Goal: Information Seeking & Learning: Learn about a topic

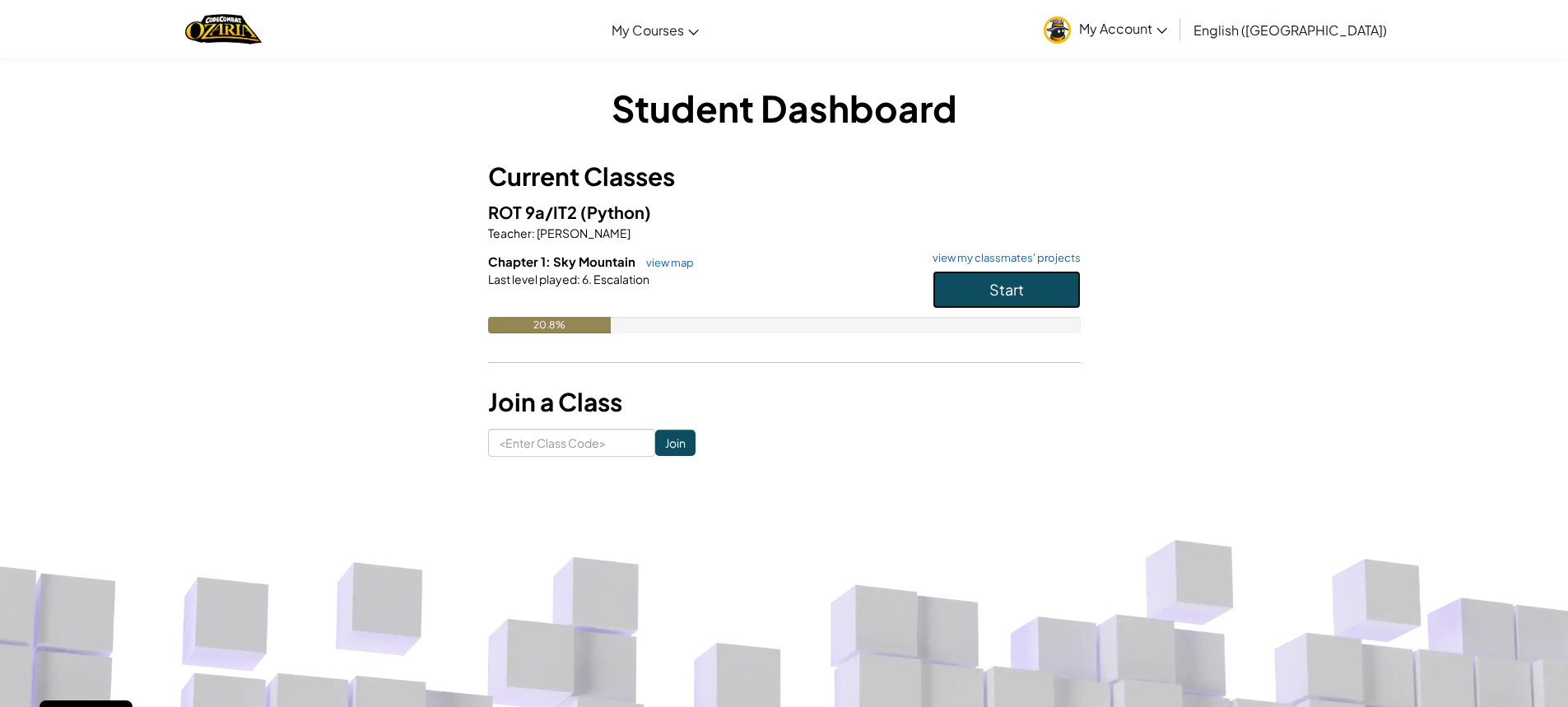
click at [985, 288] on button "Start" at bounding box center [1006, 290] width 149 height 38
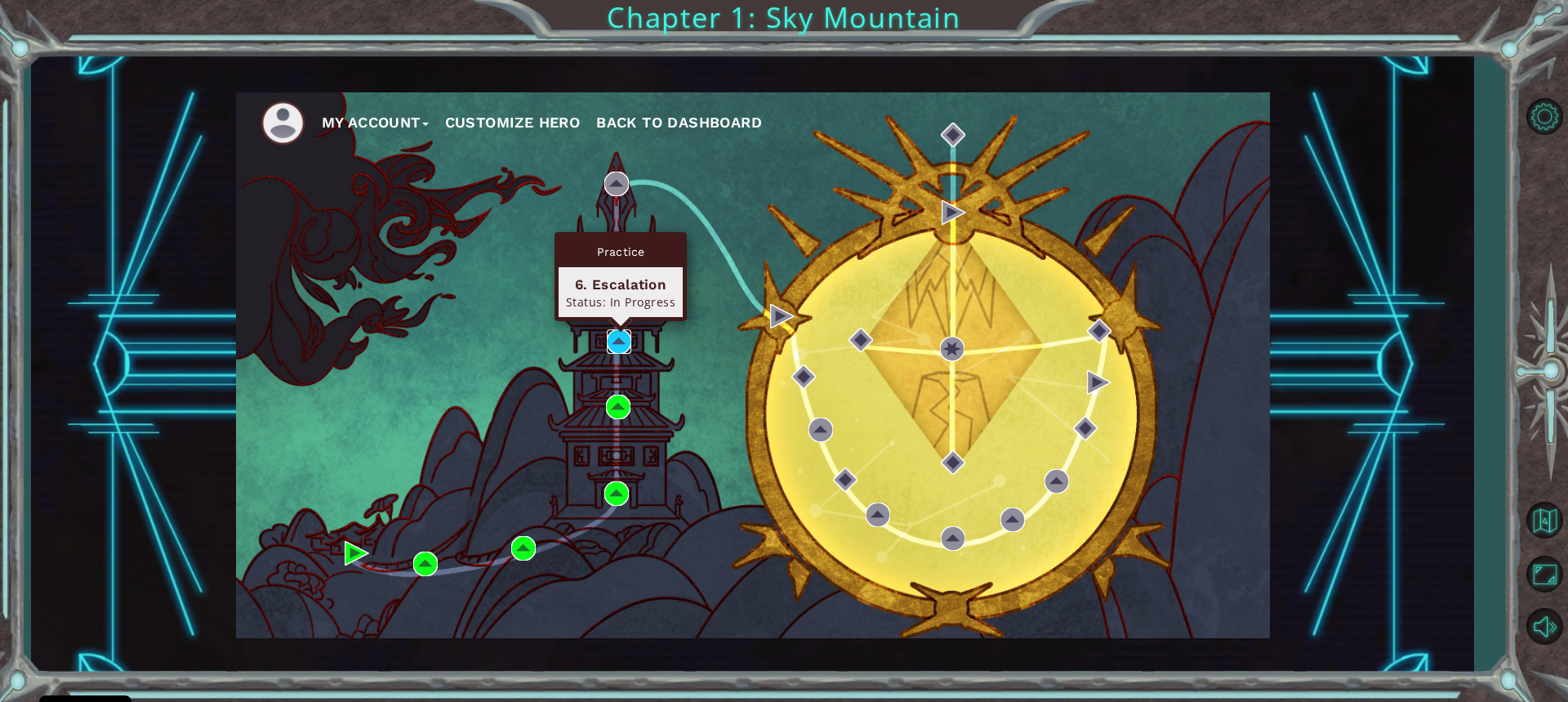
click at [621, 339] on img at bounding box center [619, 341] width 24 height 24
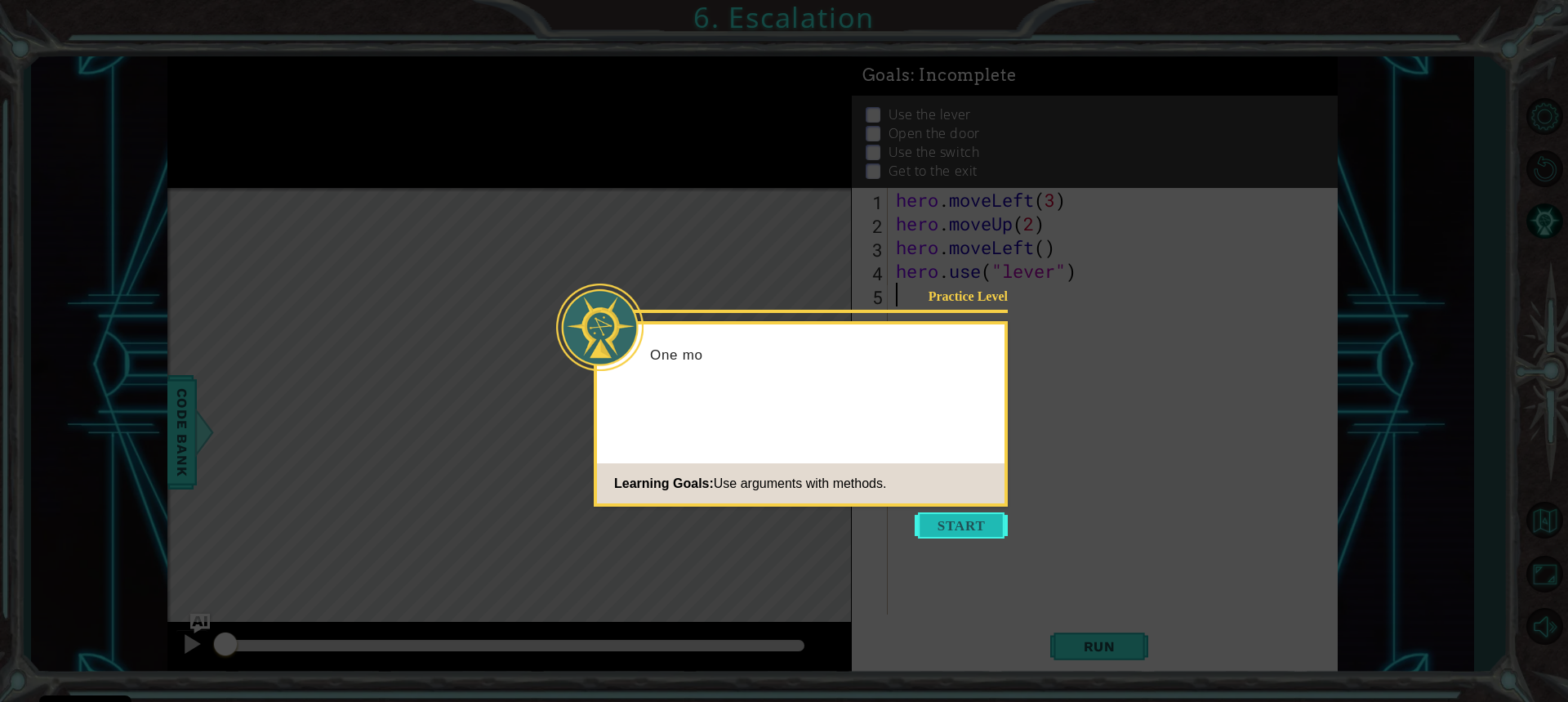
click at [959, 527] on button "Start" at bounding box center [961, 525] width 93 height 26
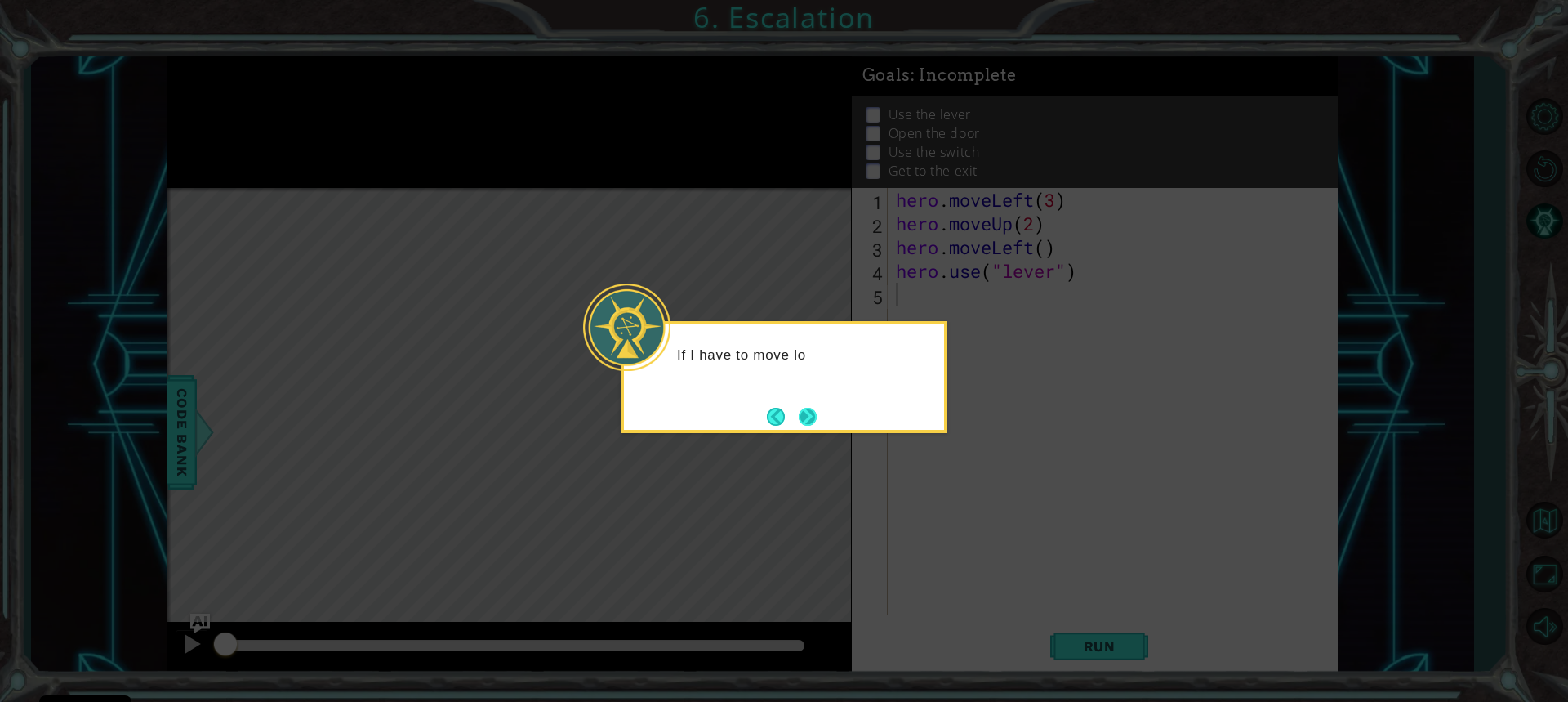
click at [809, 423] on button "Next" at bounding box center [808, 417] width 18 height 18
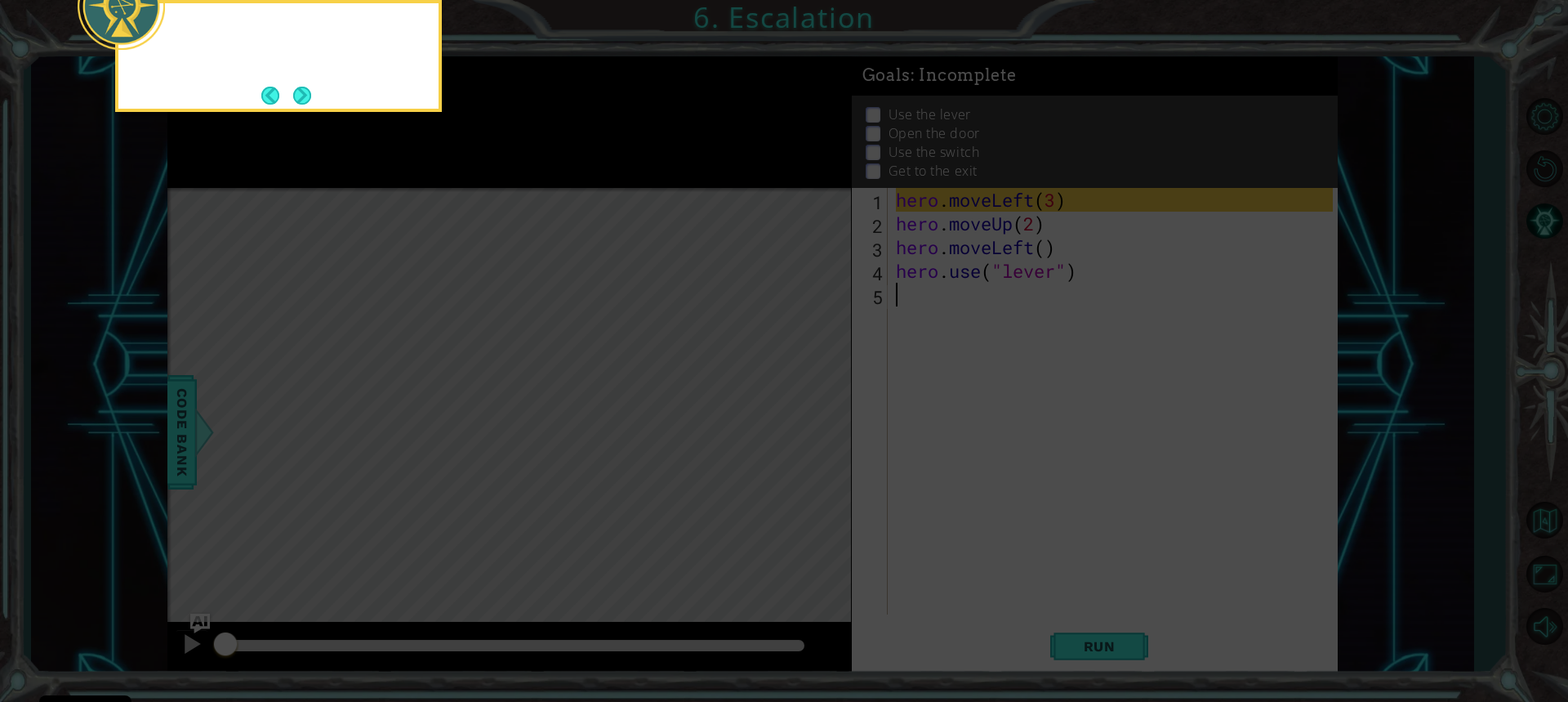
click at [811, 422] on icon at bounding box center [784, 105] width 1568 height 1194
click at [308, 94] on button "Next" at bounding box center [302, 96] width 18 height 18
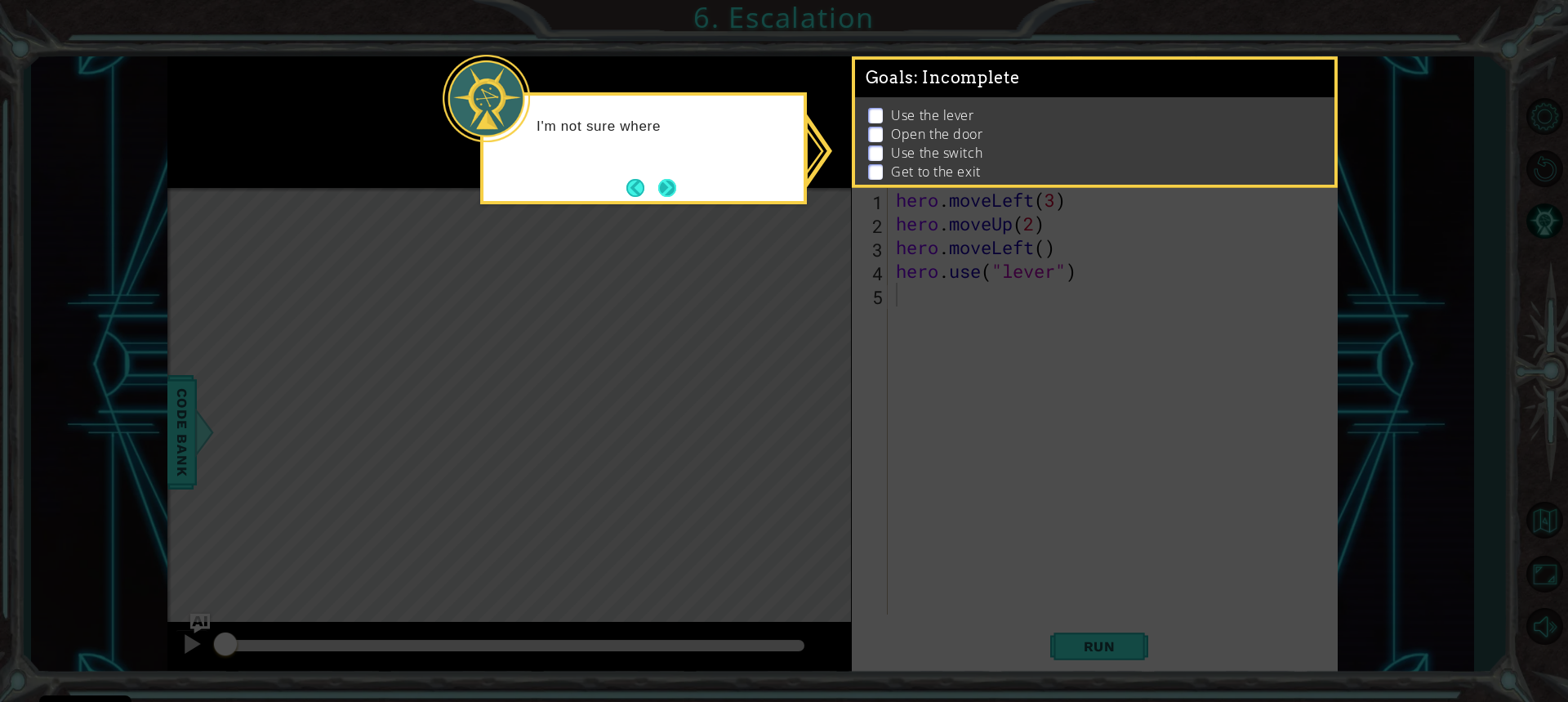
click at [663, 183] on button "Next" at bounding box center [667, 188] width 18 height 18
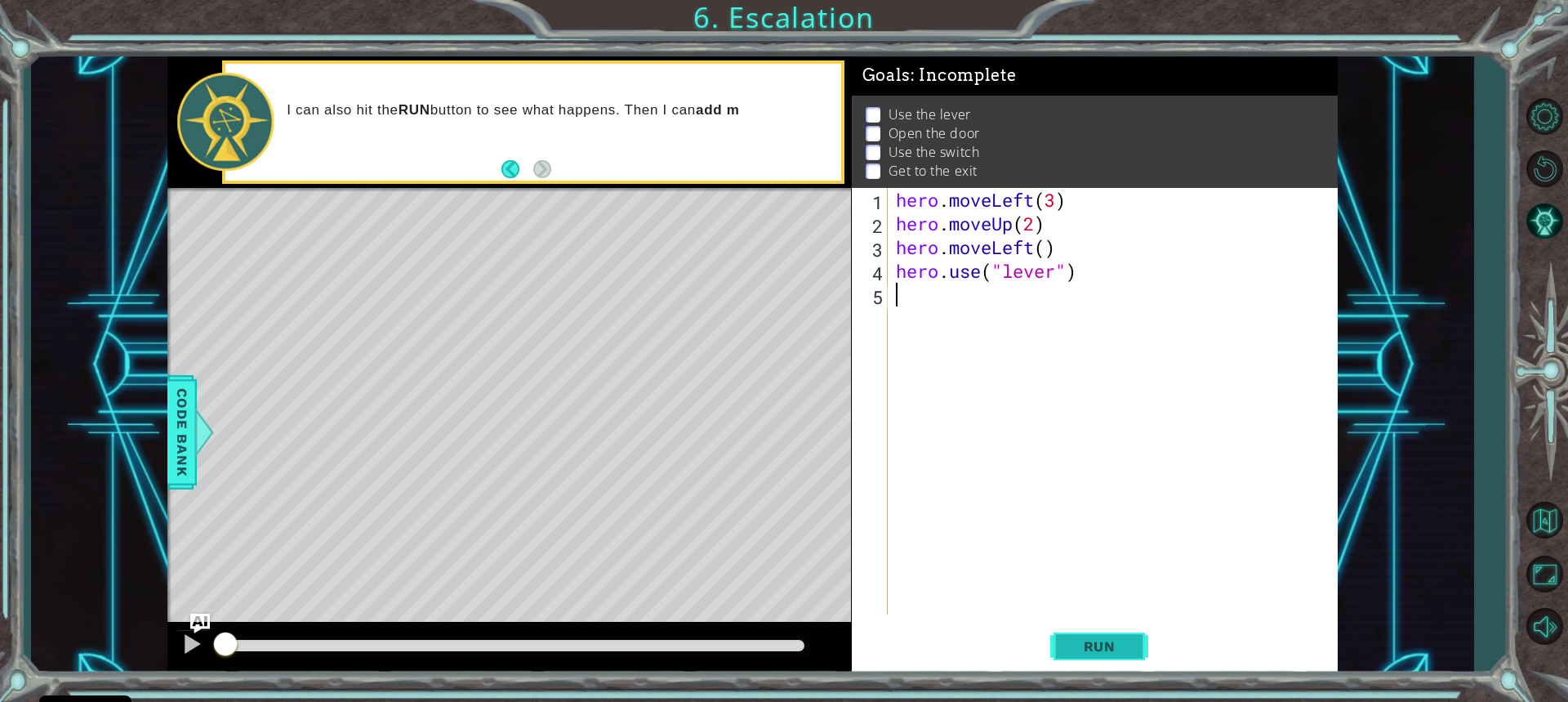
click at [1127, 652] on span "Run" at bounding box center [1100, 646] width 64 height 16
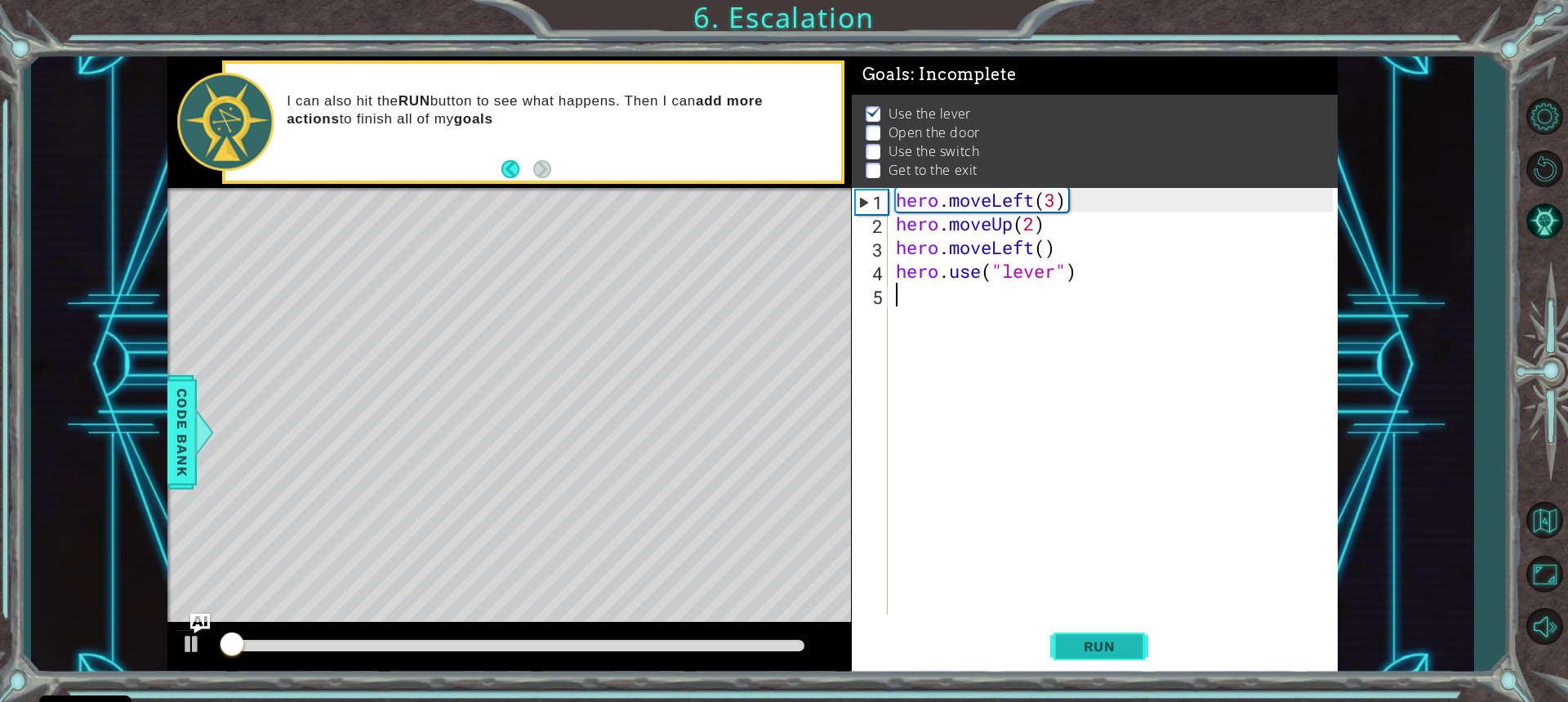
scroll to position [11, 0]
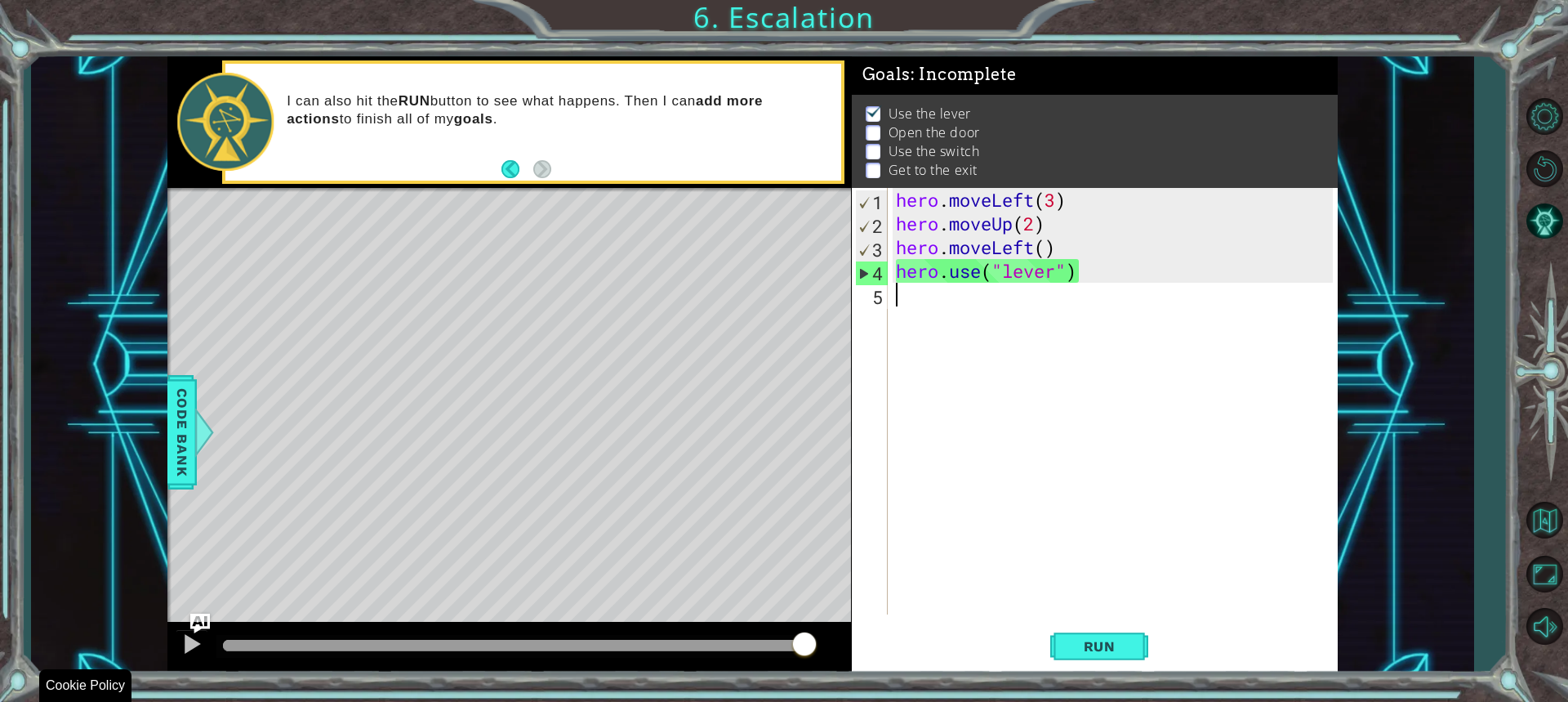
drag, startPoint x: 252, startPoint y: 647, endPoint x: 833, endPoint y: 697, distance: 583.1
click at [833, 697] on div "1 ההההההההההההההההההההההההההההההההההההההההההההההההההההההההההההההההההההההההההההה…" at bounding box center [784, 351] width 1568 height 702
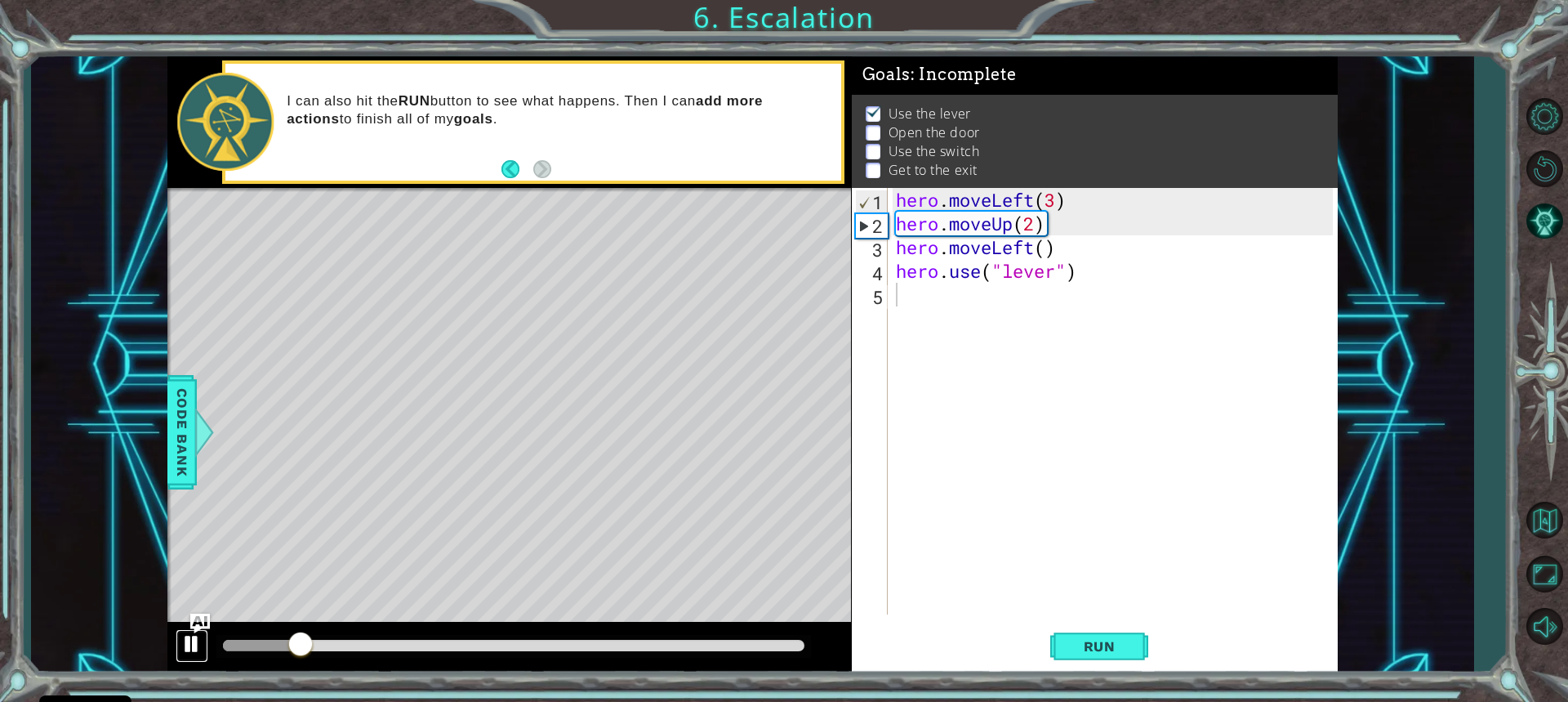
click at [194, 647] on div at bounding box center [192, 643] width 21 height 21
click at [906, 301] on div "hero . moveLeft ( 3 ) hero . moveUp ( 2 ) hero . moveLeft ( ) hero . use ( "lev…" at bounding box center [1117, 425] width 449 height 474
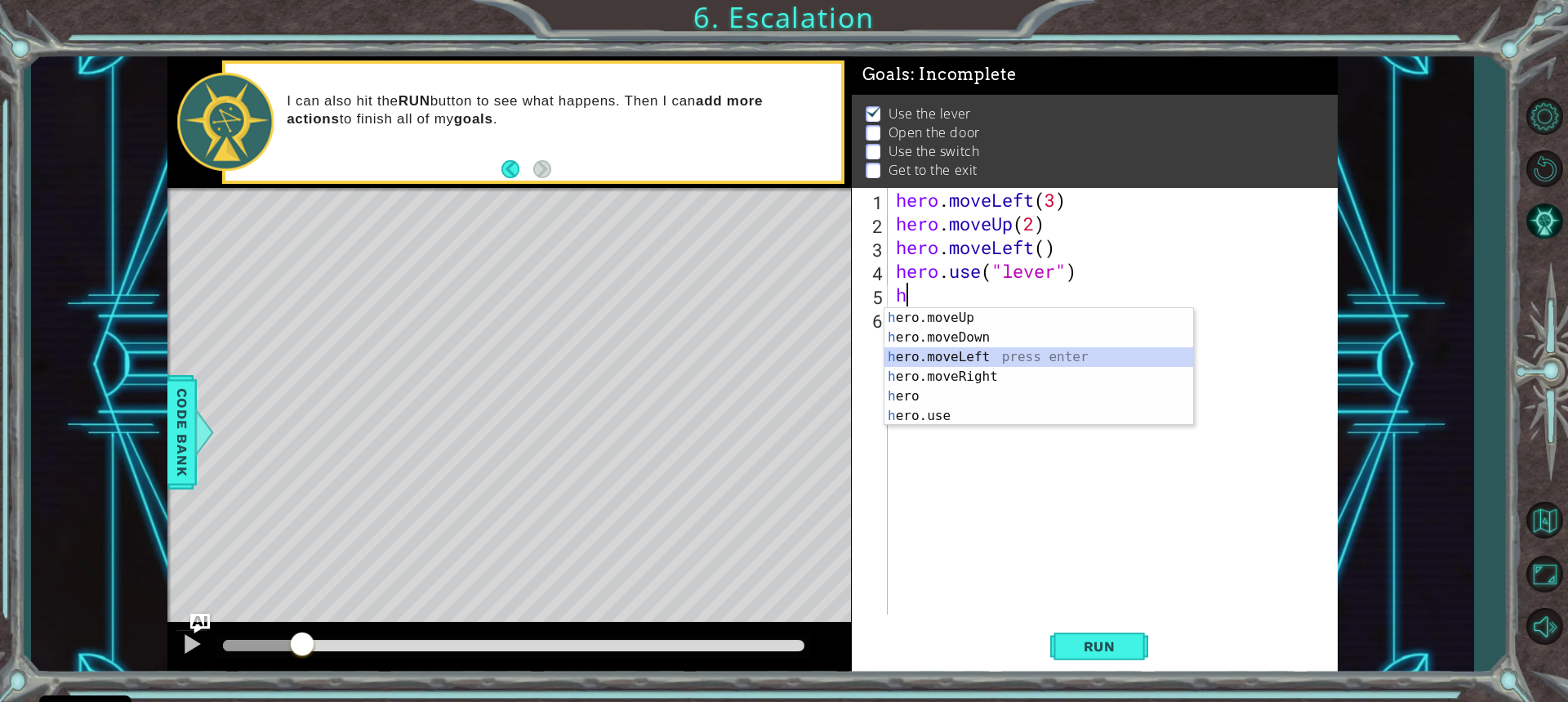
click at [1058, 354] on div "h ero.moveUp press enter h ero.moveDown press enter h ero.moveLeft press enter …" at bounding box center [1038, 386] width 308 height 157
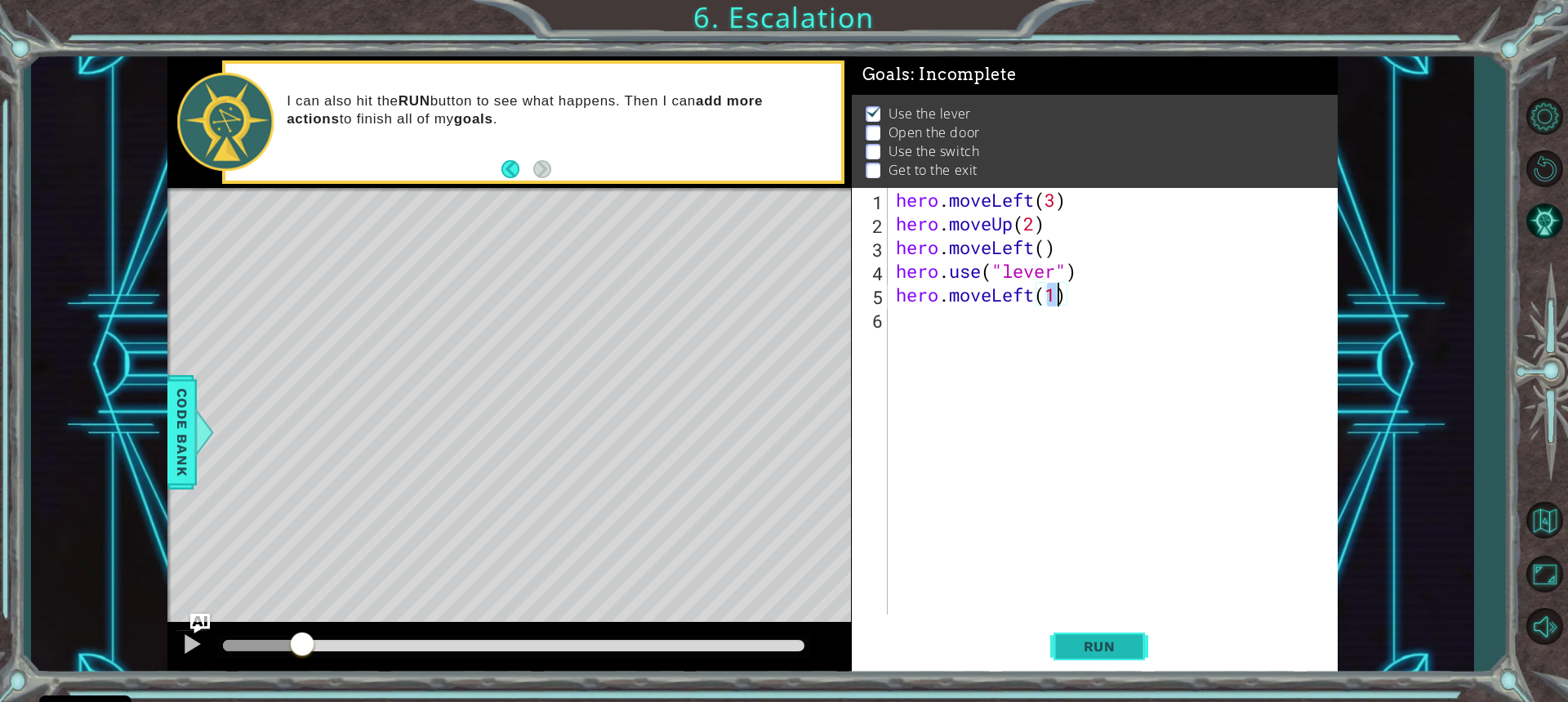
type textarea "hero.moveLeft(1)"
click at [1082, 647] on span "Run" at bounding box center [1100, 646] width 64 height 16
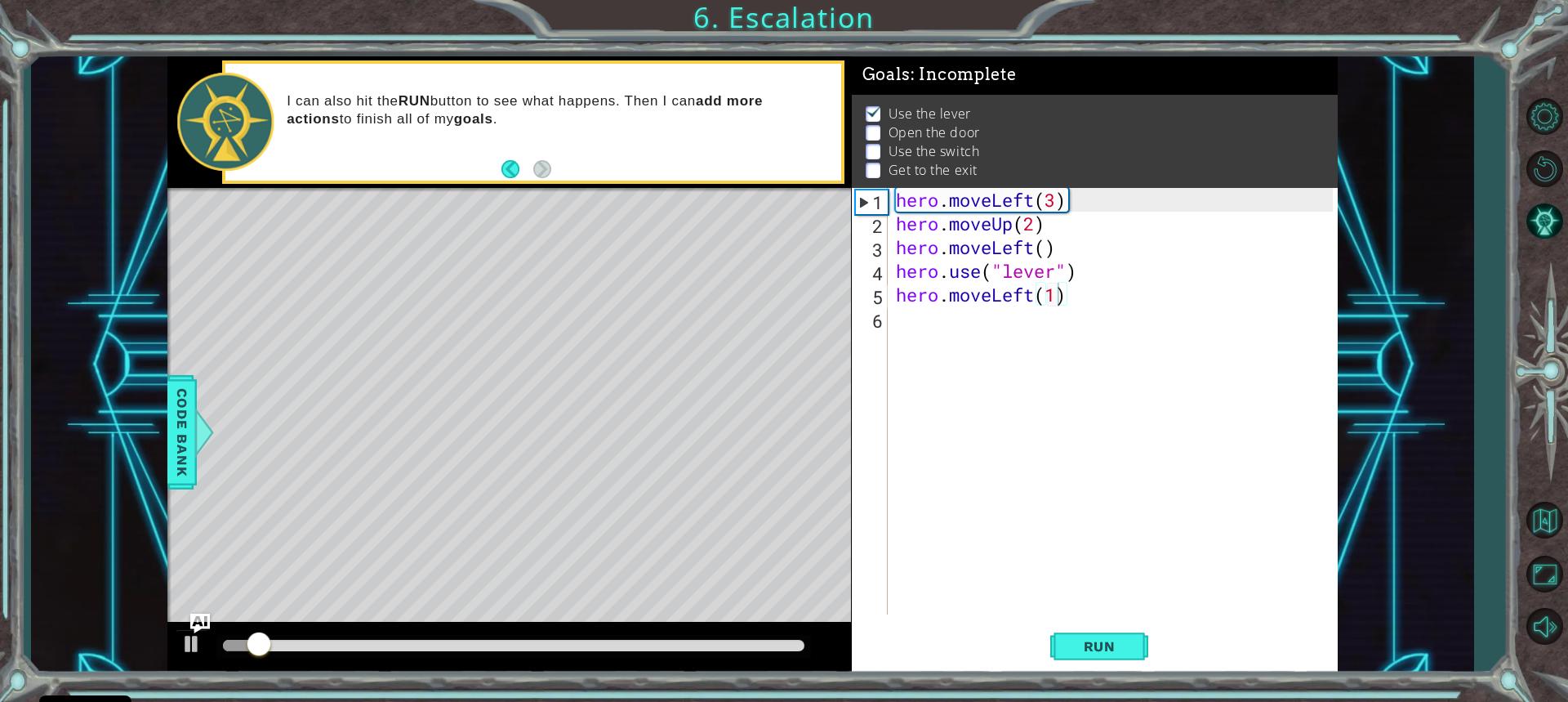
drag, startPoint x: 671, startPoint y: 632, endPoint x: 704, endPoint y: 647, distance: 36.2
click at [704, 647] on div at bounding box center [509, 648] width 684 height 52
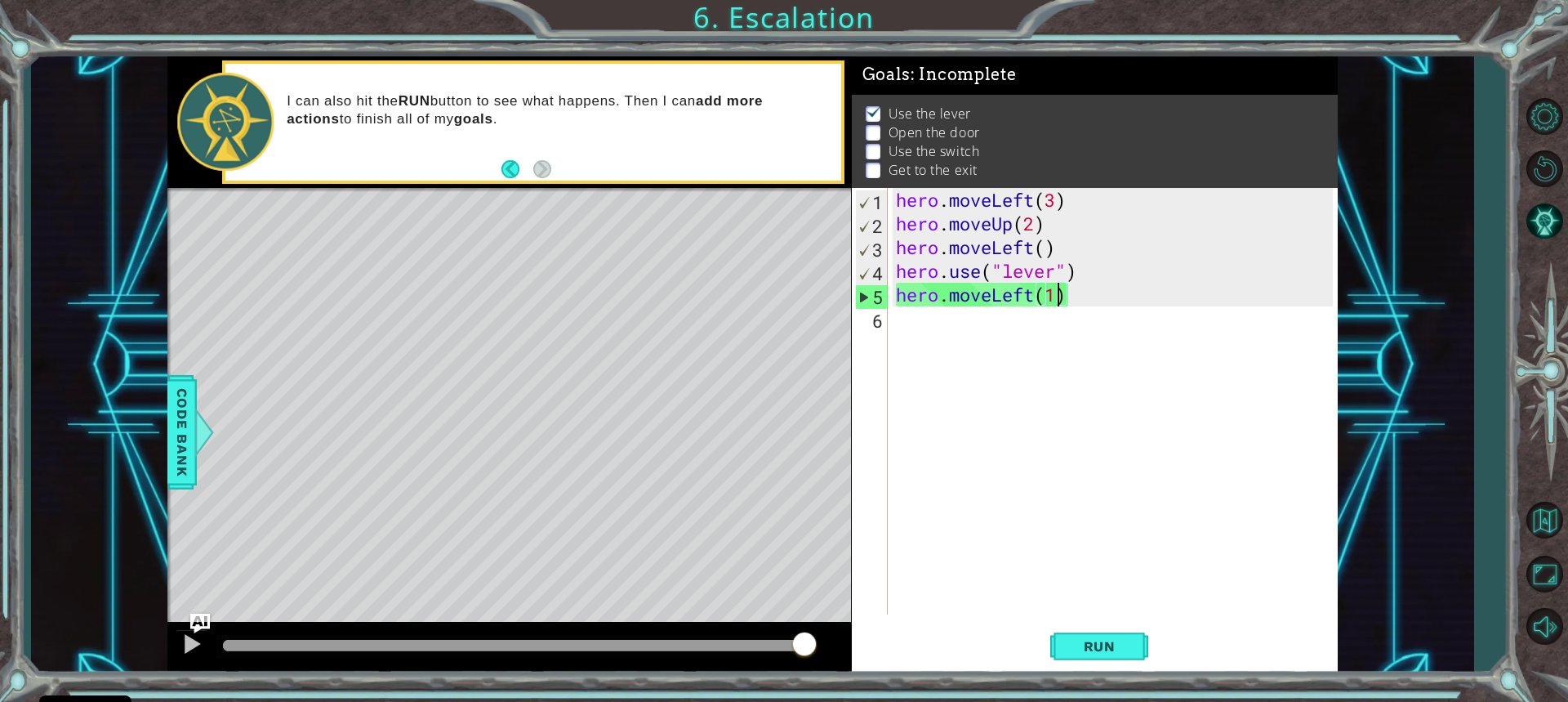
drag, startPoint x: 704, startPoint y: 647, endPoint x: 902, endPoint y: 635, distance: 198.4
click at [877, 648] on div "1 ההההההההההההההההההההההההההההההההההההההההההההההההההההההההההההההההההההההההההההה…" at bounding box center [752, 365] width 1170 height 618
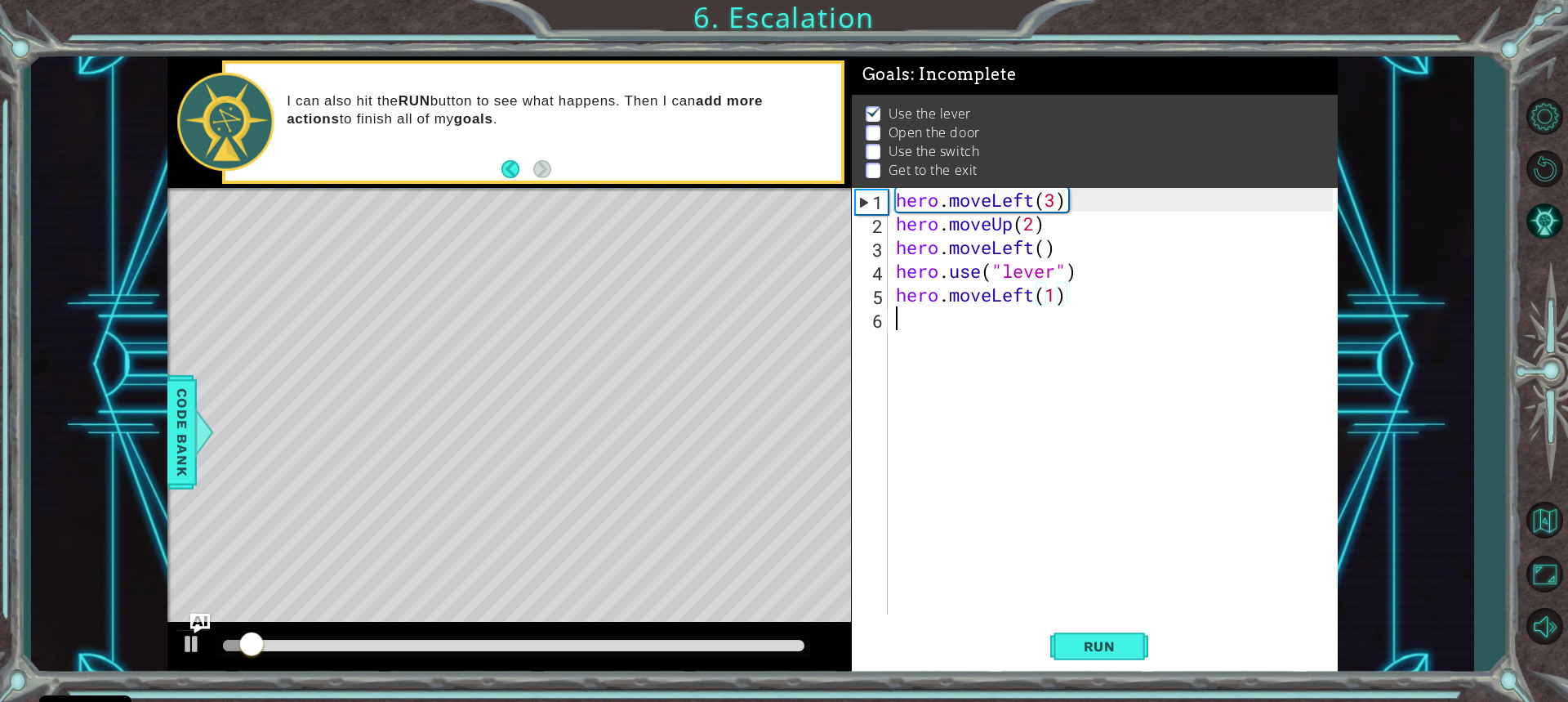
click at [908, 325] on div "hero . moveLeft ( 3 ) hero . moveUp ( 2 ) hero . moveLeft ( ) hero . use ( "lev…" at bounding box center [1117, 425] width 449 height 474
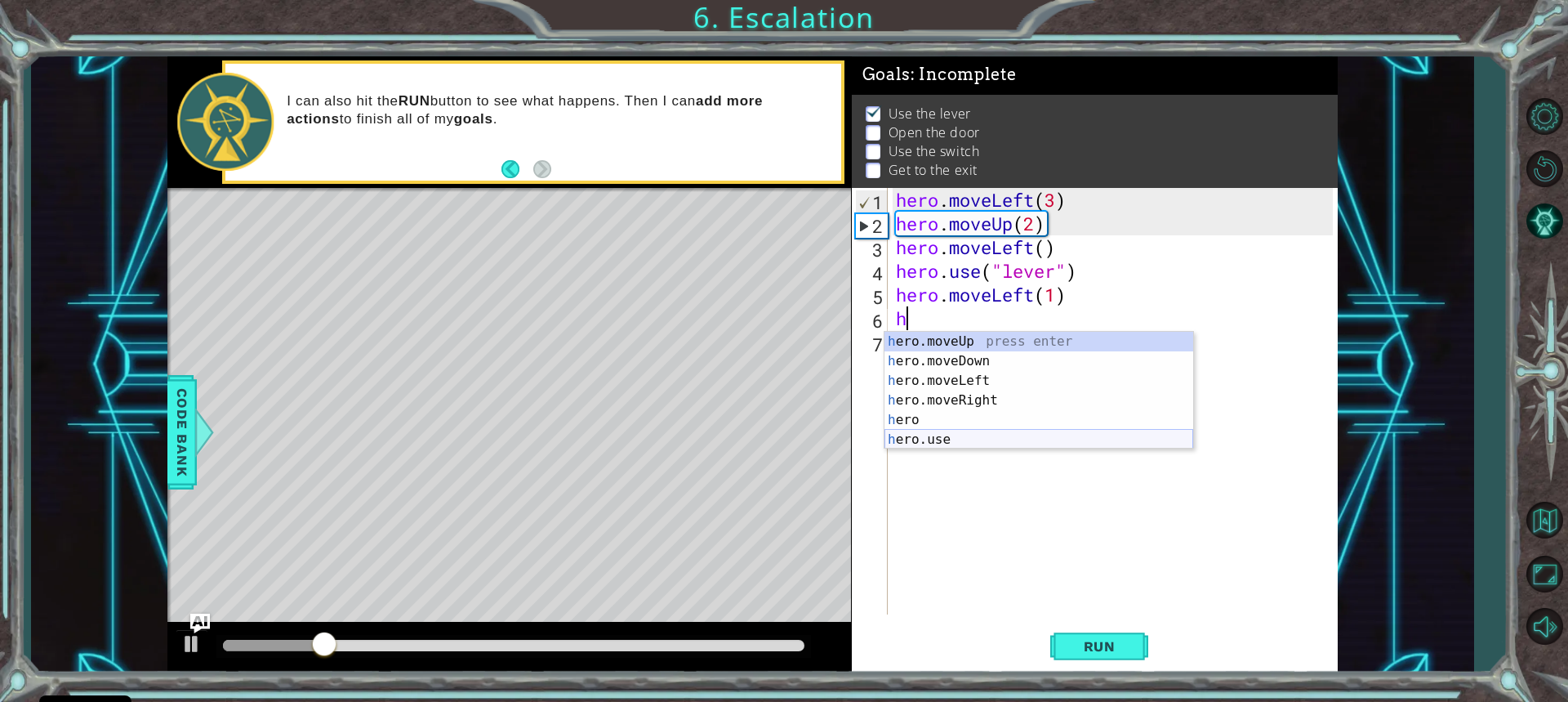
click at [924, 444] on div "h ero.moveUp press enter h ero.moveDown press enter h ero.moveLeft press enter …" at bounding box center [1038, 410] width 308 height 157
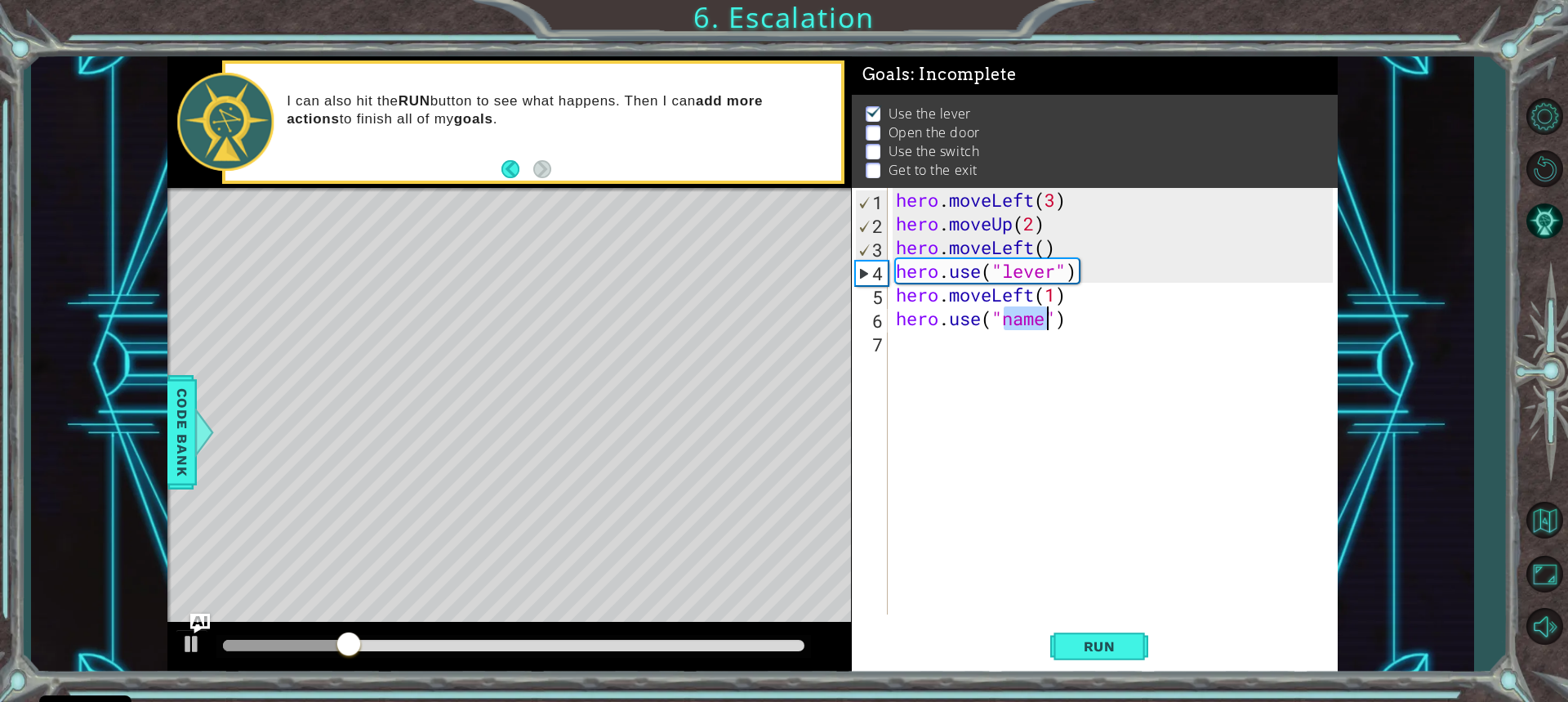
type textarea "hero.use("name")"
click at [1035, 317] on div "hero . moveLeft ( 3 ) hero . moveUp ( 2 ) hero . moveLeft ( ) hero . use ( "lev…" at bounding box center [1112, 402] width 440 height 427
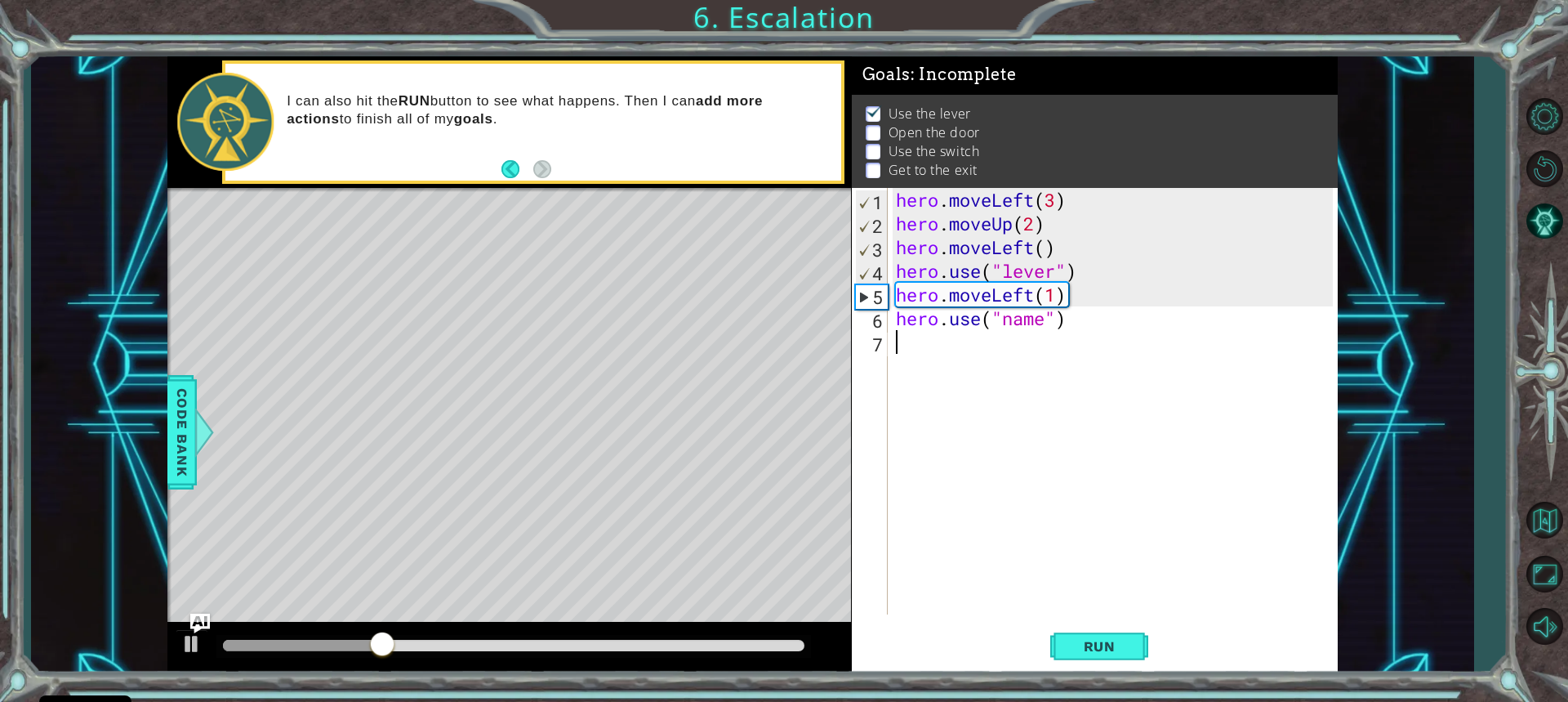
click at [1043, 330] on div "hero . moveLeft ( 3 ) hero . moveUp ( 2 ) hero . moveLeft ( ) hero . use ( "lev…" at bounding box center [1117, 425] width 449 height 474
click at [1044, 325] on div "hero . moveLeft ( 3 ) hero . moveUp ( 2 ) hero . moveLeft ( ) hero . use ( "lev…" at bounding box center [1117, 425] width 449 height 474
type textarea "hero.use("door")"
click at [1080, 639] on span "Run" at bounding box center [1100, 646] width 64 height 16
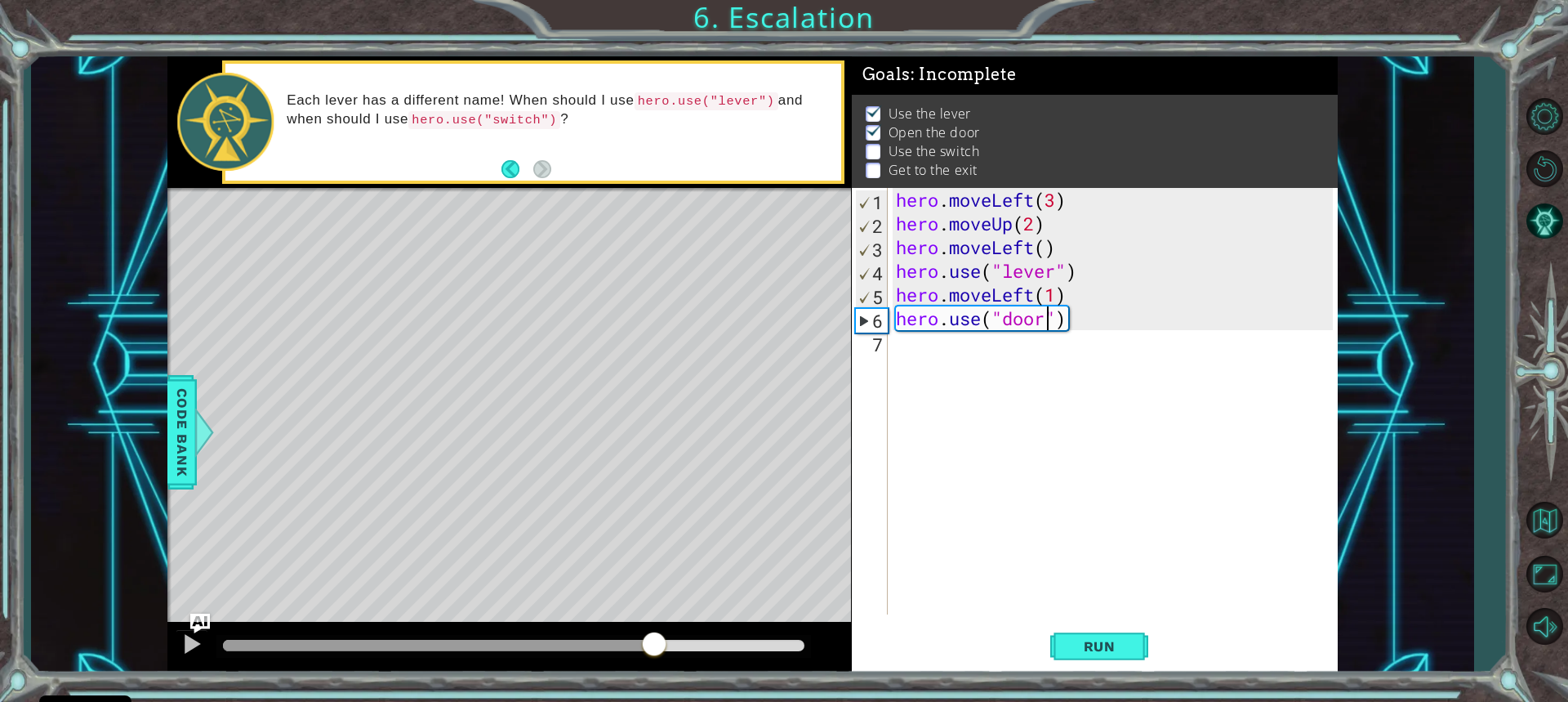
drag, startPoint x: 254, startPoint y: 643, endPoint x: 655, endPoint y: 675, distance: 402.3
click at [655, 675] on div "1 ההההההההההההההההההההההההההההההההההההההההההההההההההההההההההההההההההההההההההההה…" at bounding box center [784, 351] width 1568 height 702
click at [917, 356] on div "hero . moveLeft ( 3 ) hero . moveUp ( 2 ) hero . moveLeft ( ) hero . use ( "lev…" at bounding box center [1117, 425] width 449 height 474
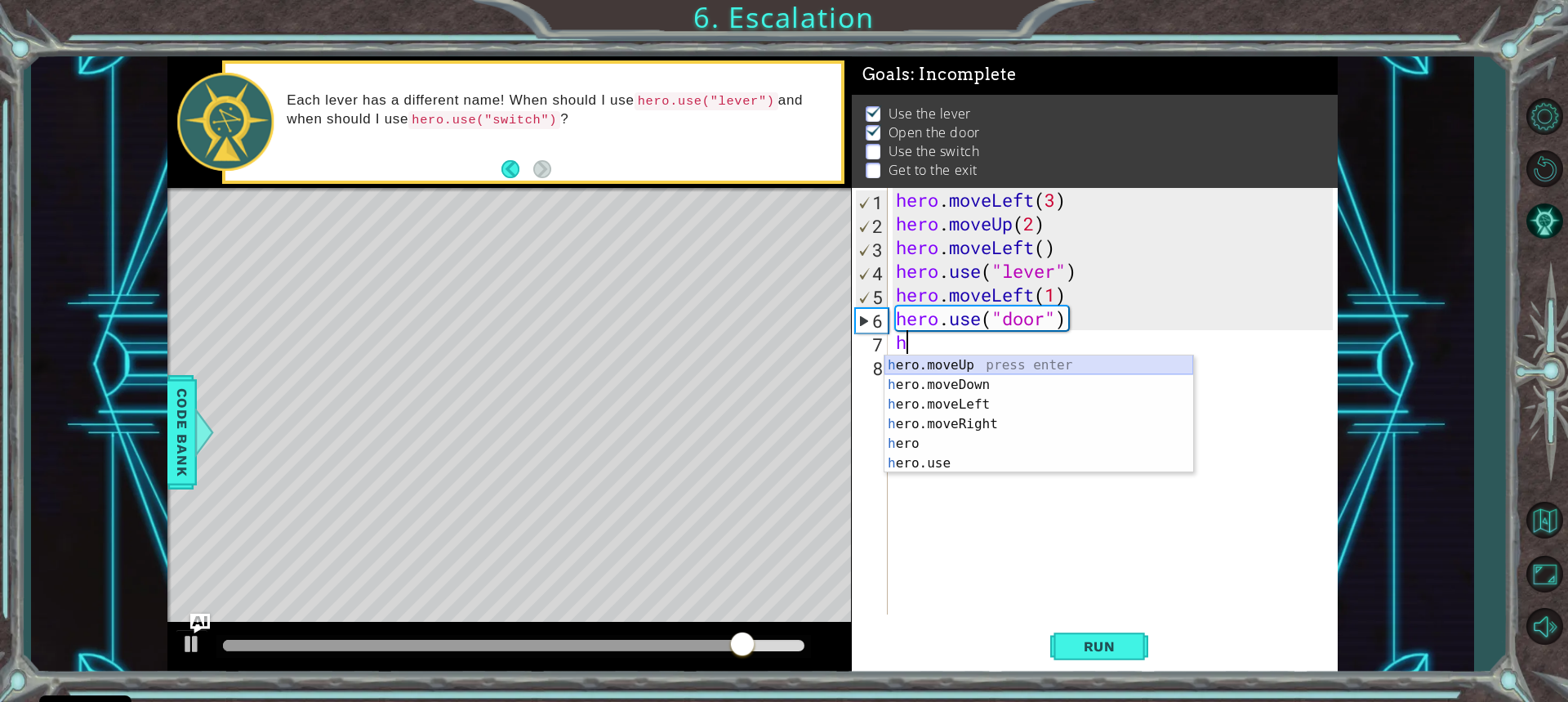
click at [958, 367] on div "h ero.moveUp press enter h ero.moveDown press enter h ero.moveLeft press enter …" at bounding box center [1038, 433] width 308 height 157
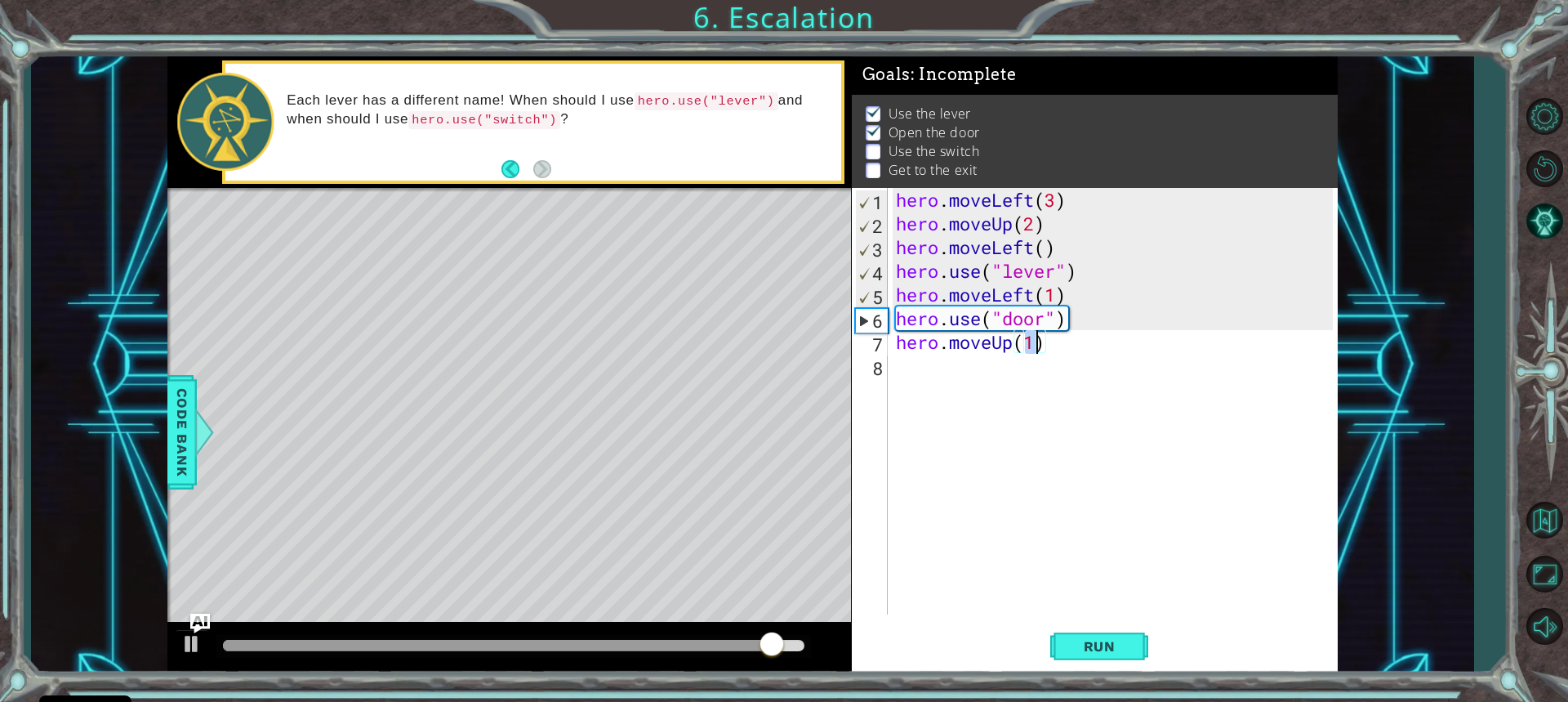
type textarea "hero.moveUp(2)"
click at [931, 373] on div "hero . moveLeft ( 3 ) hero . moveUp ( 2 ) hero . moveLeft ( ) hero . use ( "lev…" at bounding box center [1117, 425] width 449 height 474
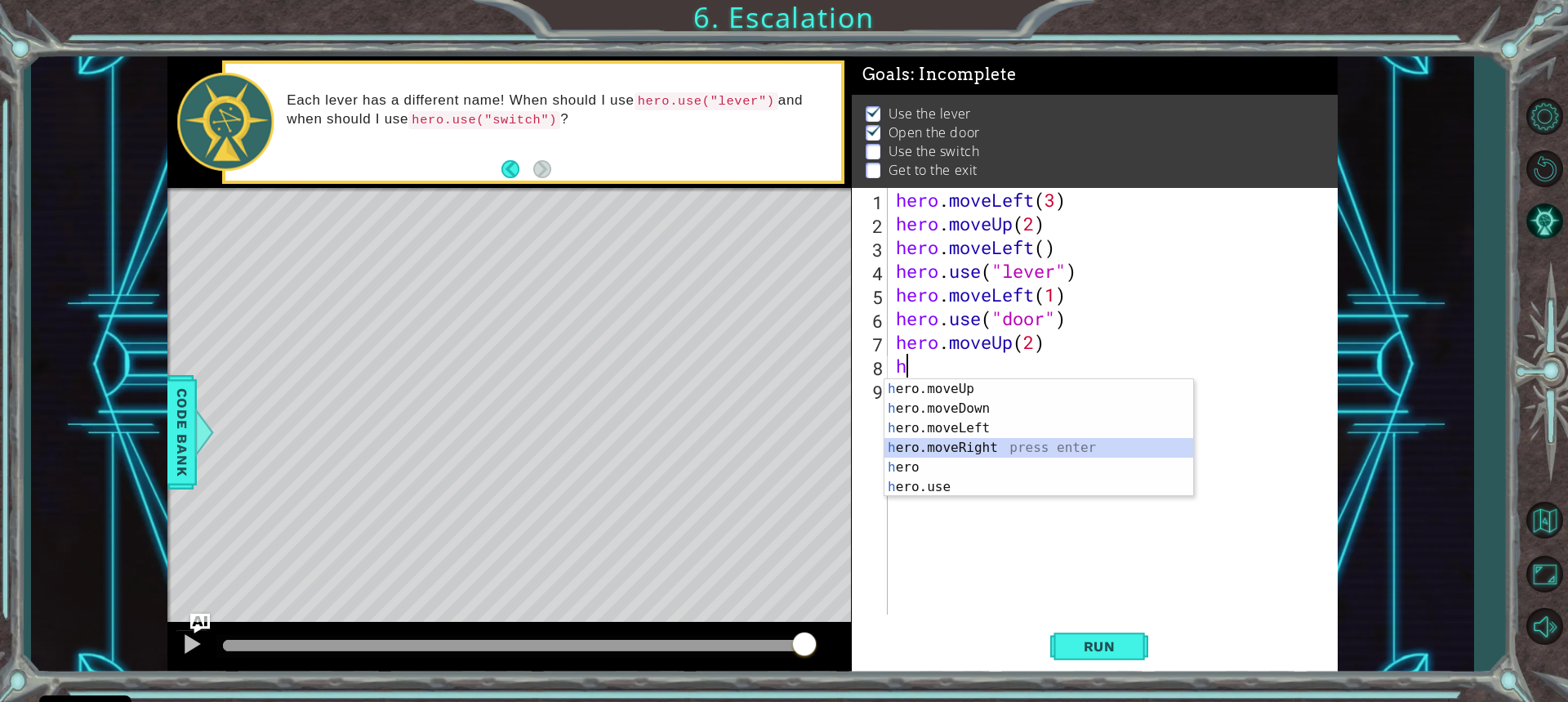
click at [940, 442] on div "h ero.moveUp press enter h ero.moveDown press enter h ero.moveLeft press enter …" at bounding box center [1038, 457] width 308 height 157
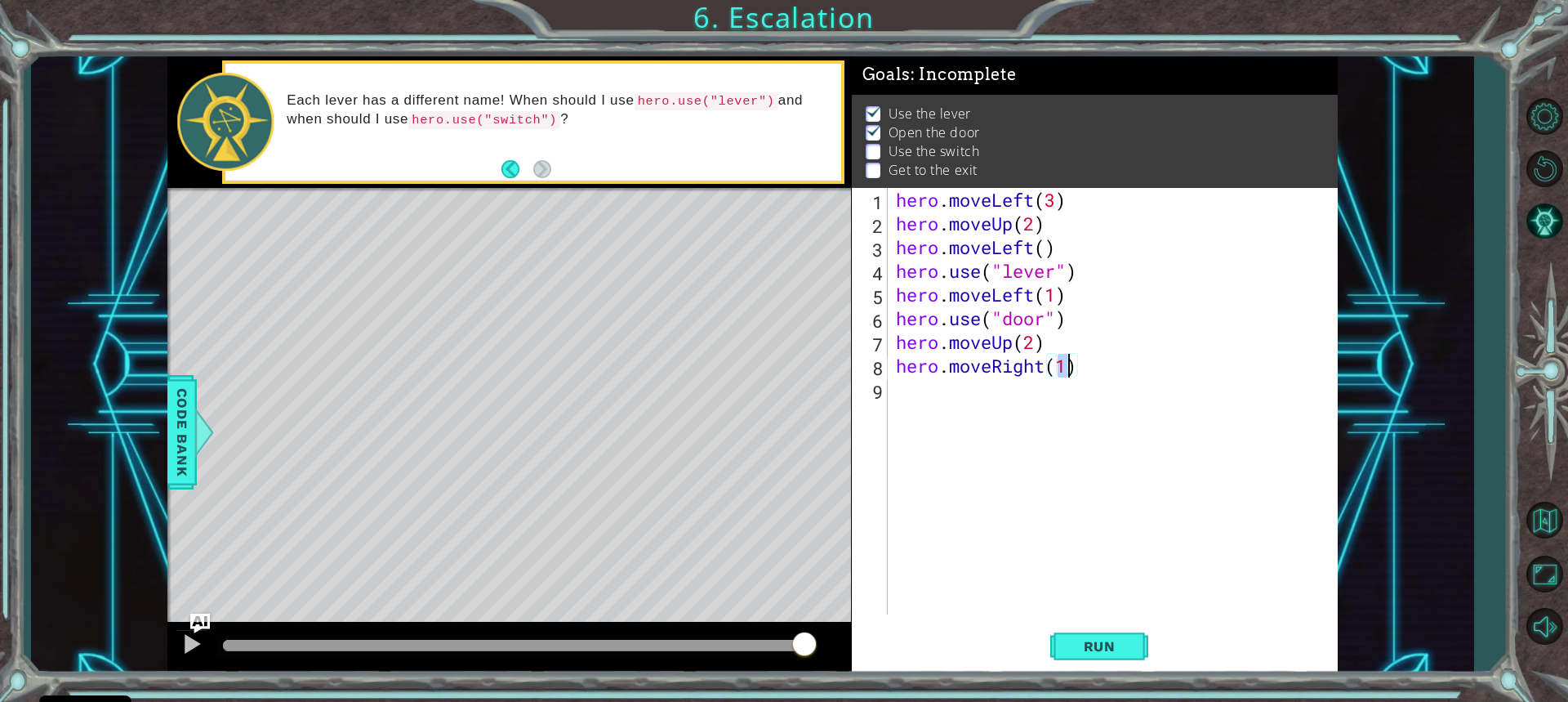
scroll to position [0, 7]
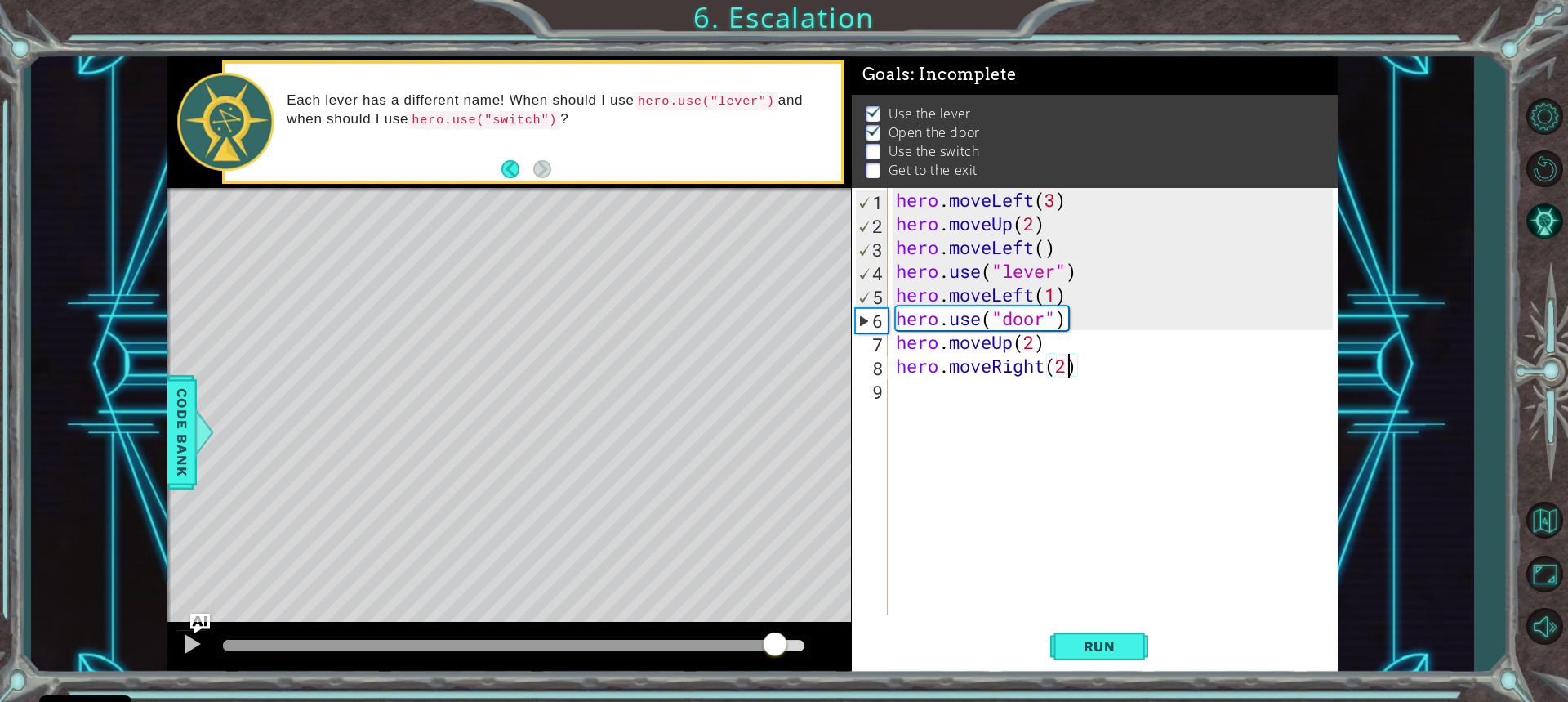
click at [775, 644] on div at bounding box center [499, 645] width 553 height 12
type textarea "hero.moveRight(2)"
click at [1091, 649] on span "Run" at bounding box center [1100, 646] width 64 height 16
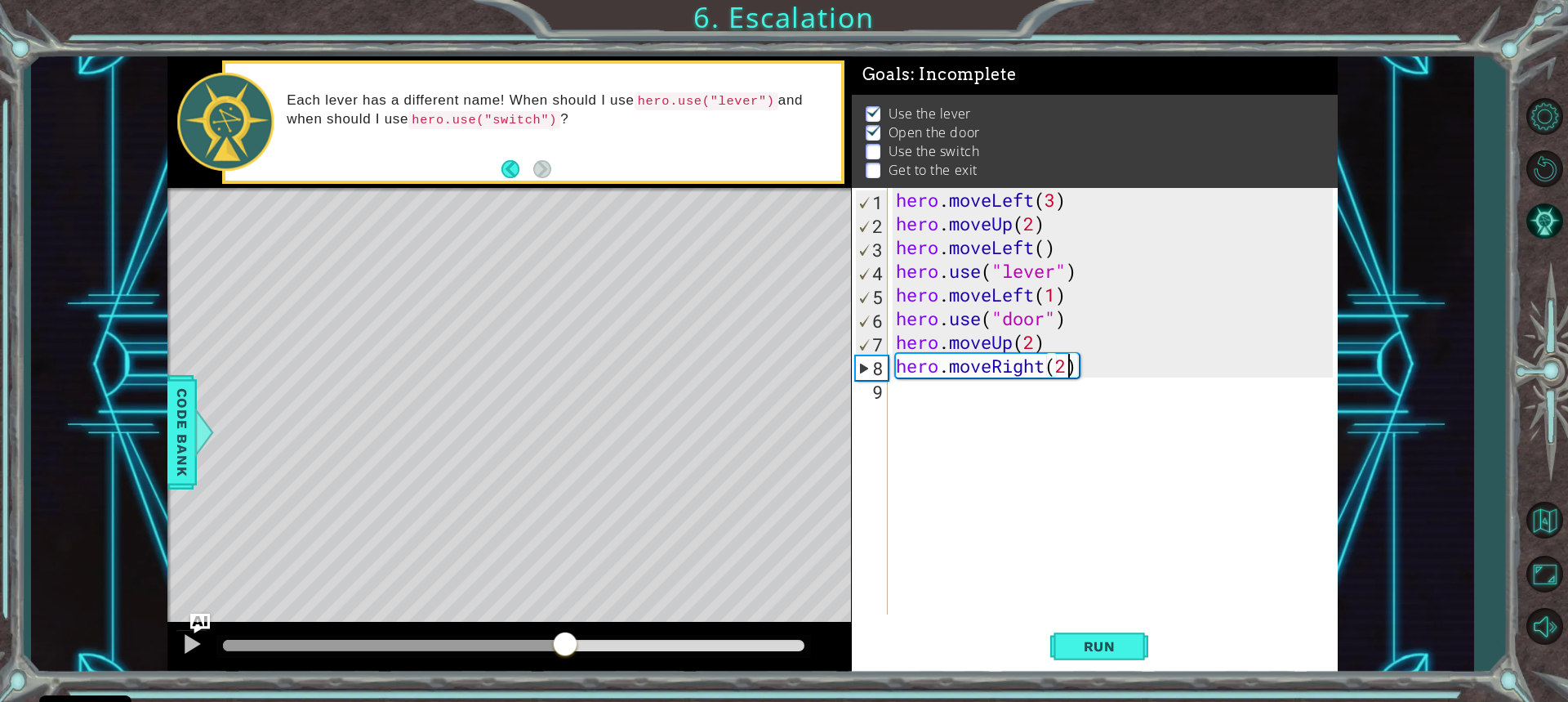
drag, startPoint x: 687, startPoint y: 639, endPoint x: 565, endPoint y: 626, distance: 122.7
click at [565, 626] on div at bounding box center [509, 648] width 684 height 52
click at [906, 396] on div "hero . moveLeft ( 3 ) hero . moveUp ( 2 ) hero . moveLeft ( ) hero . use ( "lev…" at bounding box center [1117, 425] width 449 height 474
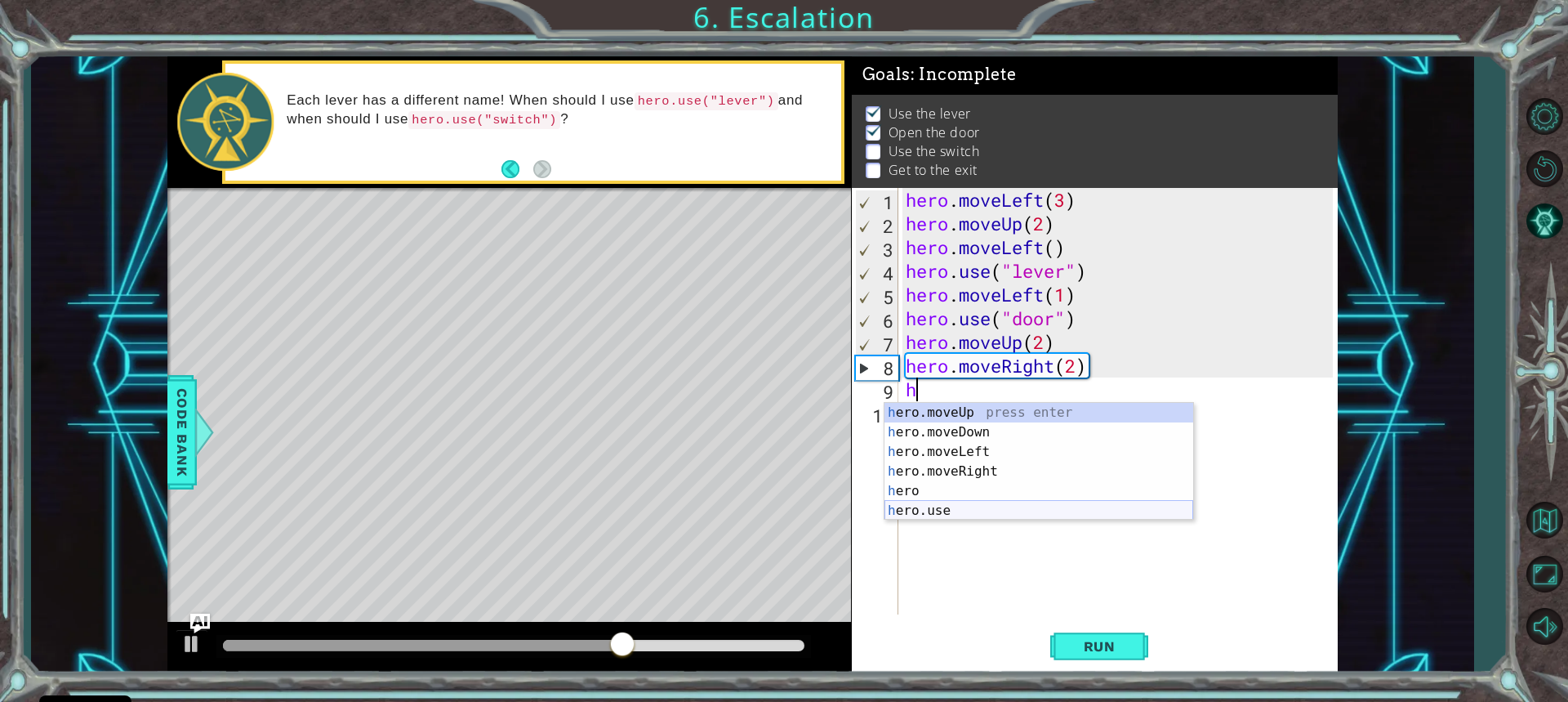
click at [931, 510] on div "h ero.moveUp press enter h ero.moveDown press enter h ero.moveLeft press enter …" at bounding box center [1038, 480] width 308 height 157
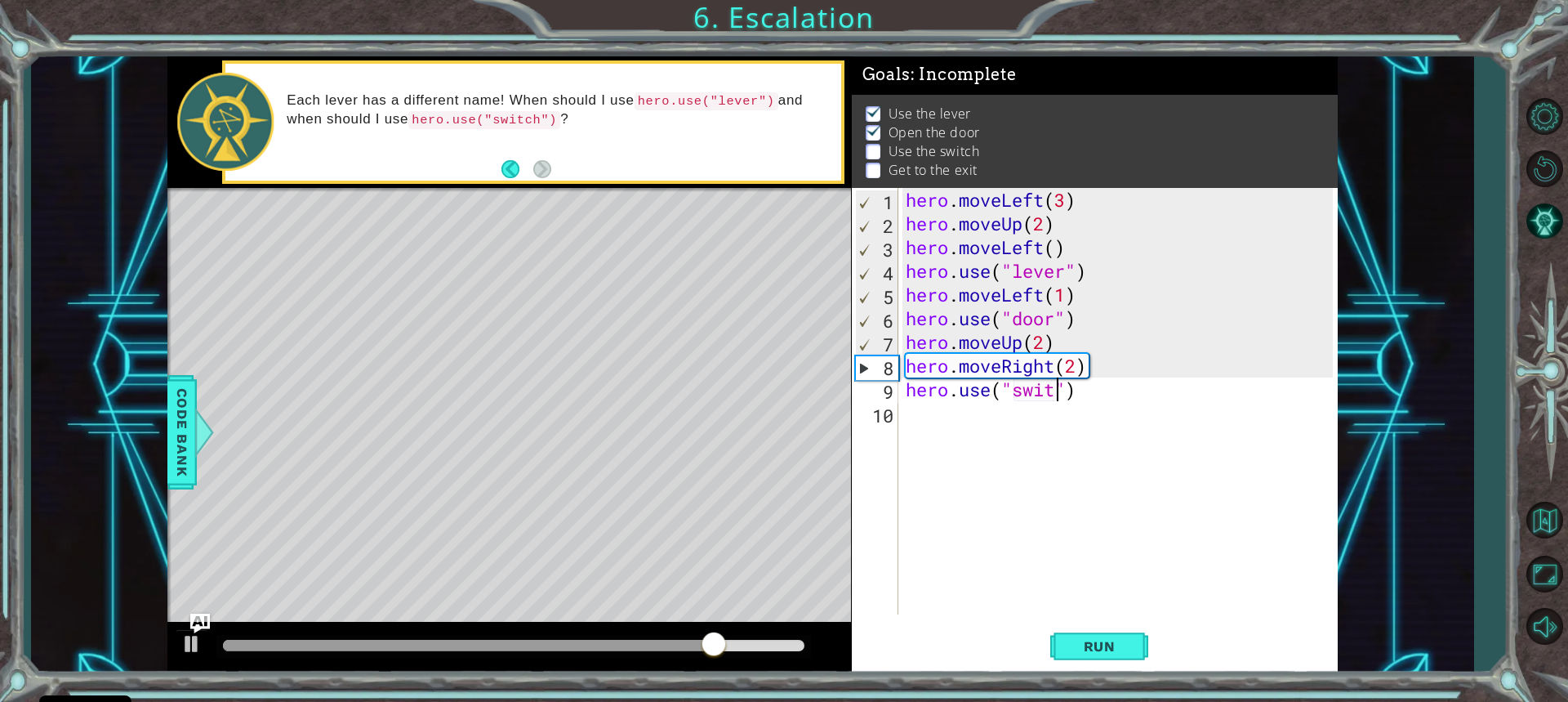
scroll to position [0, 7]
type textarea "hero.use("switch")"
click at [1080, 650] on span "Run" at bounding box center [1100, 646] width 64 height 16
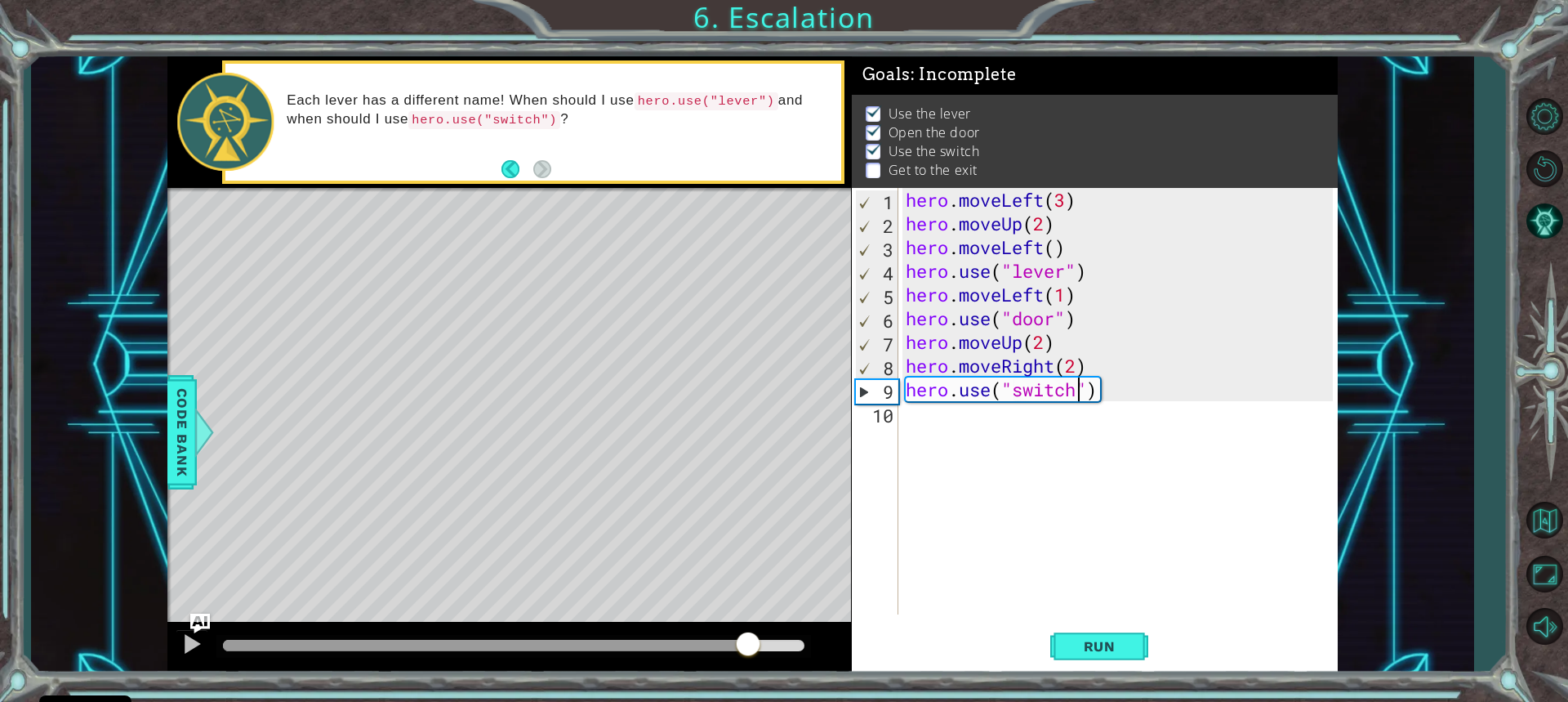
drag, startPoint x: 534, startPoint y: 640, endPoint x: 748, endPoint y: 659, distance: 214.8
click at [748, 651] on div at bounding box center [514, 645] width 581 height 12
click at [904, 419] on div "hero . moveLeft ( 3 ) hero . moveUp ( 2 ) hero . moveLeft ( ) hero . use ( "lev…" at bounding box center [1121, 425] width 439 height 474
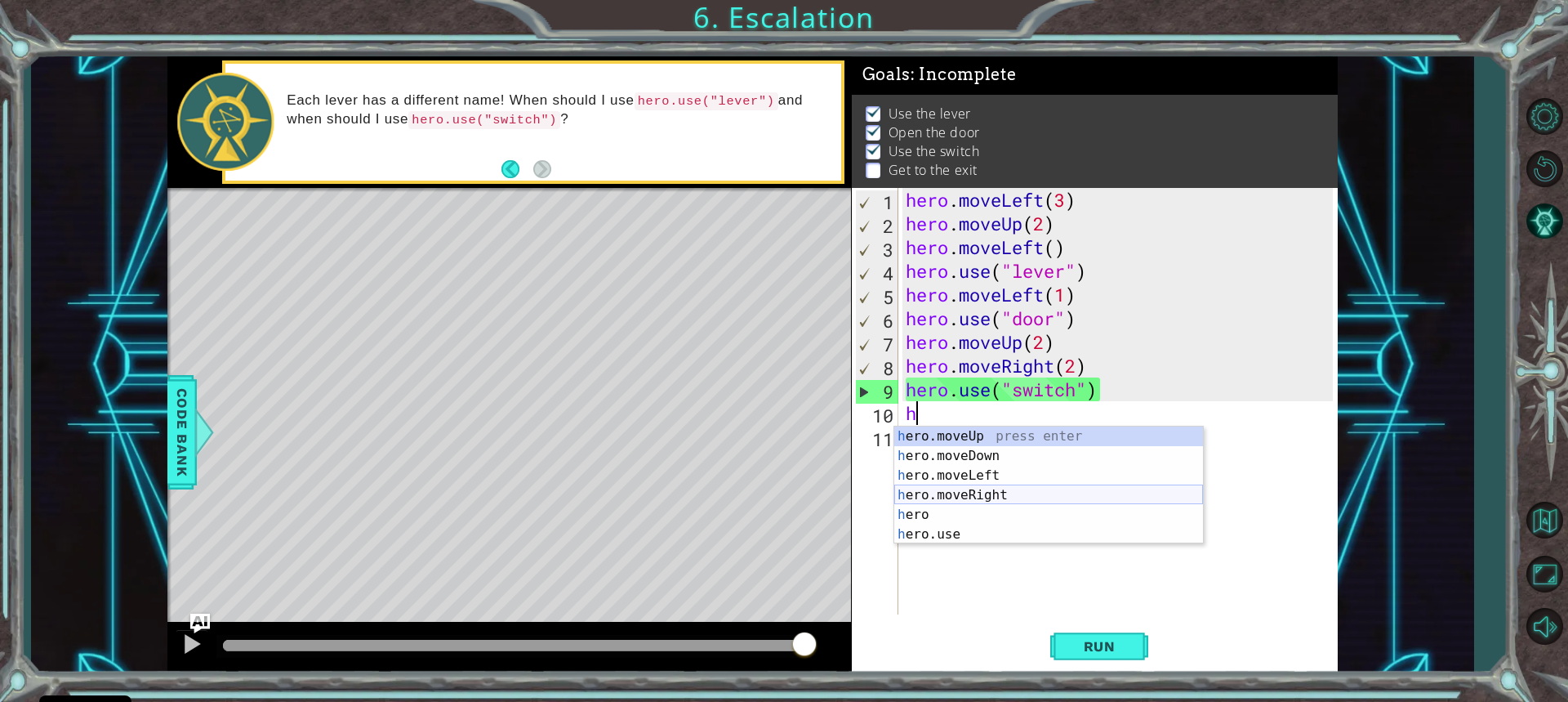
drag, startPoint x: 977, startPoint y: 503, endPoint x: 973, endPoint y: 486, distance: 17.5
click at [976, 503] on div "h ero.moveUp press enter h ero.moveDown press enter h ero.moveLeft press enter …" at bounding box center [1048, 505] width 308 height 157
type textarea "hero.moveRight(1)"
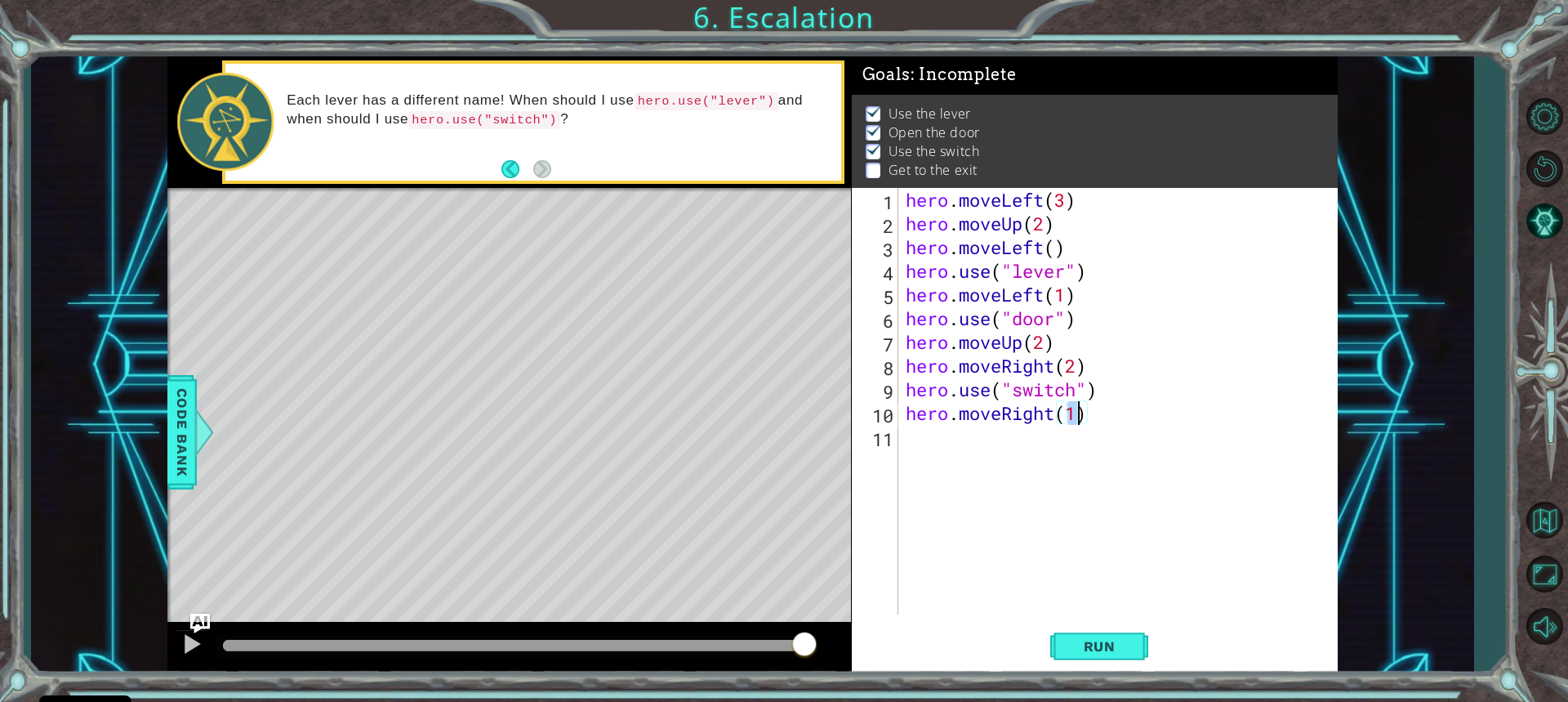
click at [932, 440] on div "hero . moveLeft ( 3 ) hero . moveUp ( 2 ) hero . moveLeft ( ) hero . use ( "lev…" at bounding box center [1121, 425] width 439 height 474
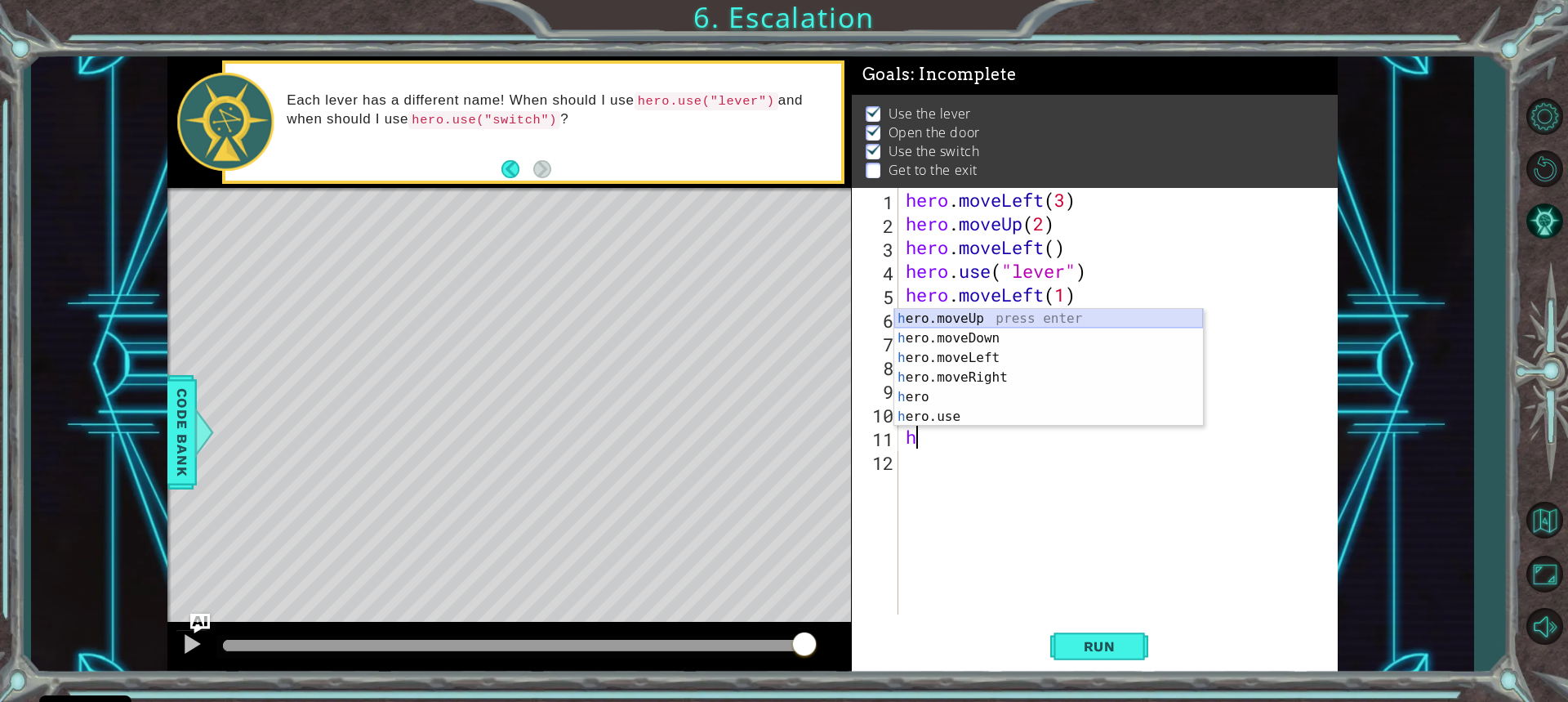
click at [968, 315] on div "h ero.moveUp press enter h ero.moveDown press enter h ero.moveLeft press enter …" at bounding box center [1048, 386] width 308 height 157
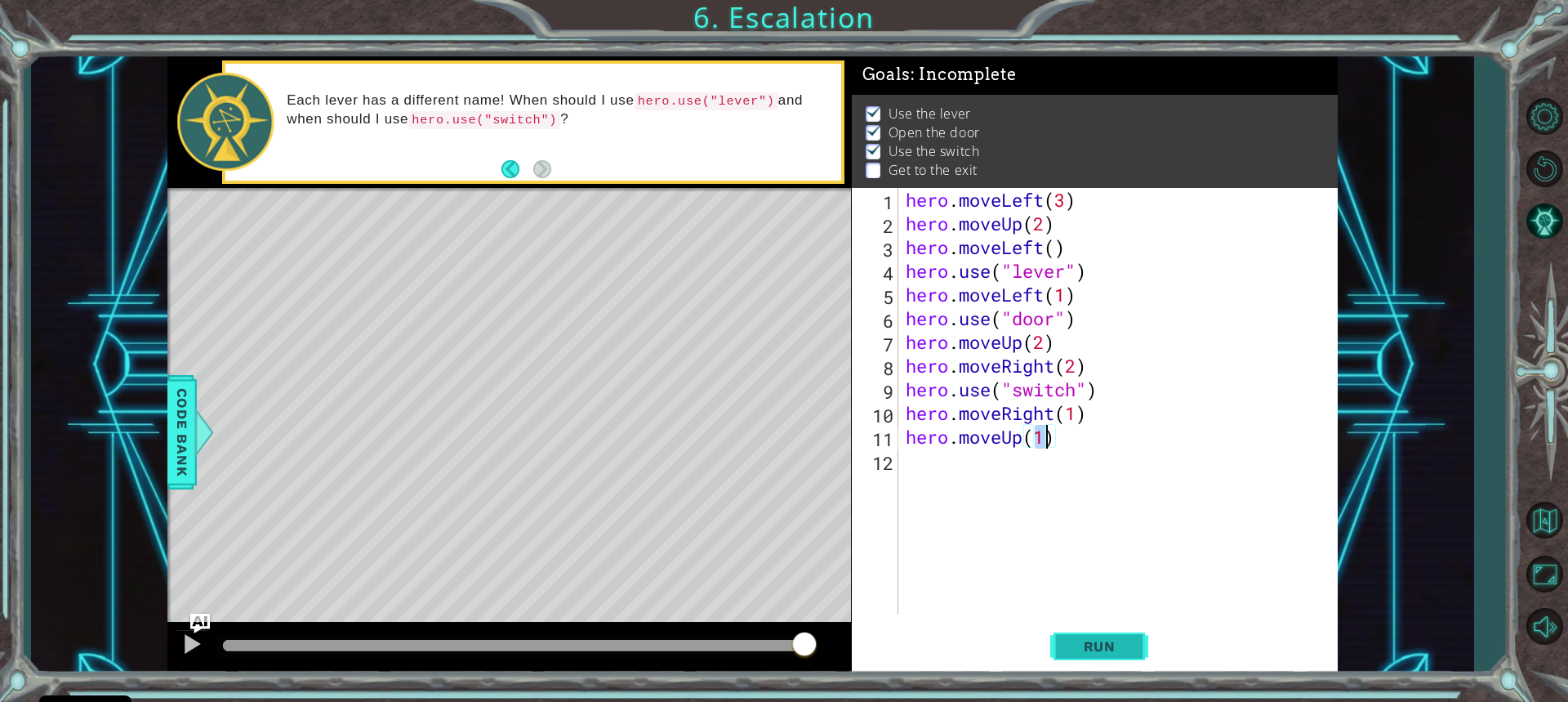
type textarea "hero.moveUp(1)"
click at [1079, 653] on span "Run" at bounding box center [1100, 646] width 64 height 16
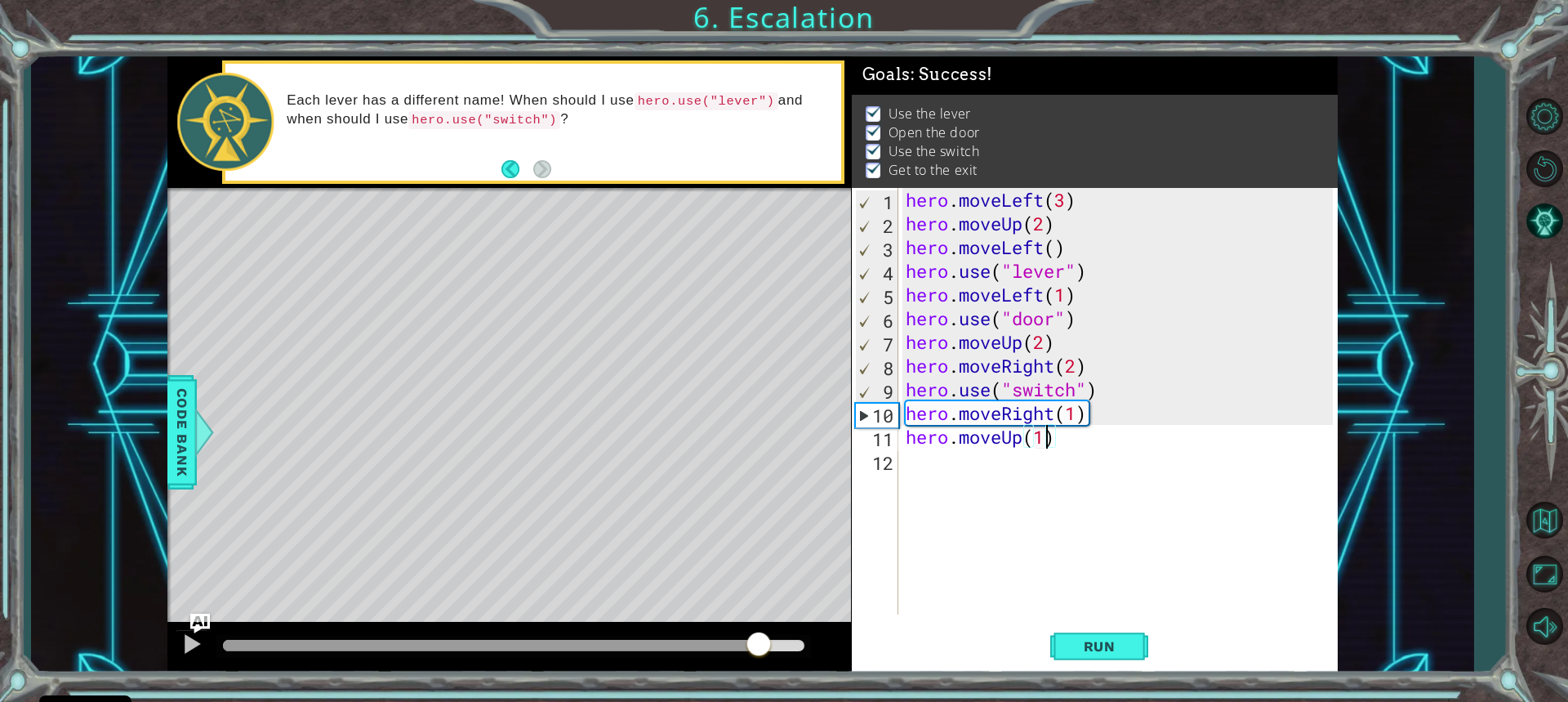
drag, startPoint x: 723, startPoint y: 639, endPoint x: 759, endPoint y: 642, distance: 36.1
click at [759, 642] on div at bounding box center [514, 645] width 581 height 12
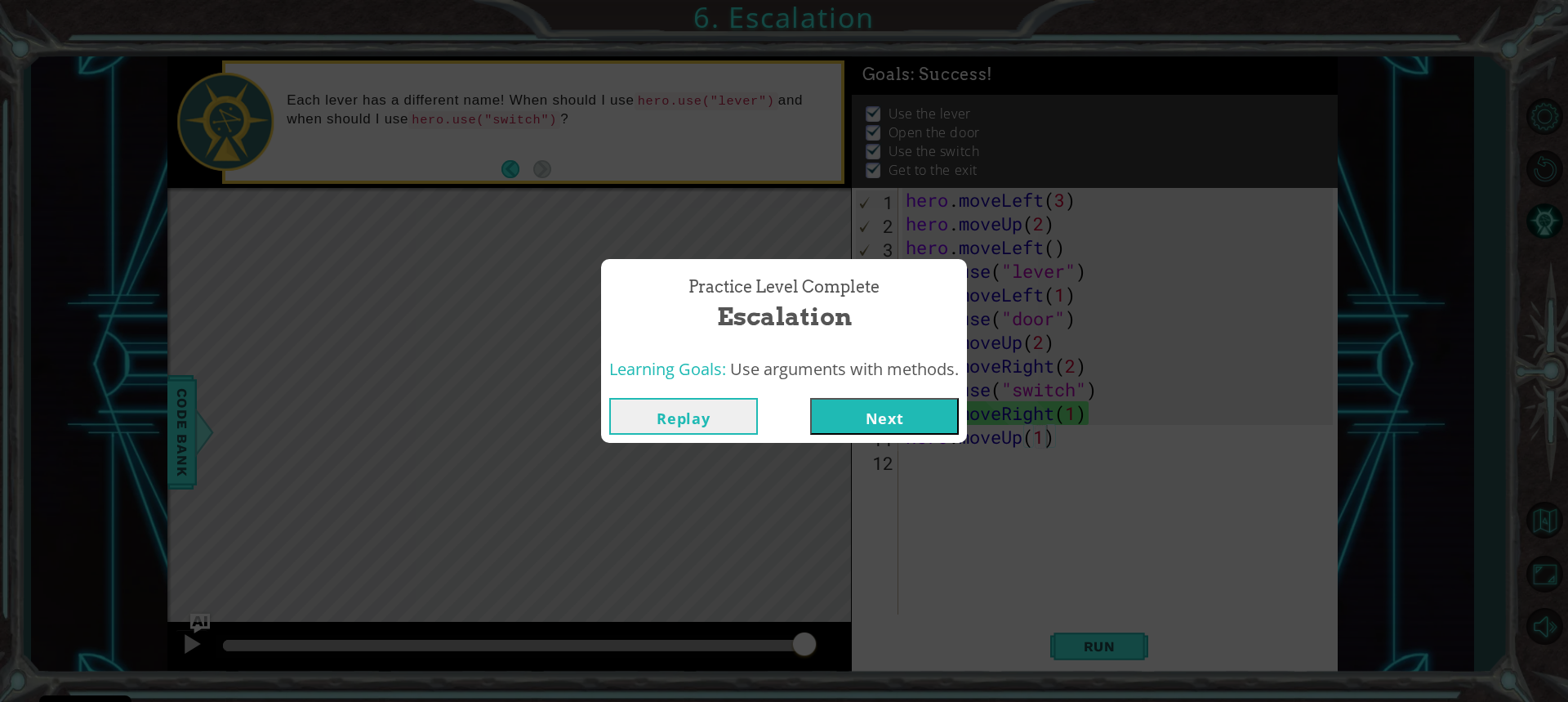
click at [883, 420] on button "Next" at bounding box center [884, 416] width 148 height 37
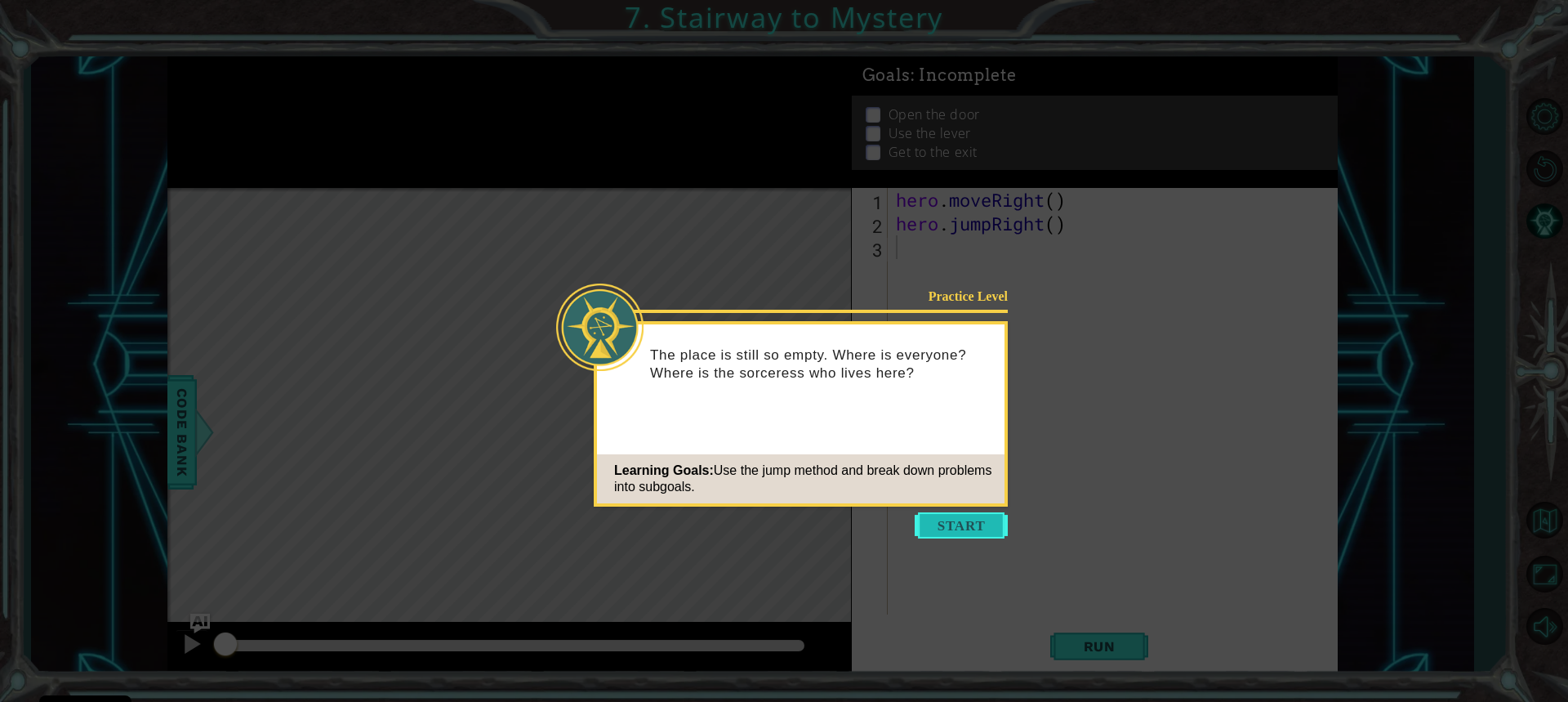
click at [966, 517] on button "Start" at bounding box center [961, 525] width 93 height 26
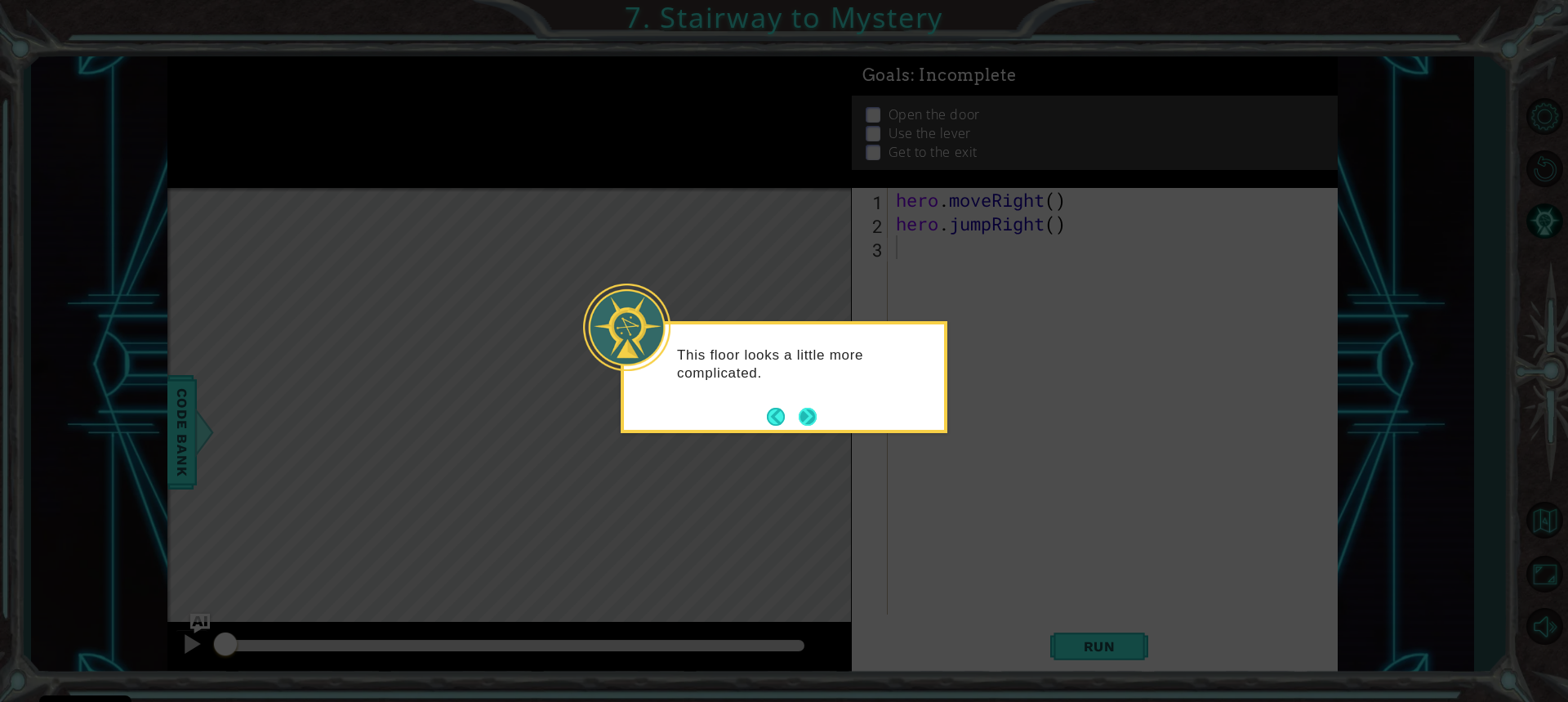
click at [815, 413] on button "Next" at bounding box center [808, 417] width 18 height 18
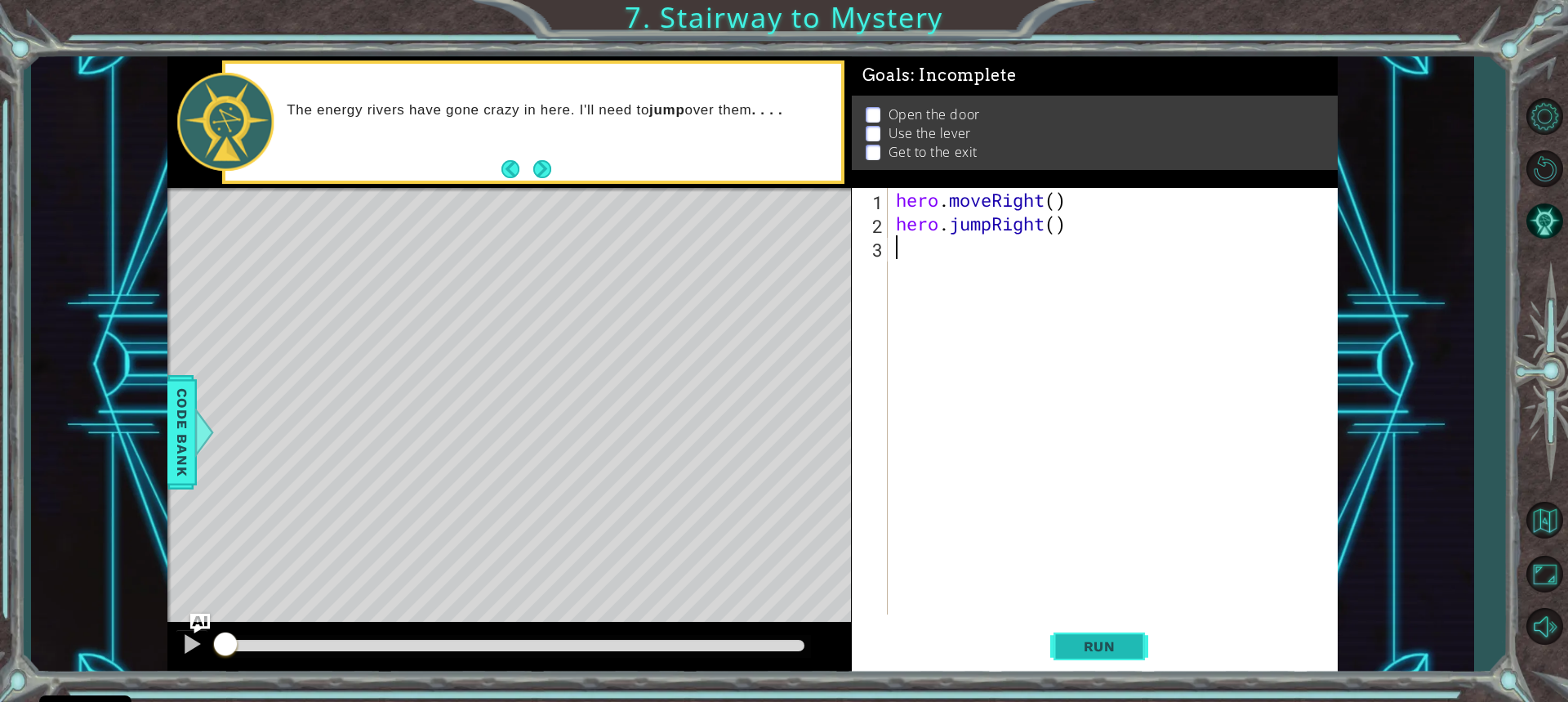
click at [1109, 641] on span "Run" at bounding box center [1100, 646] width 64 height 16
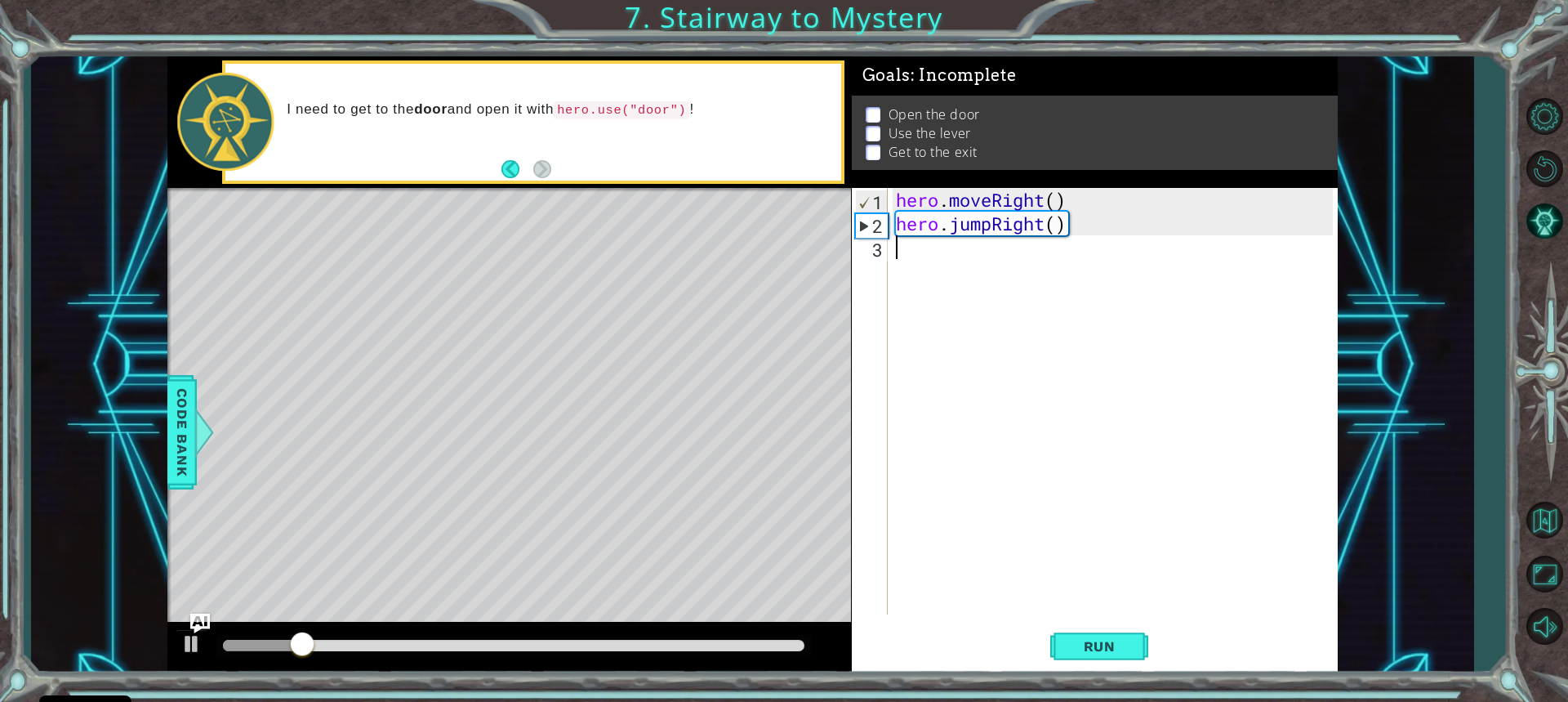
click at [943, 266] on div "hero . moveRight ( ) hero . jumpRight ( )" at bounding box center [1117, 425] width 449 height 474
type textarea "h"
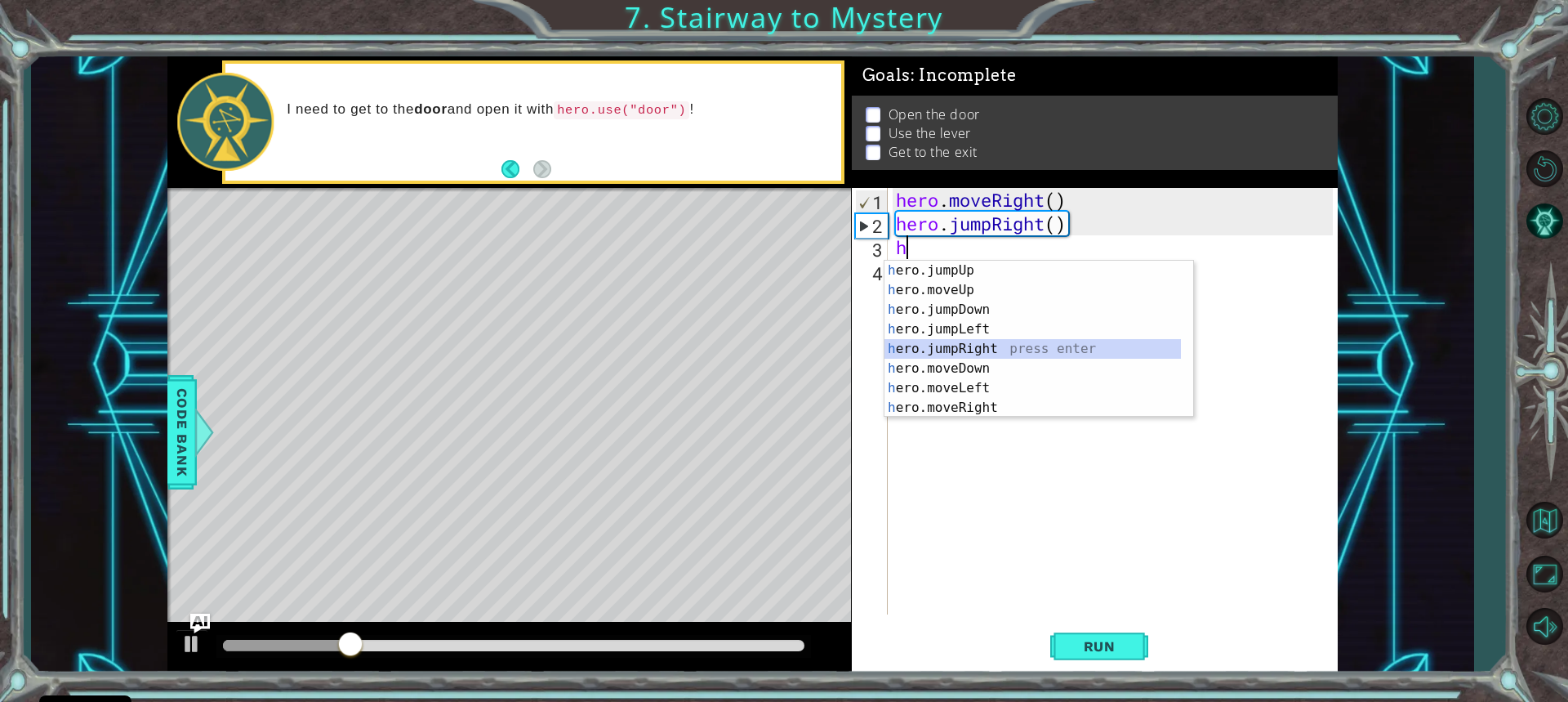
click at [961, 355] on div "h ero.jumpUp press enter h ero.moveUp press enter h ero.jumpDown press enter h …" at bounding box center [1033, 358] width 297 height 196
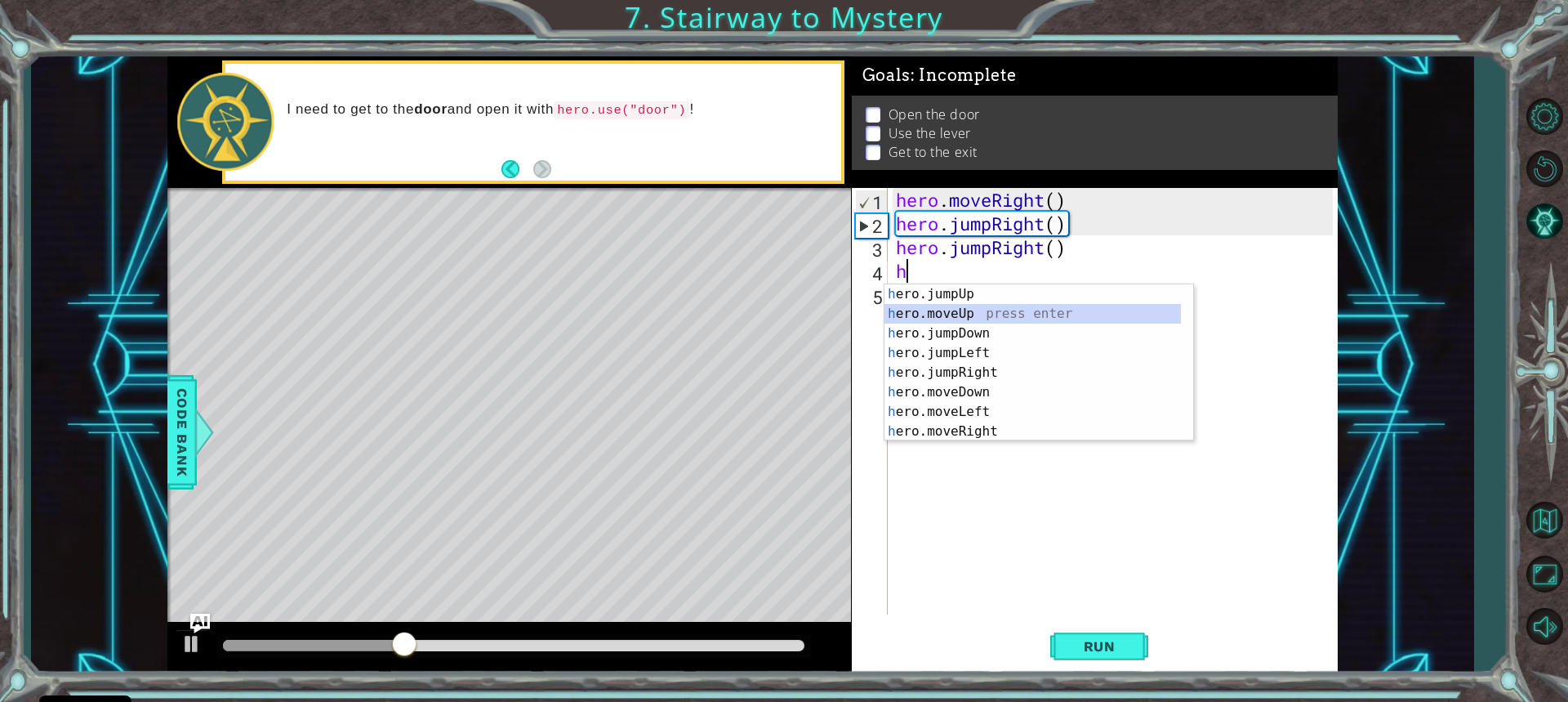
click at [971, 311] on div "h ero.jumpUp press enter h ero.moveUp press enter h ero.jumpDown press enter h …" at bounding box center [1033, 382] width 297 height 196
type textarea "hero.moveUp(1)"
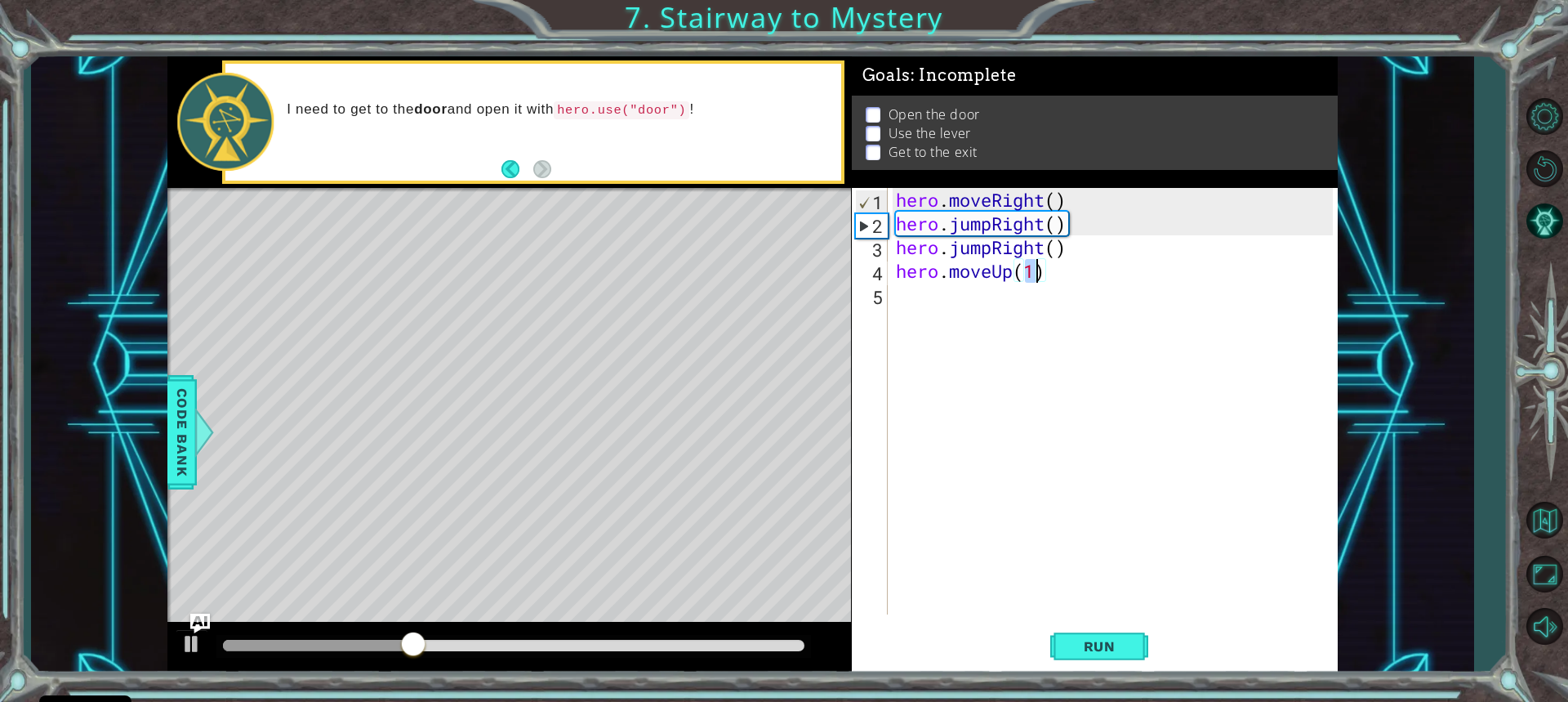
click at [934, 304] on div "hero . moveRight ( ) hero . jumpRight ( ) hero . jumpRight ( ) hero . moveUp ( …" at bounding box center [1117, 425] width 449 height 474
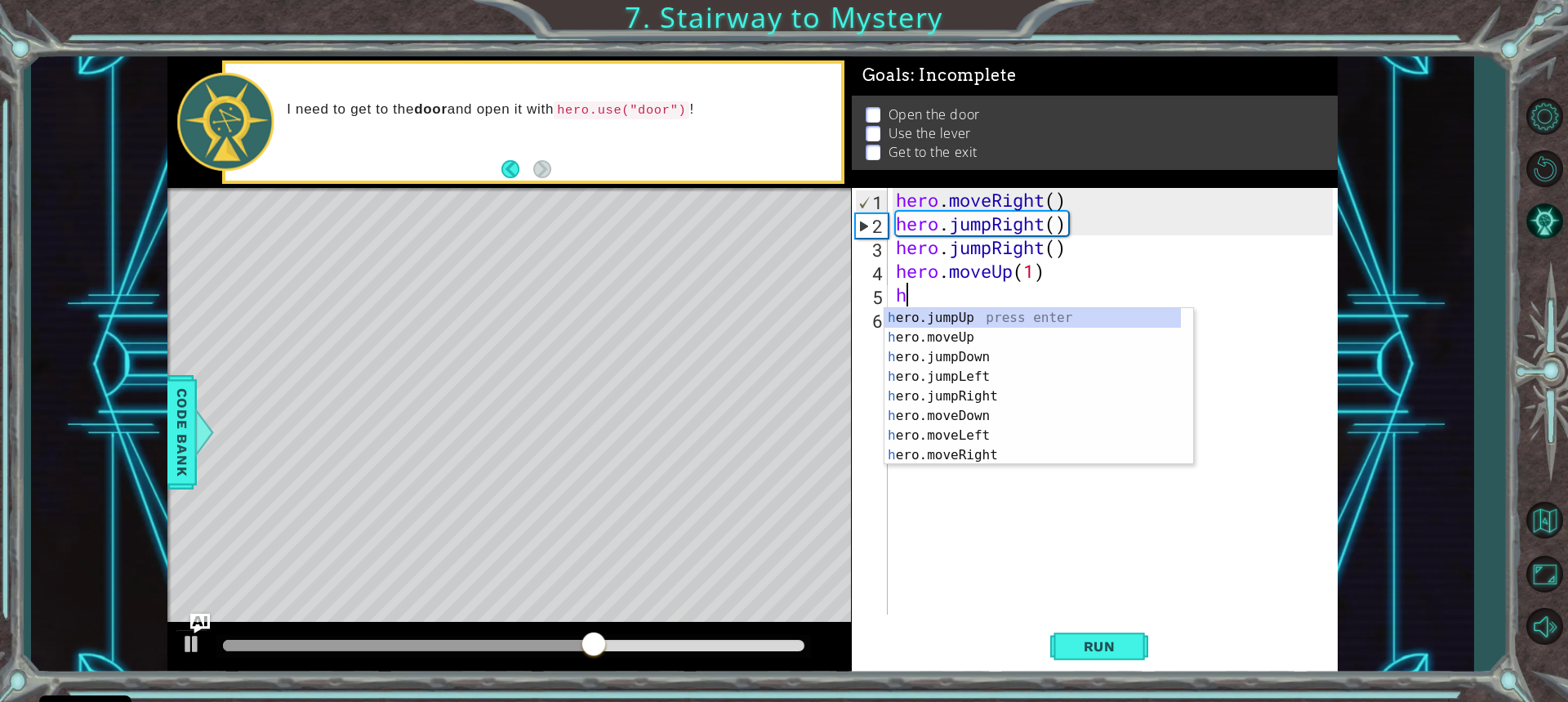
click at [1038, 274] on div "hero . moveRight ( ) hero . jumpRight ( ) hero . jumpRight ( ) hero . moveUp ( …" at bounding box center [1117, 425] width 449 height 474
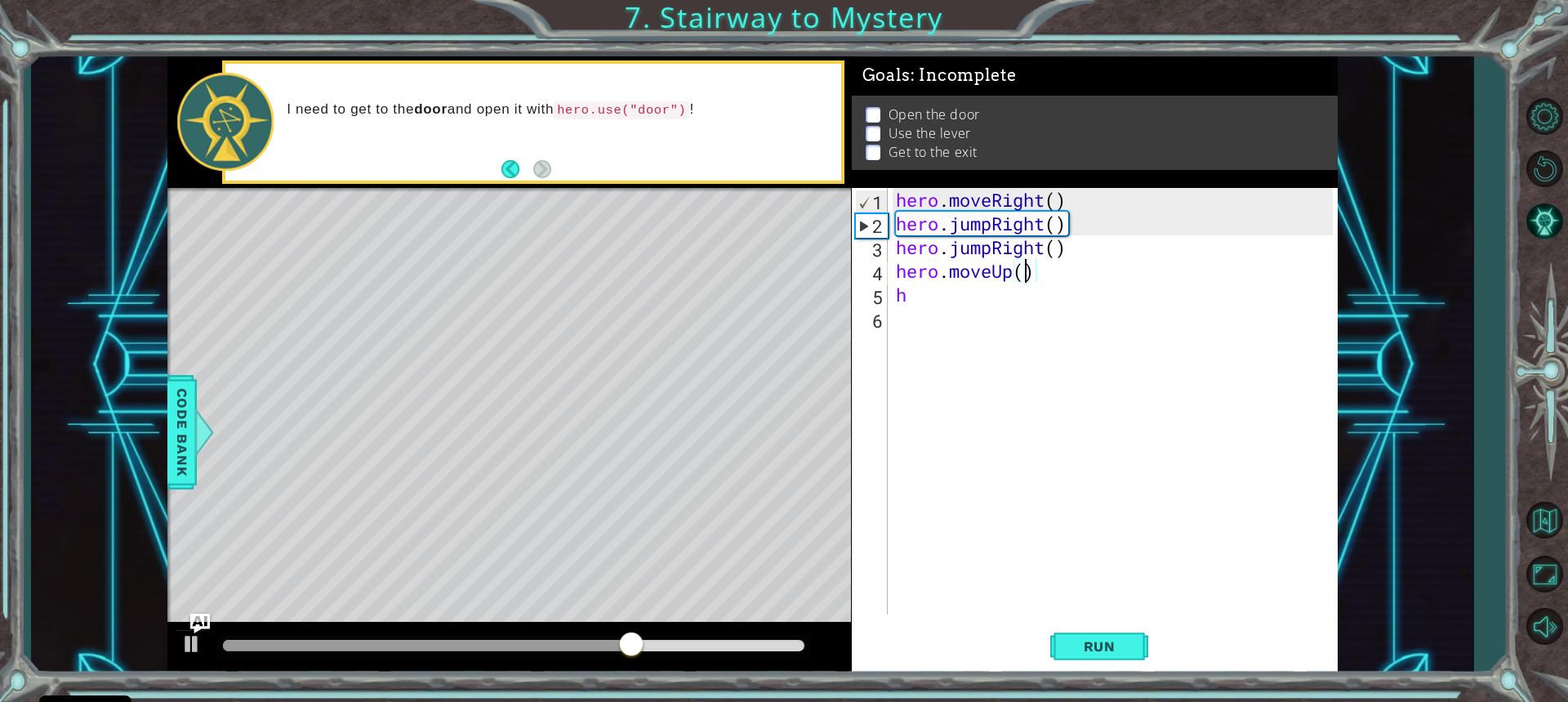
scroll to position [0, 5]
click at [1111, 645] on span "Run" at bounding box center [1100, 646] width 64 height 16
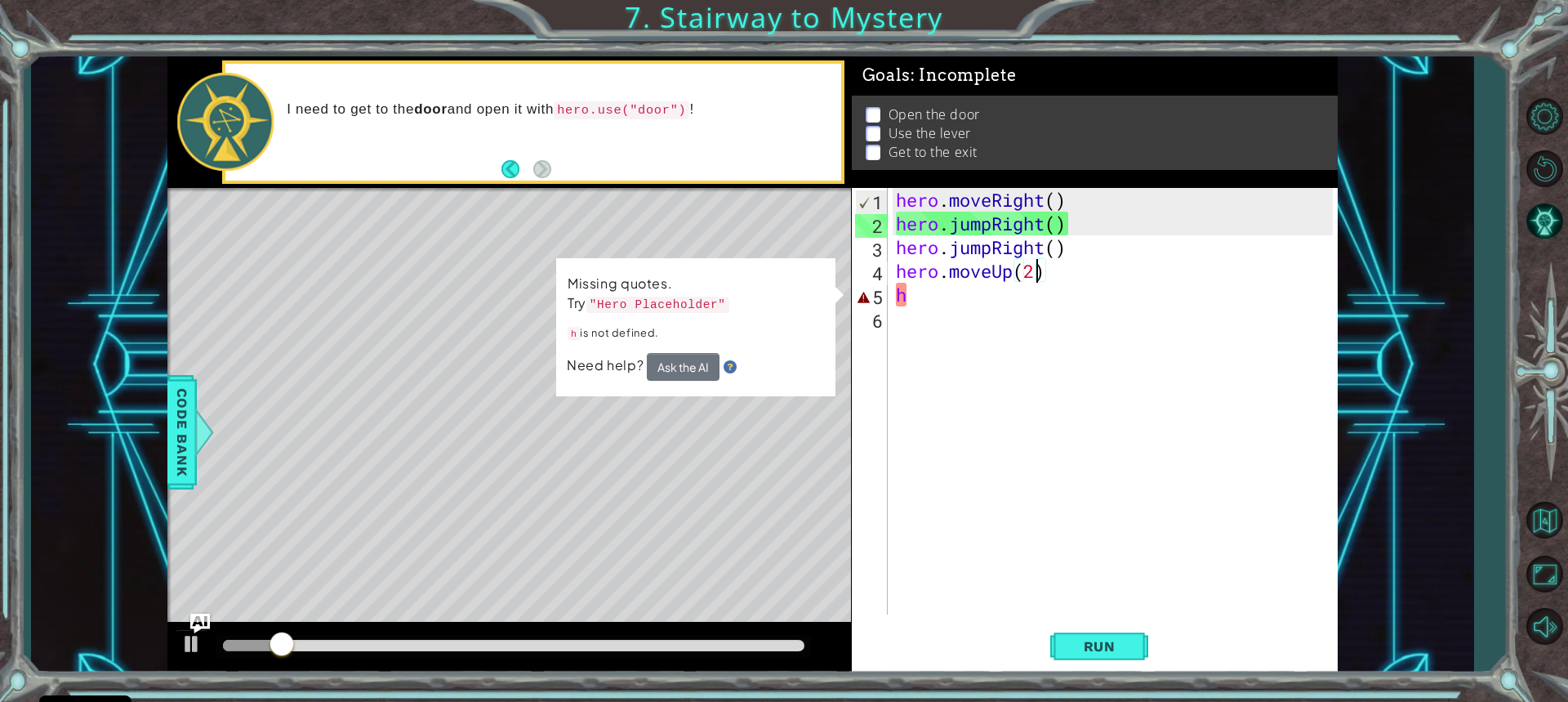
click at [1012, 294] on div "hero . moveRight ( ) hero . jumpRight ( ) hero . jumpRight ( ) hero . moveUp ( …" at bounding box center [1117, 425] width 449 height 474
type textarea "h"
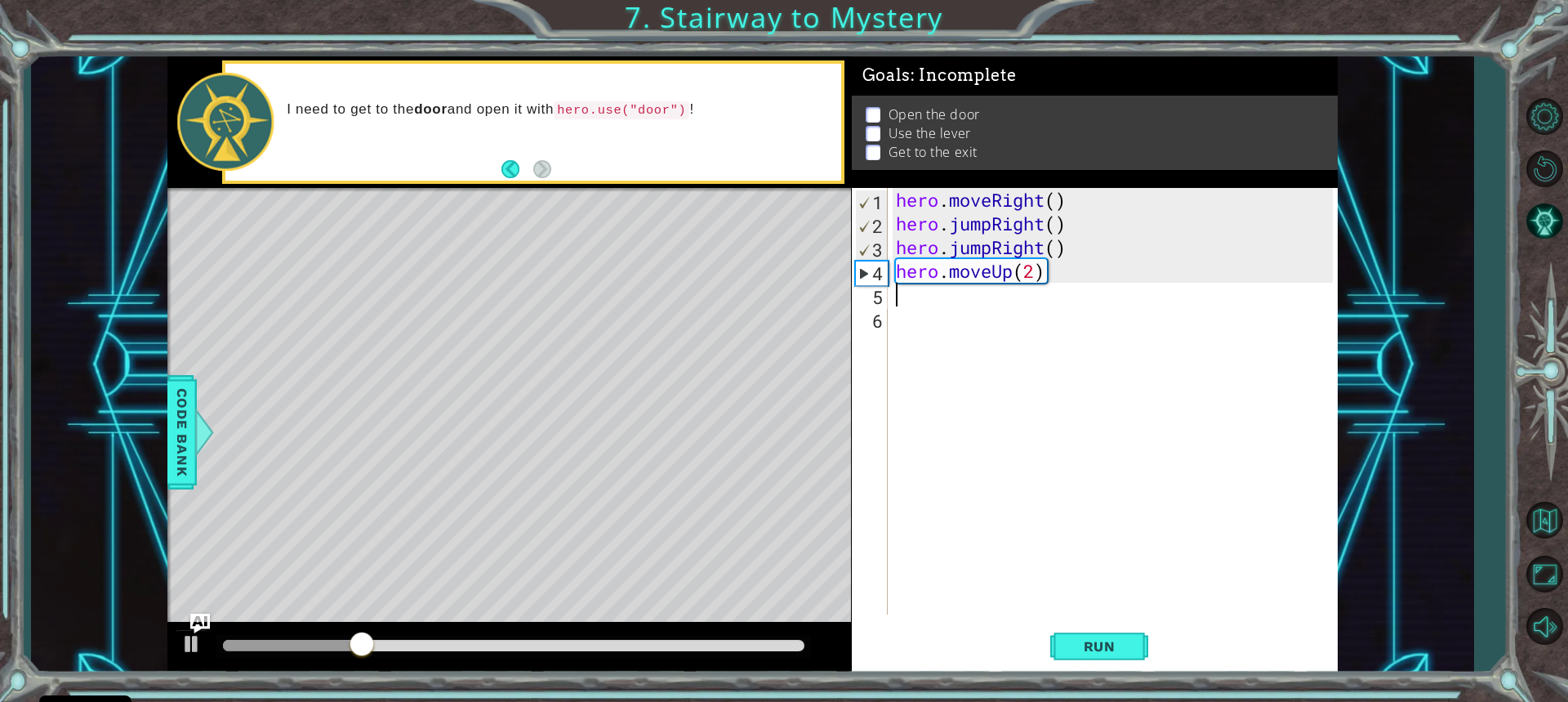
click at [1077, 242] on div "hero . moveRight ( ) hero . jumpRight ( ) hero . jumpRight ( ) hero . moveUp ( …" at bounding box center [1117, 425] width 449 height 474
click at [1063, 250] on div "hero . moveRight ( ) hero . jumpRight ( ) hero . jumpRight ( ) hero . moveUp ( …" at bounding box center [1117, 425] width 449 height 474
drag, startPoint x: 1068, startPoint y: 251, endPoint x: 1080, endPoint y: 254, distance: 12.4
click at [1080, 254] on div "hero . moveRight ( ) hero . jumpRight ( ) hero . jumpRight ( ) hero . moveUp ( …" at bounding box center [1117, 425] width 449 height 474
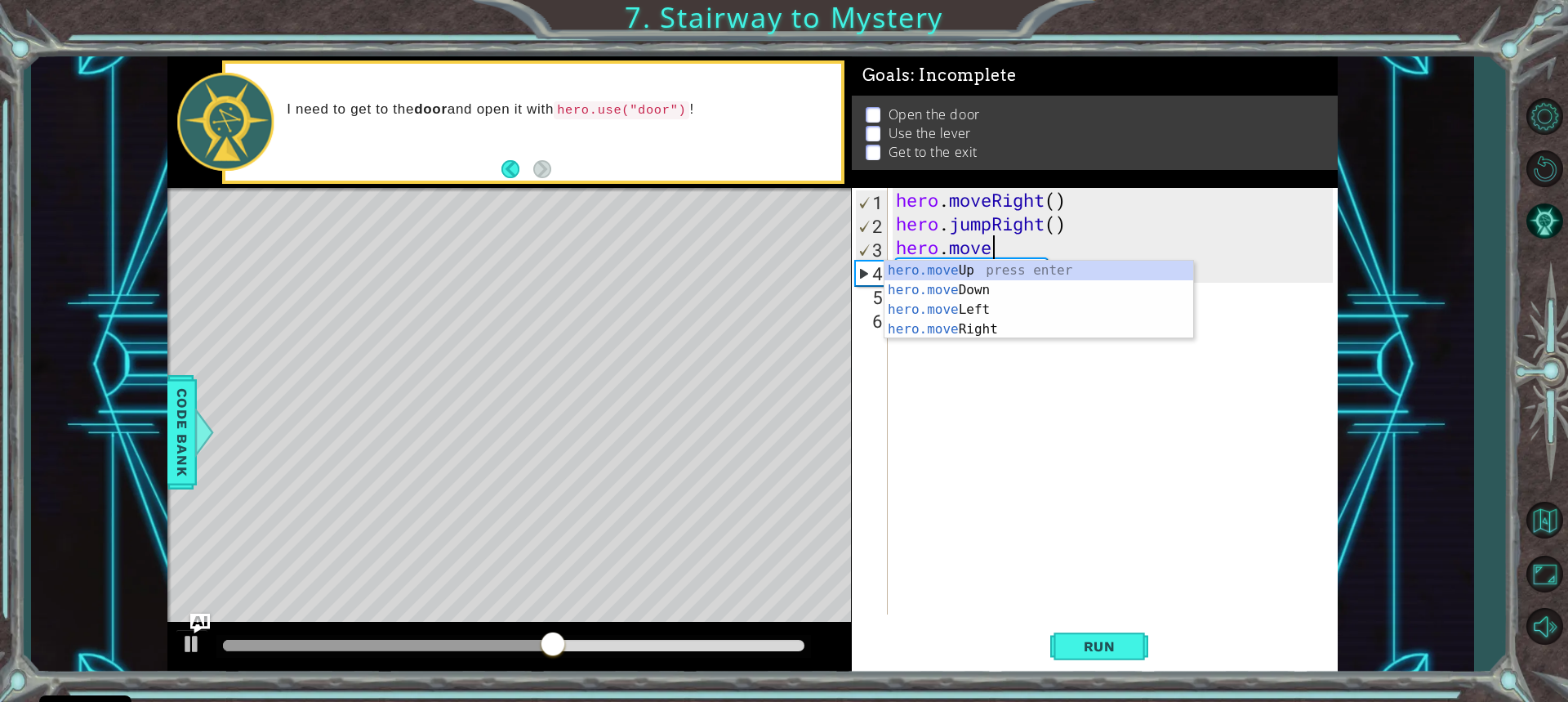
scroll to position [0, 5]
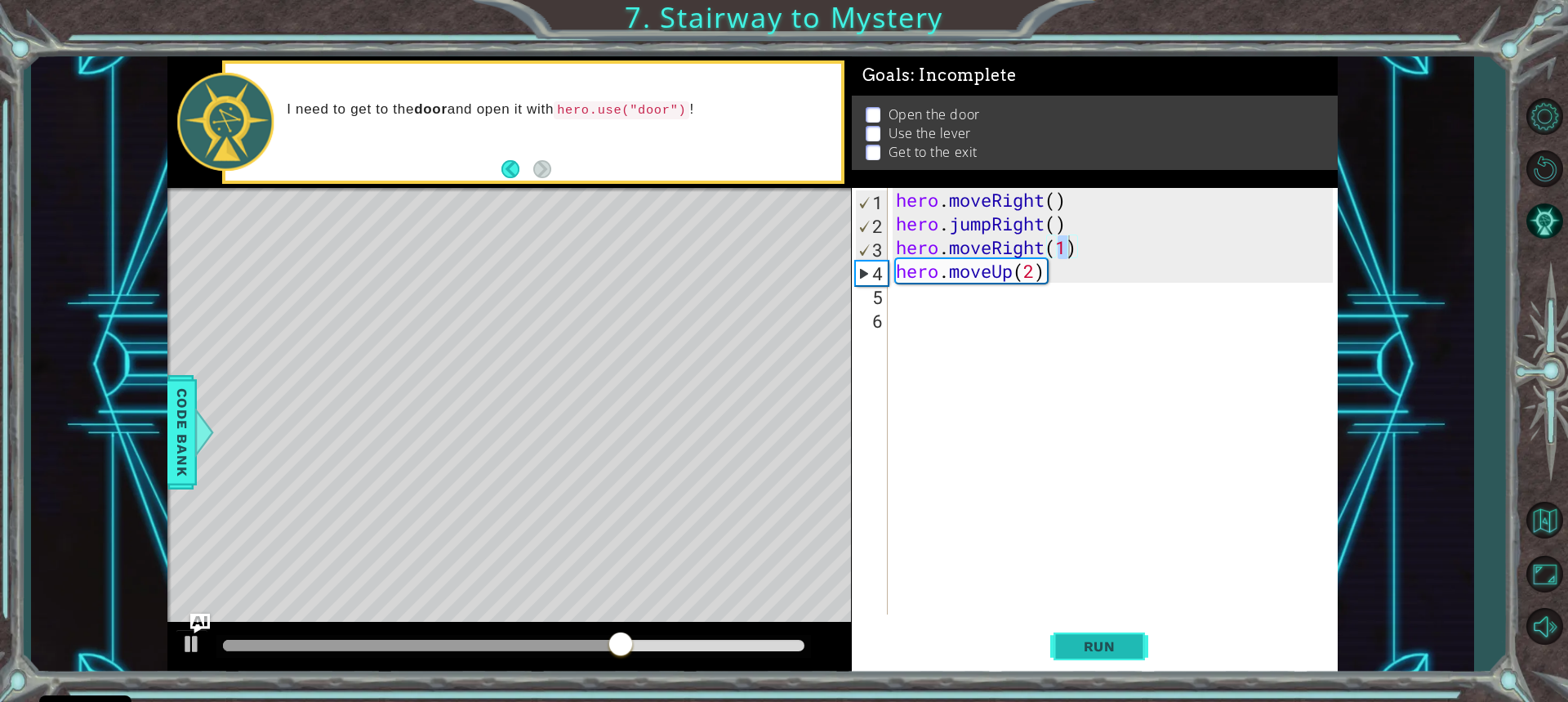
click at [1092, 643] on span "Run" at bounding box center [1100, 646] width 64 height 16
click at [1034, 274] on div "hero . moveRight ( ) hero . jumpRight ( ) hero . moveRight ( 1 ) hero . moveUp …" at bounding box center [1117, 425] width 449 height 474
click at [1064, 251] on div "hero . moveRight ( ) hero . jumpRight ( ) hero . moveRight ( 1 ) hero . moveUp …" at bounding box center [1117, 425] width 449 height 474
type textarea "hero.moveRight()"
click at [926, 305] on div "hero . moveRight ( ) hero . jumpRight ( ) hero . moveRight ( ) hero . moveUp ( )" at bounding box center [1117, 425] width 449 height 474
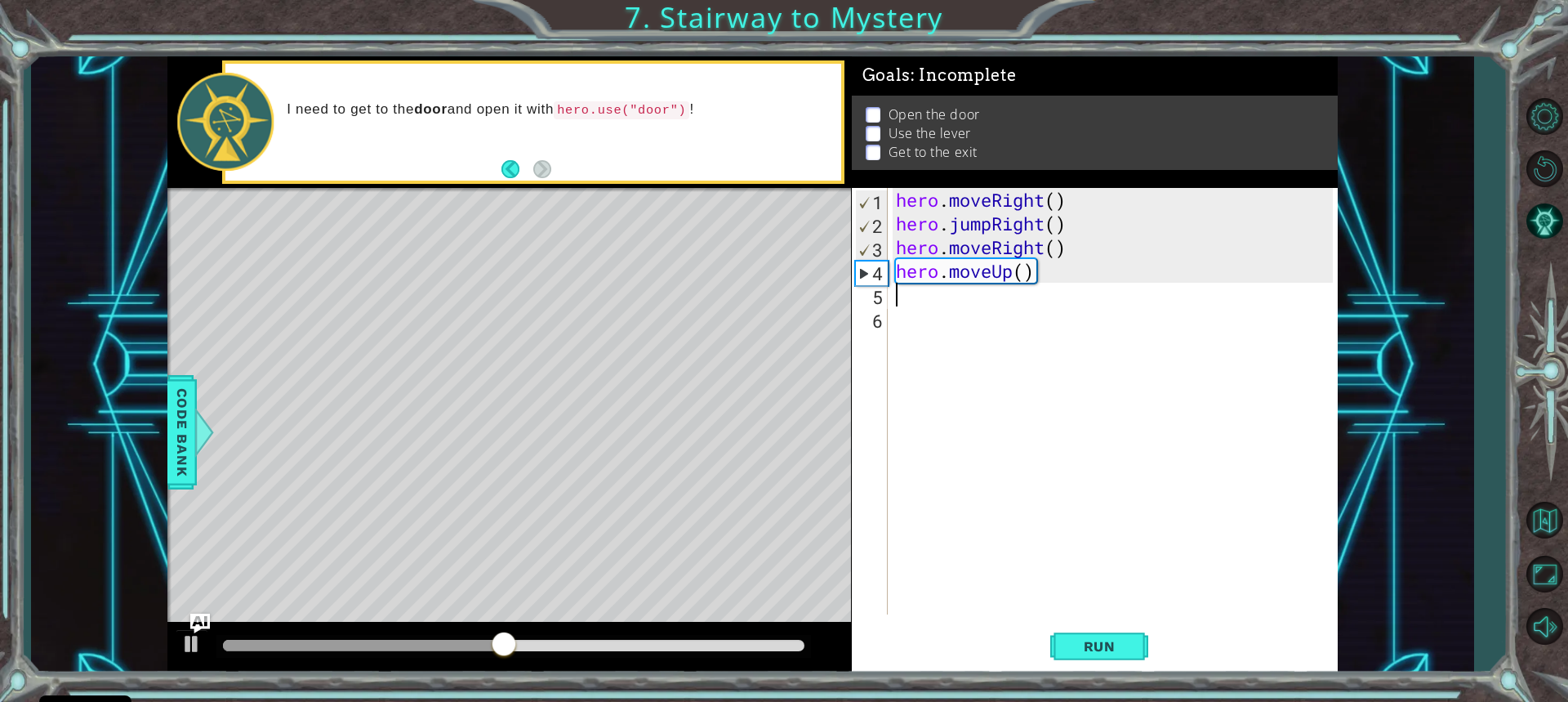
scroll to position [0, 0]
drag, startPoint x: 902, startPoint y: 308, endPoint x: 894, endPoint y: 320, distance: 14.4
click at [894, 320] on div "hero . moveRight ( ) hero . jumpRight ( ) hero . moveRight ( ) hero . moveUp ( )" at bounding box center [1117, 425] width 449 height 474
click at [899, 300] on div "hero . moveRight ( ) hero . jumpRight ( ) hero . moveRight ( ) hero . moveUp ( )" at bounding box center [1117, 425] width 449 height 474
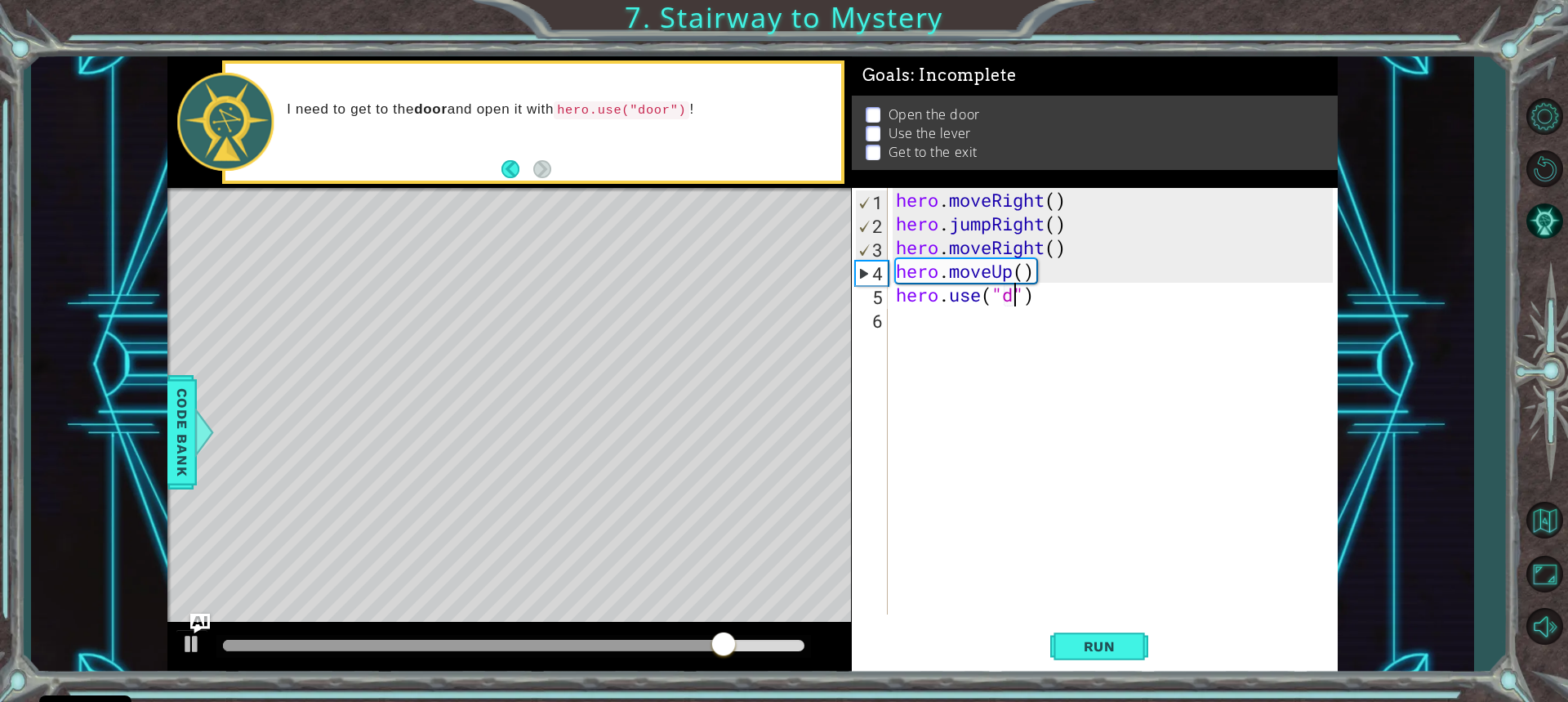
scroll to position [0, 5]
type textarea "hero.use("door")"
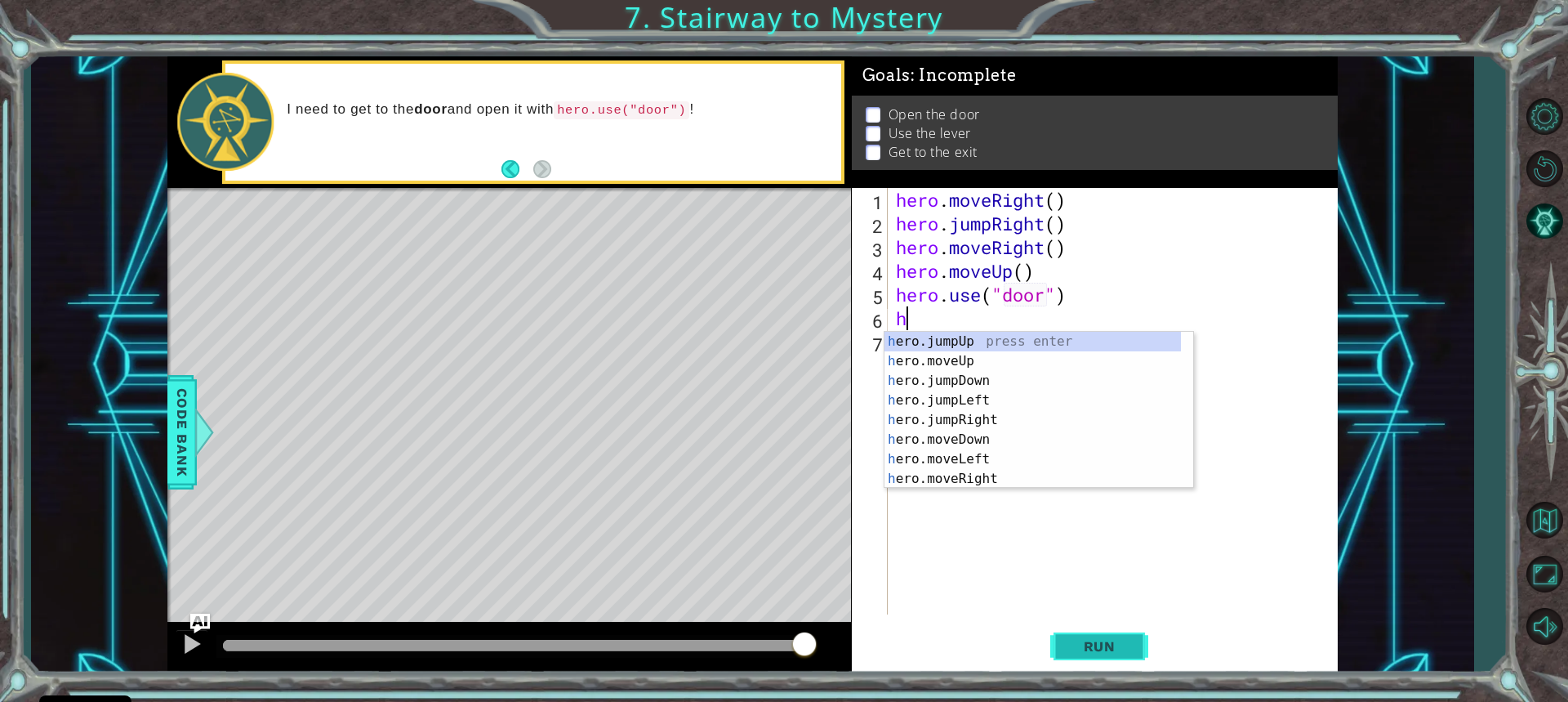
click at [1082, 636] on button "Run" at bounding box center [1100, 645] width 98 height 48
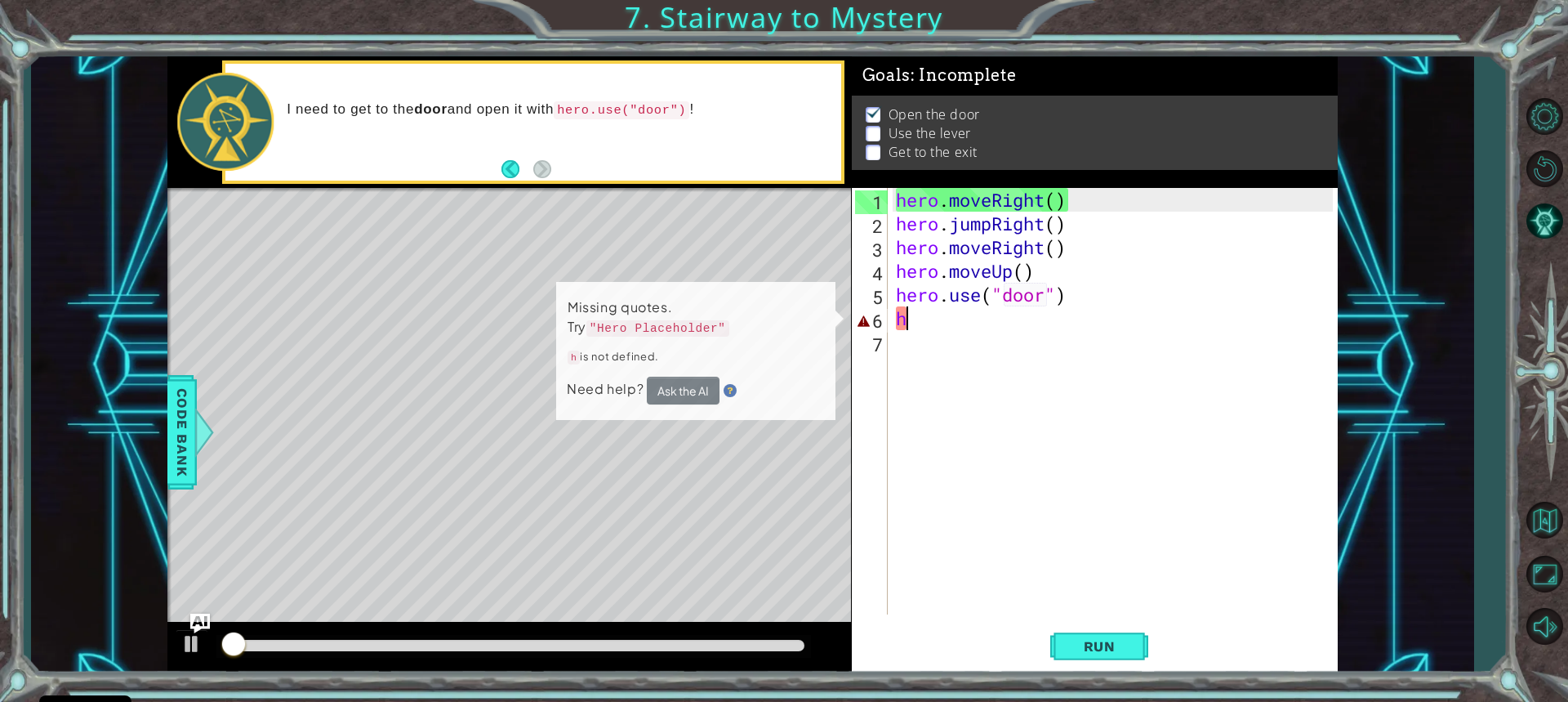
scroll to position [2, 0]
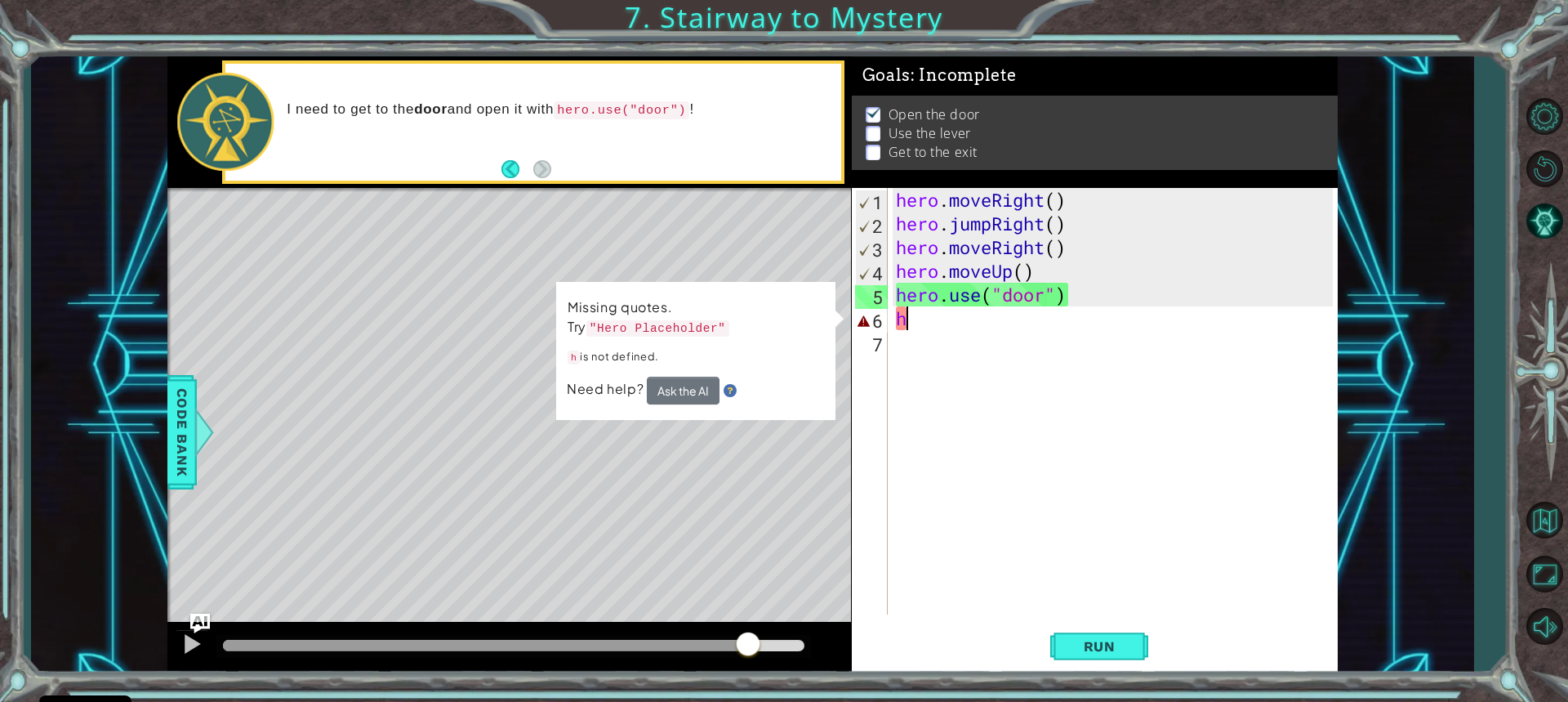
drag, startPoint x: 699, startPoint y: 646, endPoint x: 749, endPoint y: 655, distance: 50.8
click at [749, 651] on div at bounding box center [514, 645] width 581 height 12
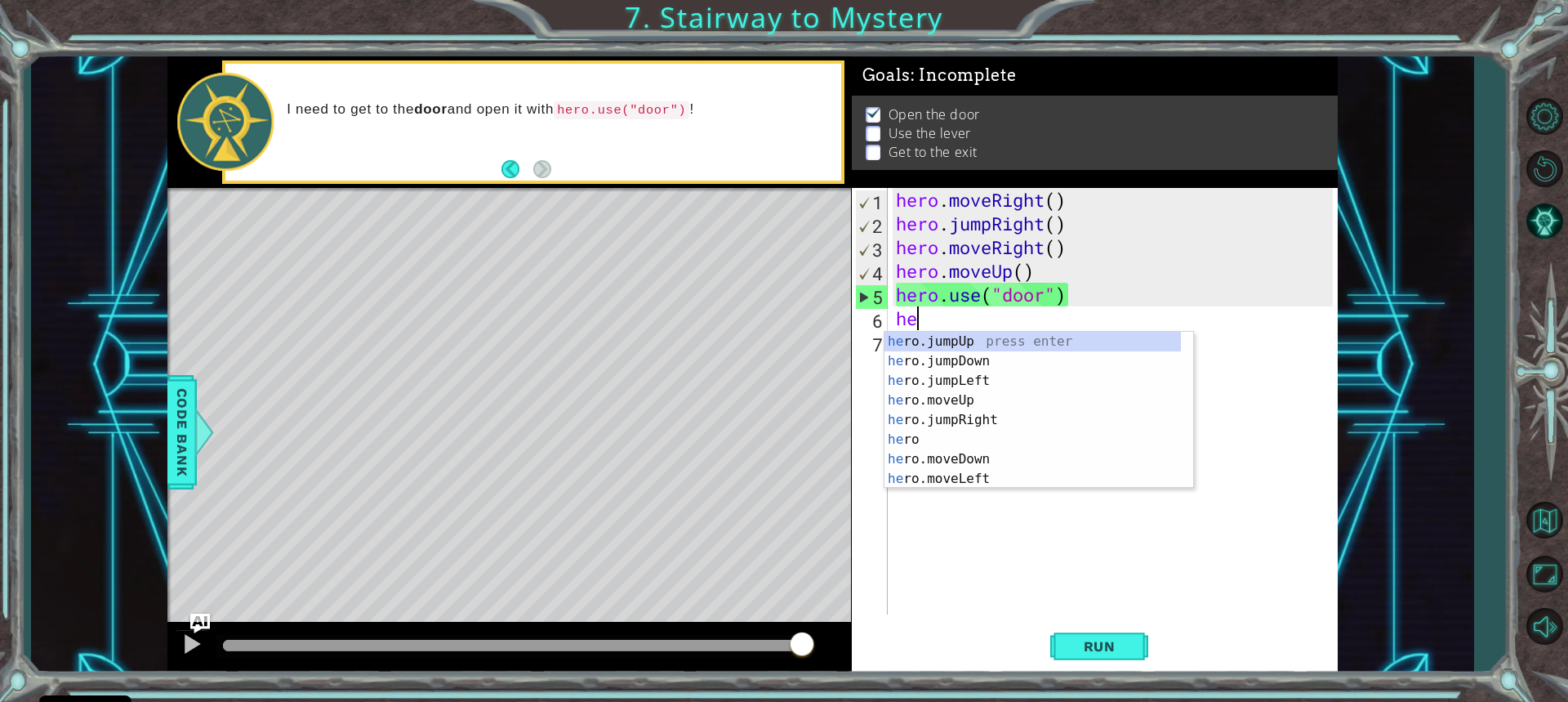
type textarea "hero"
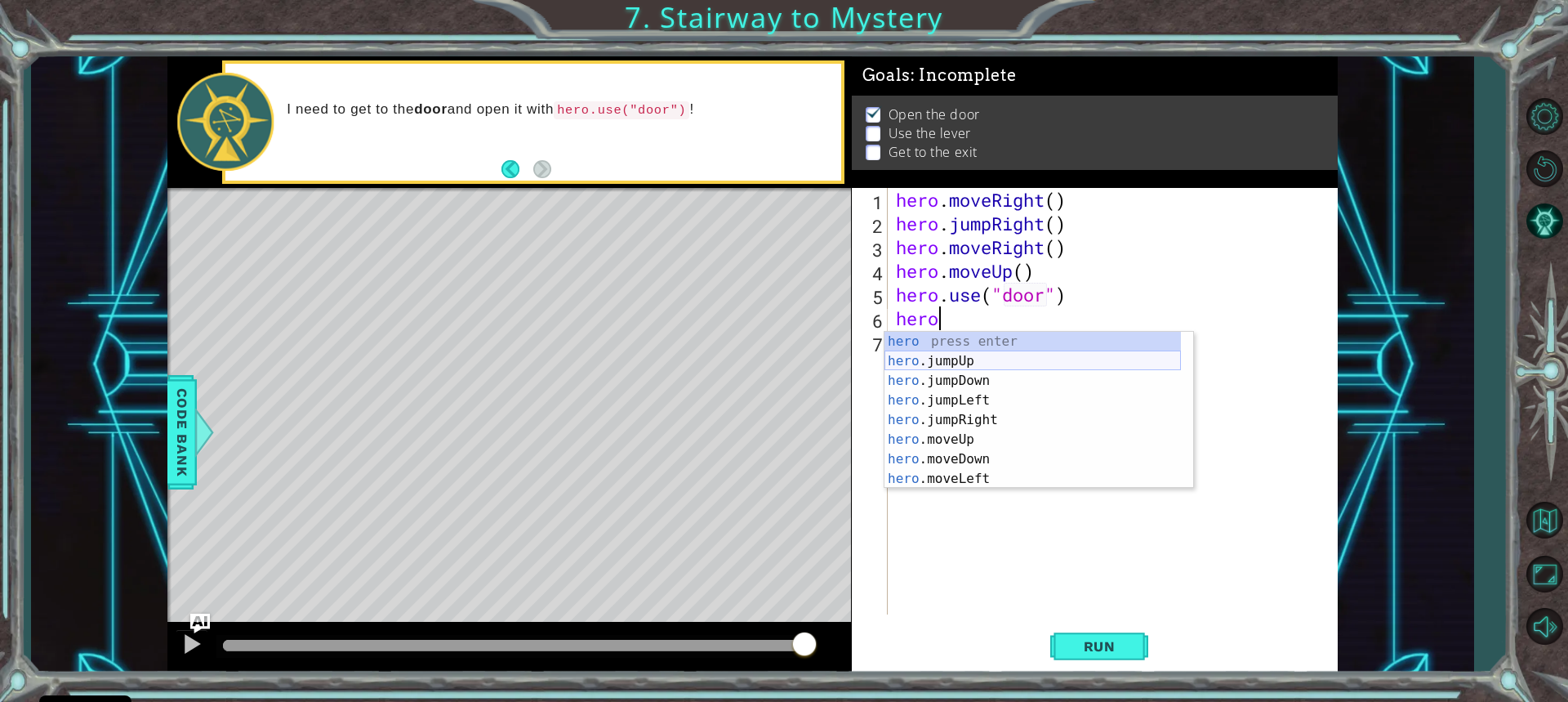
click at [987, 356] on div "hero press enter hero .jumpUp press enter hero .jumpDown press enter hero .jump…" at bounding box center [1033, 430] width 297 height 196
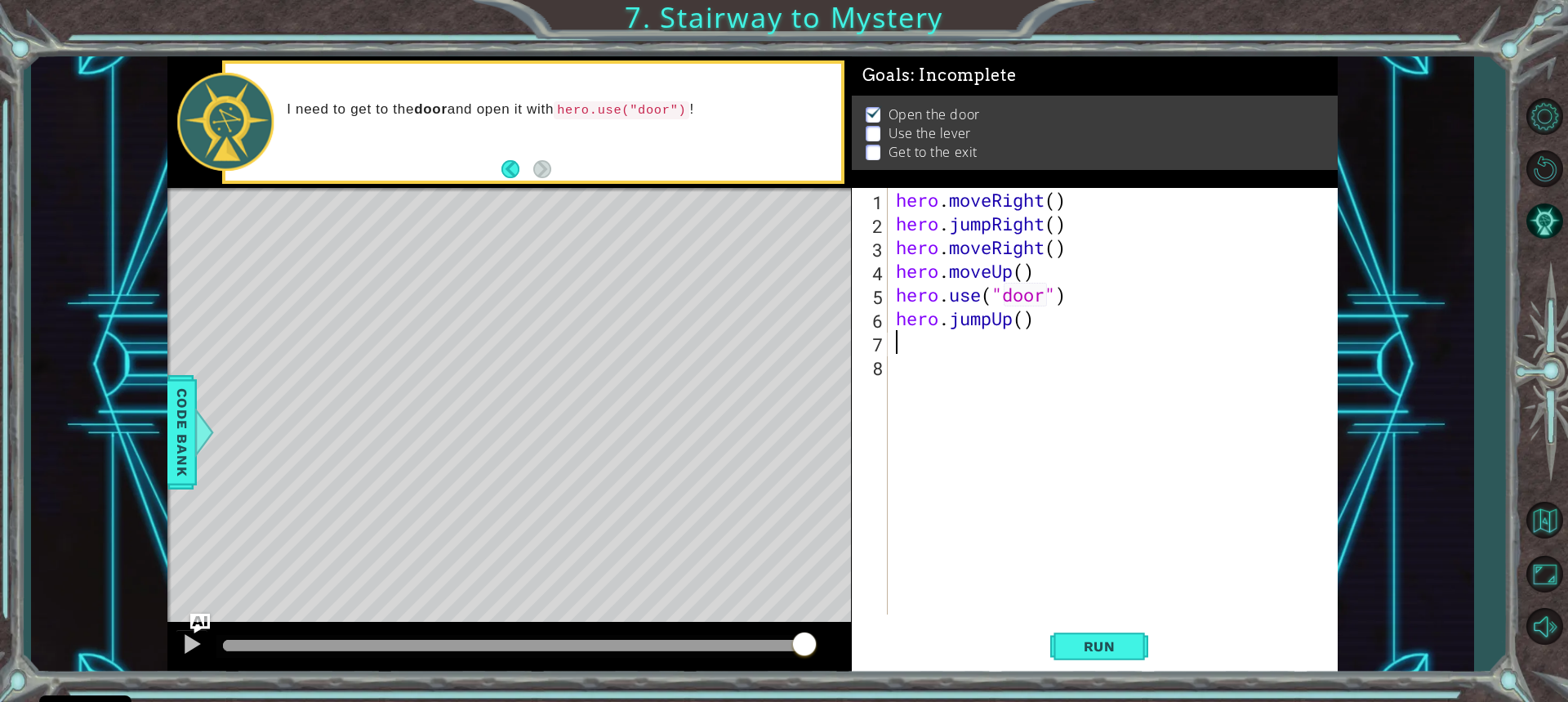
scroll to position [0, 0]
type textarea "h"
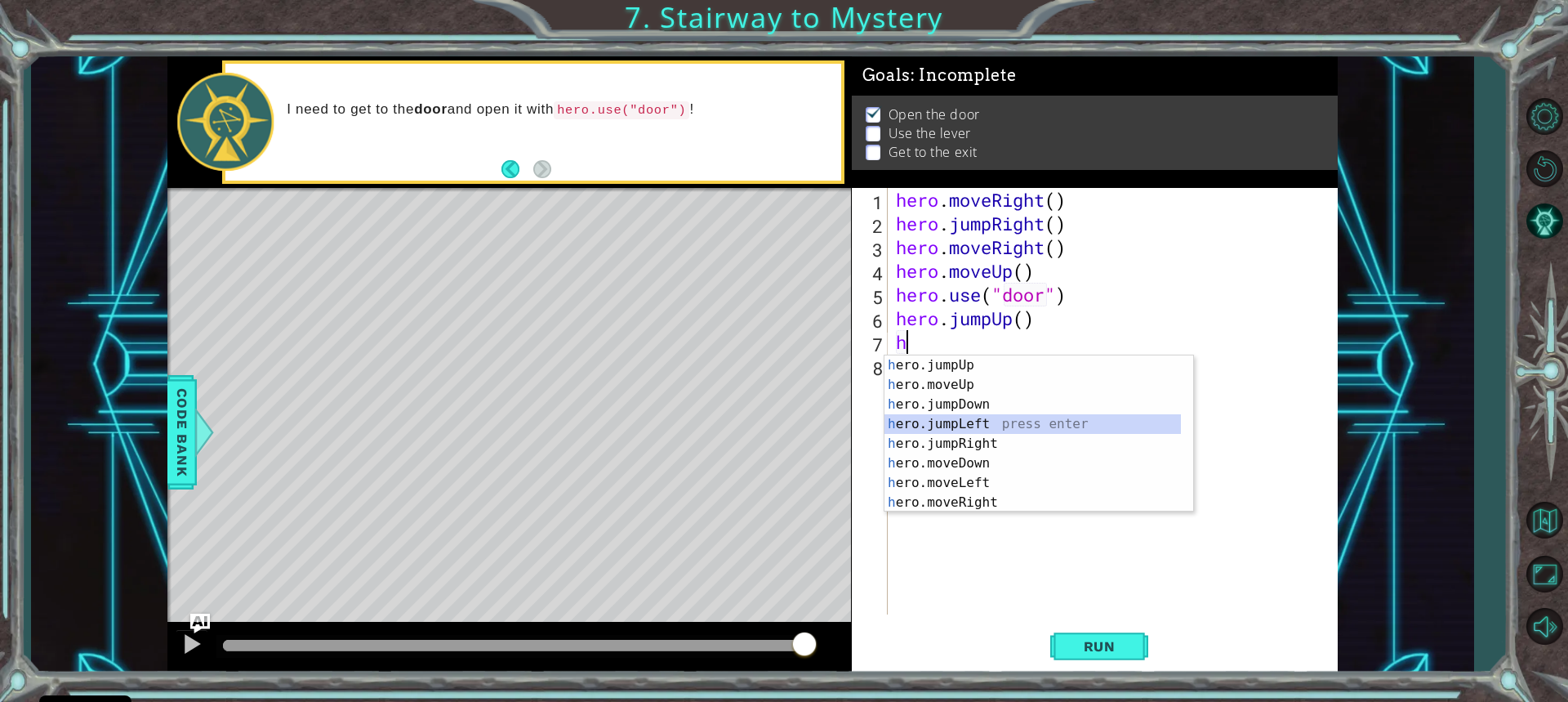
click at [1009, 421] on div "h ero.jumpUp press enter h ero.moveUp press enter h ero.jumpDown press enter h …" at bounding box center [1033, 453] width 297 height 196
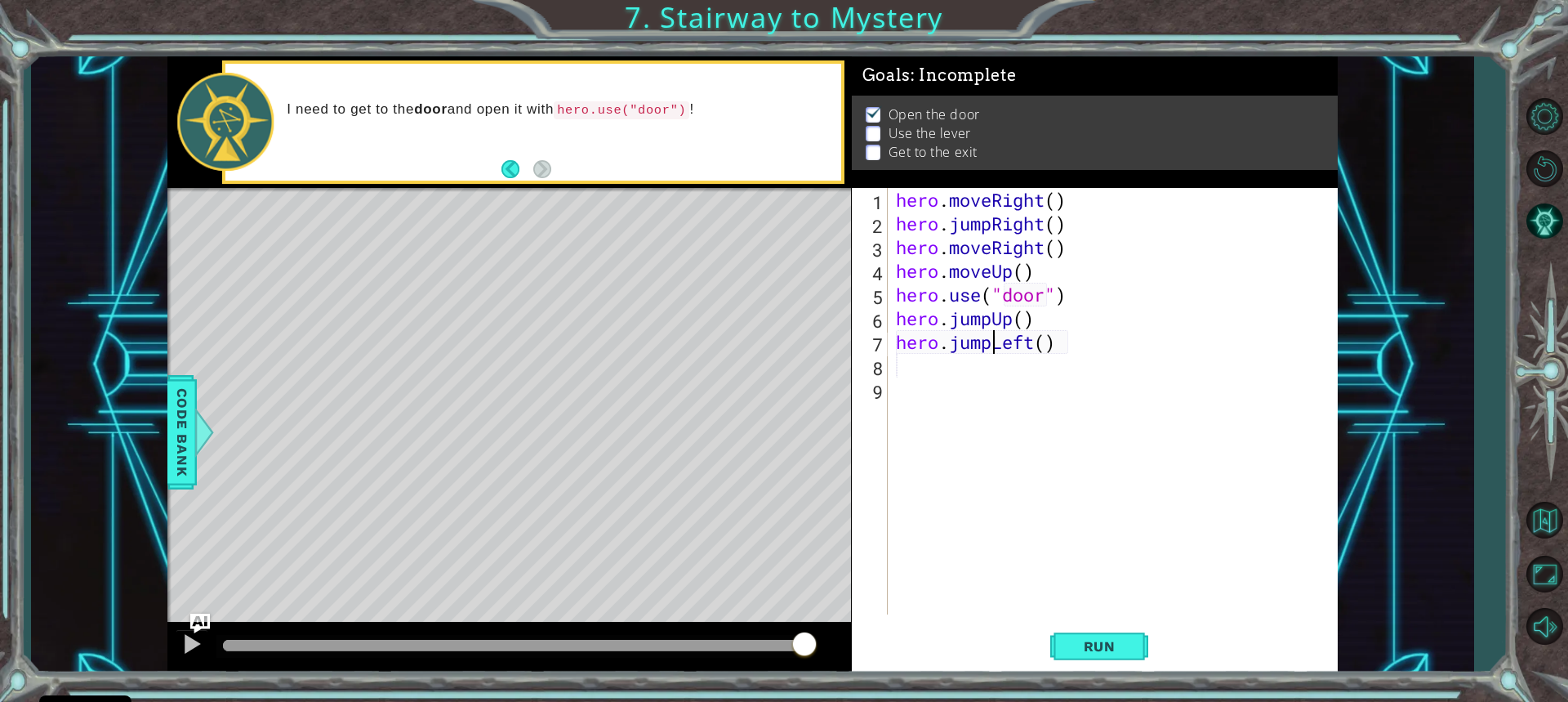
click at [993, 344] on div "hero . moveRight ( ) hero . jumpRight ( ) hero . moveRight ( ) hero . moveUp ( …" at bounding box center [1117, 425] width 449 height 474
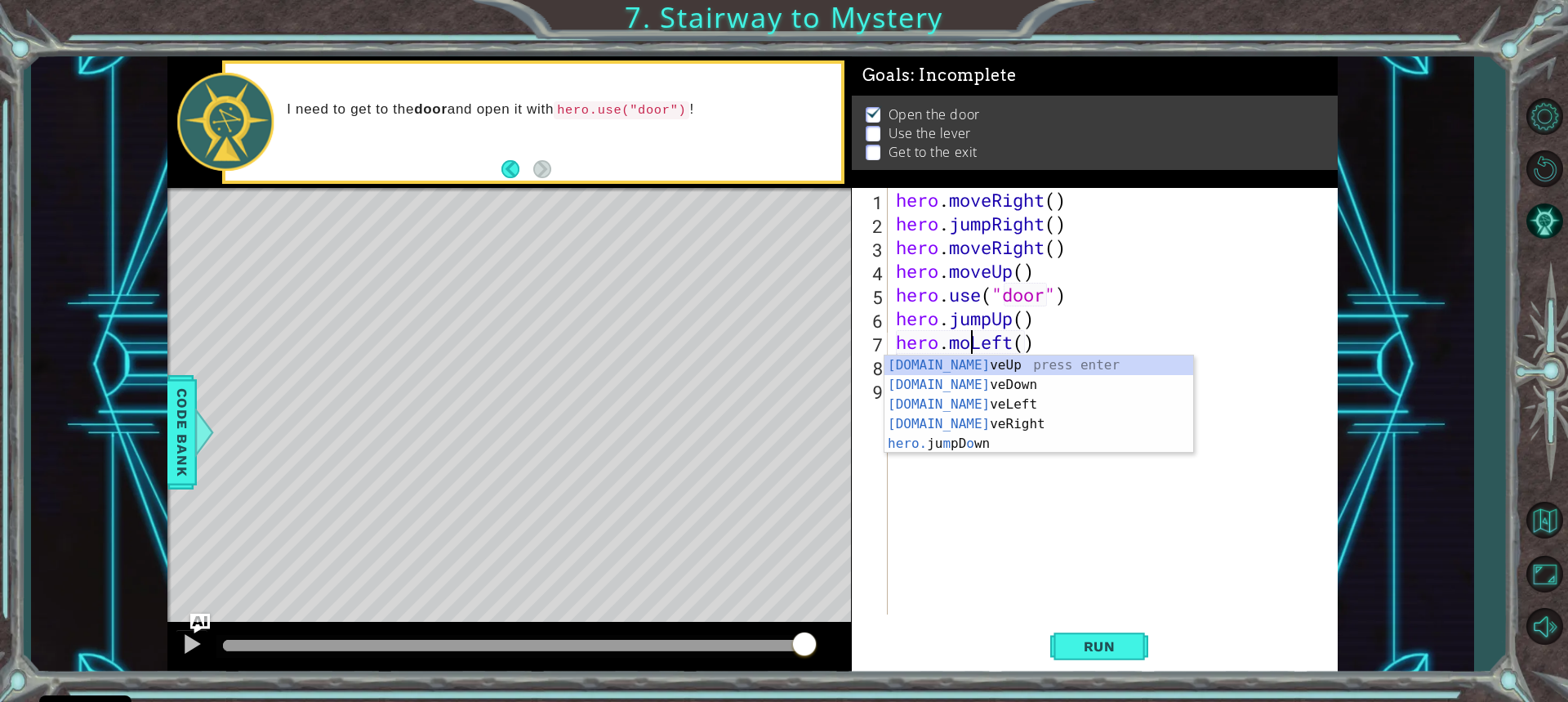
type textarea "hero.moveLeft()"
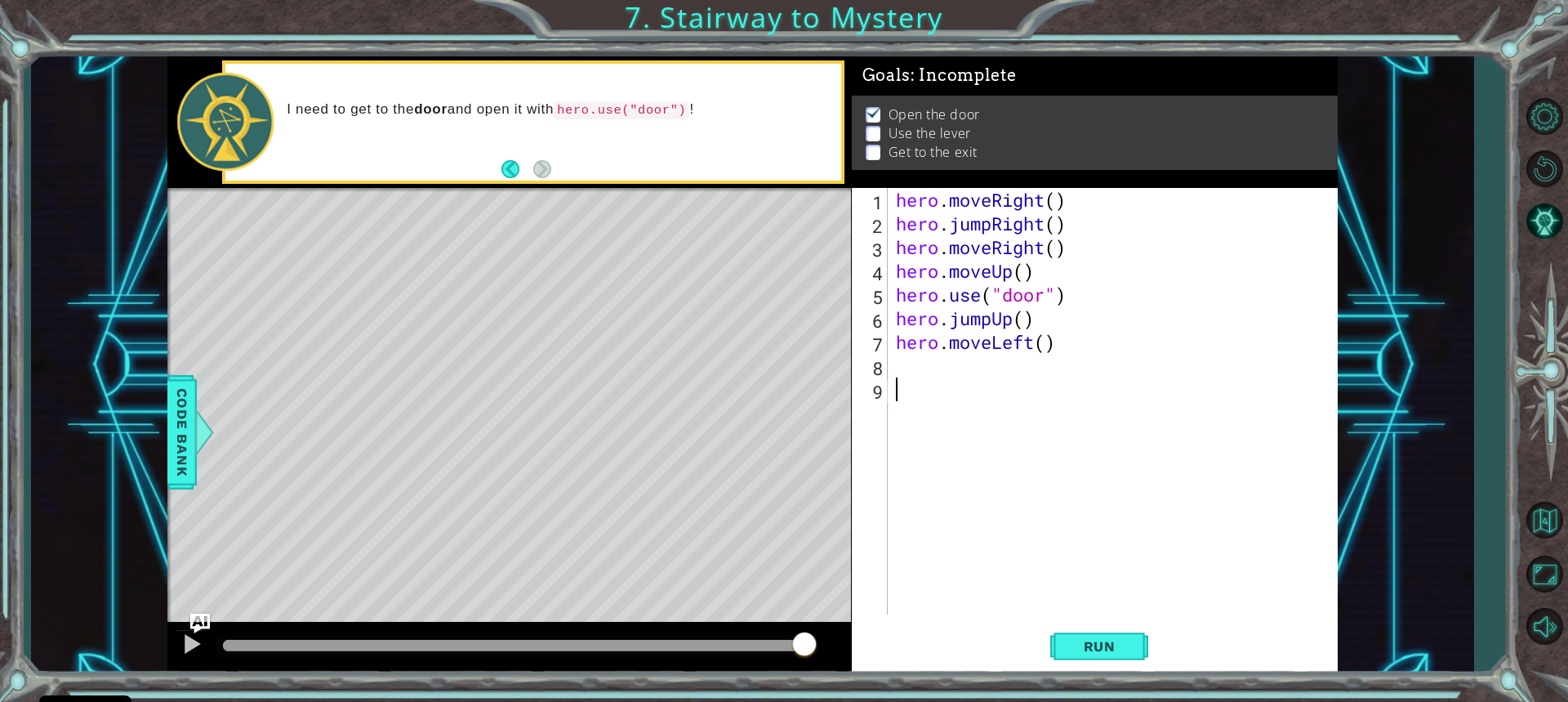
click at [989, 510] on div "hero . moveRight ( ) hero . jumpRight ( ) hero . moveRight ( ) hero . moveUp ( …" at bounding box center [1117, 425] width 449 height 474
click at [934, 381] on div "hero . moveRight ( ) hero . jumpRight ( ) hero . moveRight ( ) hero . moveUp ( …" at bounding box center [1117, 425] width 449 height 474
click at [934, 377] on div "hero . moveRight ( ) hero . jumpRight ( ) hero . moveRight ( ) hero . moveUp ( …" at bounding box center [1117, 425] width 449 height 474
click at [900, 367] on div "hero . moveRight ( ) hero . jumpRight ( ) hero . moveRight ( ) hero . moveUp ( …" at bounding box center [1117, 425] width 449 height 474
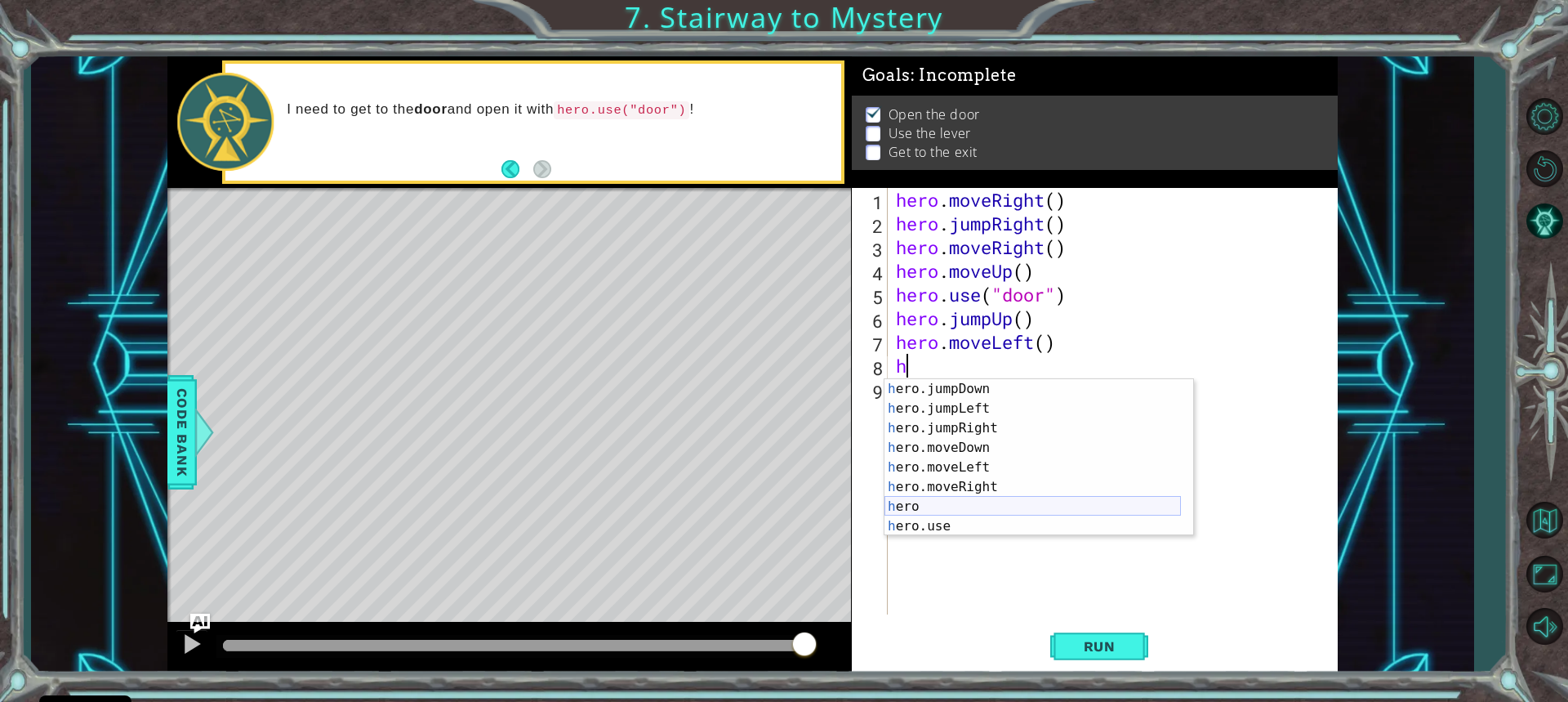
scroll to position [39, 0]
click at [946, 520] on div "h ero.jumpDown press enter h ero.jumpLeft press enter h ero.jumpRight press ent…" at bounding box center [1033, 477] width 297 height 196
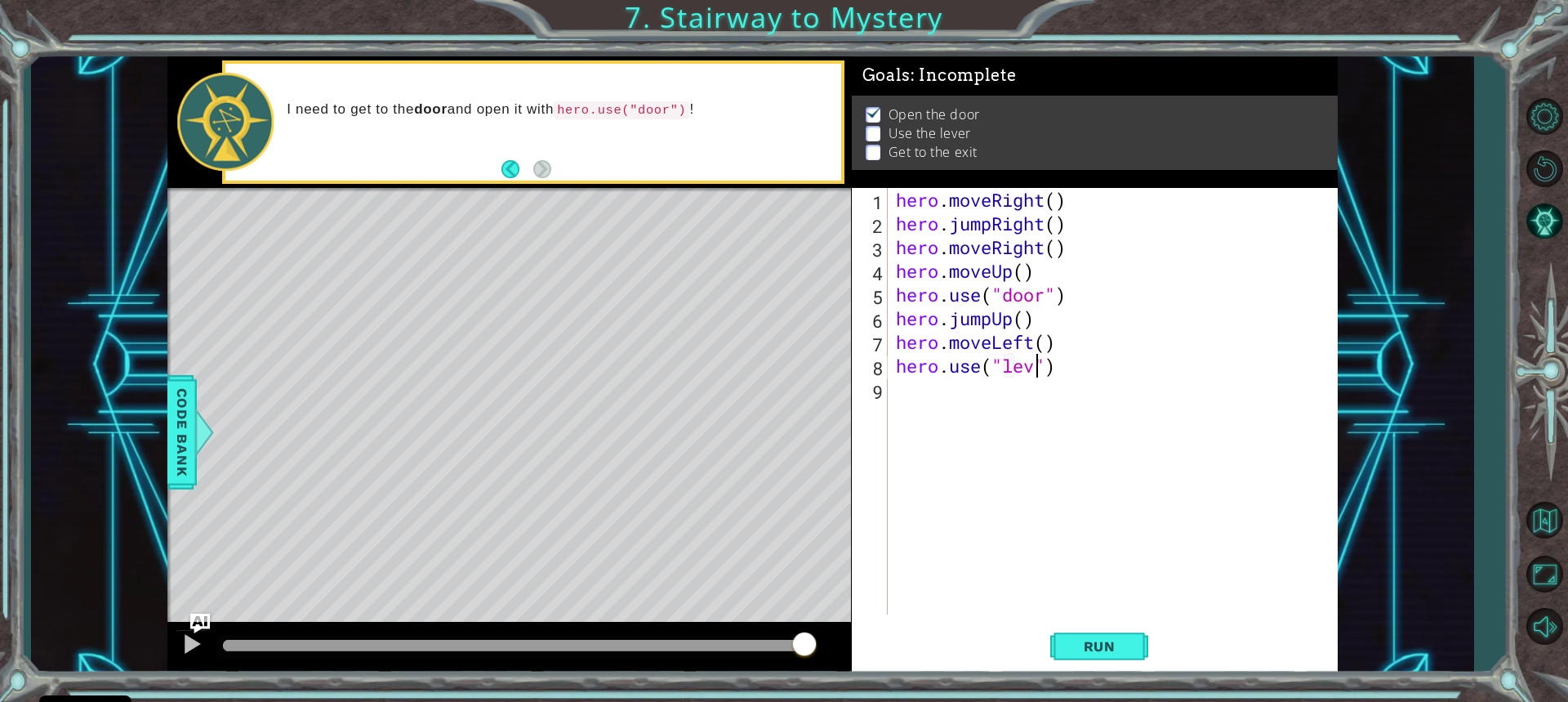
type textarea "hero.use("lever")"
click at [923, 386] on div "hero . moveRight ( ) hero . jumpRight ( ) hero . moveRight ( ) hero . moveUp ( …" at bounding box center [1117, 425] width 449 height 474
type textarea "h"
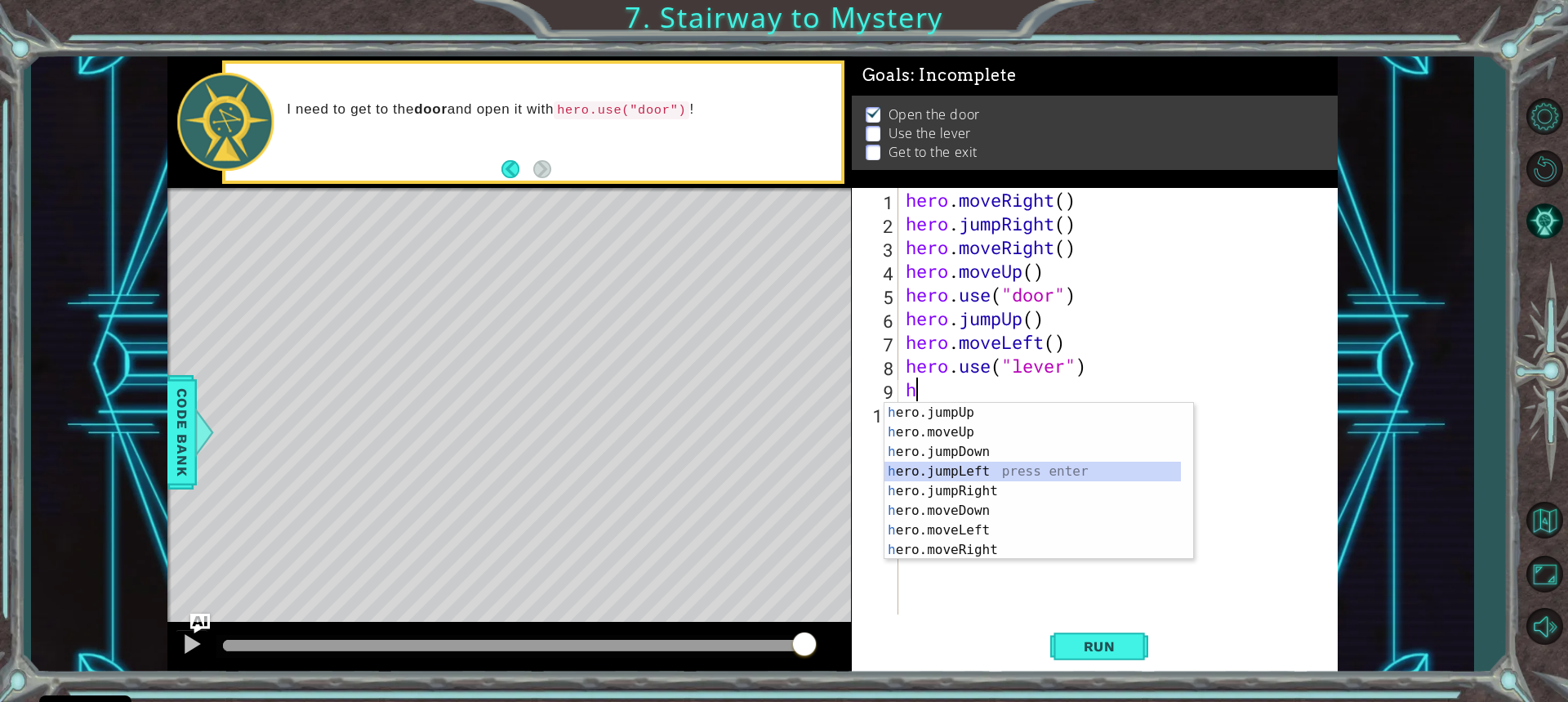
click at [985, 464] on div "h ero.jumpUp press enter h ero.moveUp press enter h ero.jumpDown press enter h …" at bounding box center [1033, 500] width 297 height 196
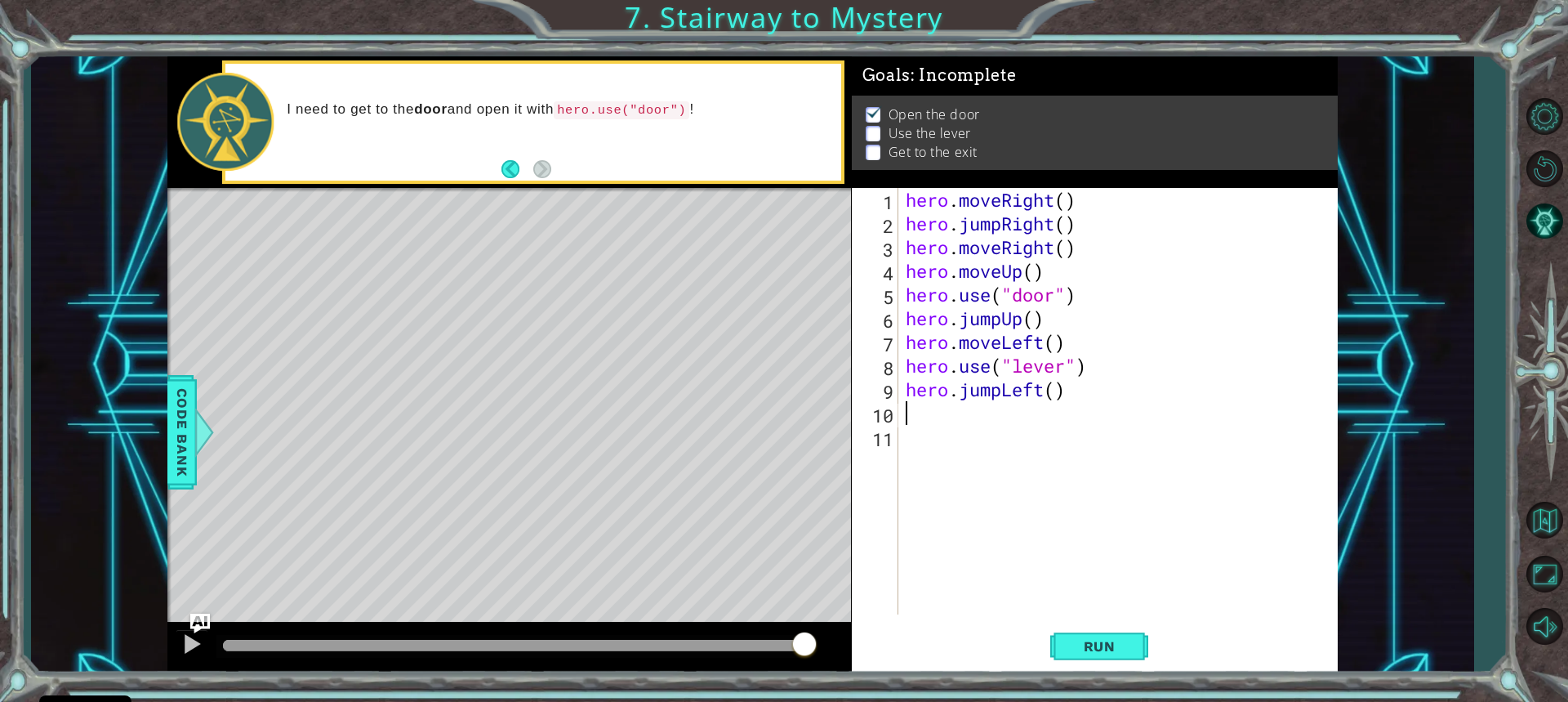
click at [919, 423] on div "hero . moveRight ( ) hero . jumpRight ( ) hero . moveRight ( ) hero . moveUp ( …" at bounding box center [1121, 425] width 439 height 474
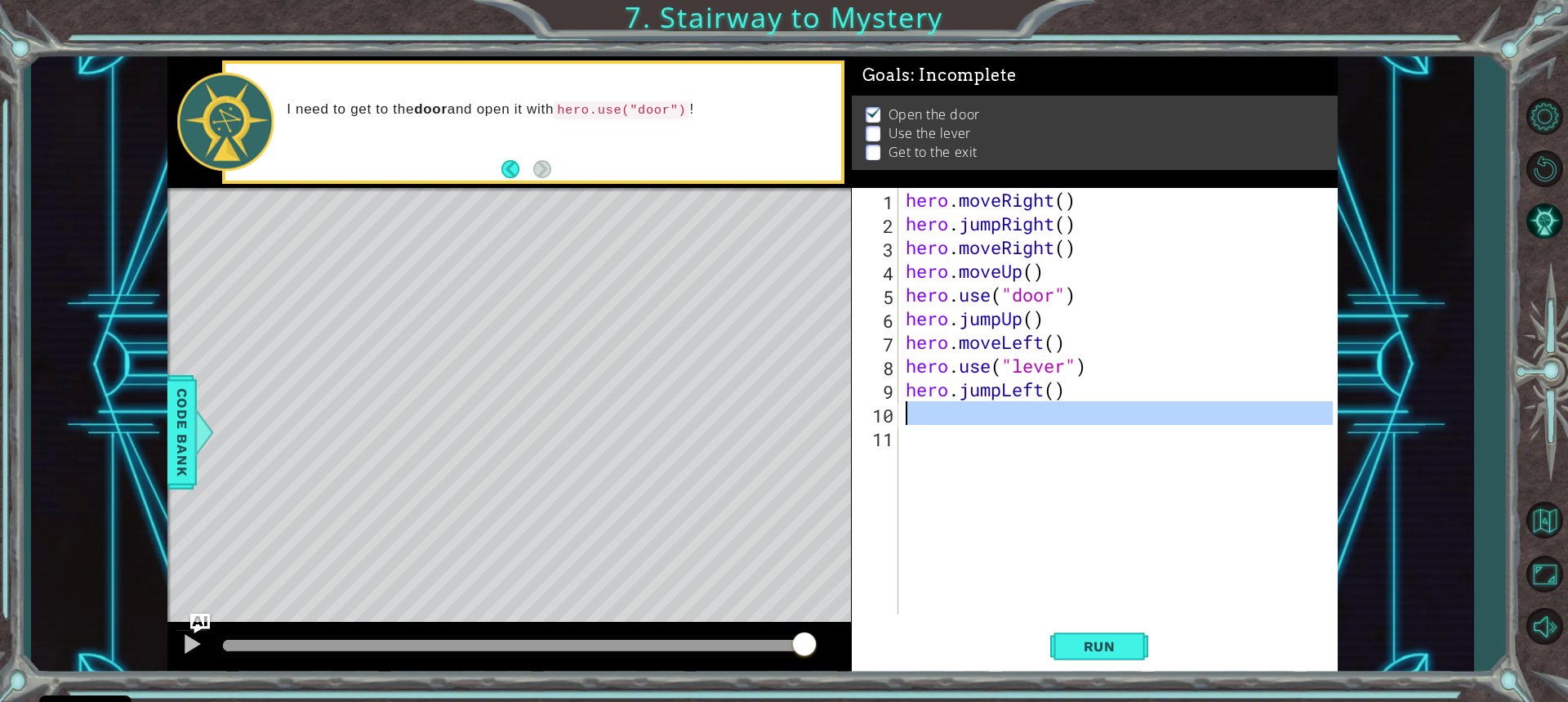
type textarea "h"
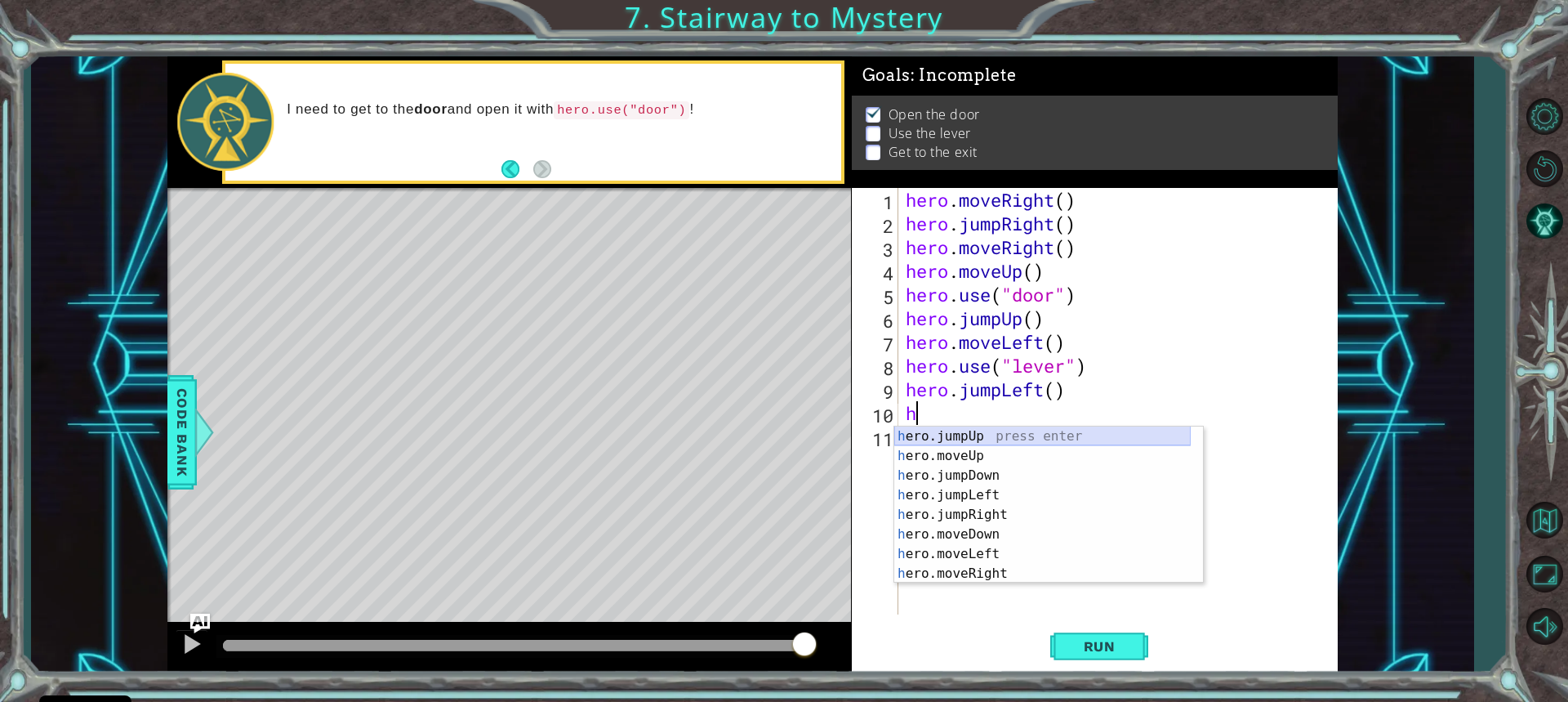
click at [984, 433] on div "h ero.jumpUp press enter h ero.moveUp press enter h ero.jumpDown press enter h …" at bounding box center [1043, 525] width 297 height 196
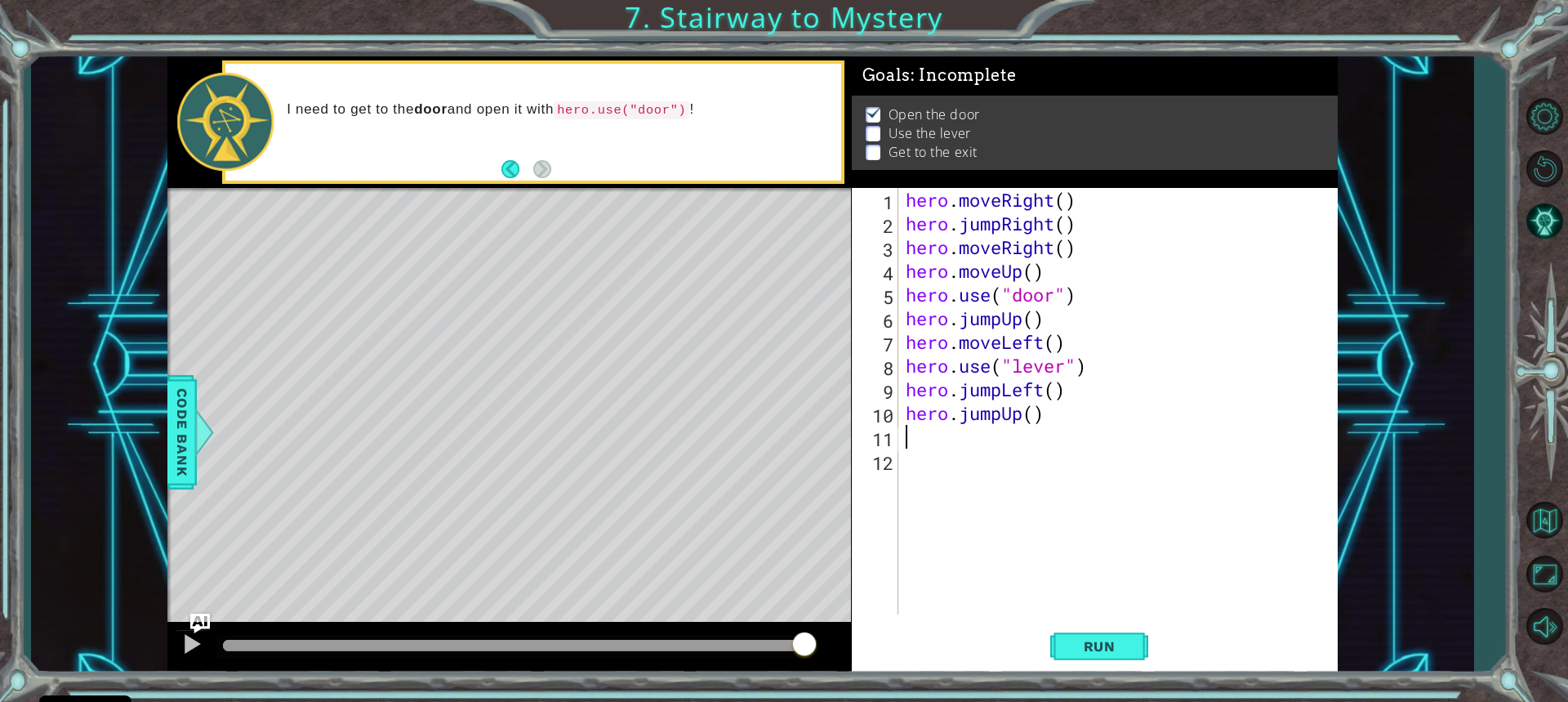
type textarea "h"
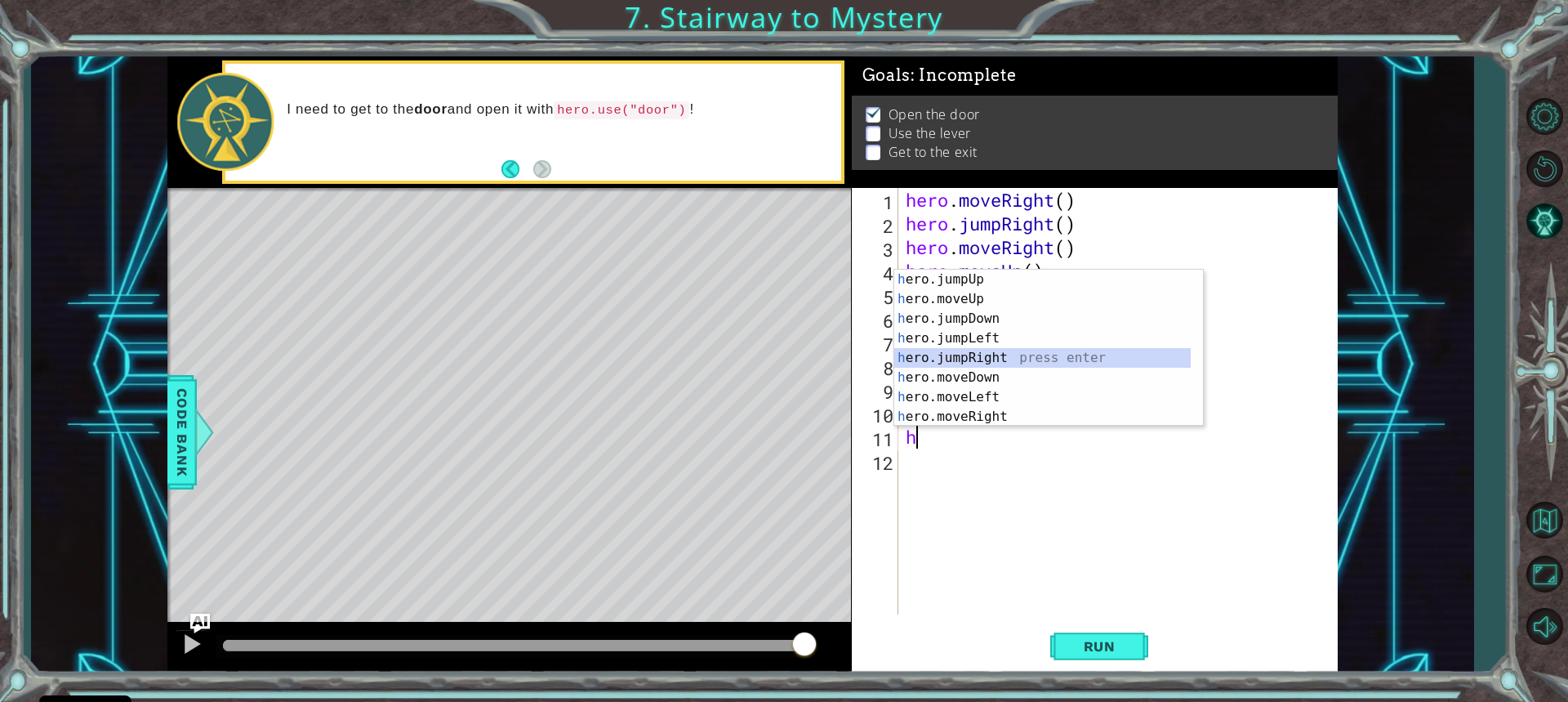
click at [973, 357] on div "h ero.jumpUp press enter h ero.moveUp press enter h ero.jumpDown press enter h …" at bounding box center [1043, 367] width 297 height 196
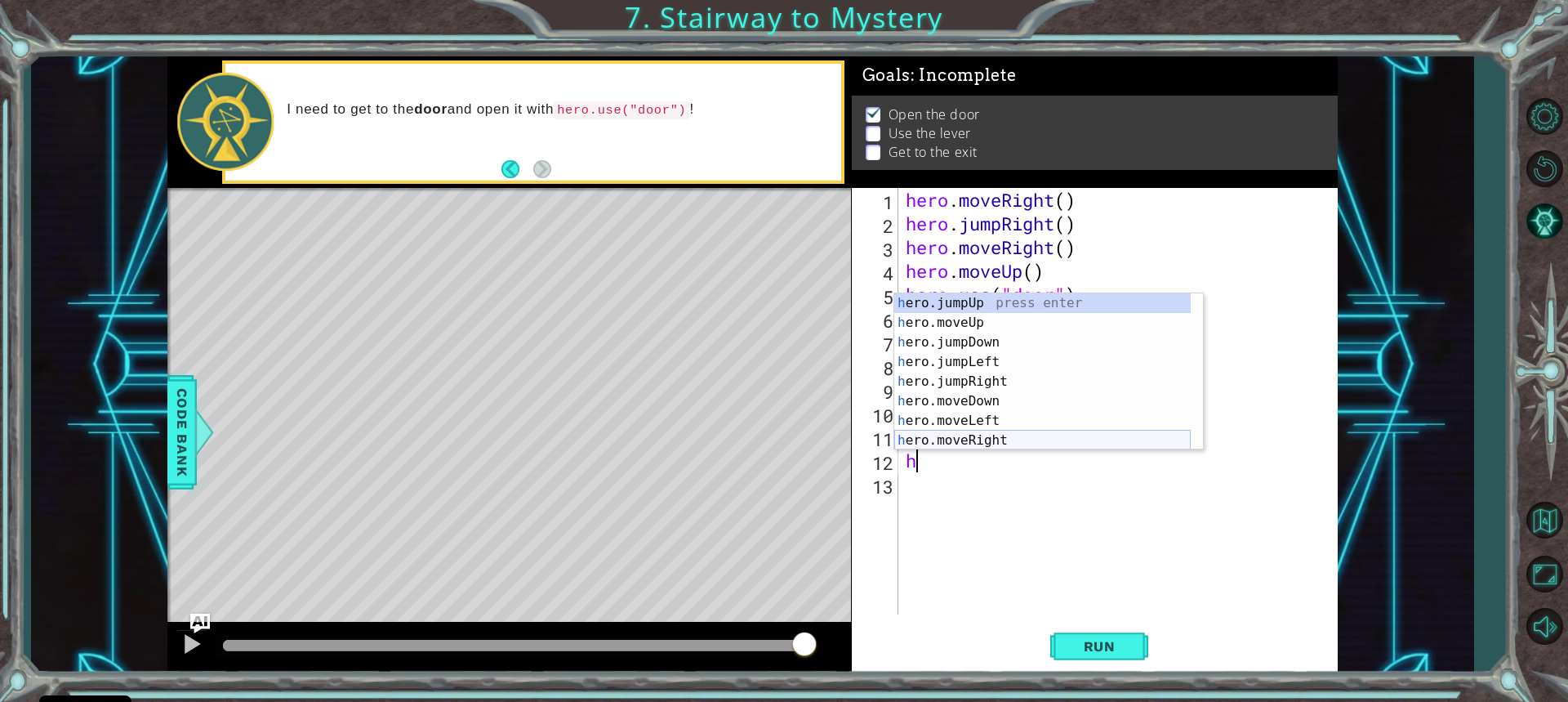
click at [985, 434] on div "h ero.jumpUp press enter h ero.moveUp press enter h ero.jumpDown press enter h …" at bounding box center [1043, 391] width 297 height 196
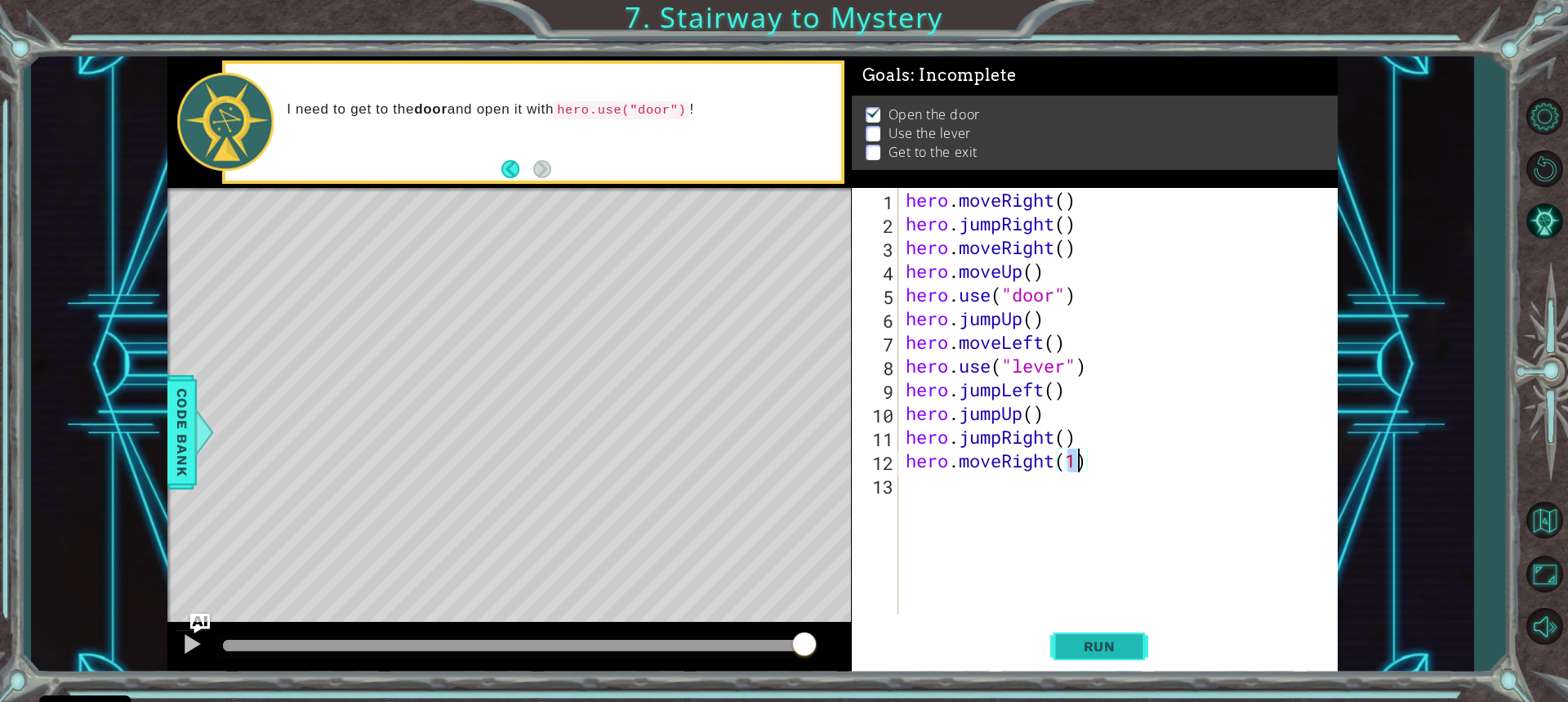
type textarea "hero.moveRight(1)"
click at [1110, 648] on span "Run" at bounding box center [1100, 646] width 64 height 16
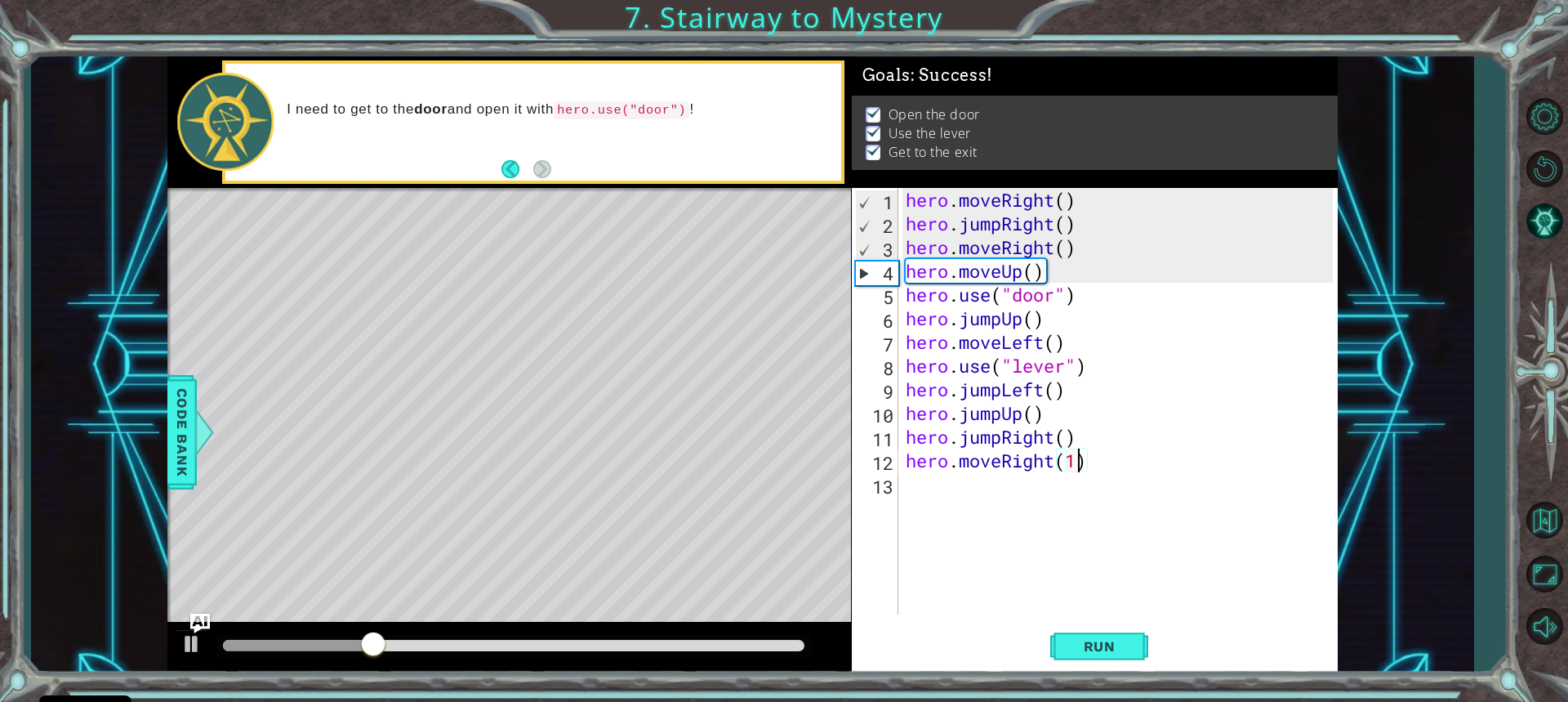
click at [672, 647] on div at bounding box center [514, 645] width 581 height 12
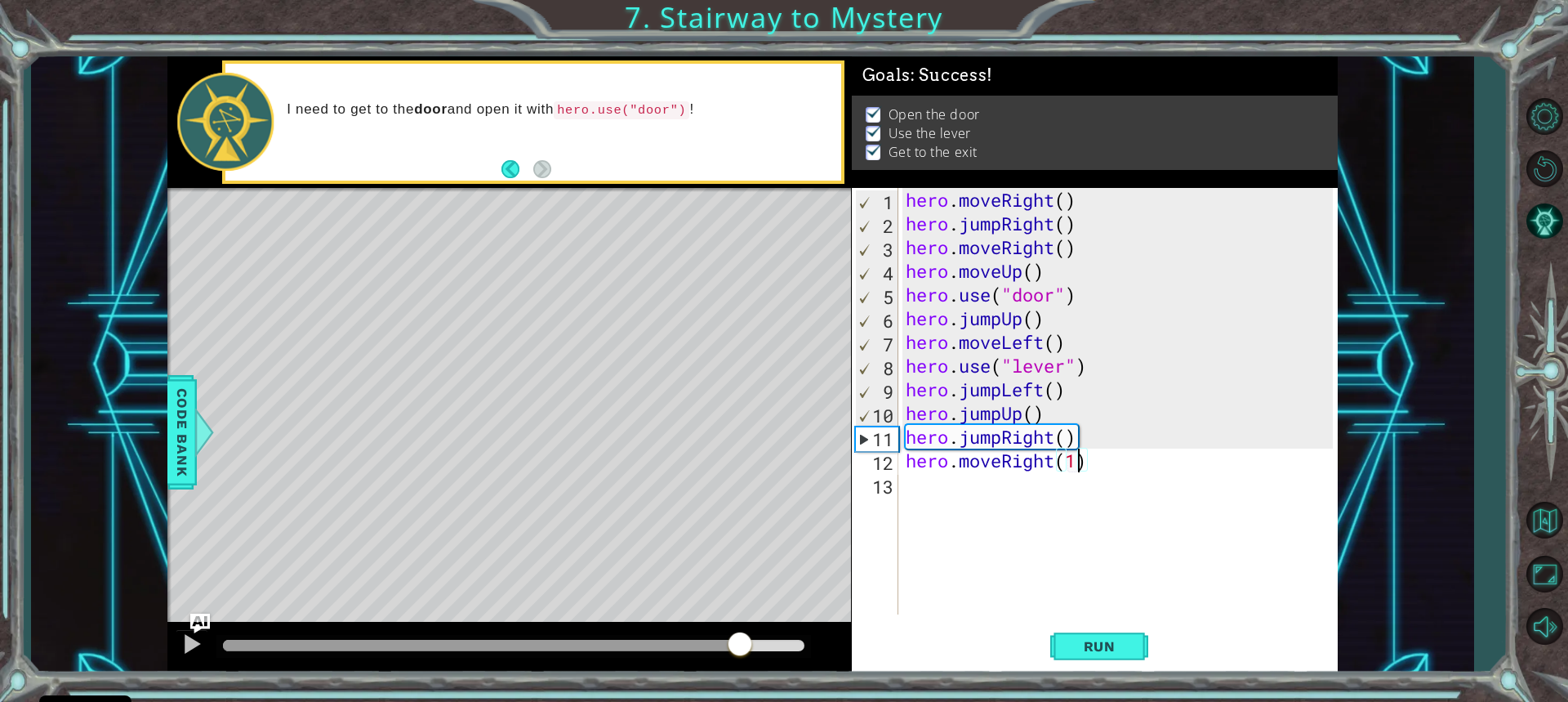
click at [741, 647] on div at bounding box center [514, 645] width 581 height 12
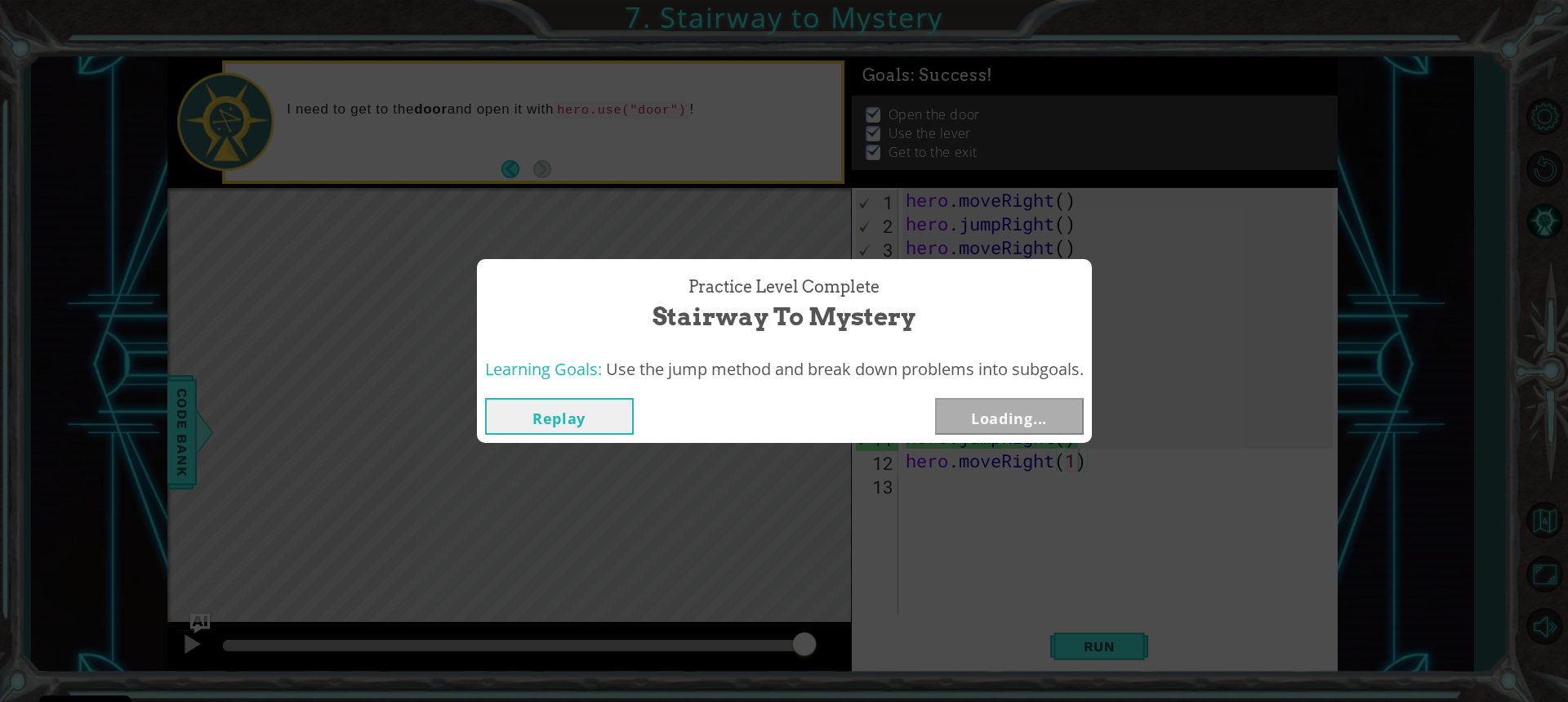
drag, startPoint x: 752, startPoint y: 647, endPoint x: 836, endPoint y: 655, distance: 84.4
click at [836, 655] on body "Cookie Policy CodeCombat uses a few essential and non-essential cookies. Privac…" at bounding box center [784, 351] width 1568 height 702
click at [1001, 416] on button "Next" at bounding box center [1009, 416] width 148 height 37
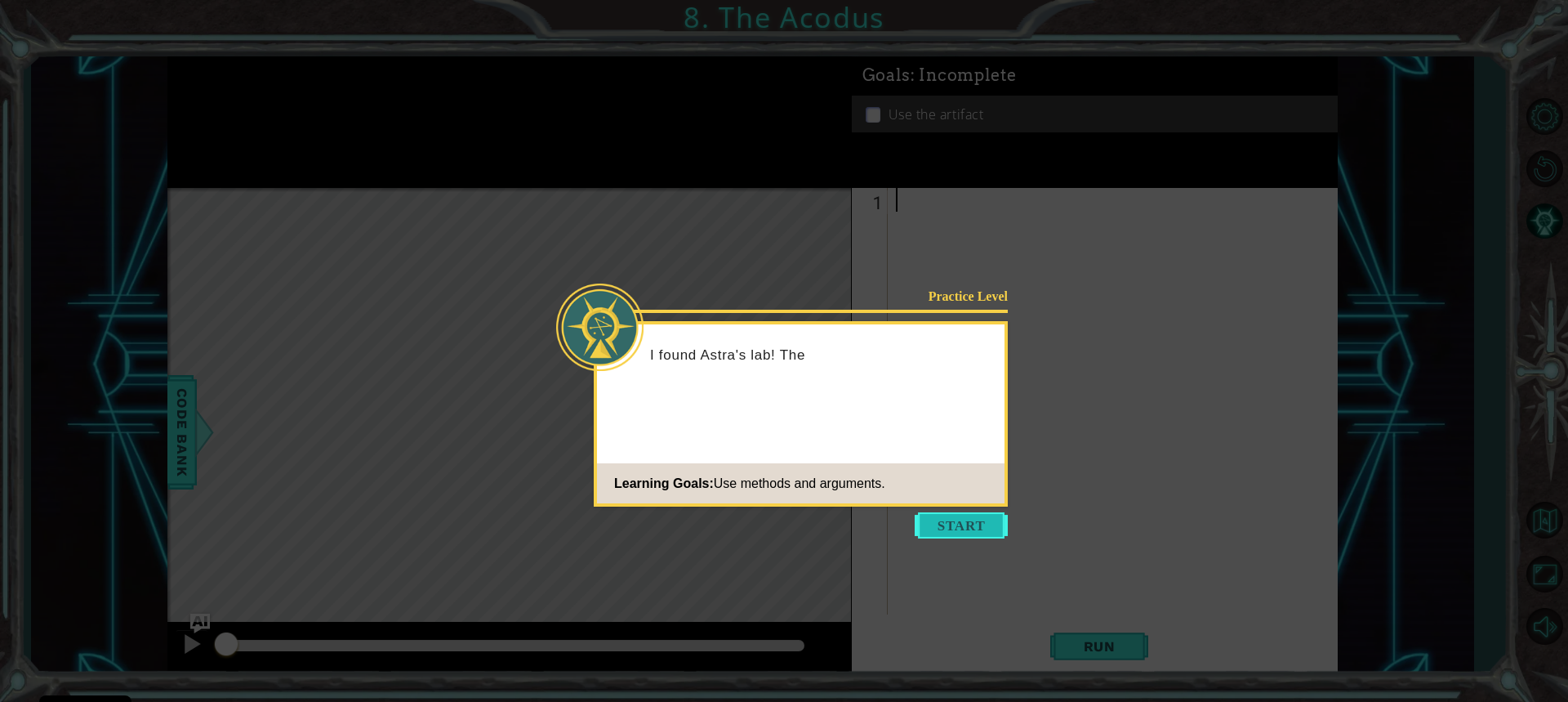
click at [981, 516] on button "Start" at bounding box center [961, 525] width 93 height 26
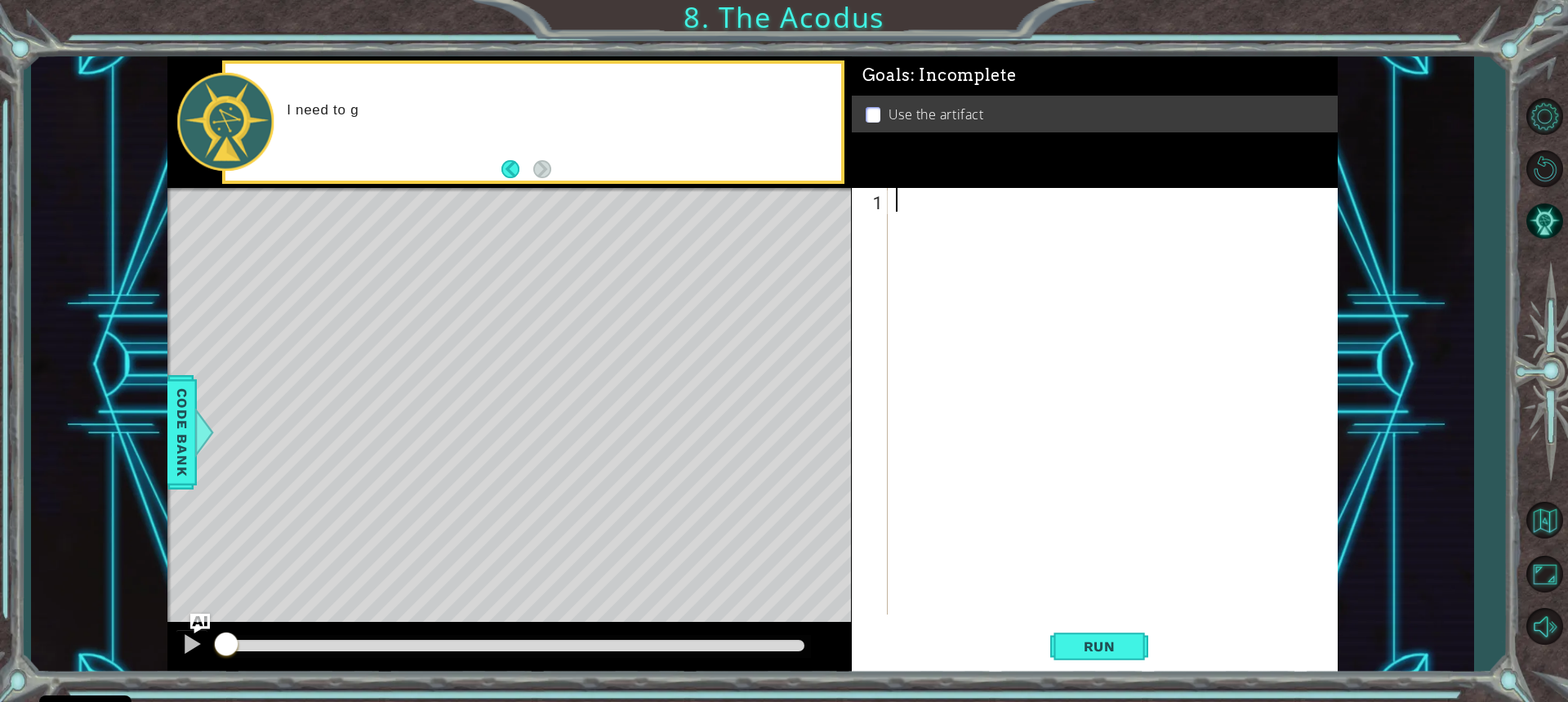
drag, startPoint x: 766, startPoint y: 464, endPoint x: 652, endPoint y: 426, distance: 120.2
click at [765, 463] on div "Level Map" at bounding box center [544, 429] width 755 height 481
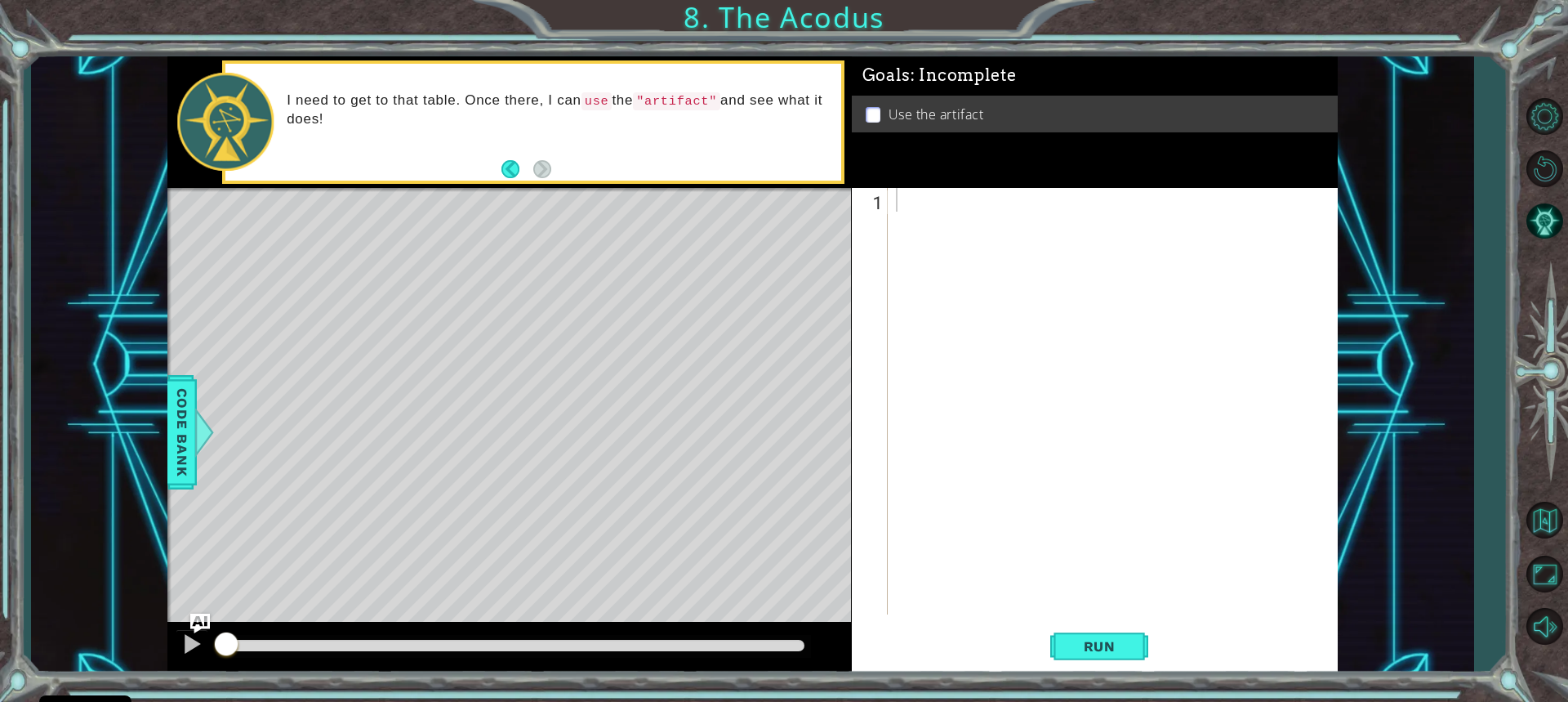
drag, startPoint x: 904, startPoint y: 190, endPoint x: 907, endPoint y: 202, distance: 12.4
click at [907, 202] on div at bounding box center [1117, 425] width 449 height 474
type textarea "h"
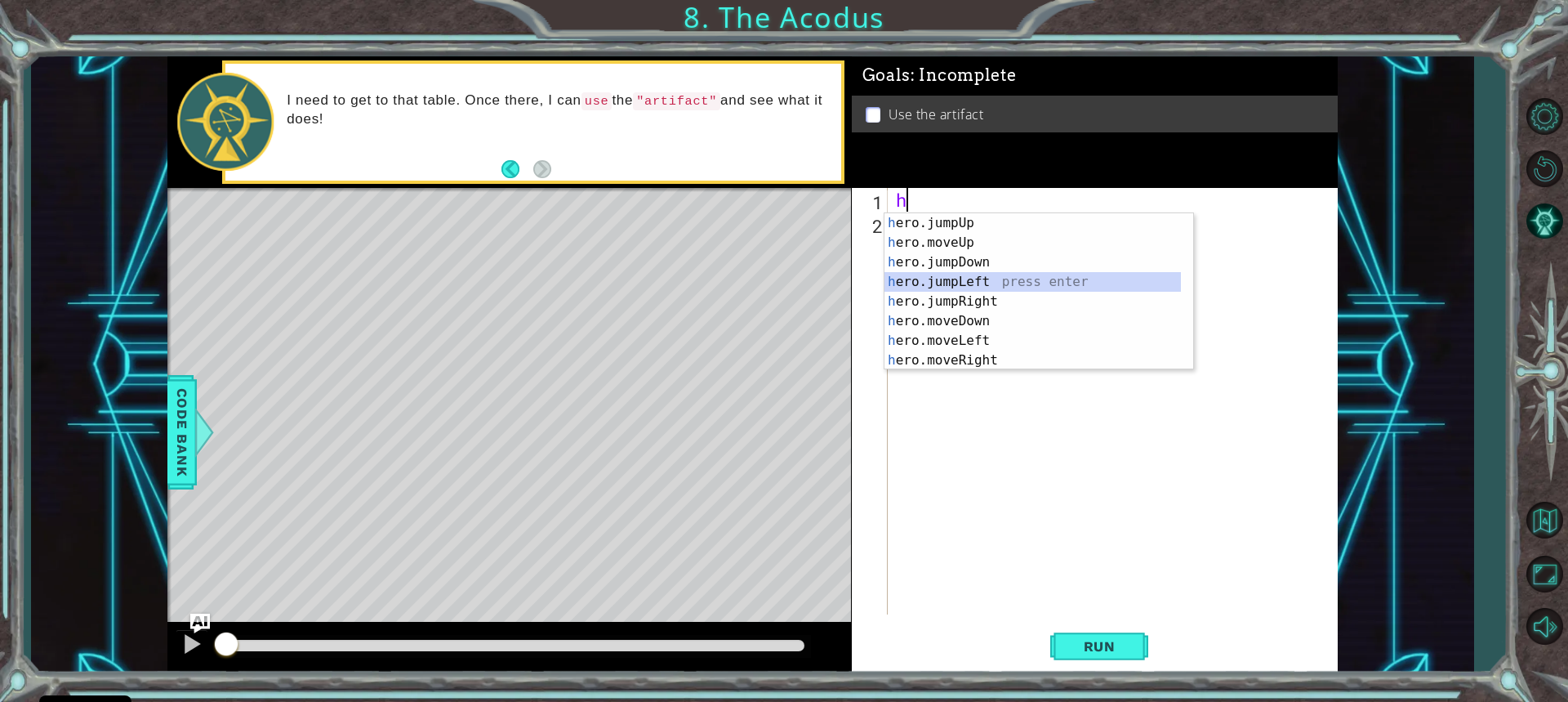
click at [989, 282] on div "h ero.jumpUp press enter h ero.moveUp press enter h ero.jumpDown press enter h …" at bounding box center [1033, 311] width 297 height 196
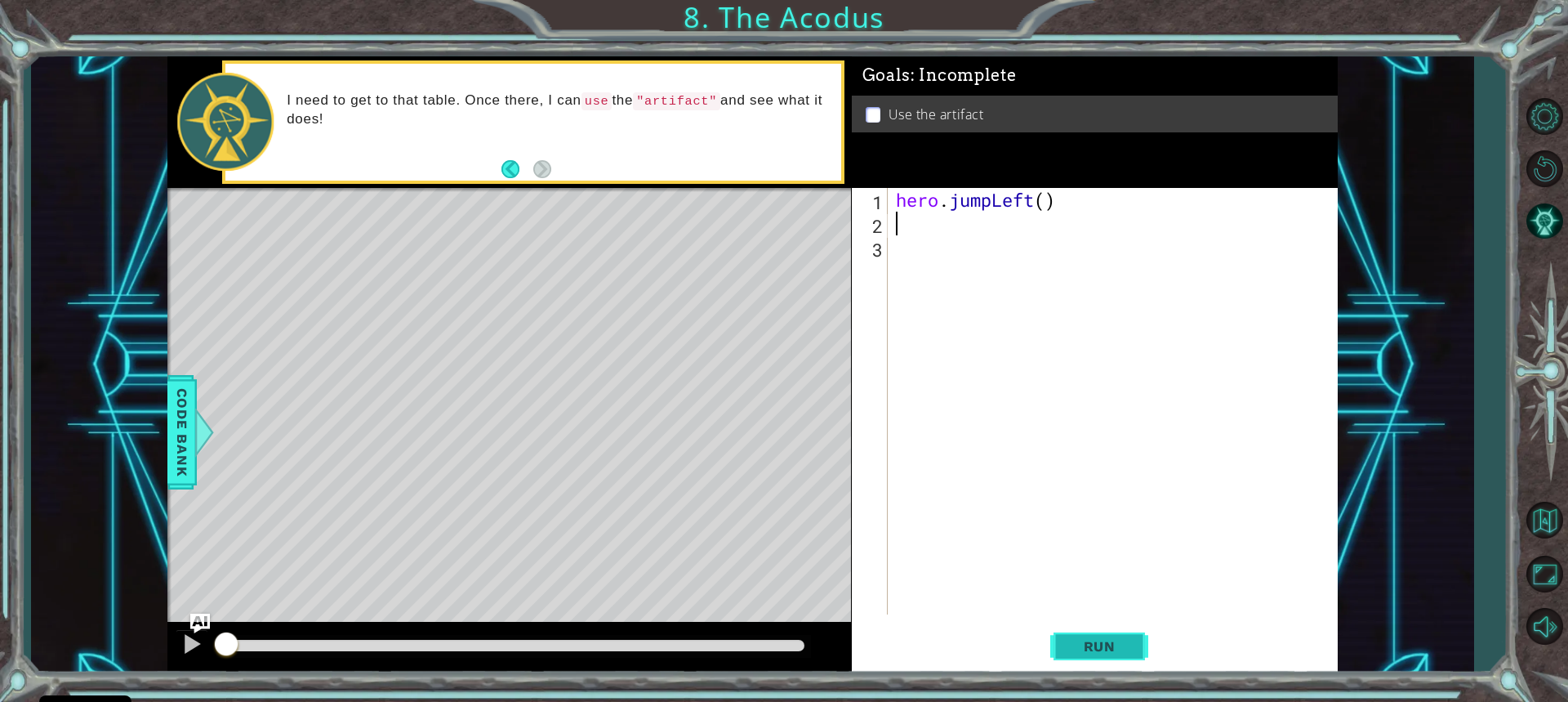
click at [1110, 636] on button "Run" at bounding box center [1100, 645] width 98 height 48
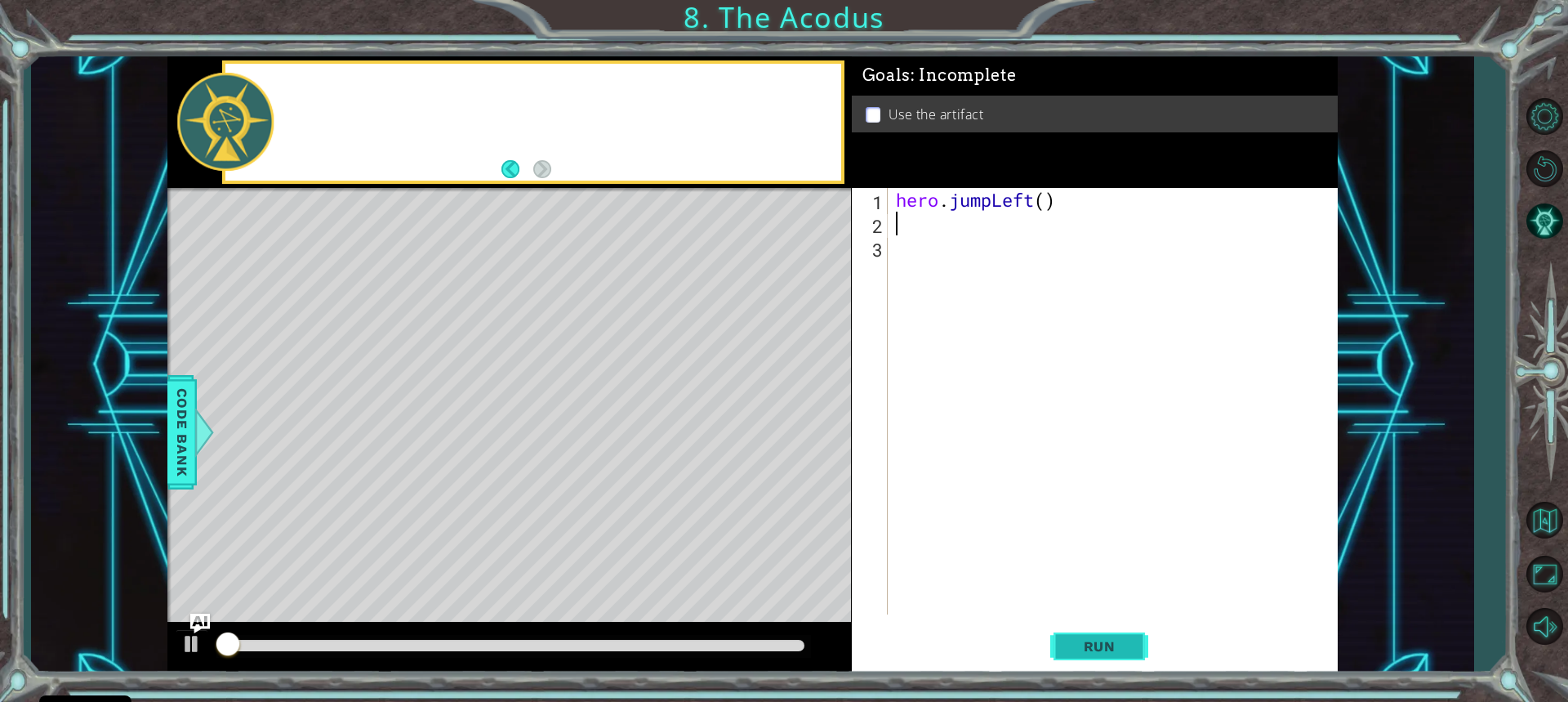
click at [1110, 636] on button "Run" at bounding box center [1100, 645] width 98 height 48
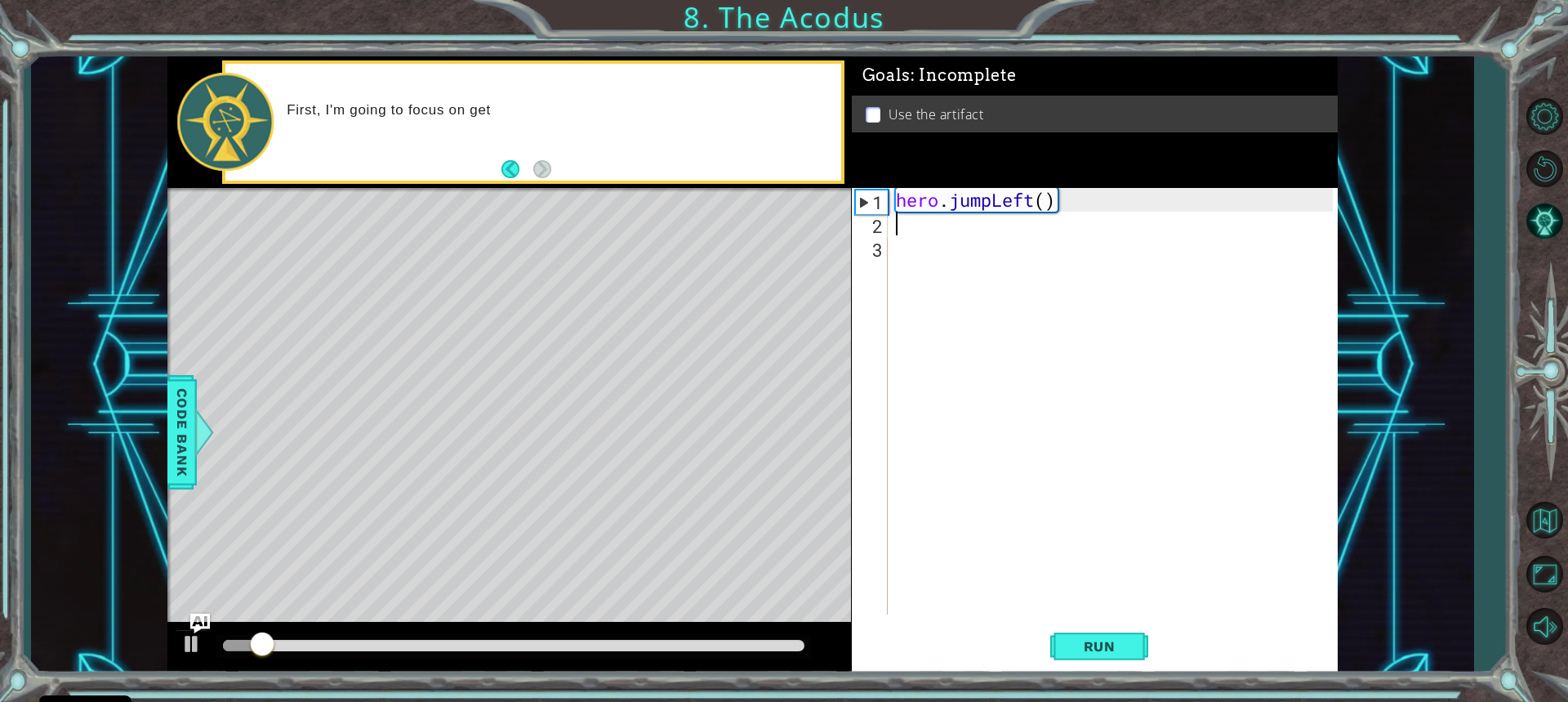
click at [1056, 199] on div "hero . jumpLeft ( )" at bounding box center [1117, 425] width 449 height 474
drag, startPoint x: 1032, startPoint y: 202, endPoint x: 994, endPoint y: 199, distance: 38.1
click at [994, 199] on div "hero . jumpLeft ( )" at bounding box center [1117, 425] width 449 height 474
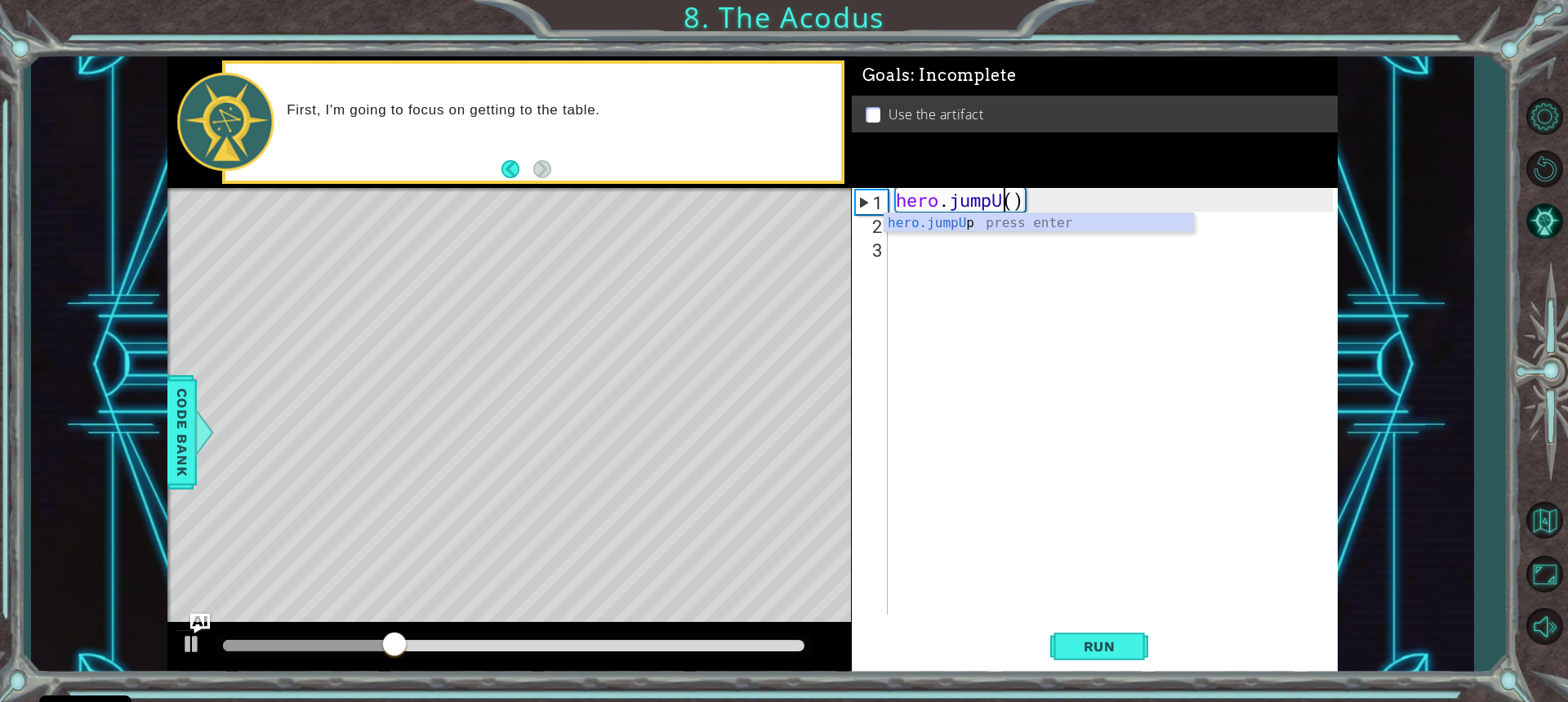
type textarea "hero.jumpUp()"
click at [895, 274] on div "hero . jumpUp ( )" at bounding box center [1117, 425] width 449 height 474
click at [907, 232] on div "hero . jumpUp ( )" at bounding box center [1117, 425] width 449 height 474
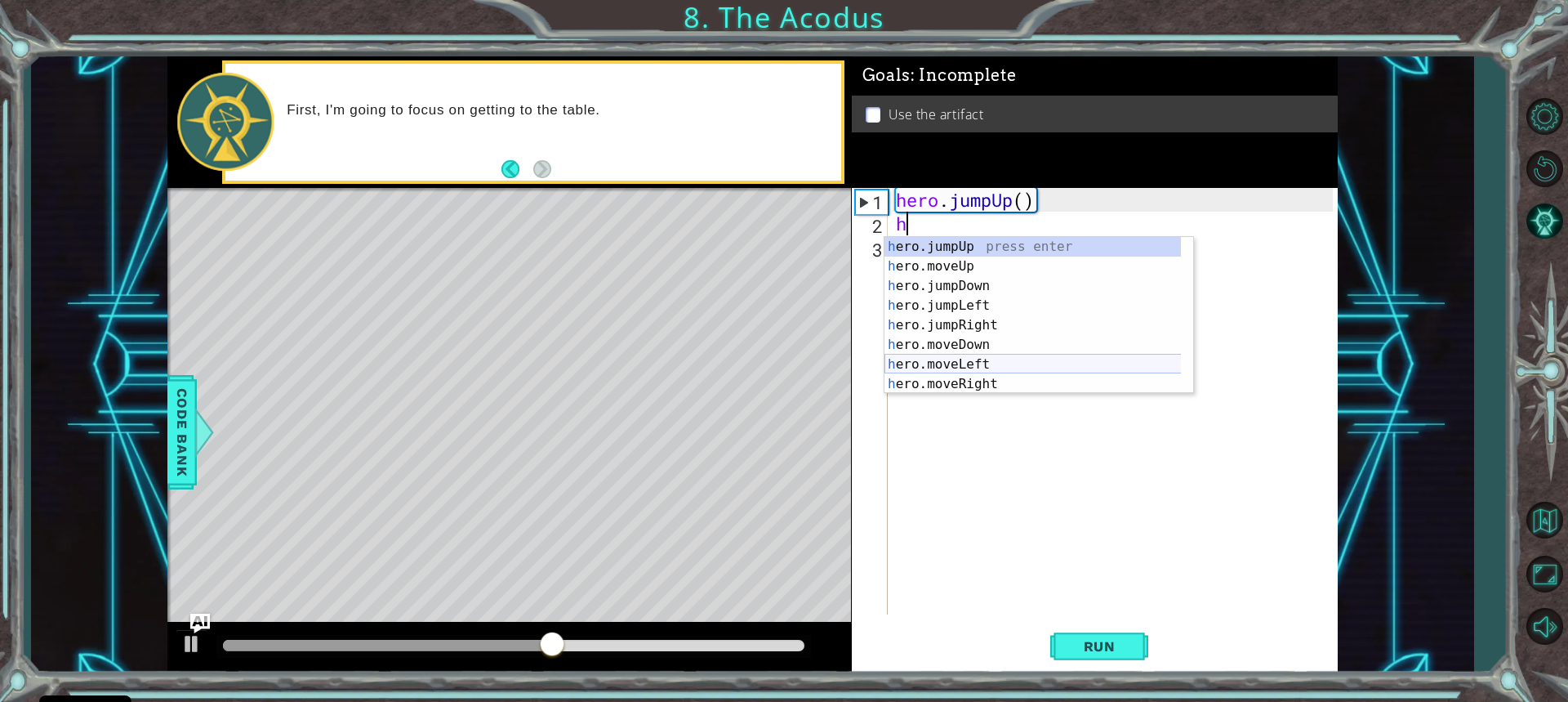
click at [964, 365] on div "h ero.jumpUp press enter h ero.moveUp press enter h ero.jumpDown press enter h …" at bounding box center [1038, 335] width 308 height 196
type textarea "hero.moveLeft(1)"
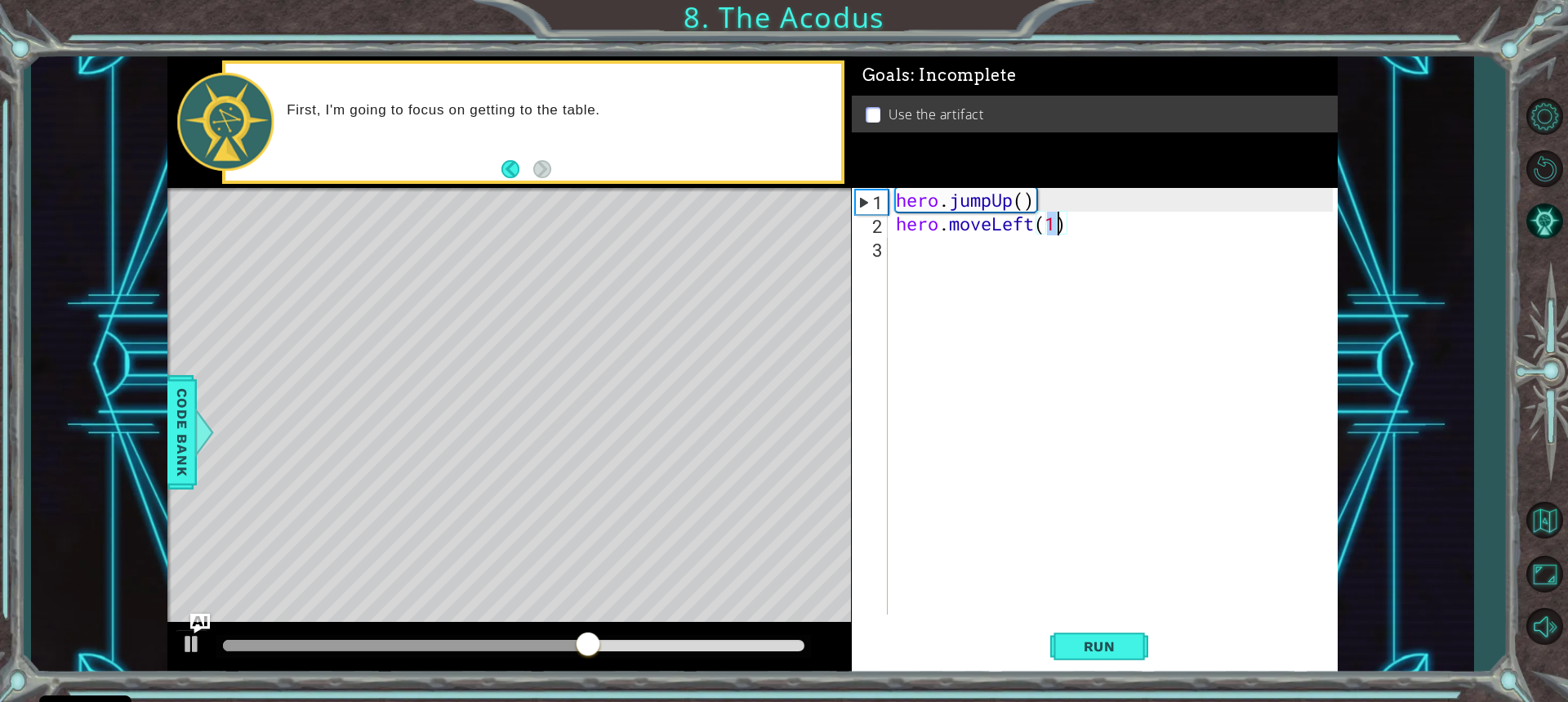
click at [886, 252] on div "3" at bounding box center [872, 250] width 33 height 24
type textarea "h"
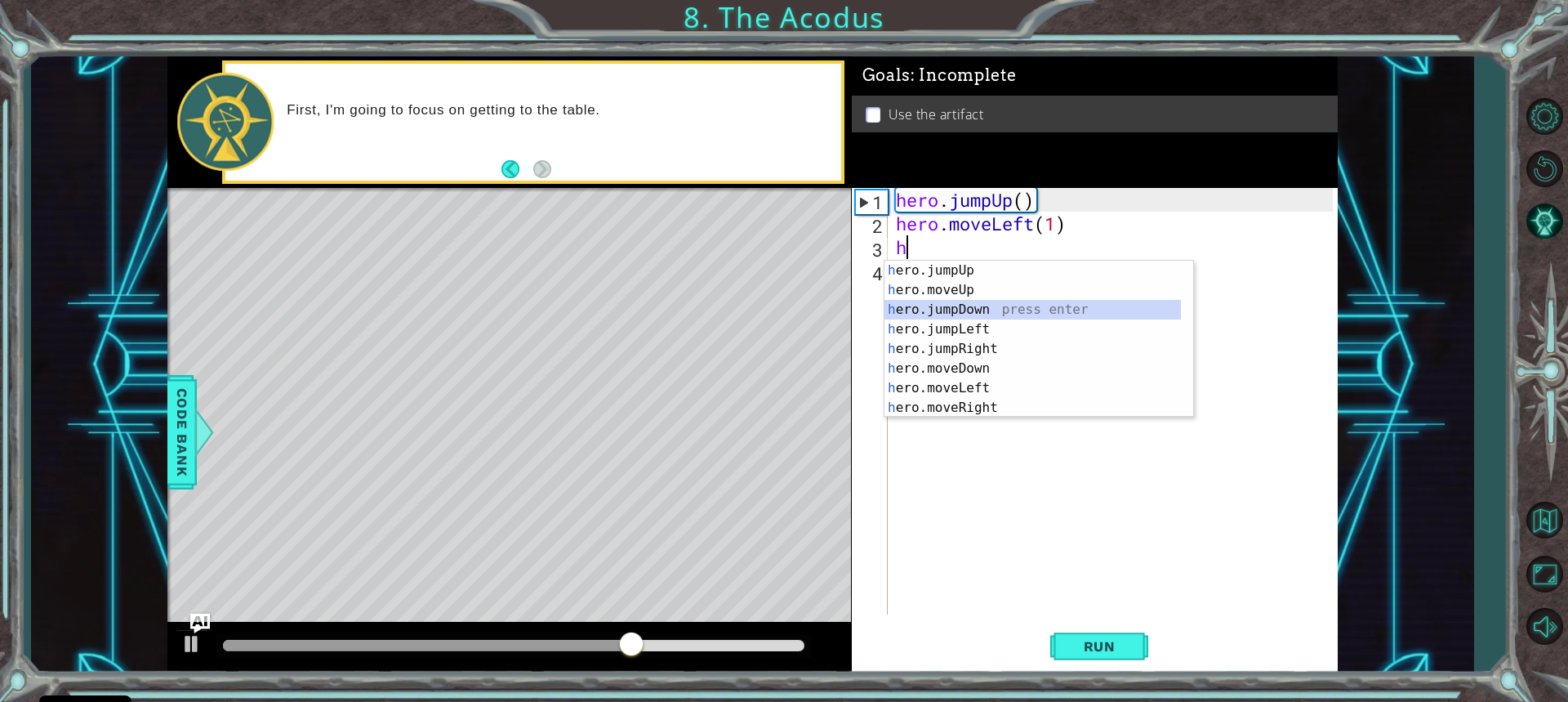
click at [982, 309] on div "h ero.jumpUp press enter h ero.moveUp press enter h ero.jumpDown press enter h …" at bounding box center [1033, 358] width 297 height 196
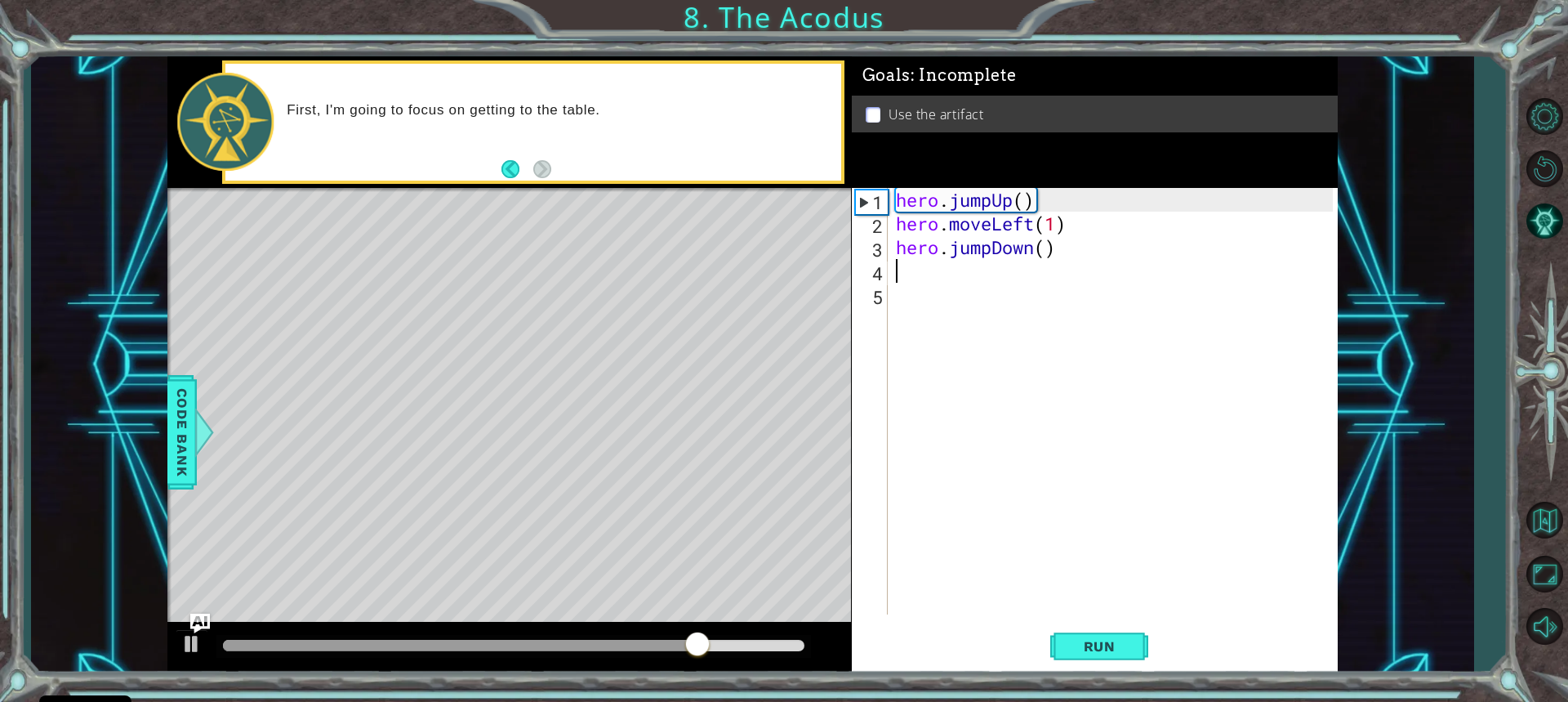
type textarea "h"
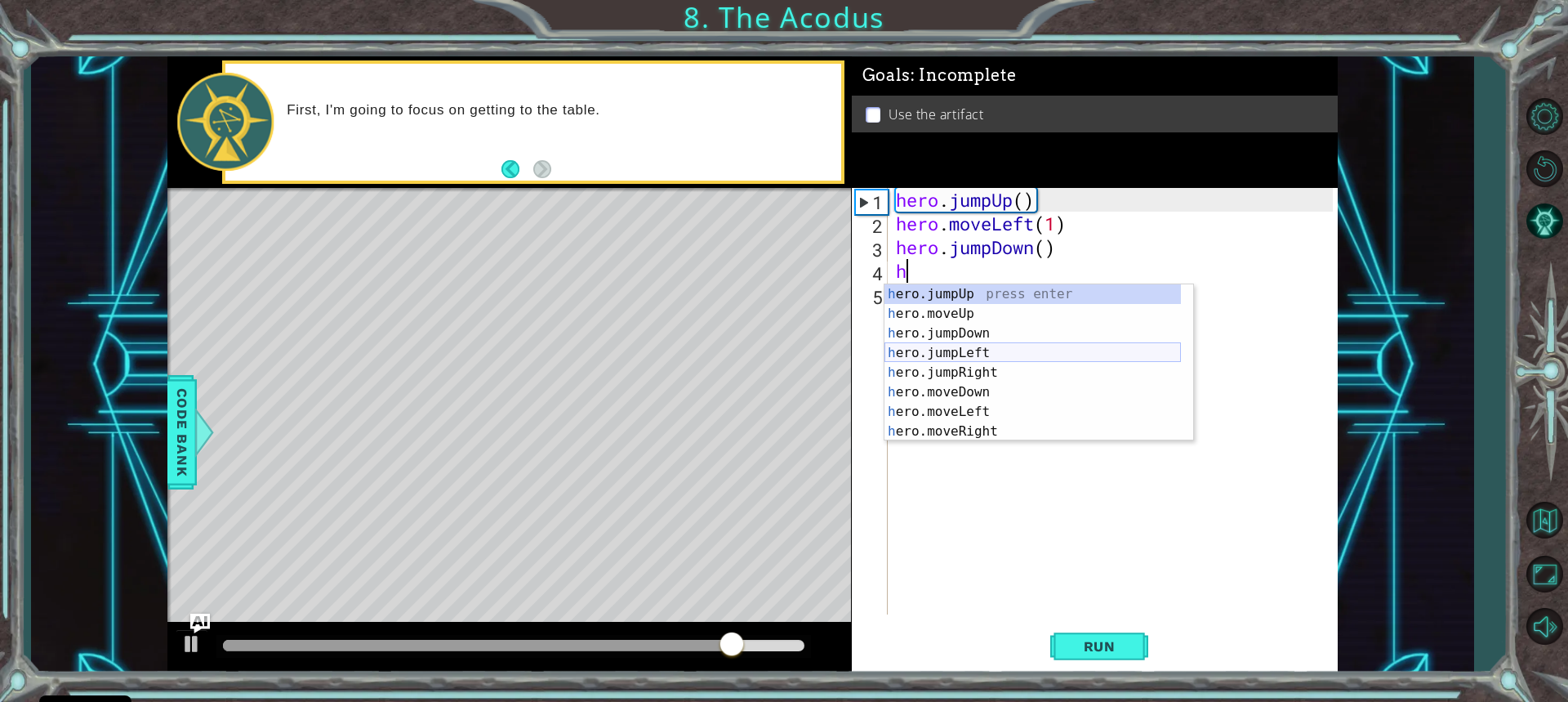
click at [988, 355] on div "h ero.jumpUp press enter h ero.moveUp press enter h ero.jumpDown press enter h …" at bounding box center [1033, 382] width 297 height 196
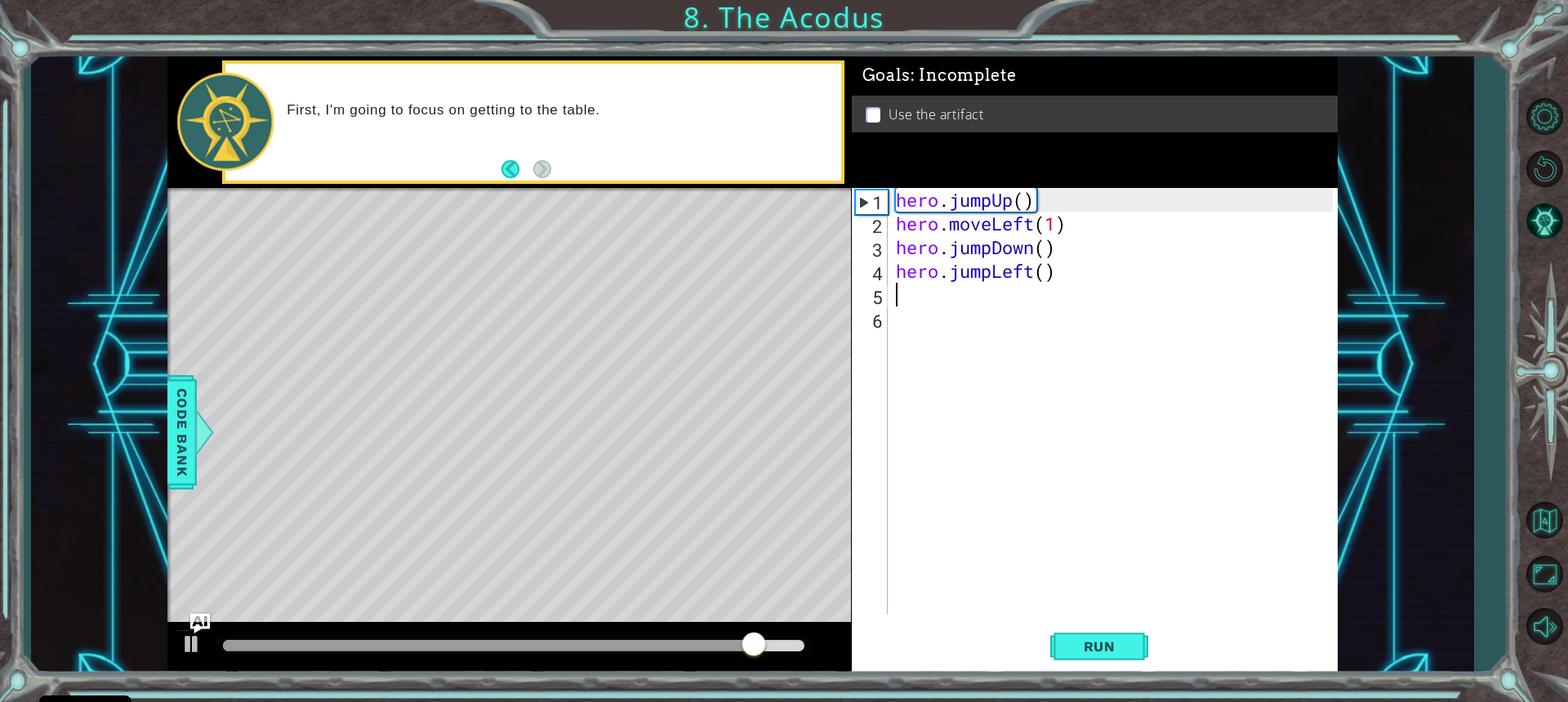
type textarea "h"
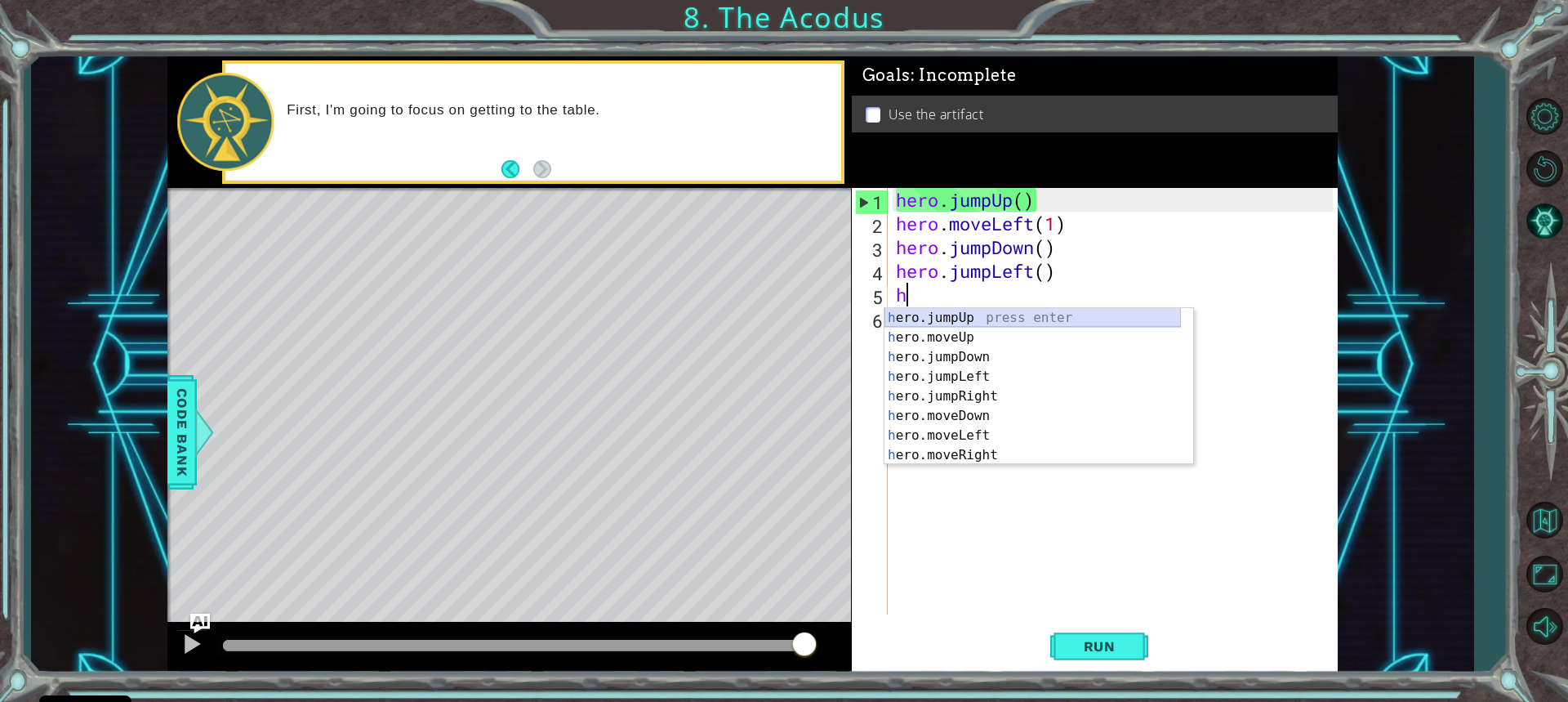
click at [957, 318] on div "h ero.jumpUp press enter h ero.moveUp press enter h ero.jumpDown press enter h …" at bounding box center [1033, 406] width 297 height 196
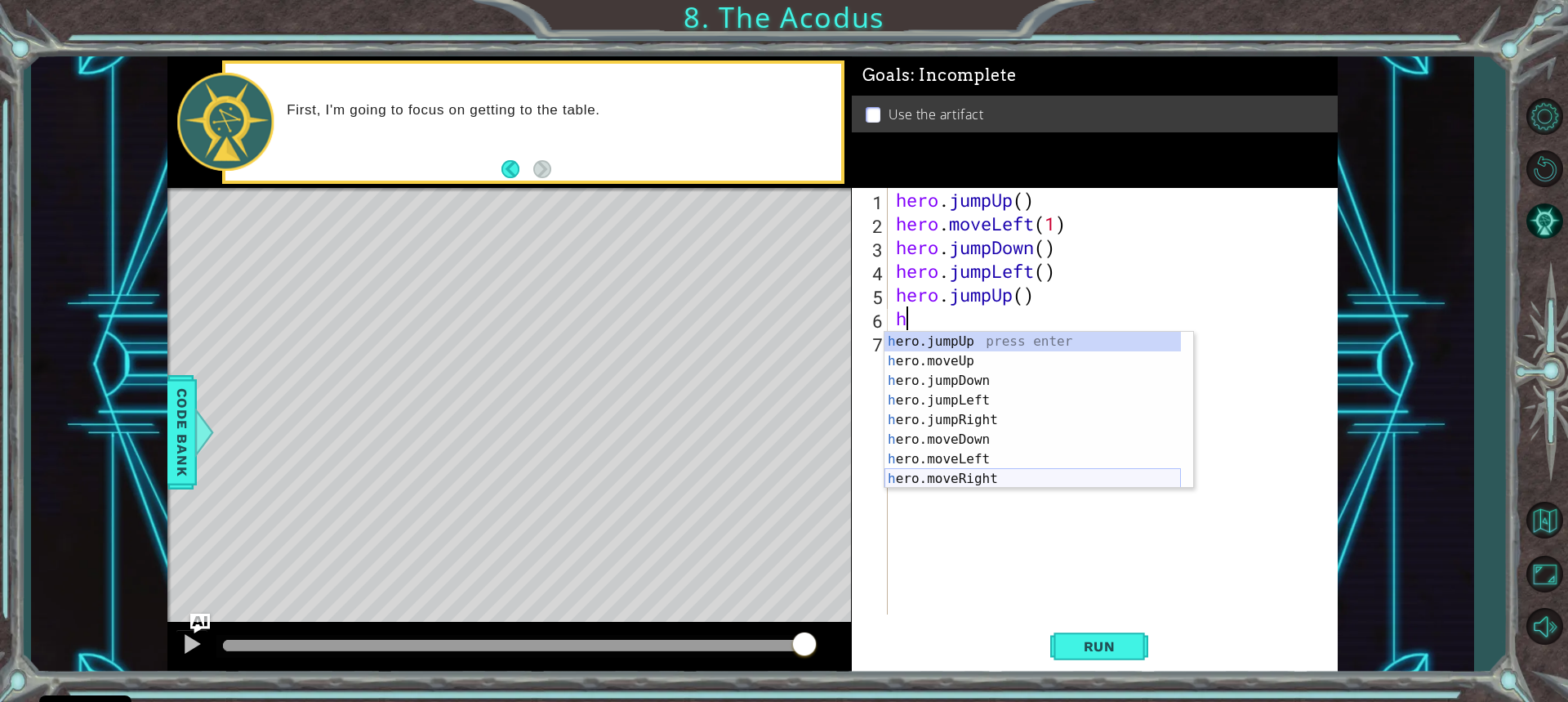
click at [990, 473] on div "h ero.jumpUp press enter h ero.moveUp press enter h ero.jumpDown press enter h …" at bounding box center [1033, 430] width 297 height 196
type textarea "hero.moveRight(1)"
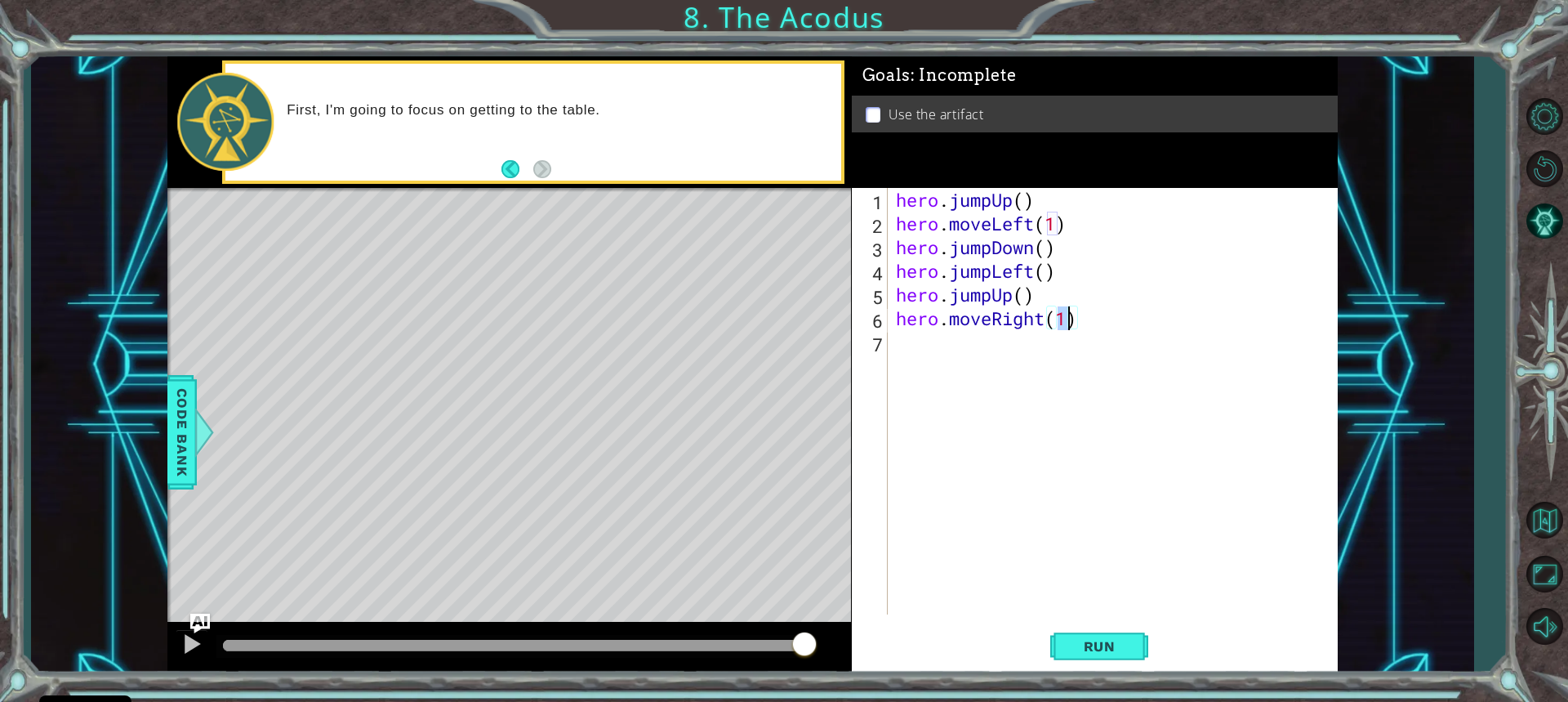
click at [920, 348] on div "hero . jumpUp ( ) hero . moveLeft ( 1 ) hero . jumpDown ( ) hero . jumpLeft ( )…" at bounding box center [1117, 425] width 449 height 474
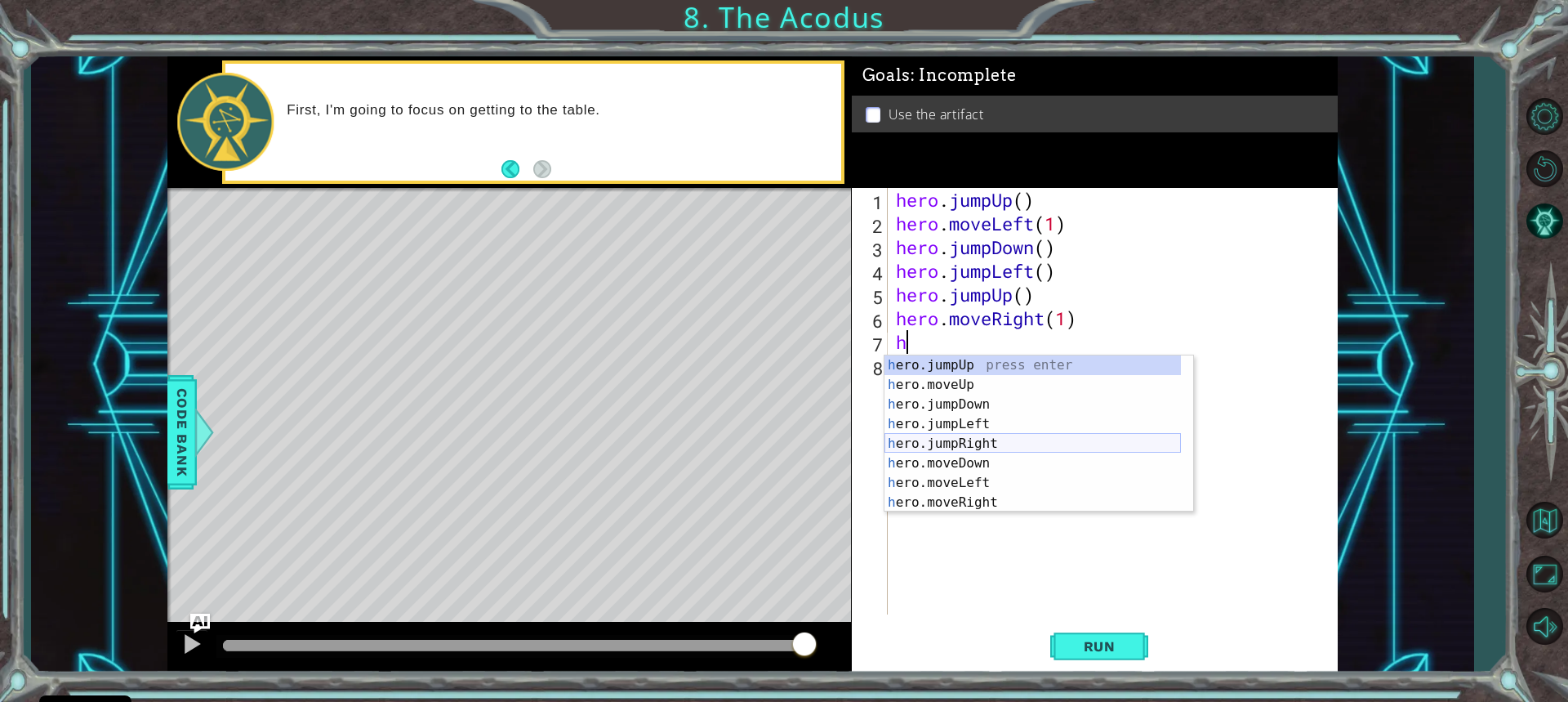
scroll to position [20, 0]
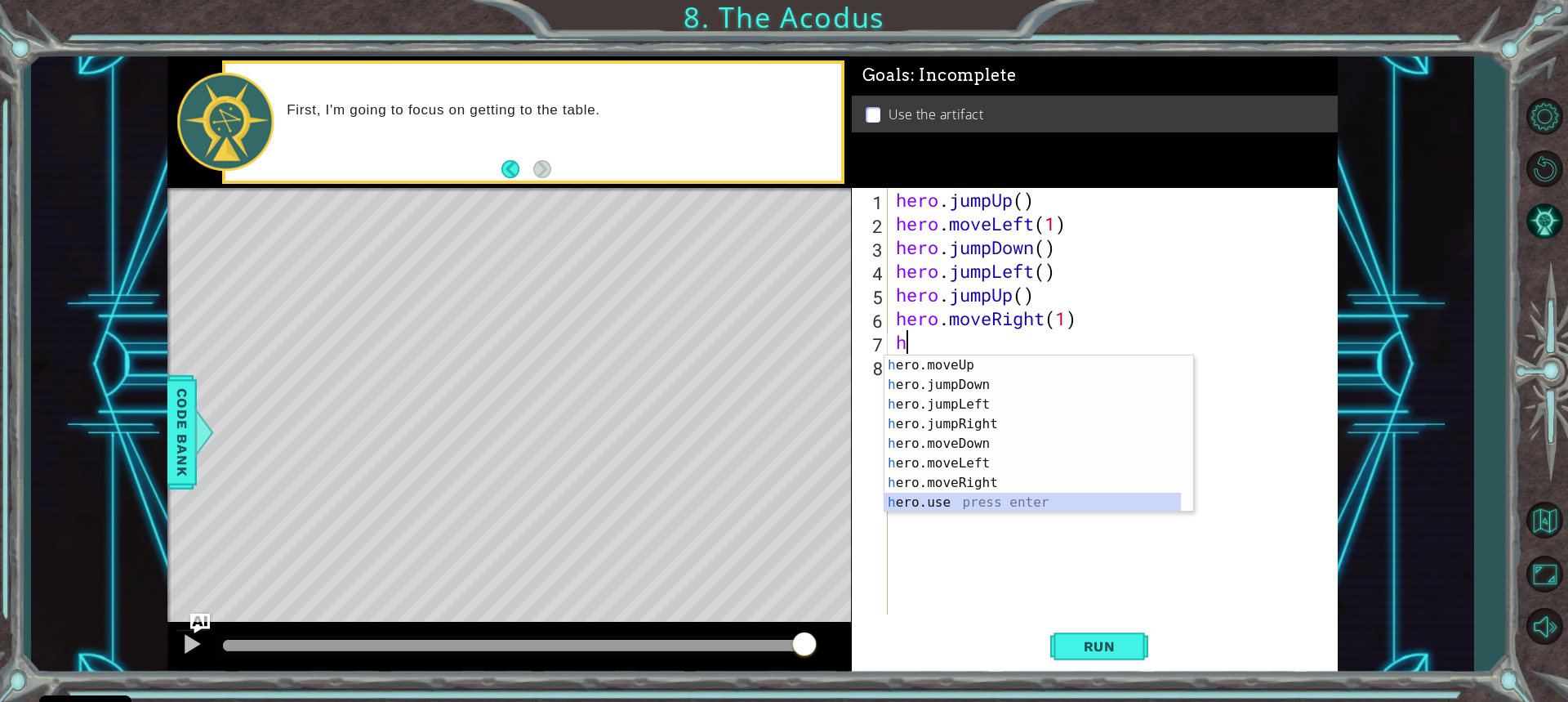
click at [935, 495] on div "h ero.moveUp press enter h ero.jumpDown press enter h ero.jumpLeft press enter …" at bounding box center [1033, 453] width 297 height 196
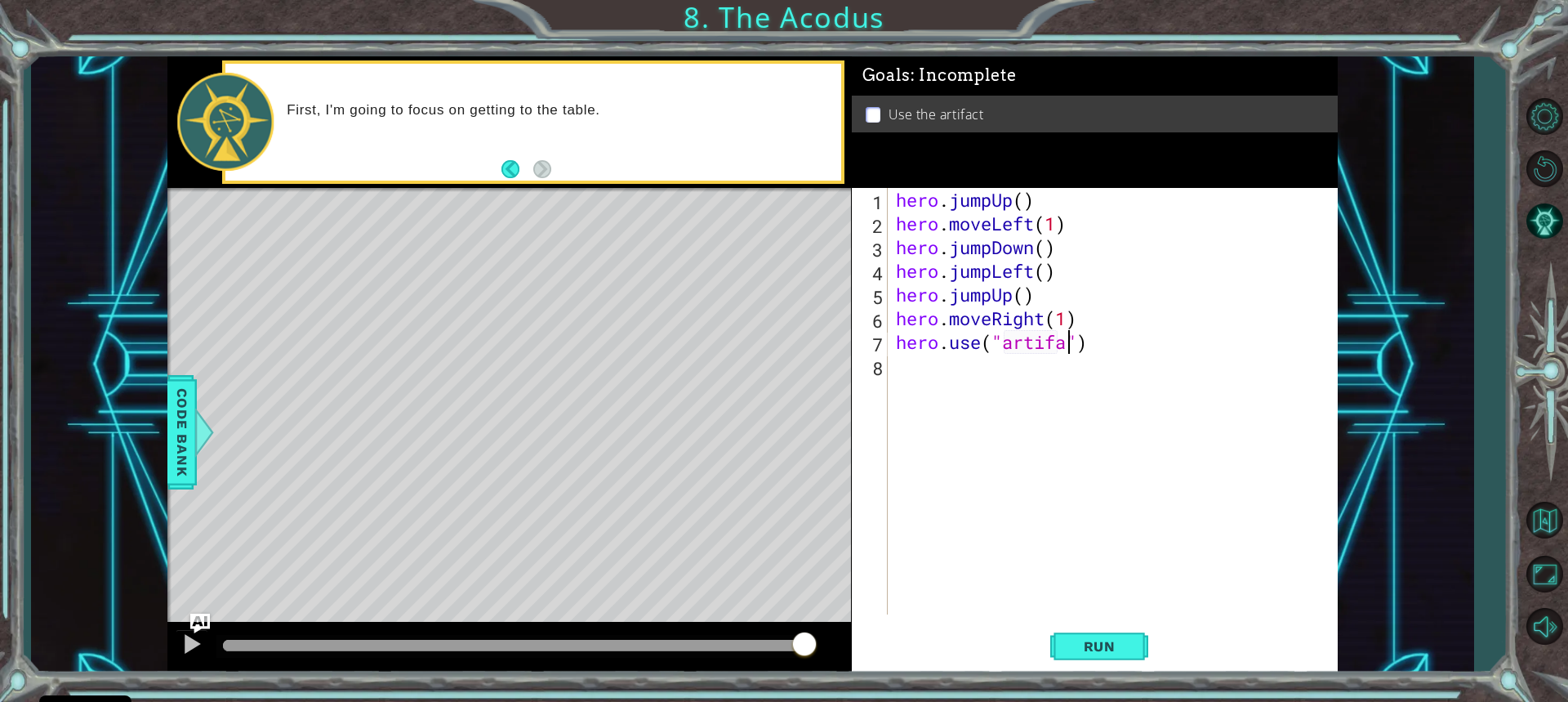
scroll to position [0, 8]
type textarea "hero.use("artifact")"
click at [1115, 641] on span "Run" at bounding box center [1100, 646] width 64 height 16
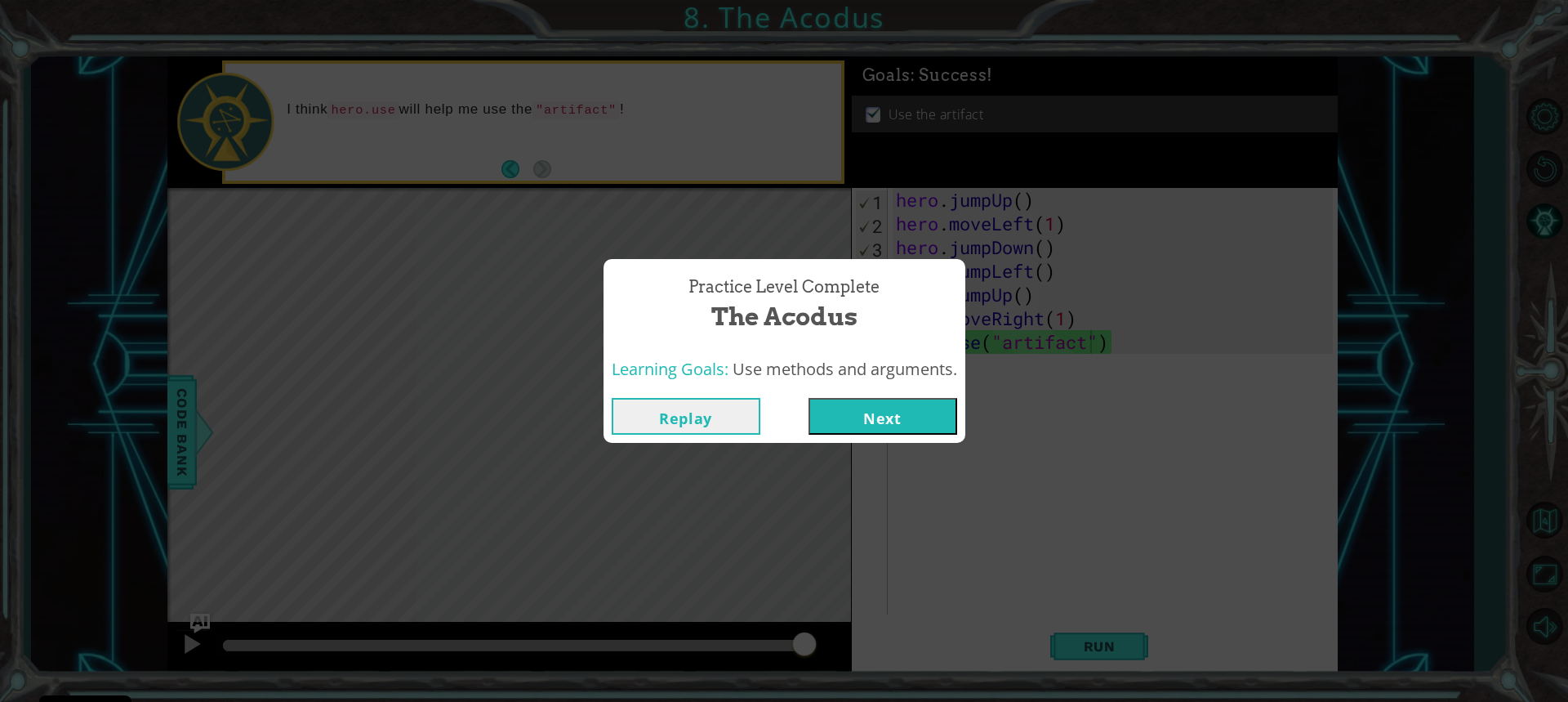
click at [829, 409] on button "Next" at bounding box center [883, 416] width 148 height 37
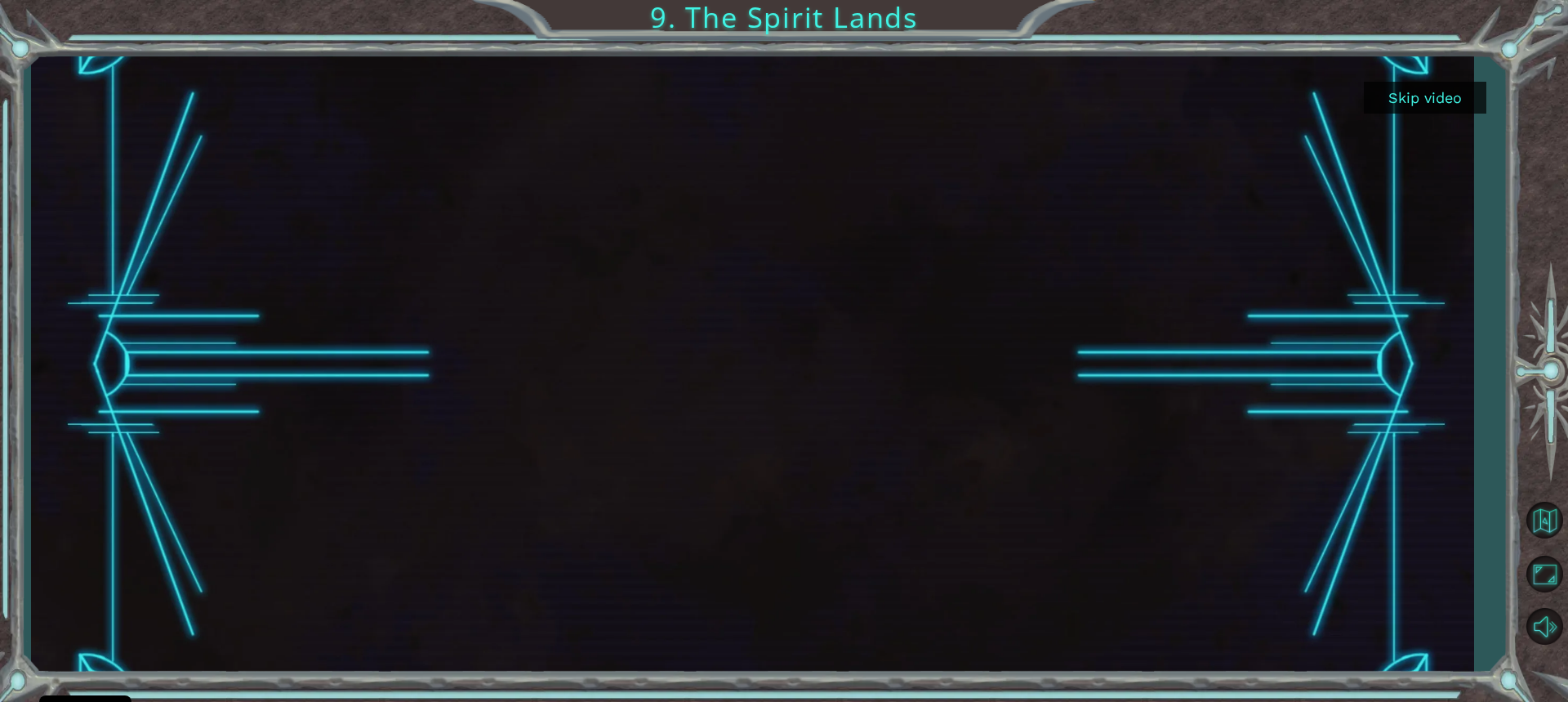
click at [1418, 98] on button "Skip video" at bounding box center [1425, 97] width 122 height 32
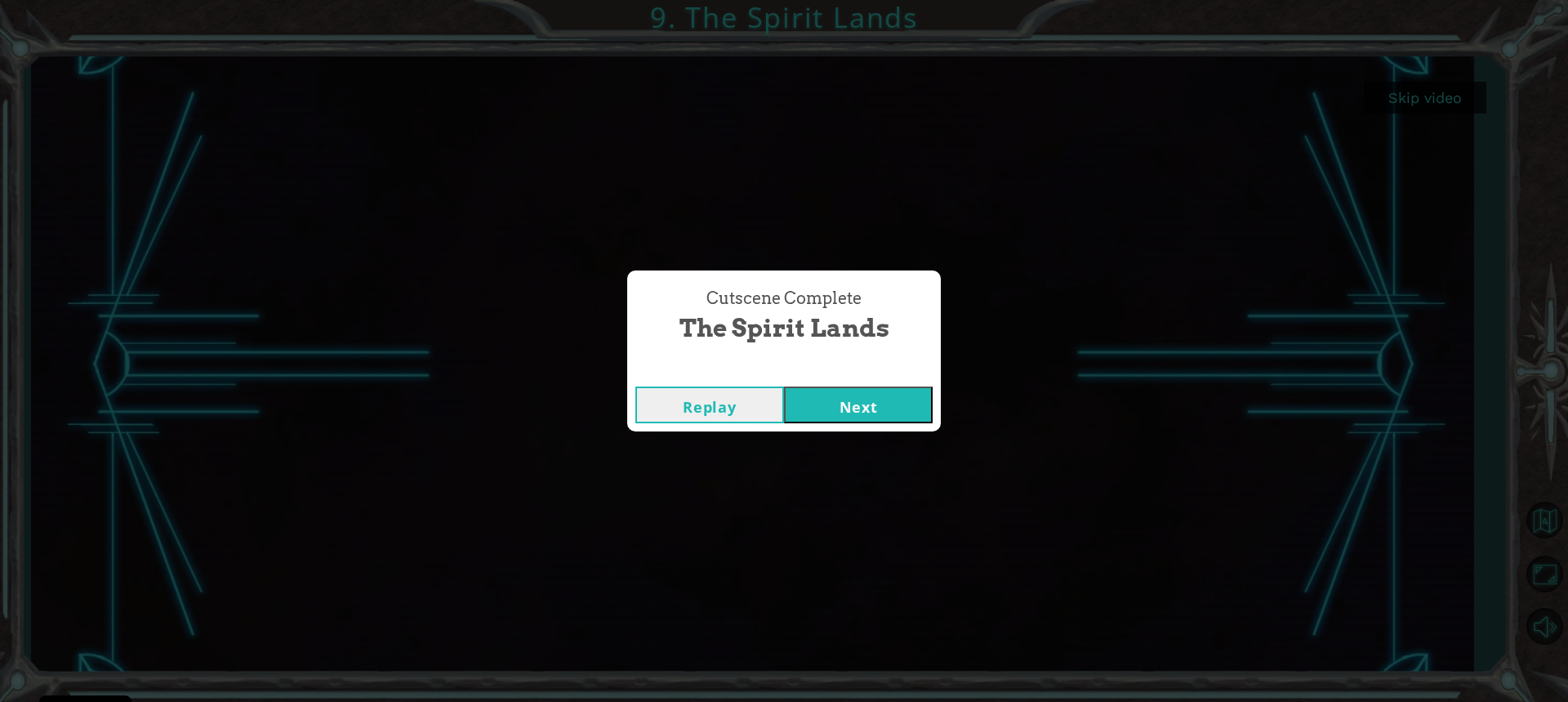
click at [892, 402] on button "Next" at bounding box center [858, 404] width 148 height 37
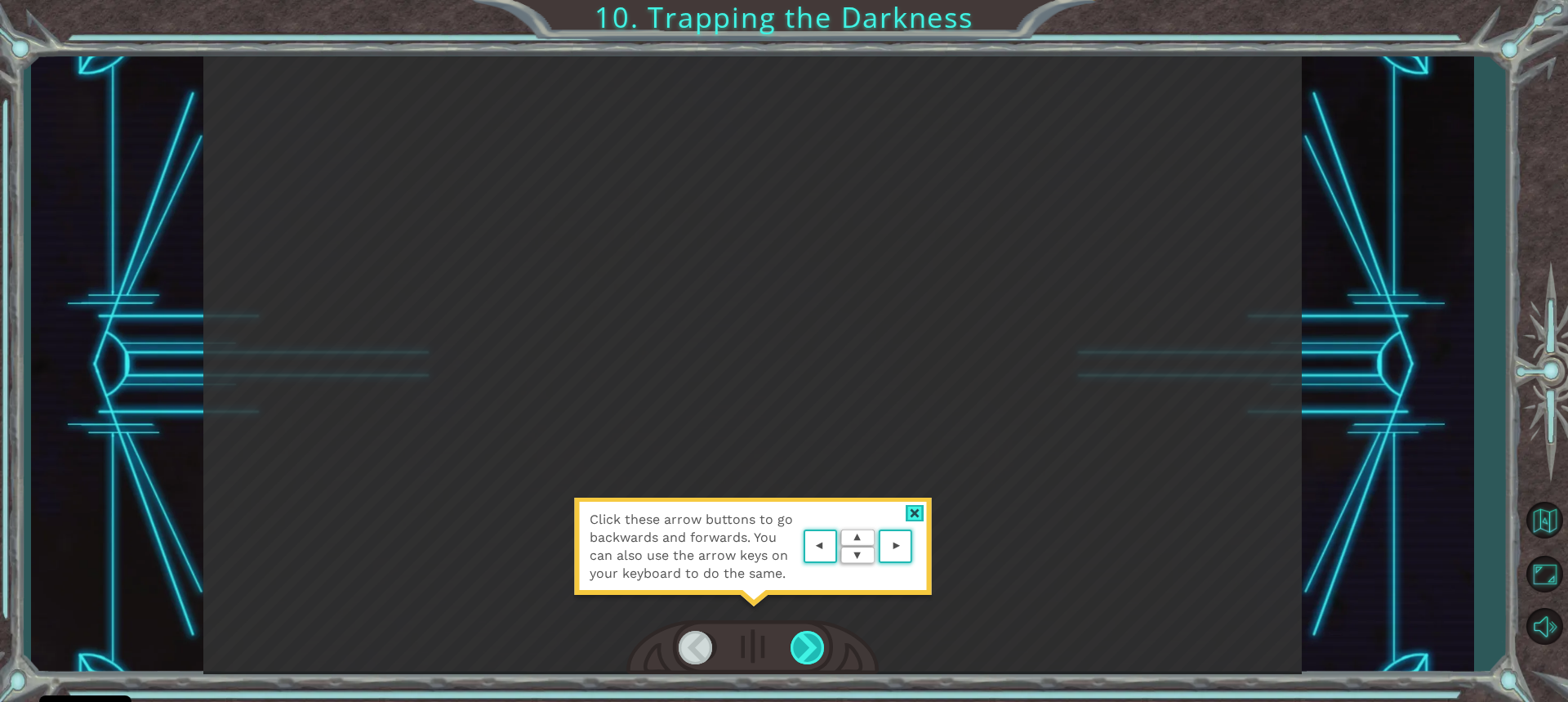
click at [821, 639] on div at bounding box center [808, 647] width 36 height 33
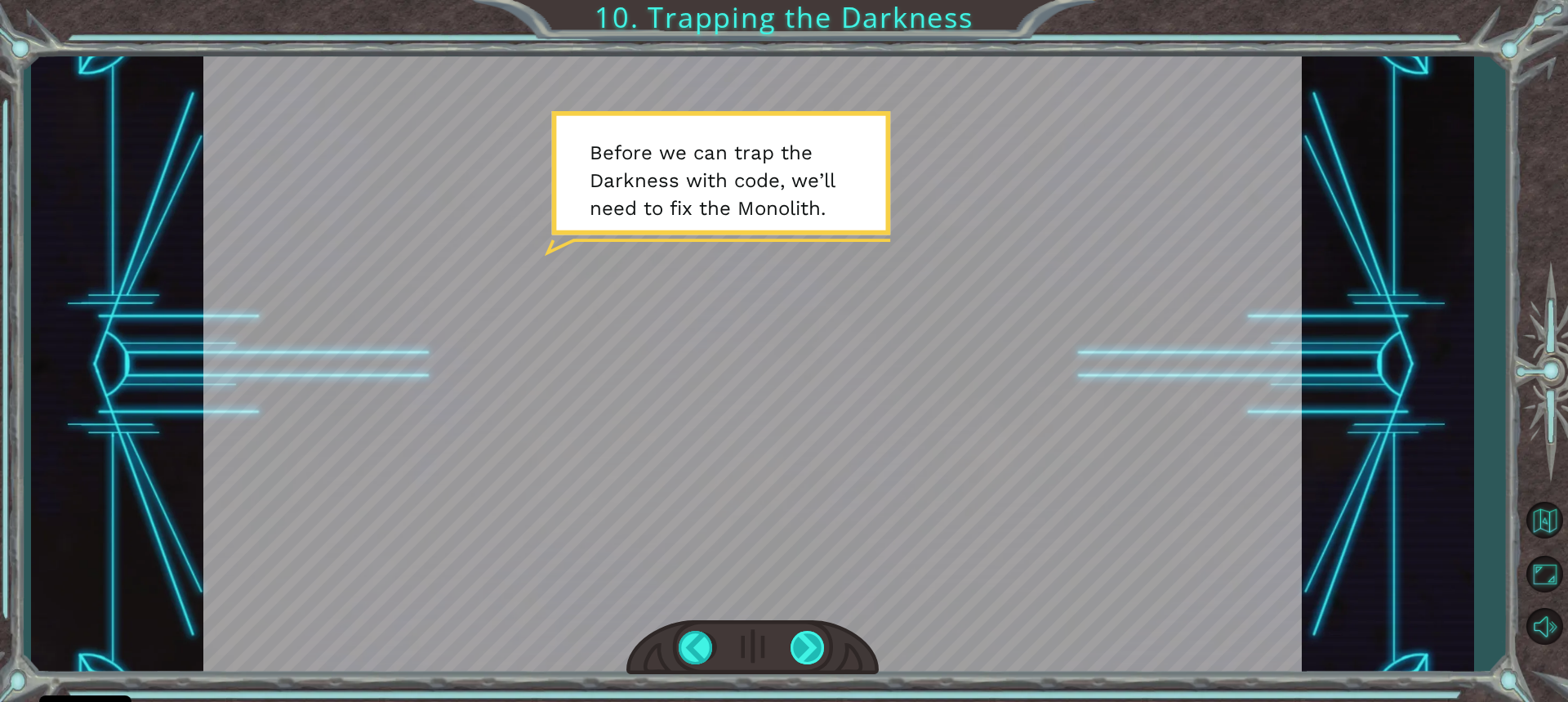
click at [816, 645] on div at bounding box center [808, 647] width 36 height 33
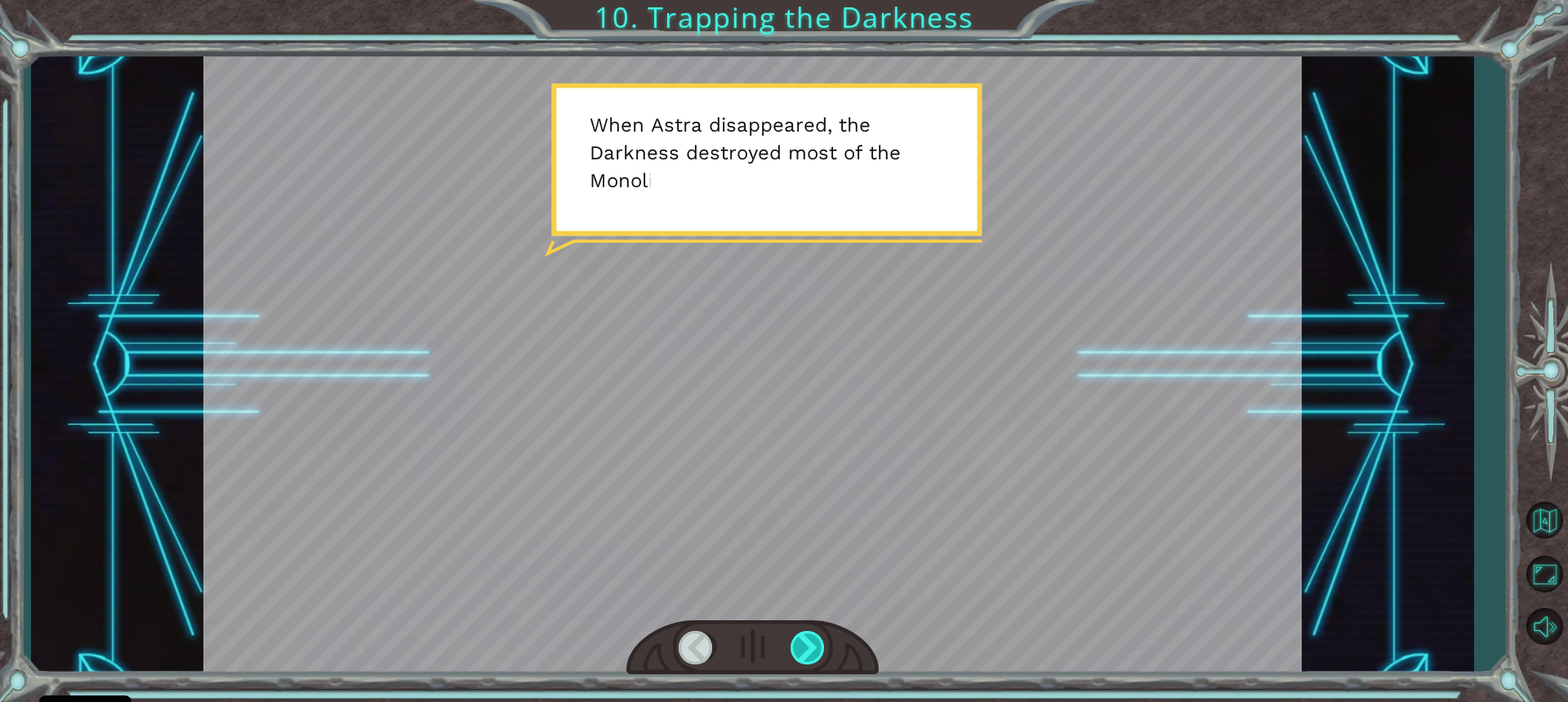
click at [814, 645] on div at bounding box center [808, 647] width 36 height 33
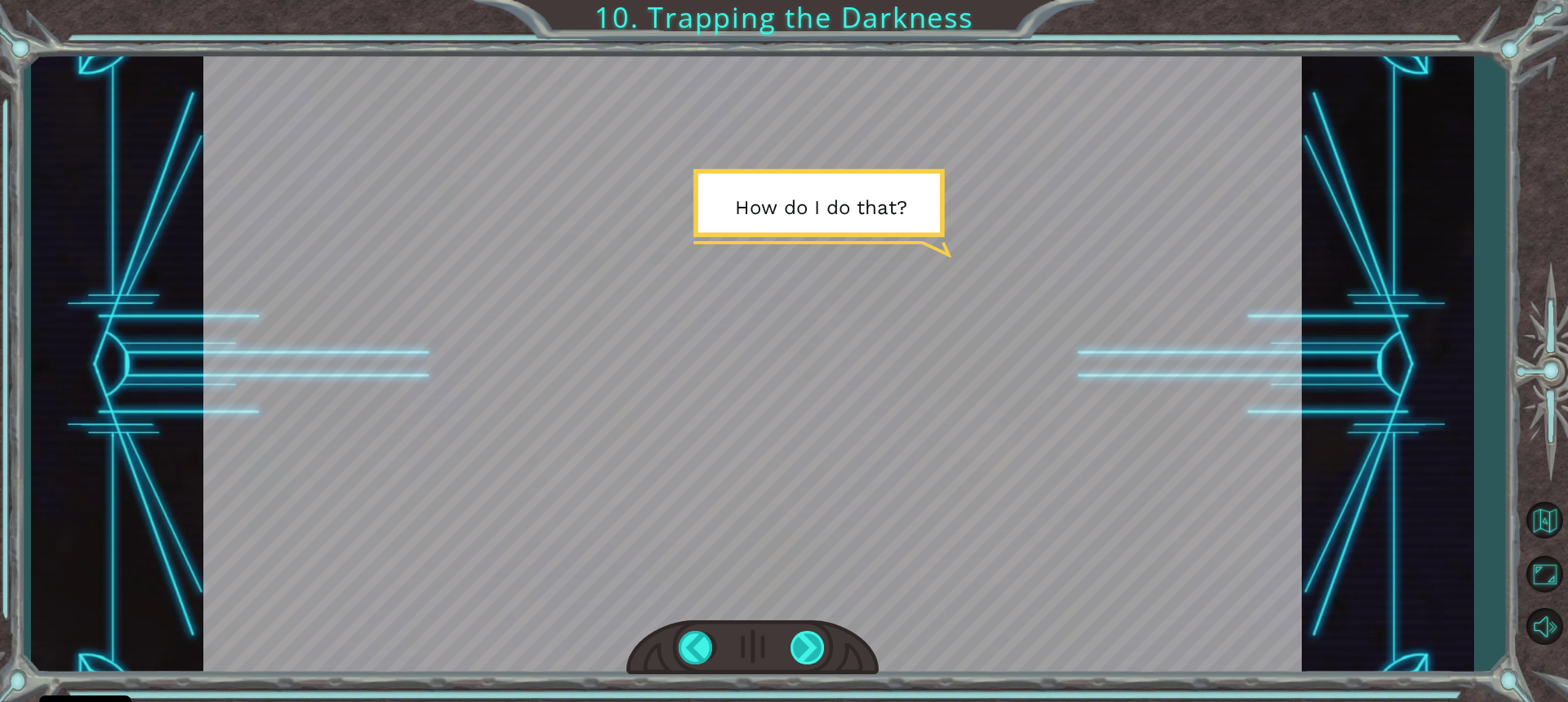
click at [814, 645] on div at bounding box center [808, 647] width 36 height 33
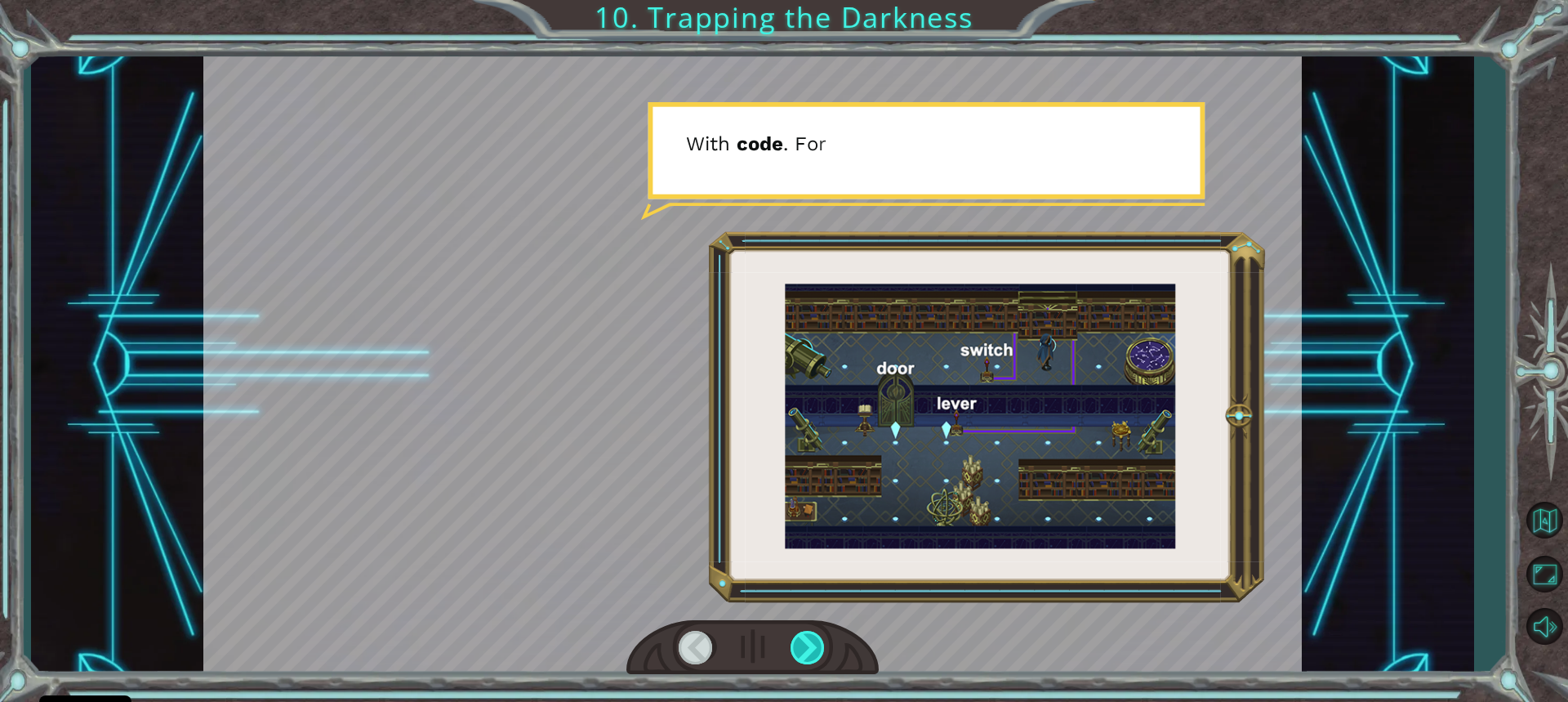
click at [814, 645] on div at bounding box center [808, 647] width 36 height 33
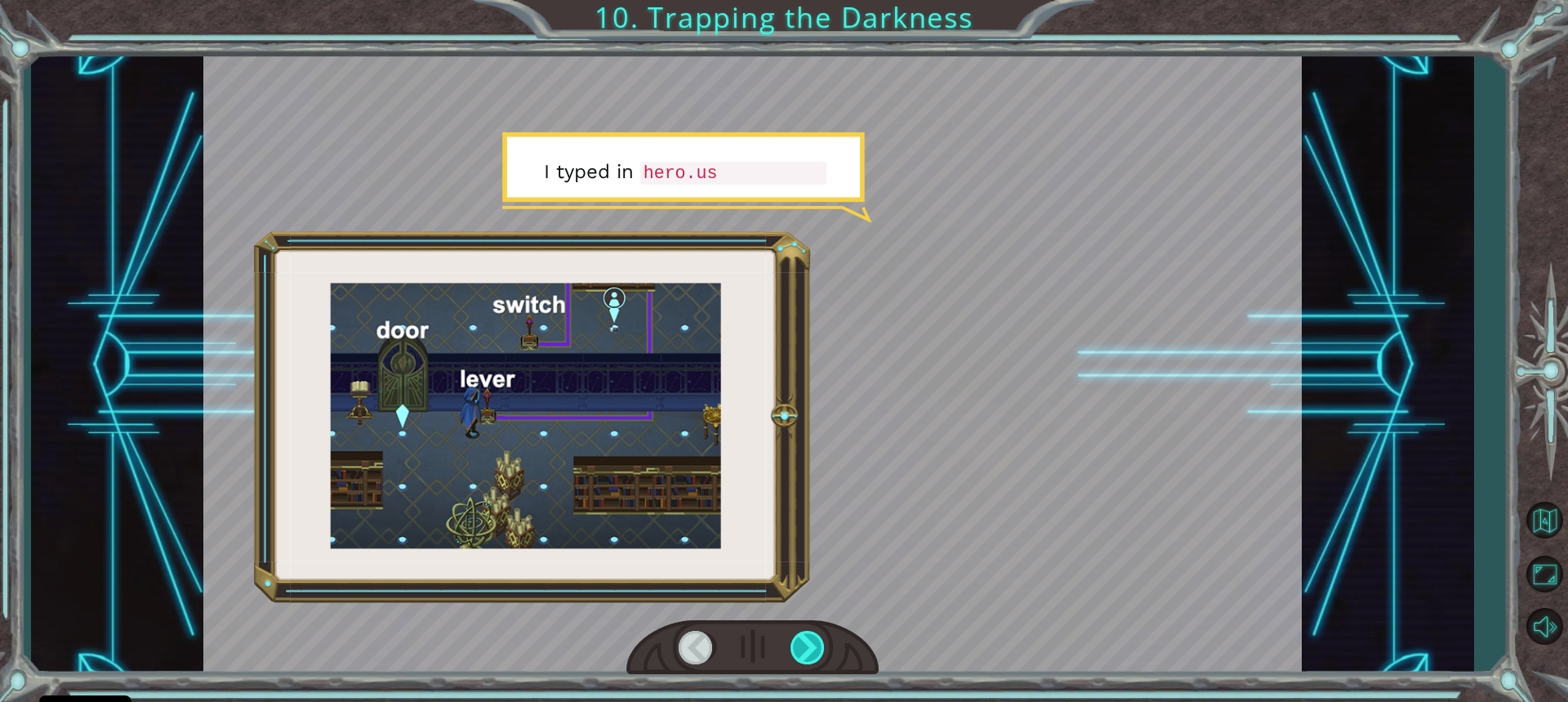
click at [814, 645] on div at bounding box center [808, 647] width 36 height 33
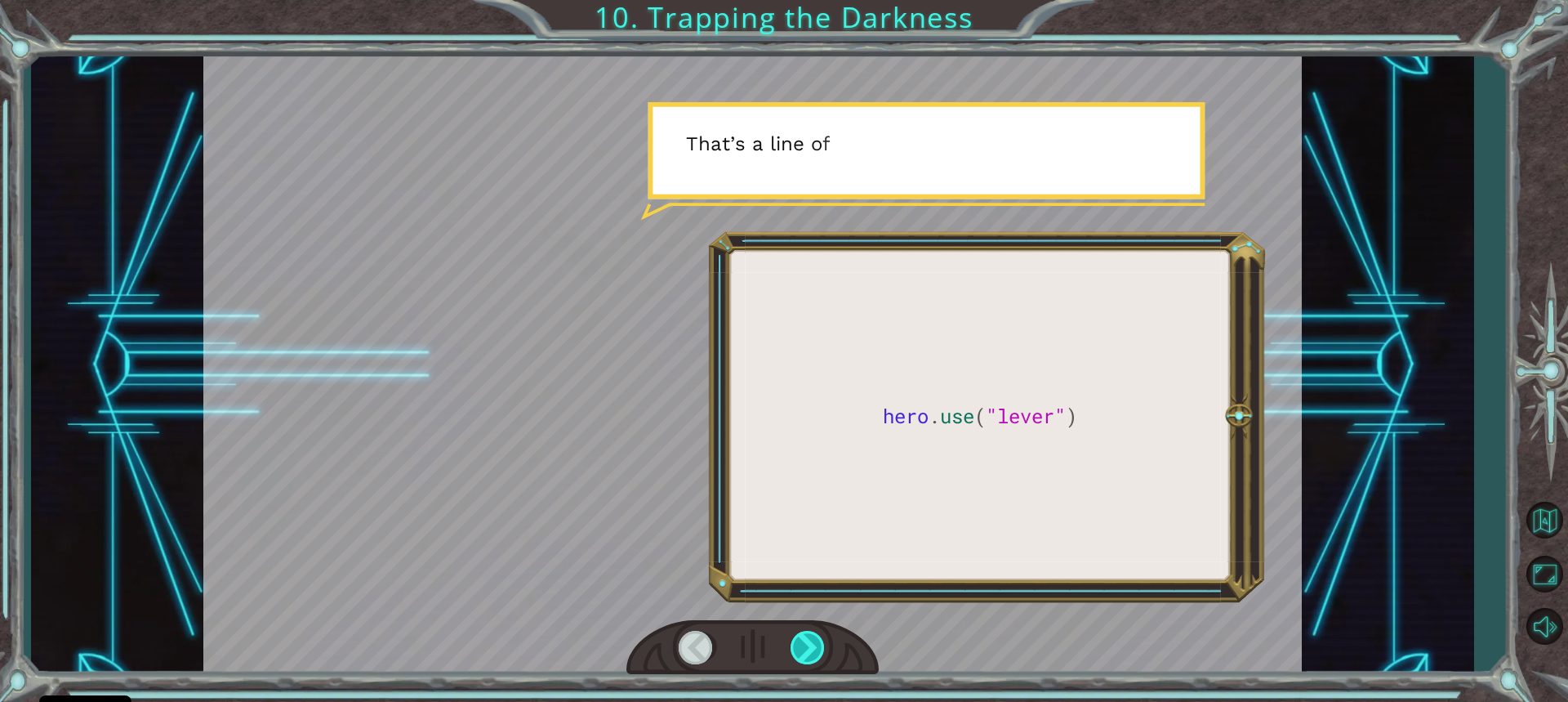
click at [814, 645] on div at bounding box center [808, 647] width 36 height 33
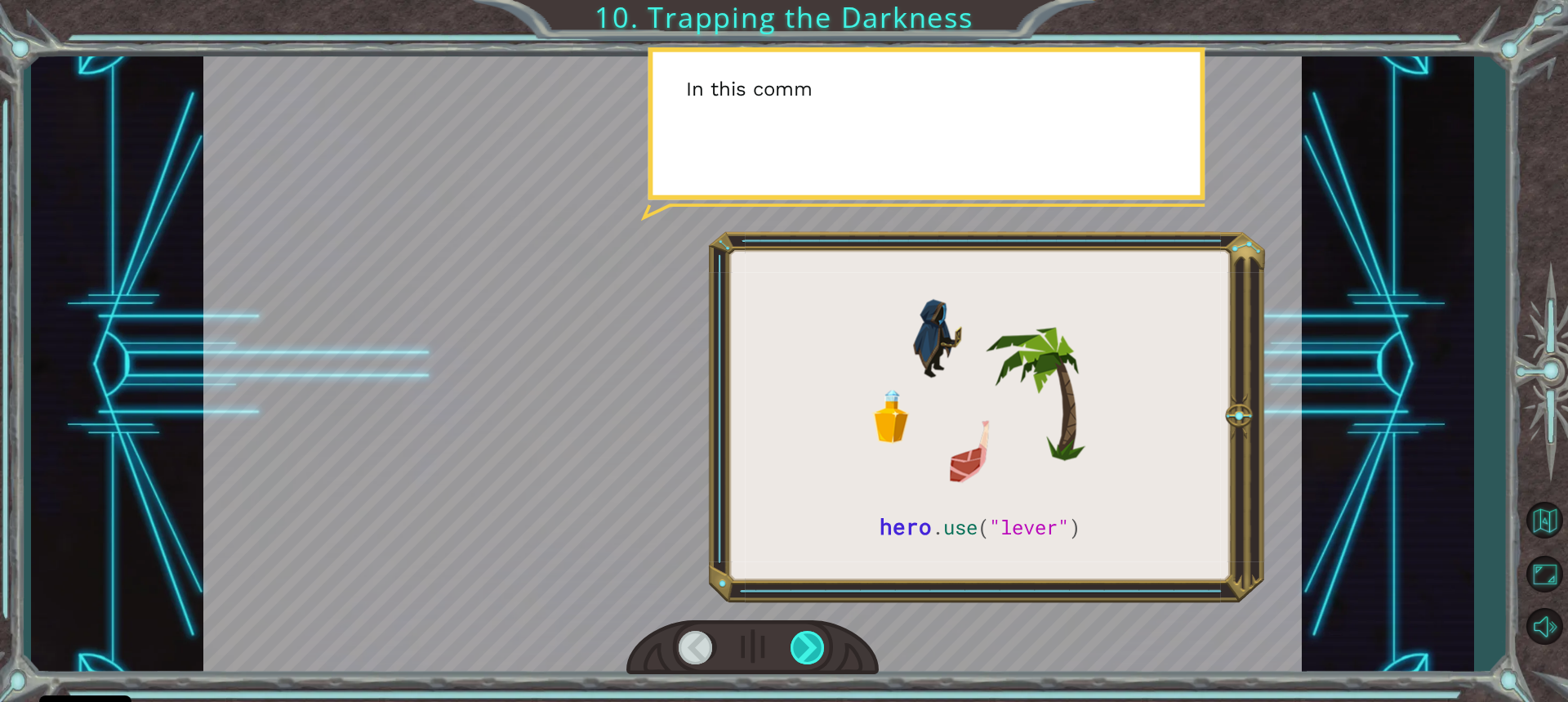
click at [814, 645] on div at bounding box center [808, 647] width 36 height 33
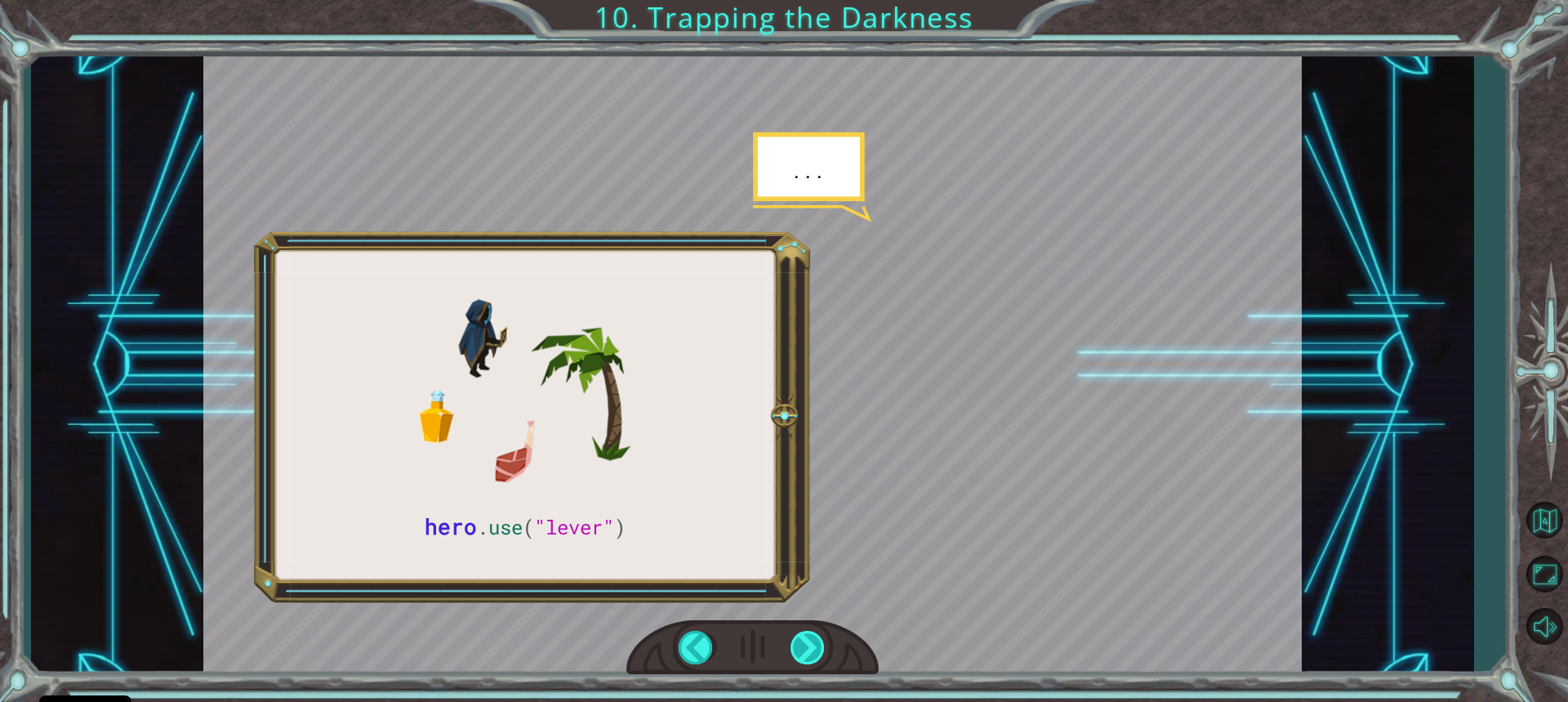
click at [814, 645] on div at bounding box center [808, 647] width 36 height 33
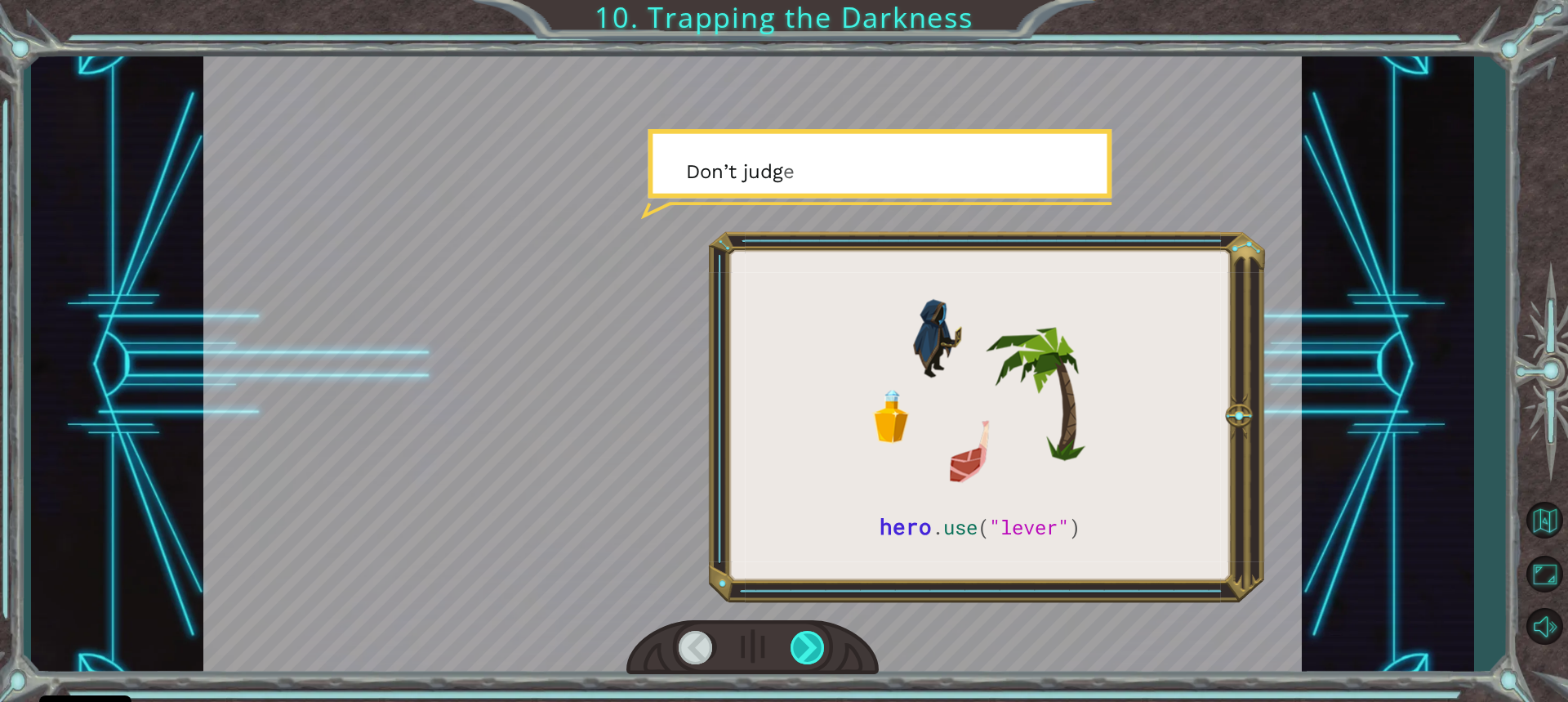
click at [814, 645] on div at bounding box center [808, 647] width 36 height 33
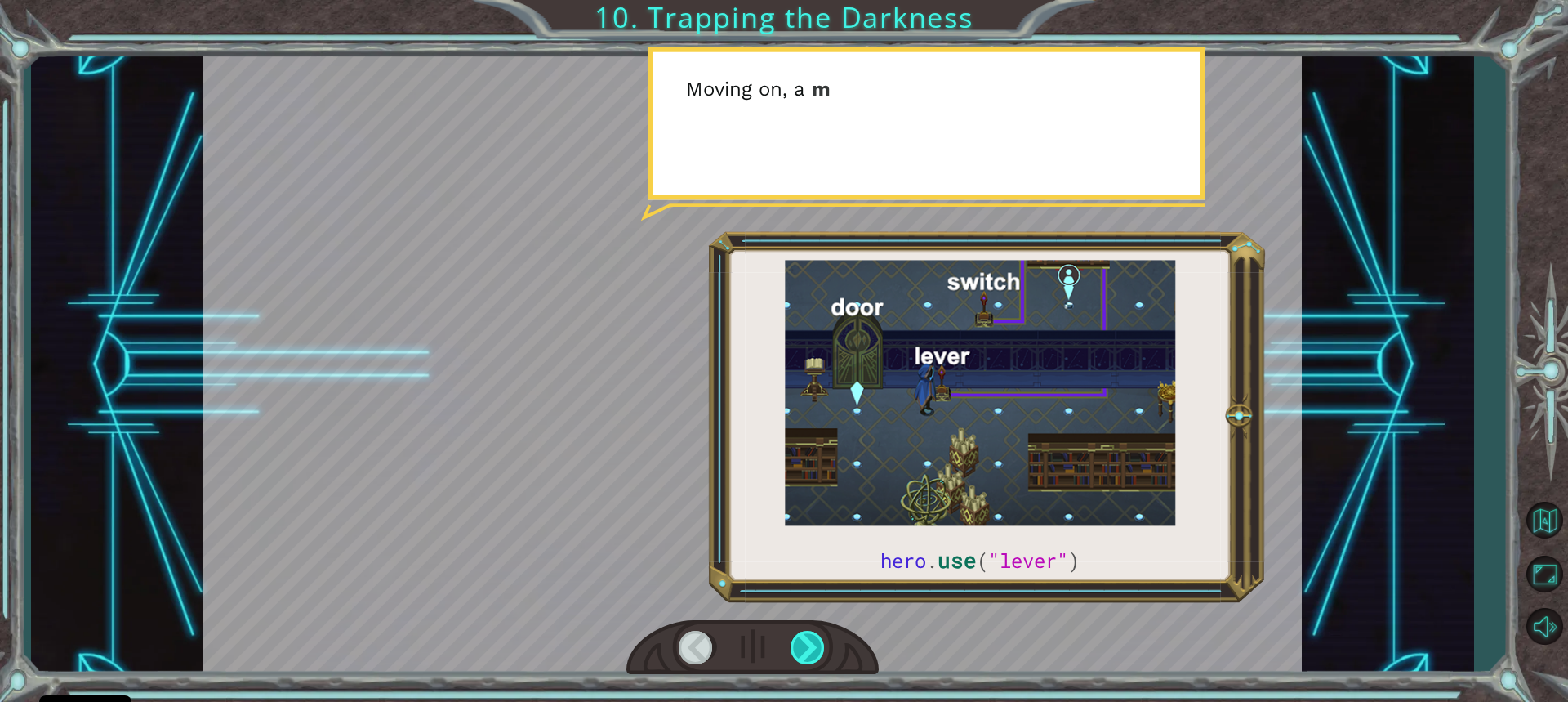
click at [814, 645] on div at bounding box center [808, 647] width 36 height 33
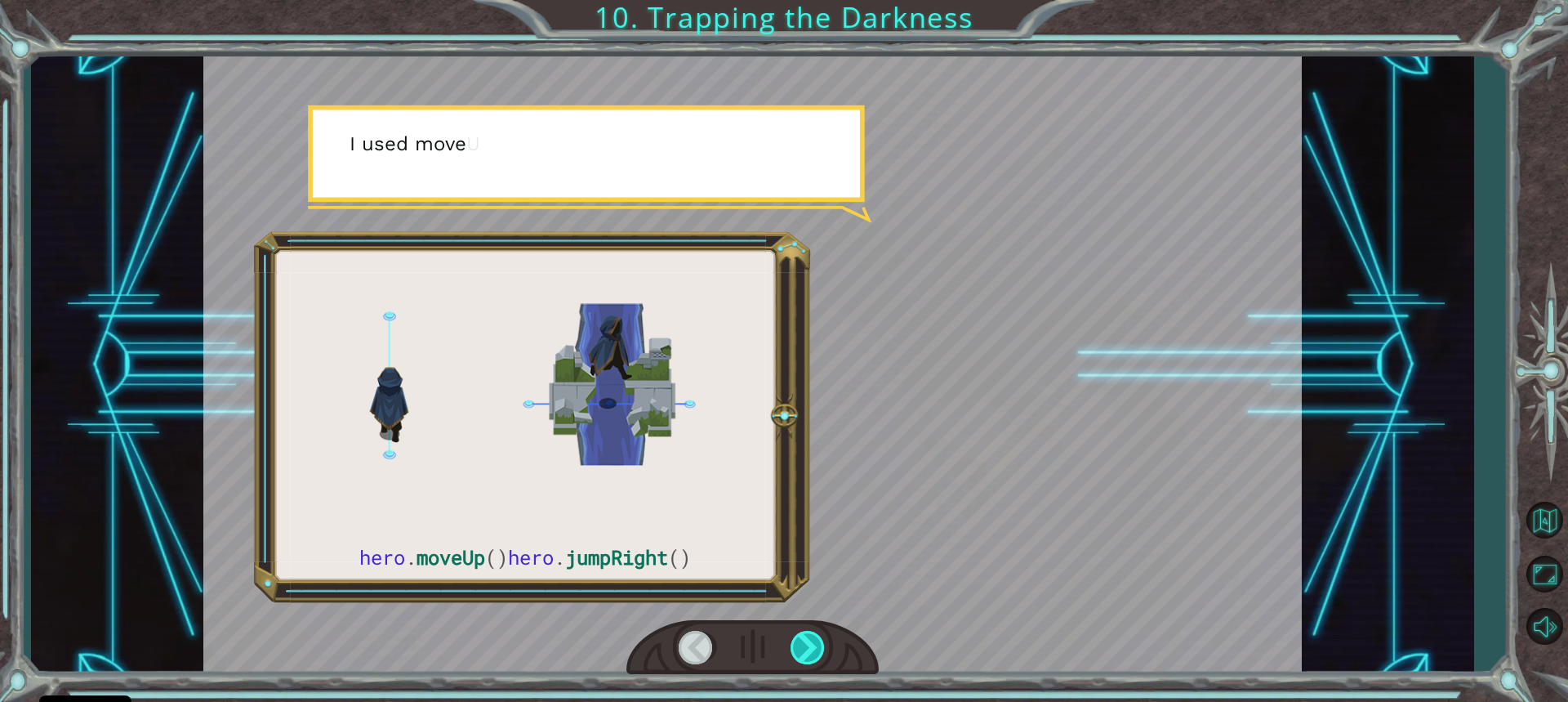
click at [814, 645] on div at bounding box center [808, 647] width 36 height 33
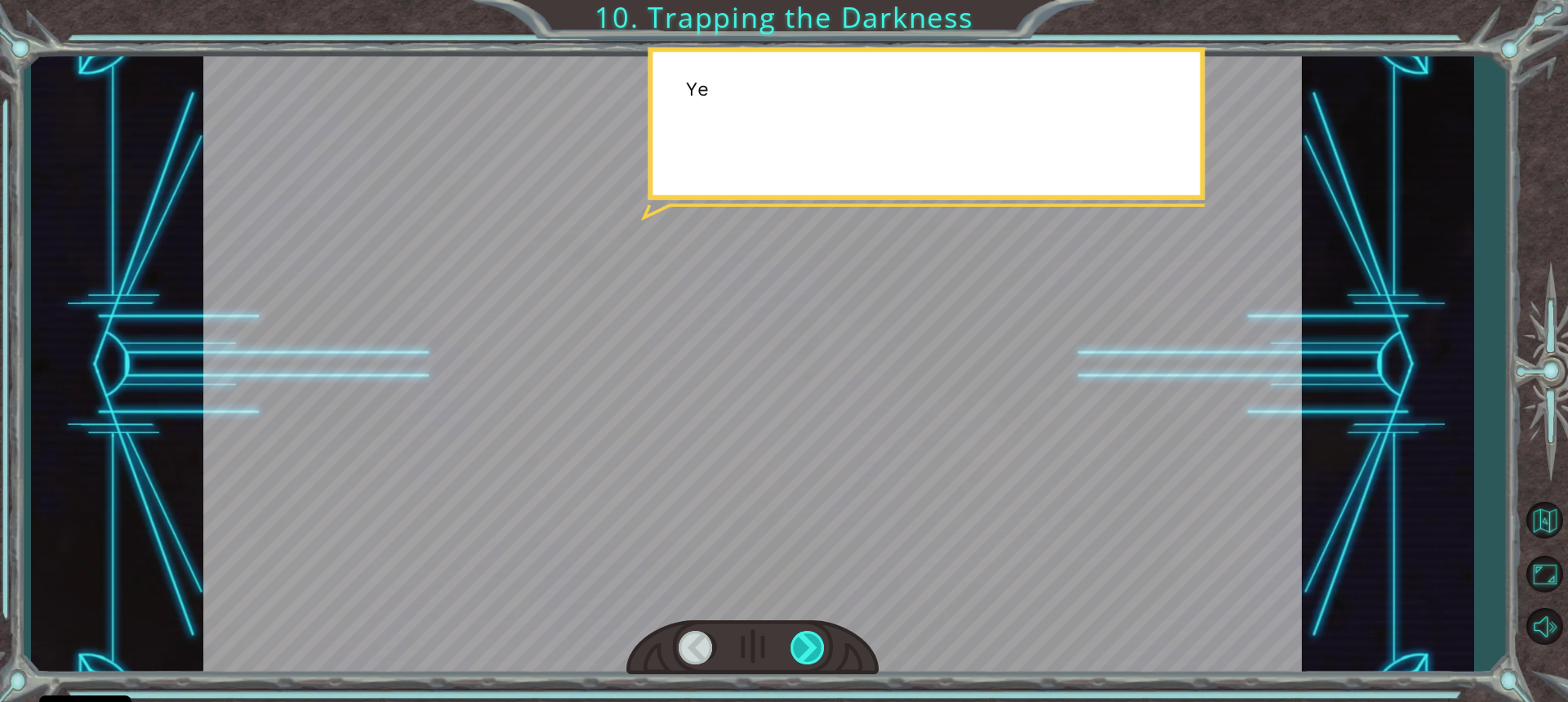
click at [814, 645] on div at bounding box center [808, 647] width 36 height 33
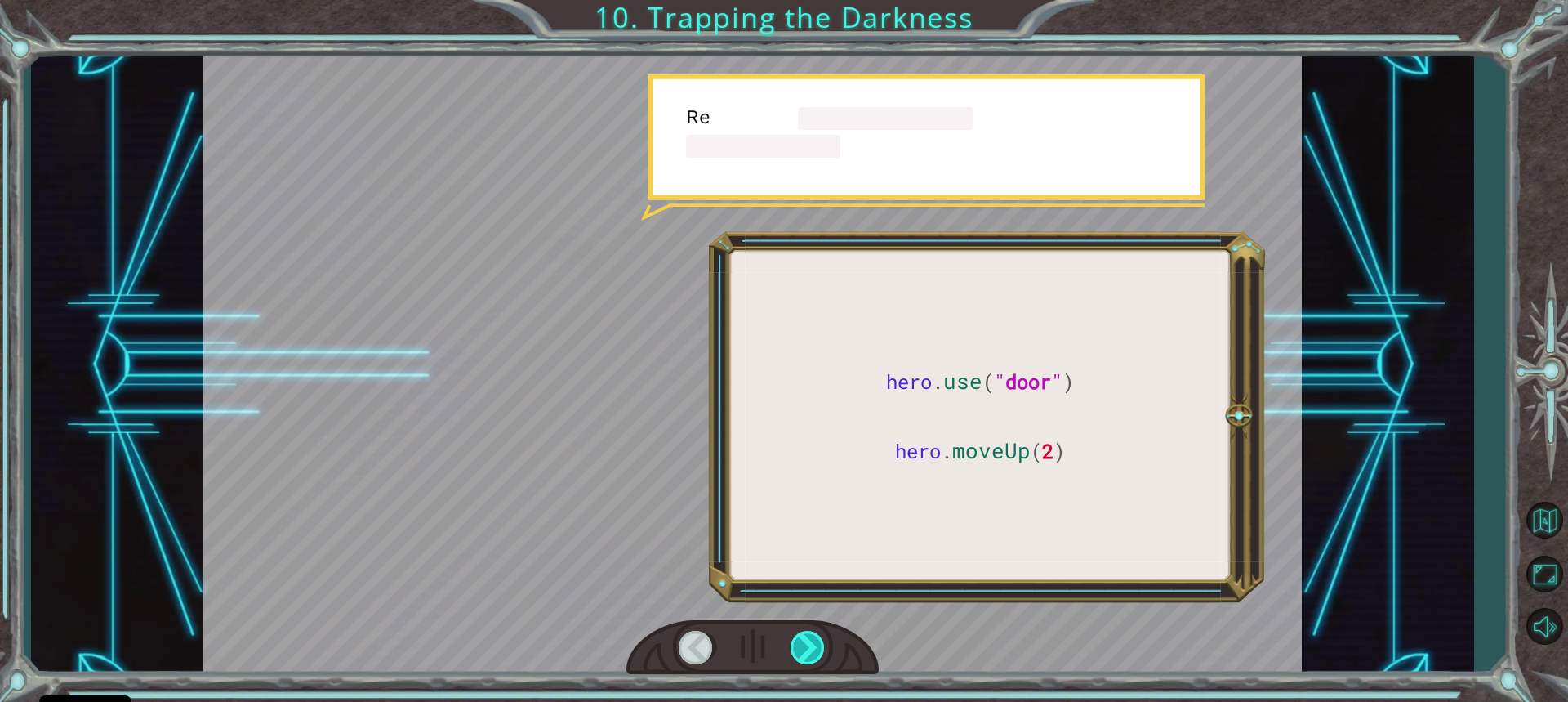
click at [814, 645] on div at bounding box center [808, 647] width 36 height 33
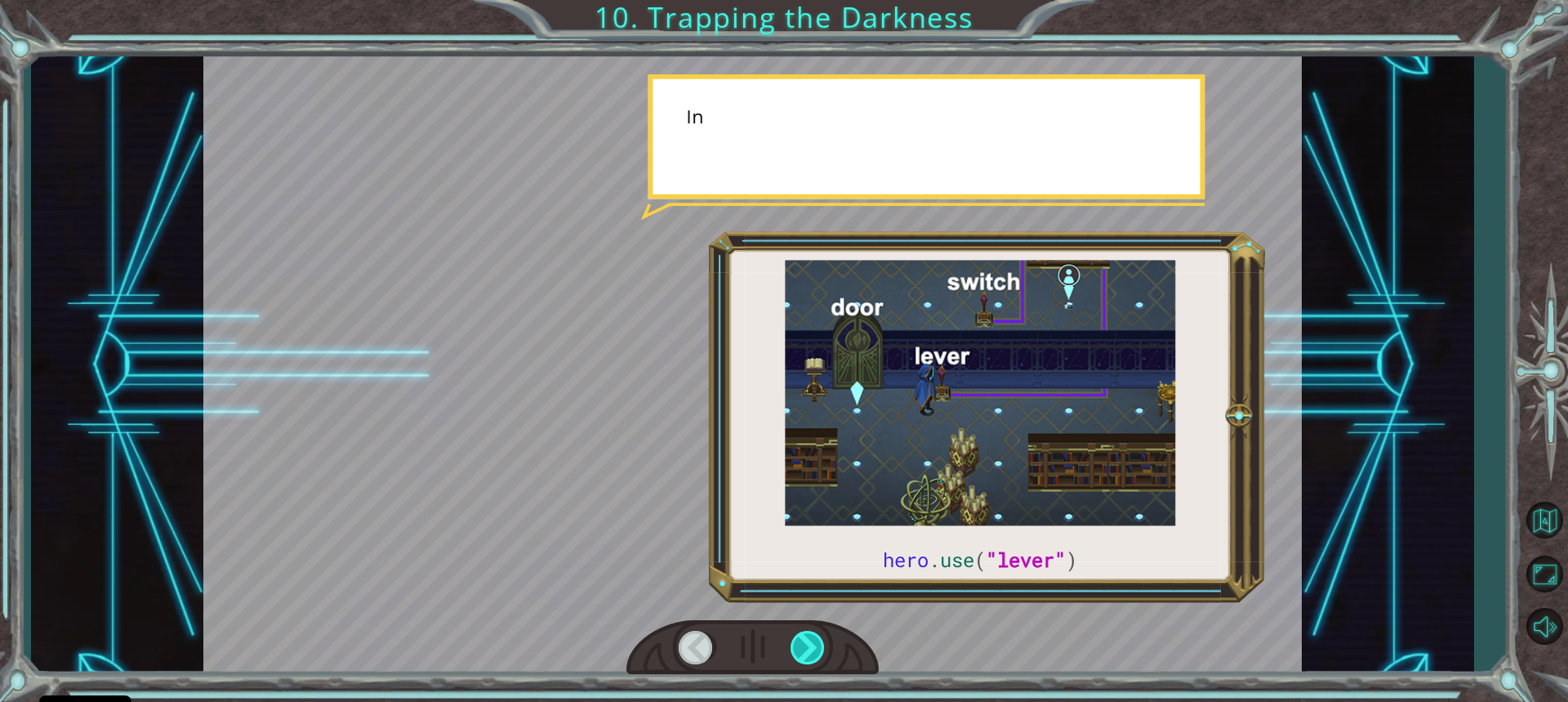
click at [814, 645] on div at bounding box center [808, 647] width 36 height 33
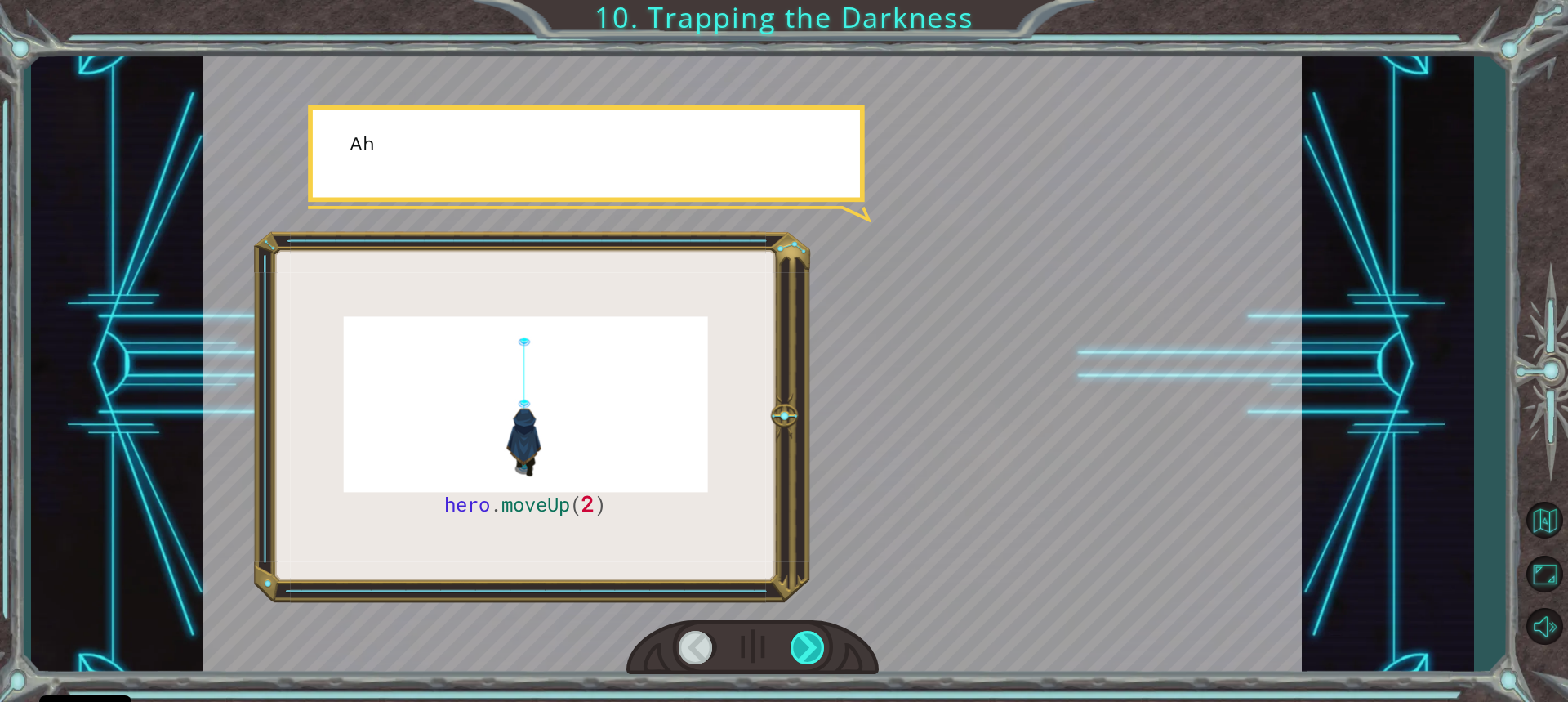
click at [814, 645] on div at bounding box center [808, 647] width 36 height 33
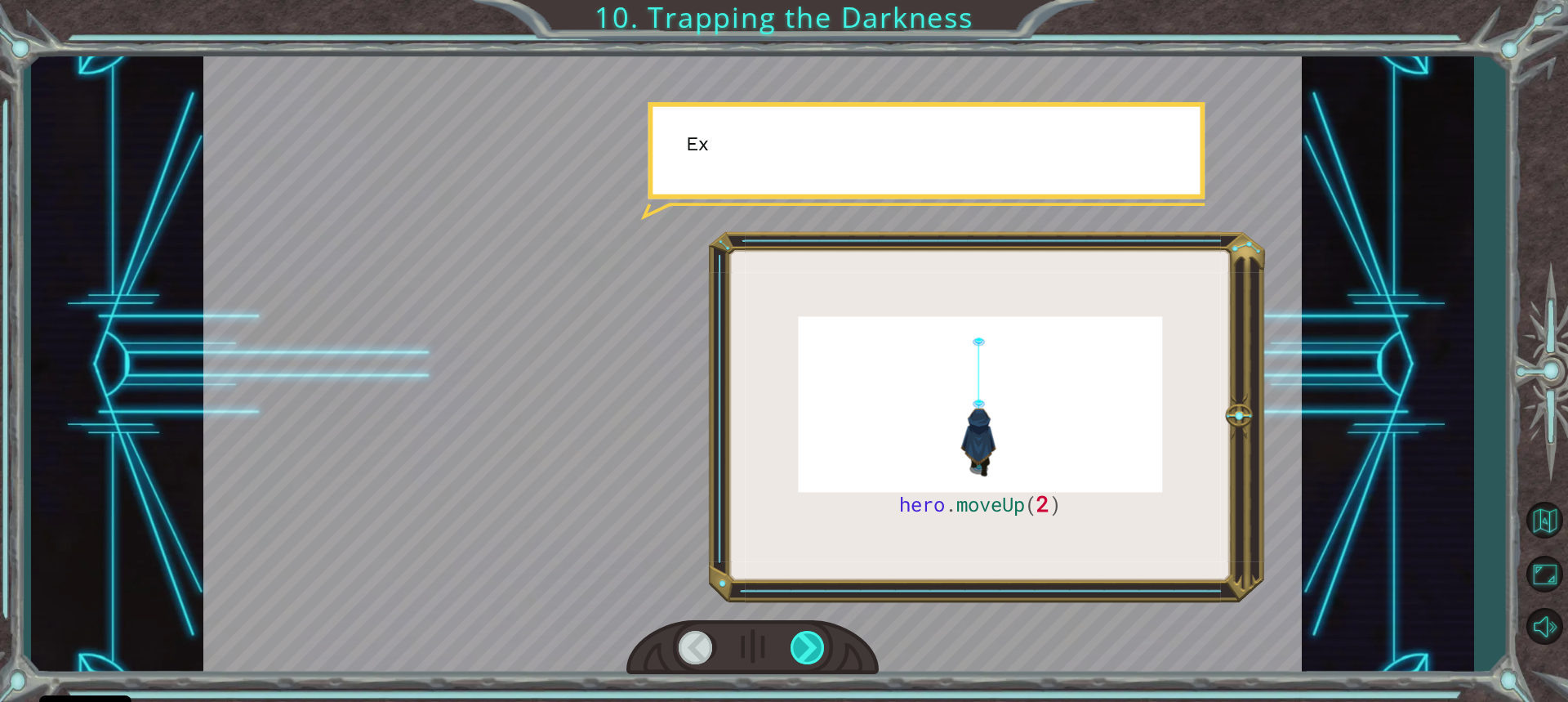
click at [814, 645] on div at bounding box center [808, 647] width 36 height 33
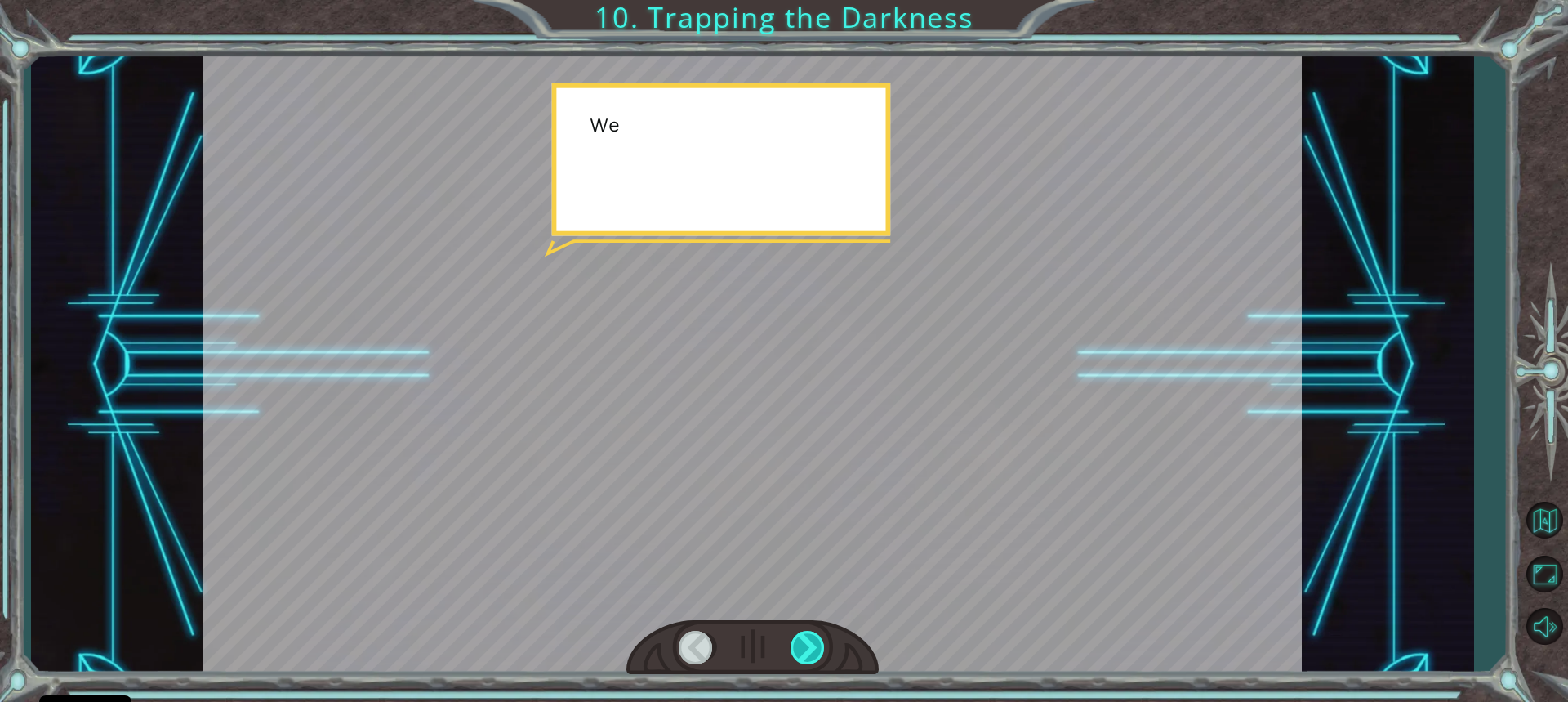
click at [814, 645] on div at bounding box center [808, 647] width 36 height 33
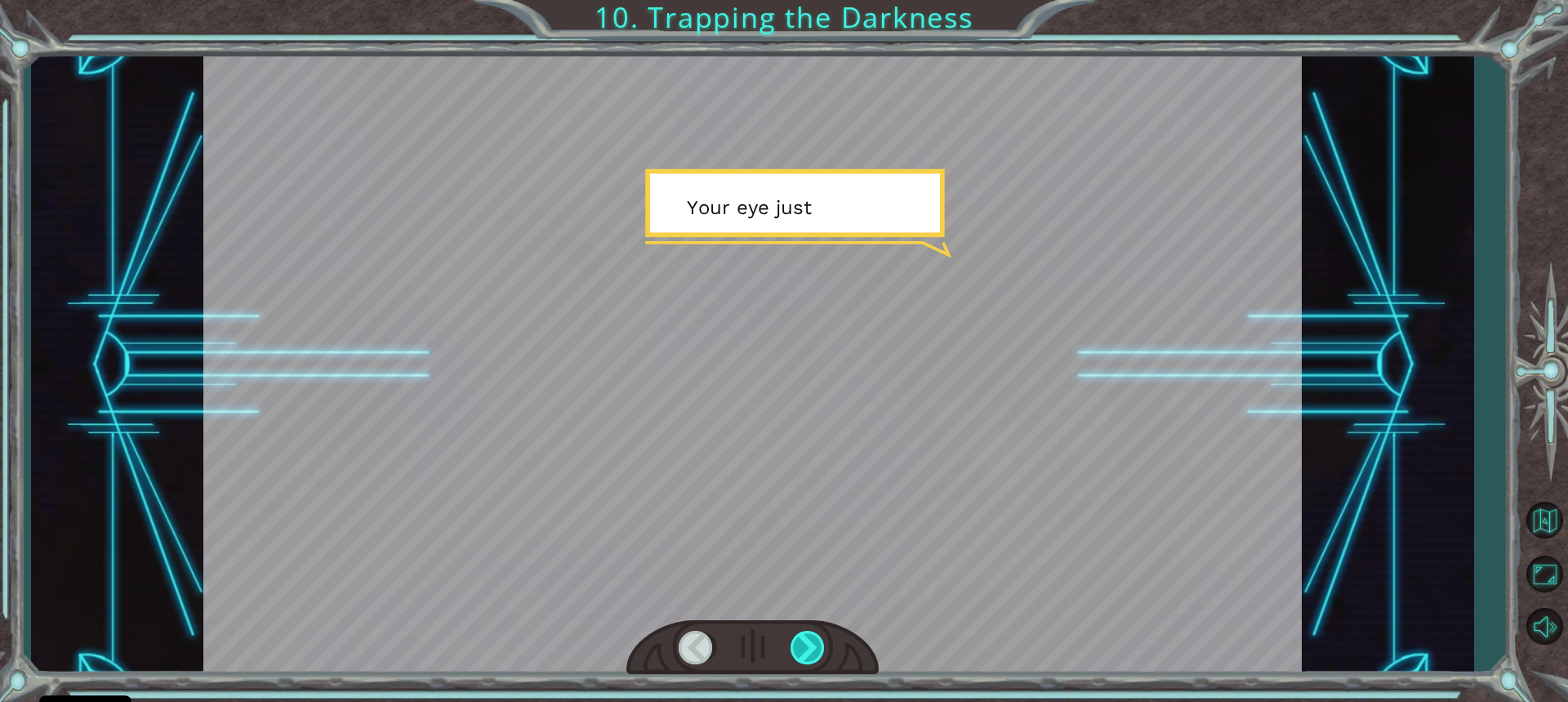
click at [814, 645] on div at bounding box center [808, 647] width 36 height 33
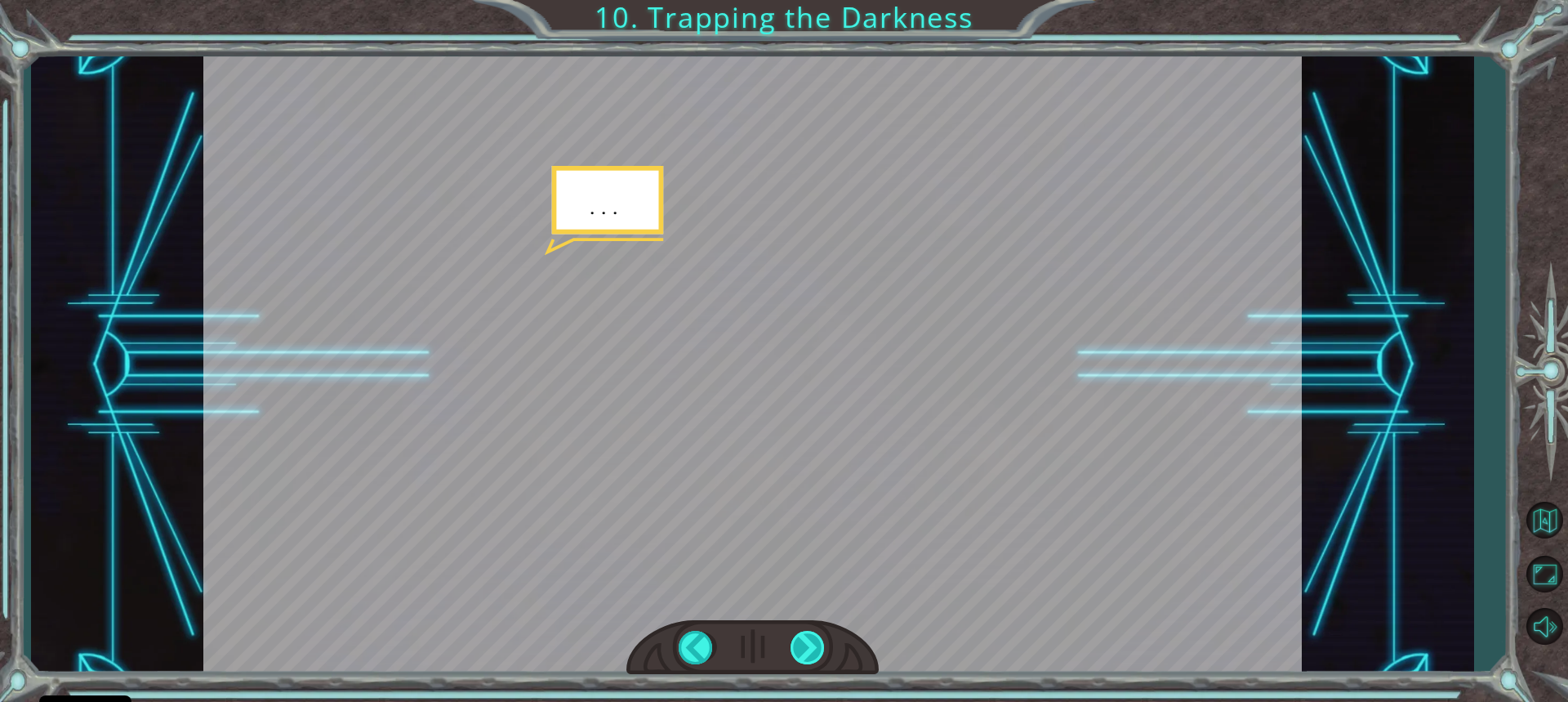
click at [814, 645] on div at bounding box center [808, 647] width 36 height 33
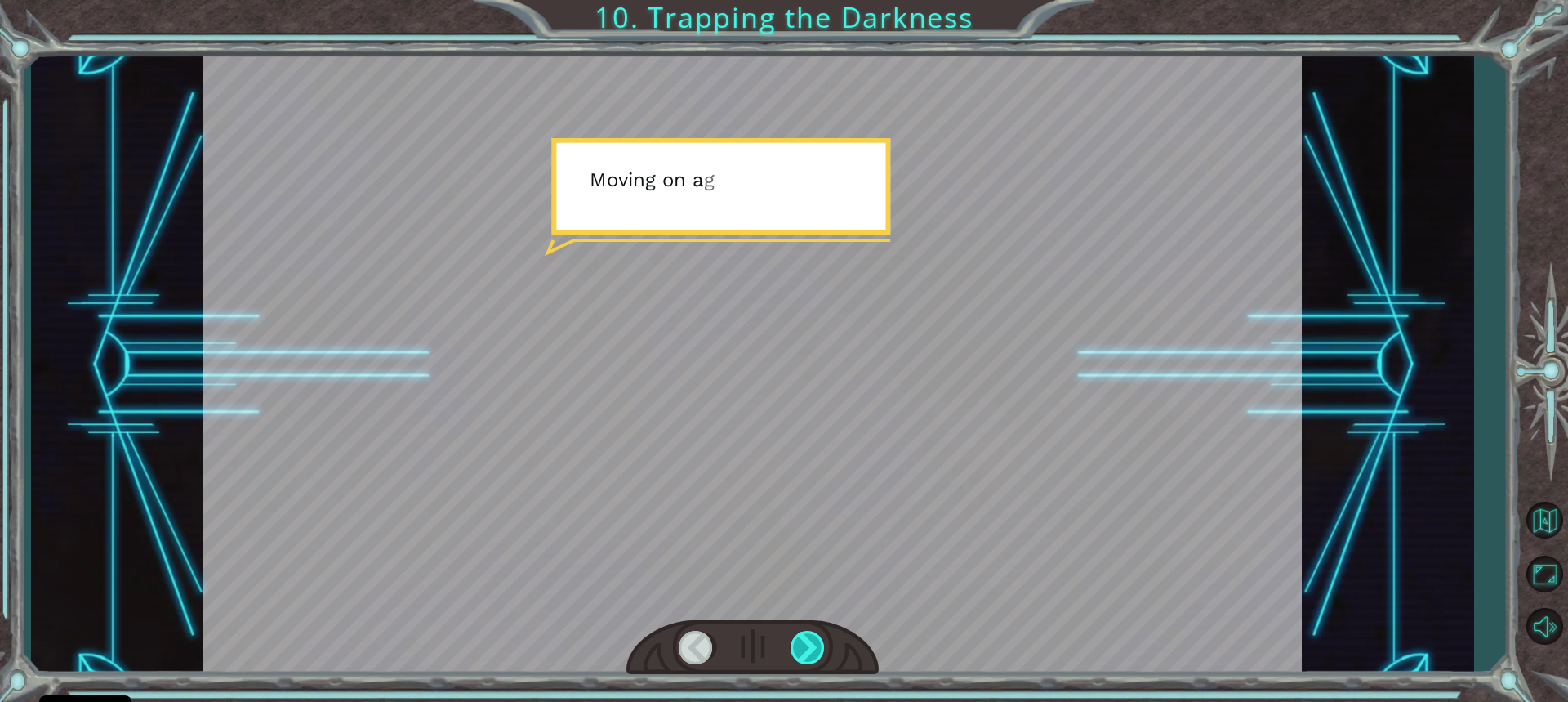
click at [814, 645] on div at bounding box center [808, 647] width 36 height 33
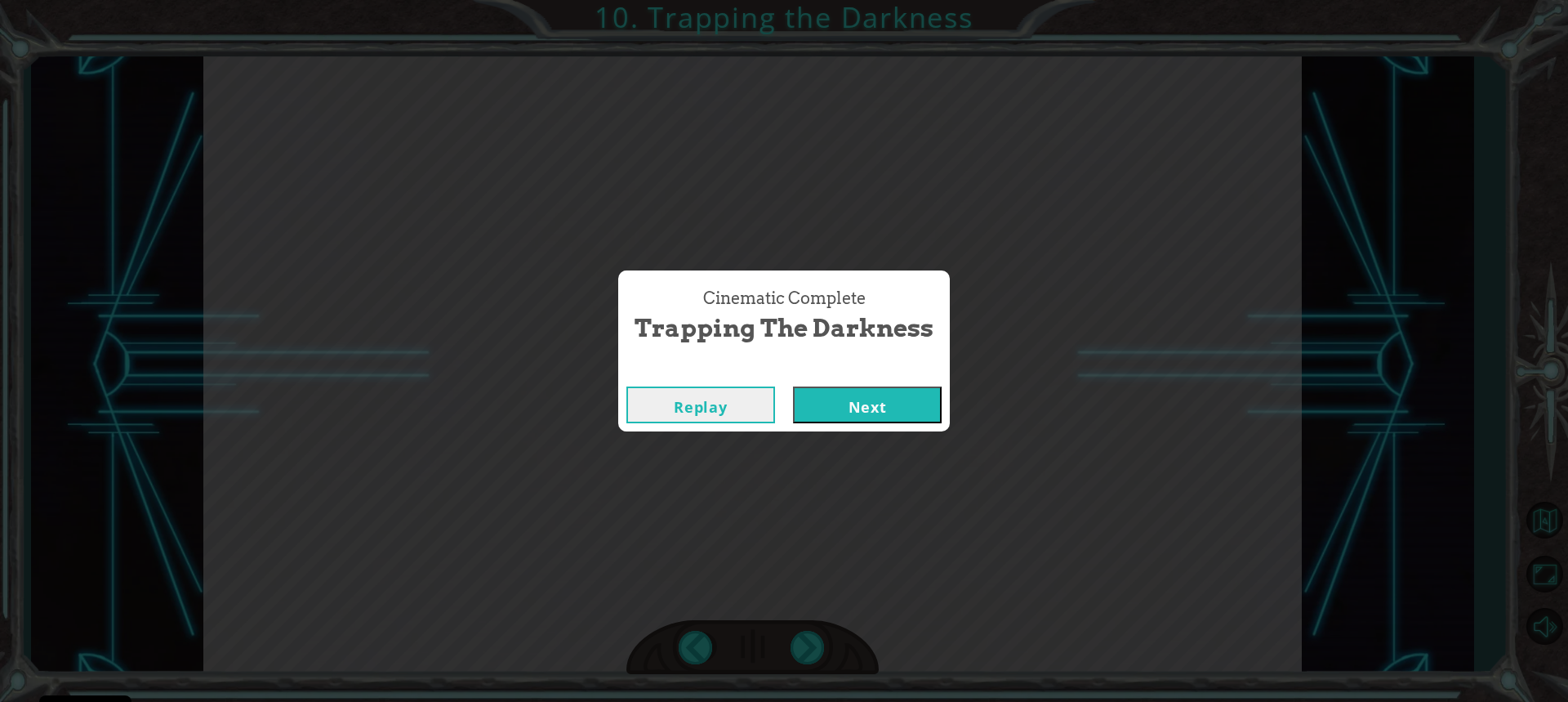
click at [875, 393] on button "Next" at bounding box center [867, 404] width 148 height 37
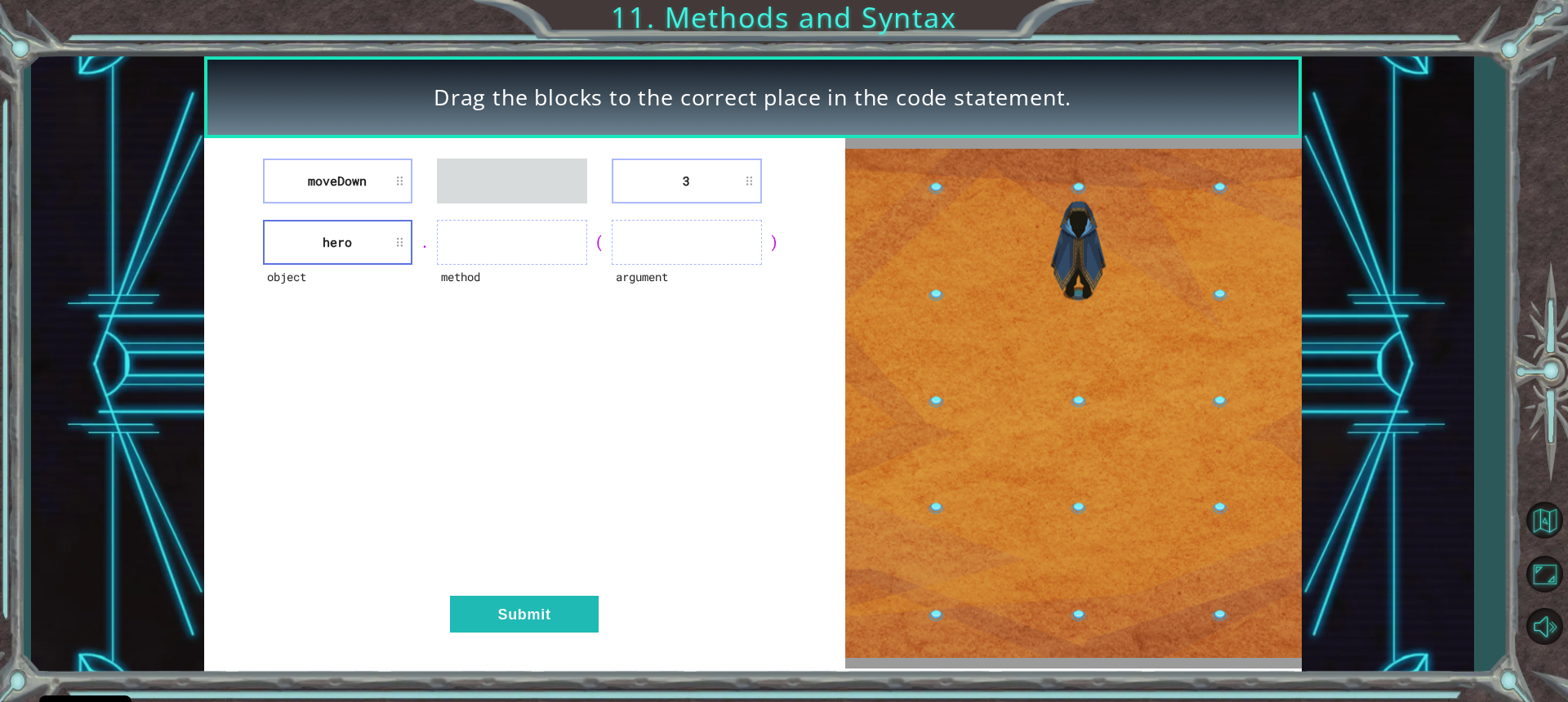
drag, startPoint x: 339, startPoint y: 148, endPoint x: 452, endPoint y: 212, distance: 129.9
click at [452, 212] on div "moveDown 3 object hero . method ( argument ) Submit" at bounding box center [524, 403] width 641 height 530
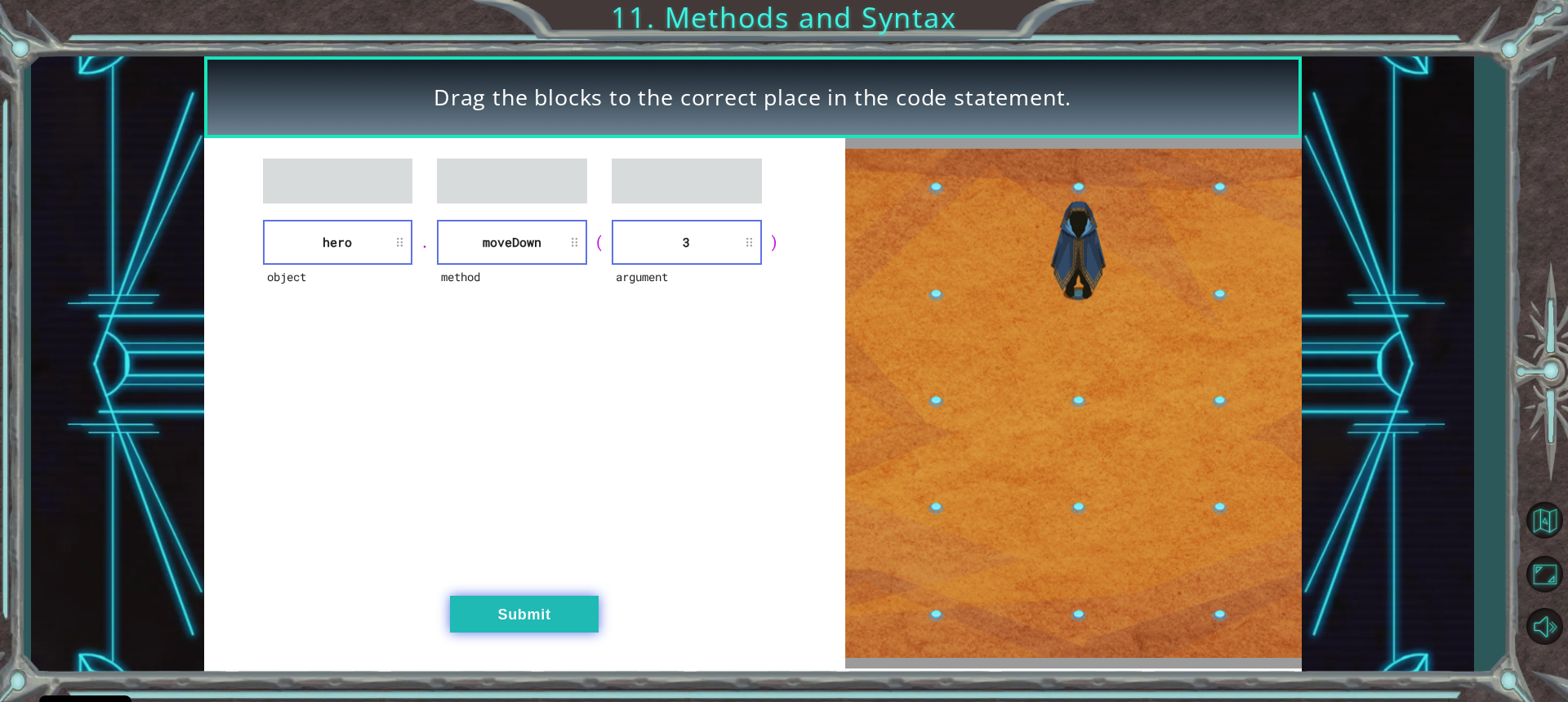
click at [553, 626] on button "Submit" at bounding box center [524, 614] width 148 height 37
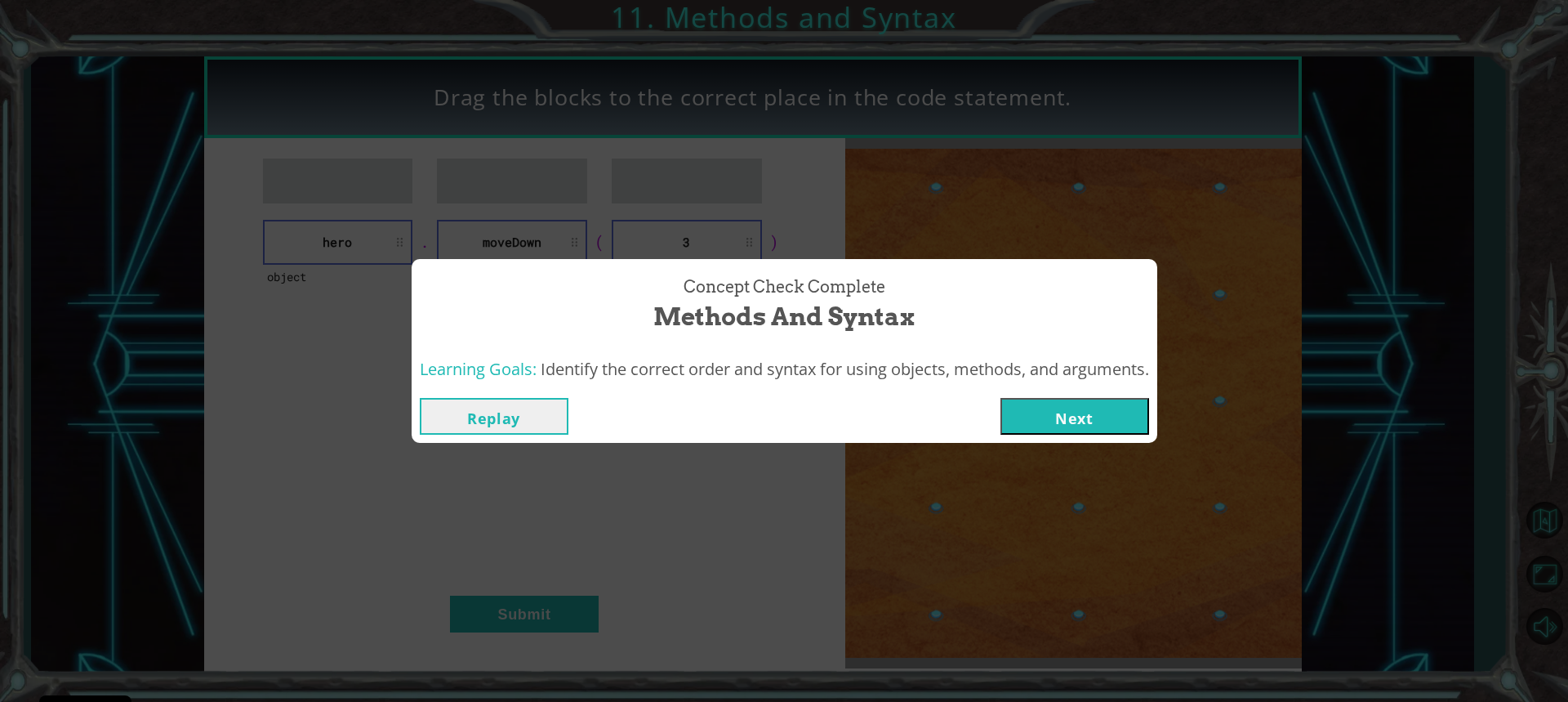
click at [1035, 417] on button "Next" at bounding box center [1075, 416] width 148 height 37
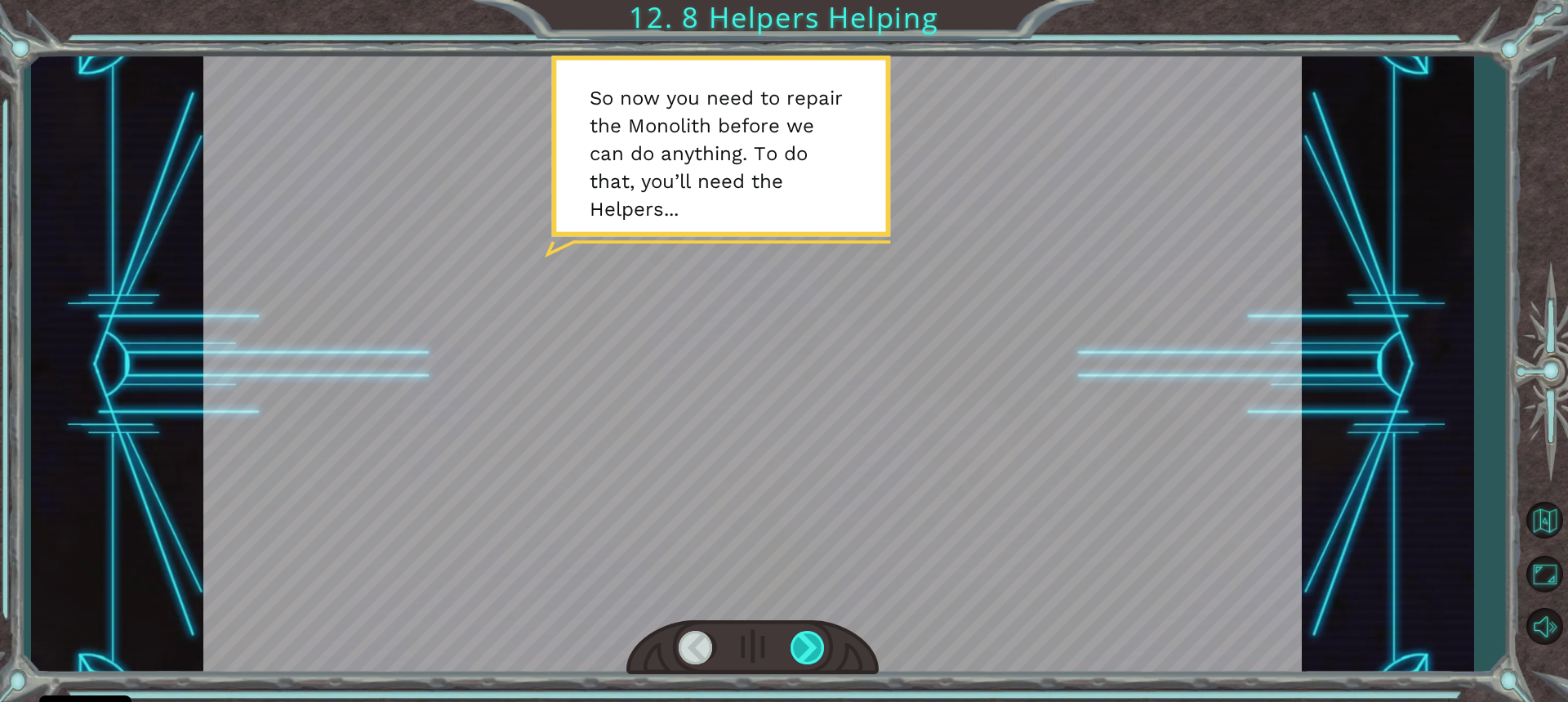
click at [808, 658] on div at bounding box center [808, 647] width 36 height 33
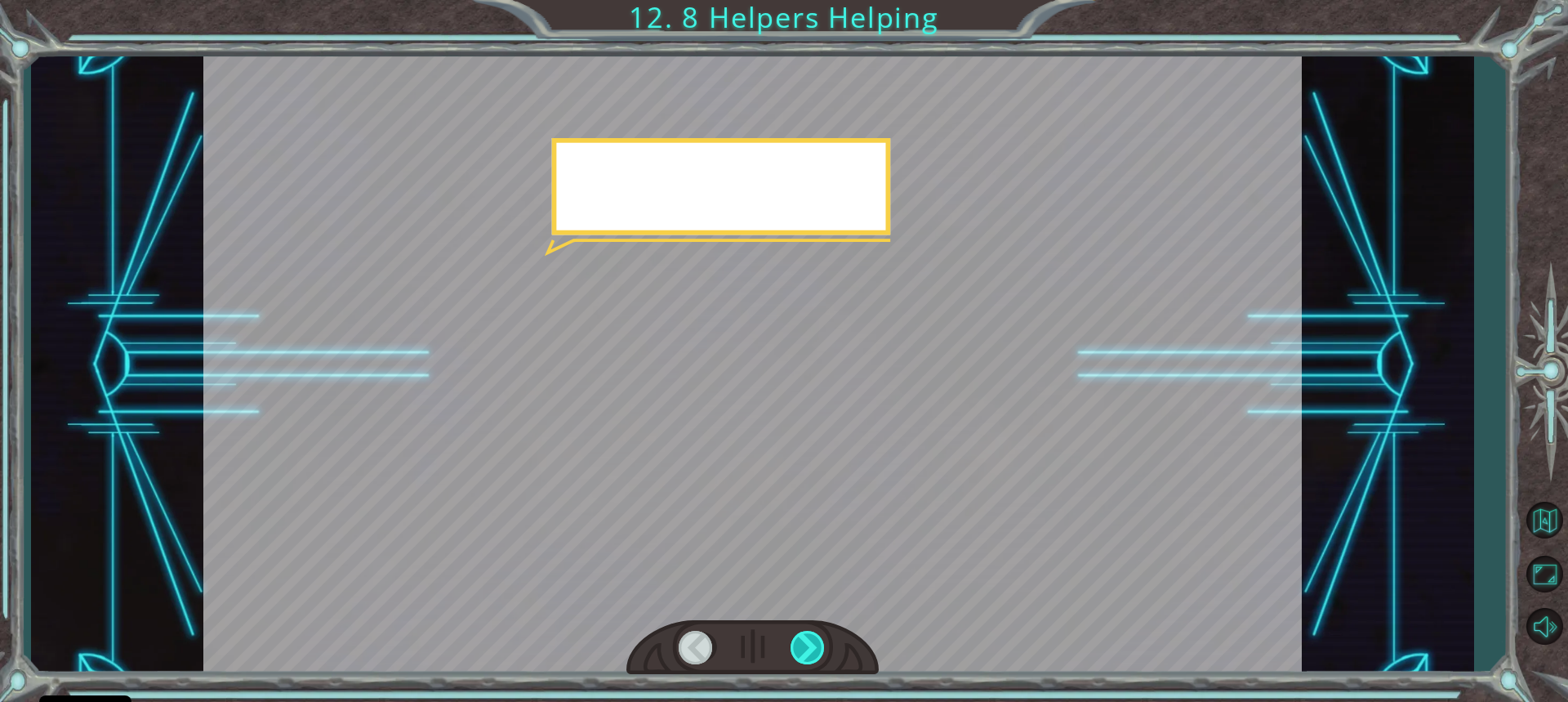
click at [808, 658] on div at bounding box center [808, 647] width 36 height 33
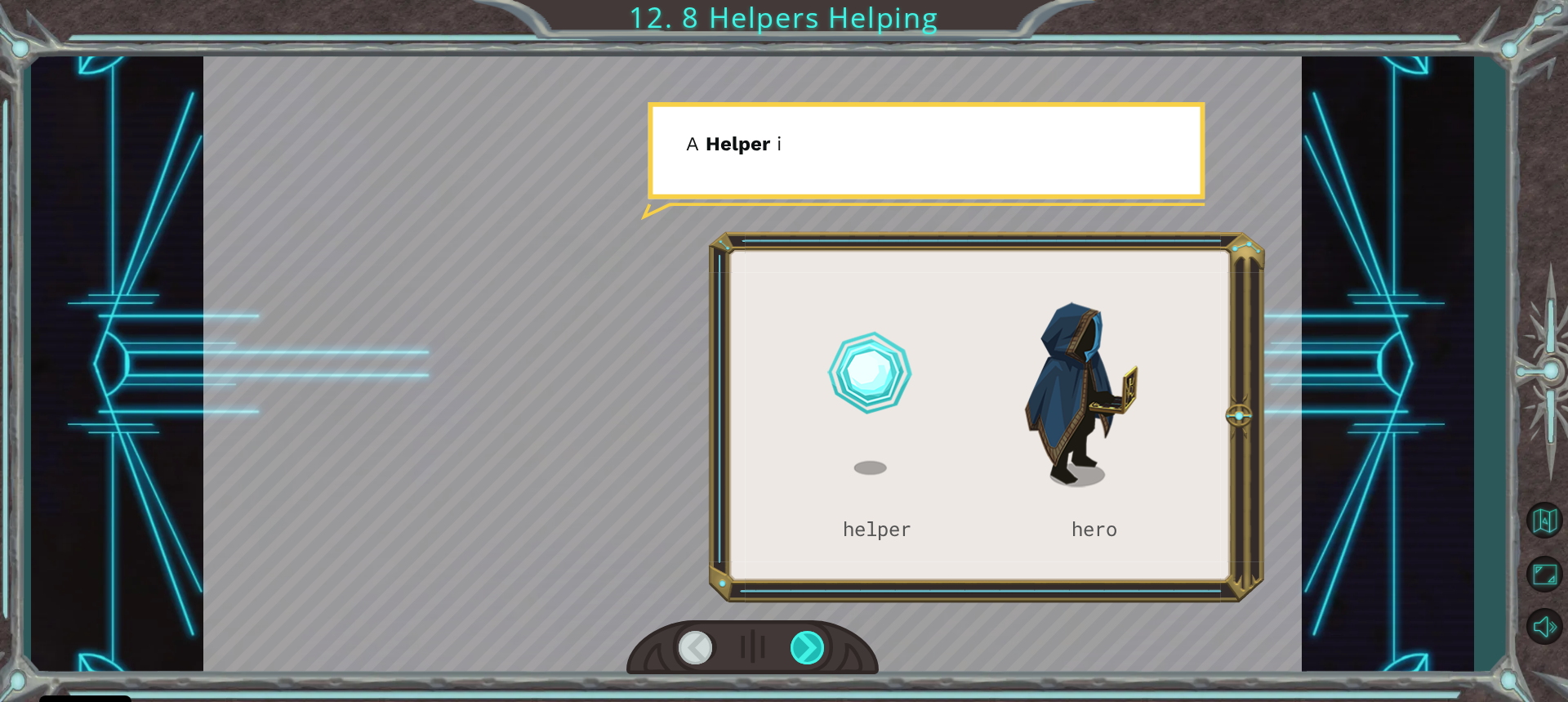
click at [809, 640] on div at bounding box center [808, 647] width 36 height 33
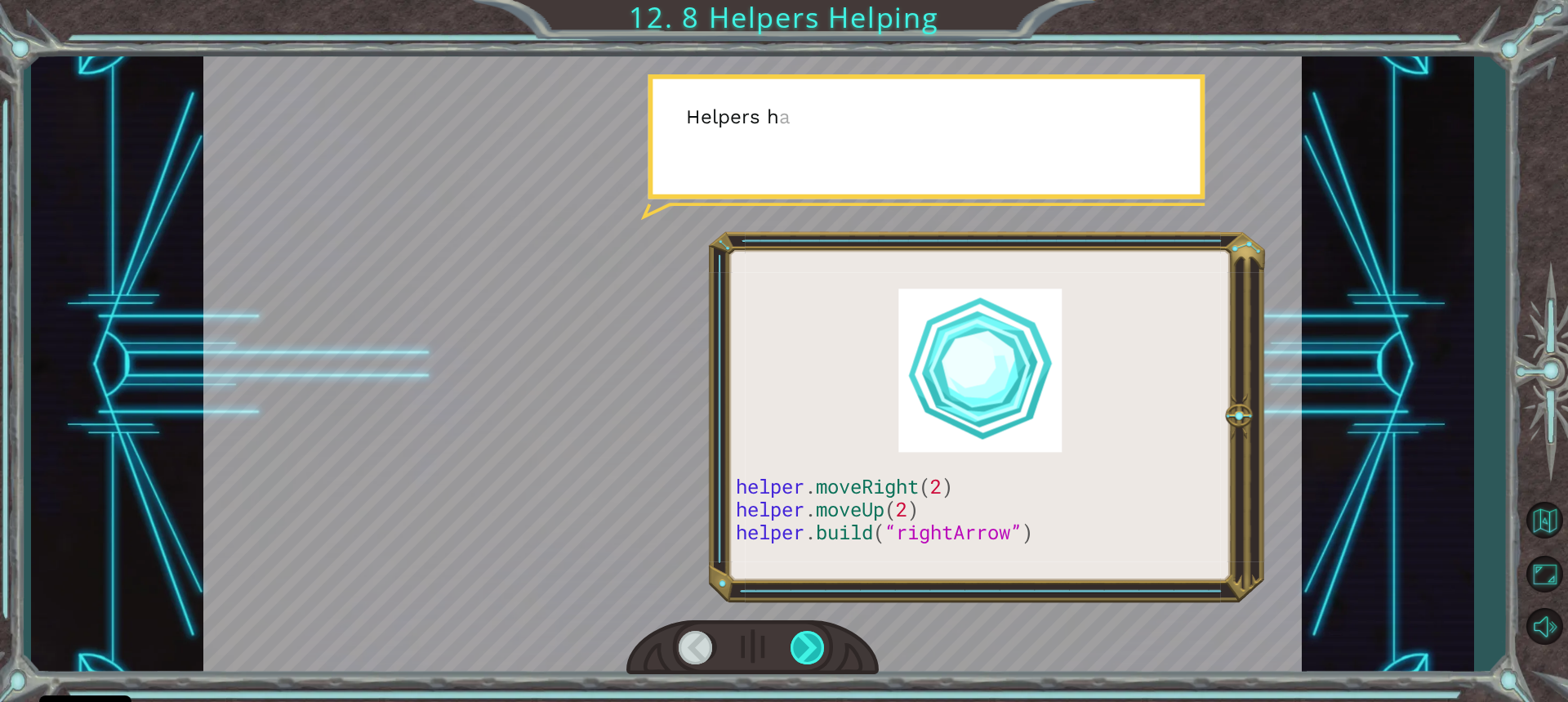
click at [809, 640] on div at bounding box center [808, 647] width 36 height 33
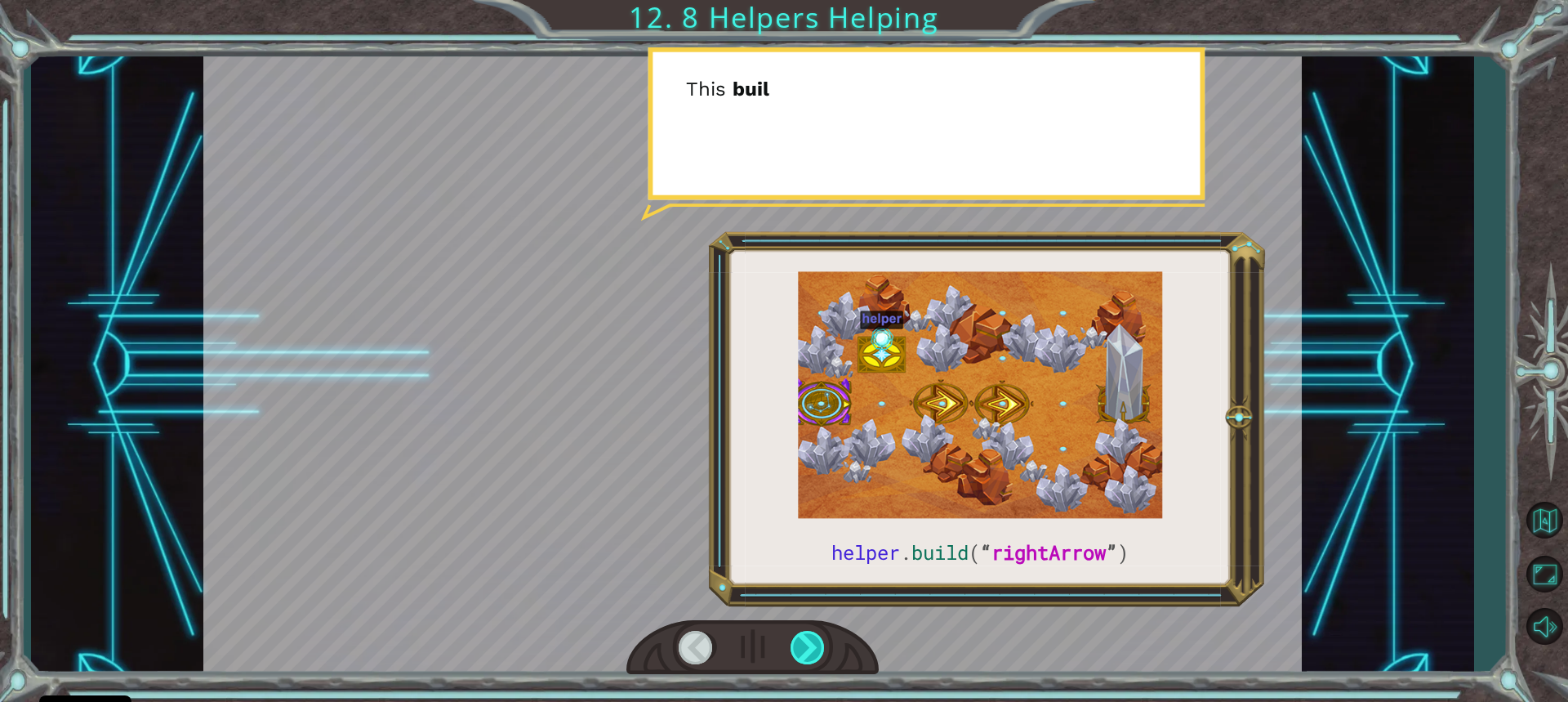
click at [808, 643] on div at bounding box center [808, 647] width 36 height 33
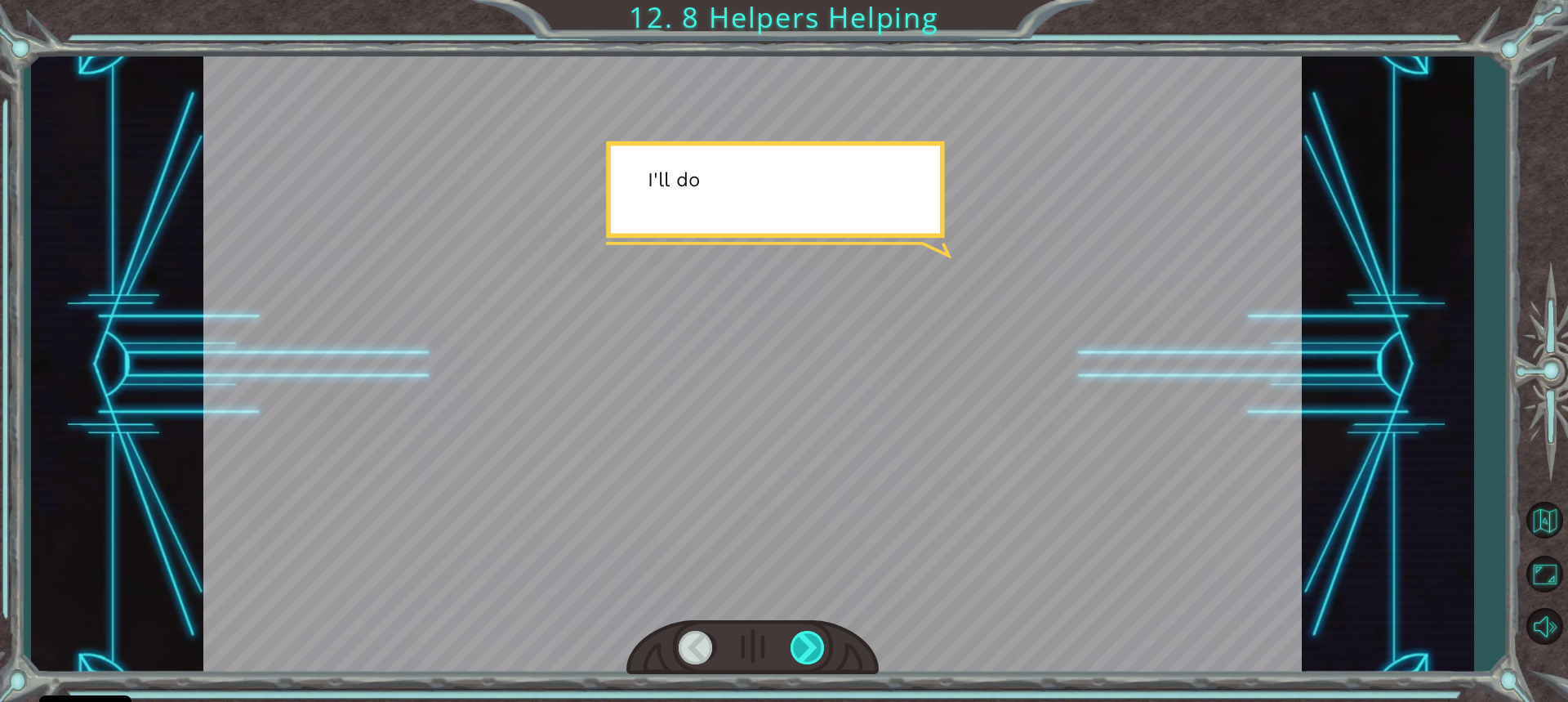
click at [807, 644] on div at bounding box center [808, 647] width 36 height 33
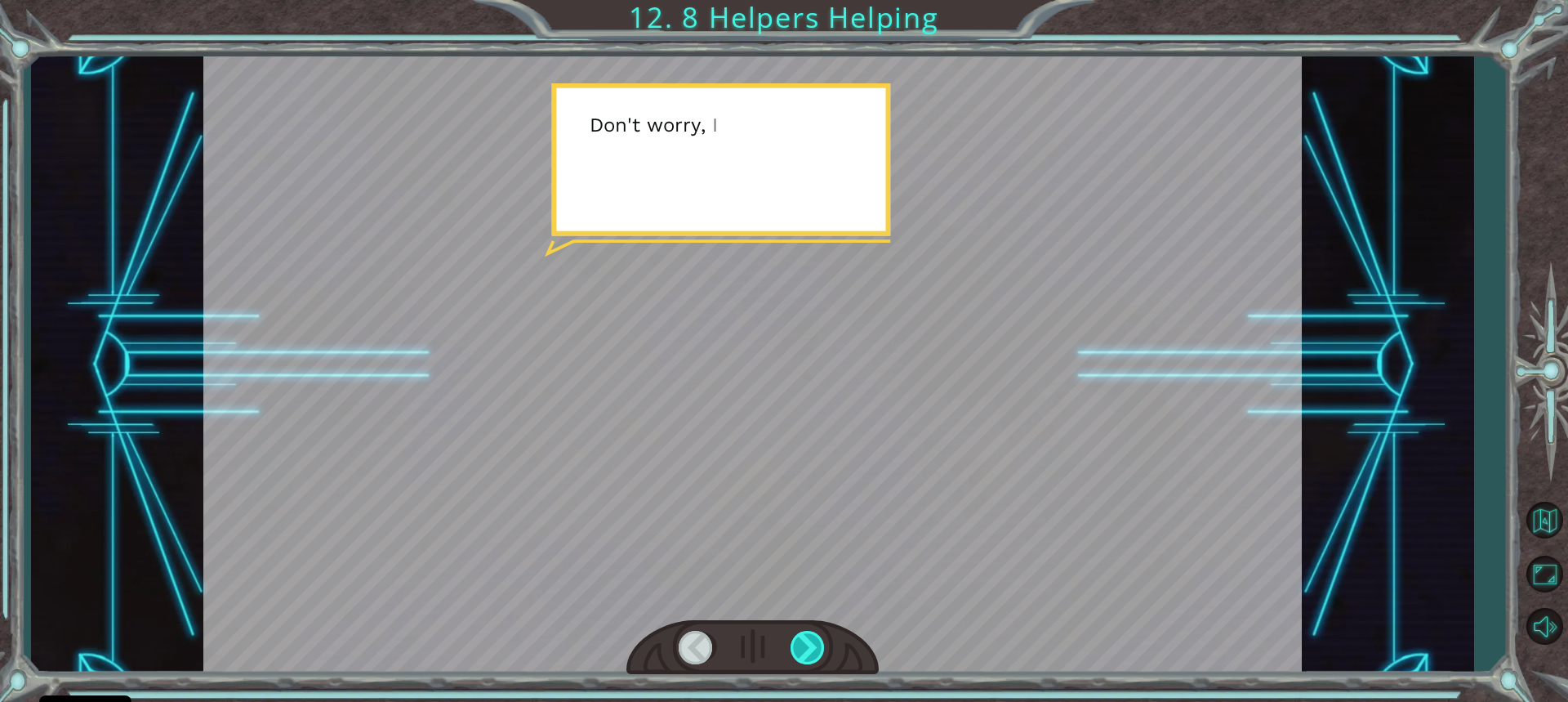
click at [807, 644] on div at bounding box center [808, 647] width 36 height 33
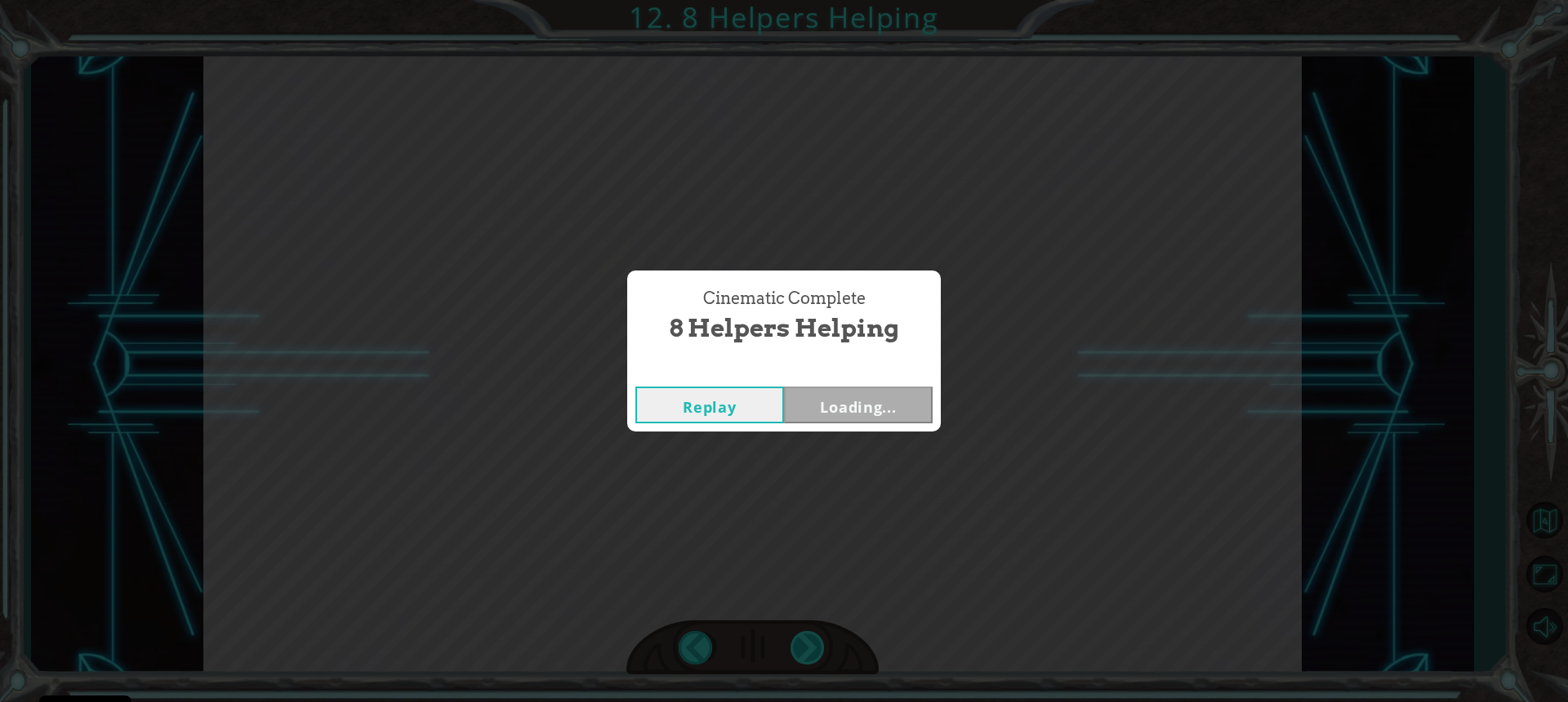
click at [807, 644] on div "Cinematic Complete 8 Helpers Helping Replay Loading..." at bounding box center [784, 351] width 1568 height 702
click at [835, 419] on button "Next" at bounding box center [858, 404] width 148 height 37
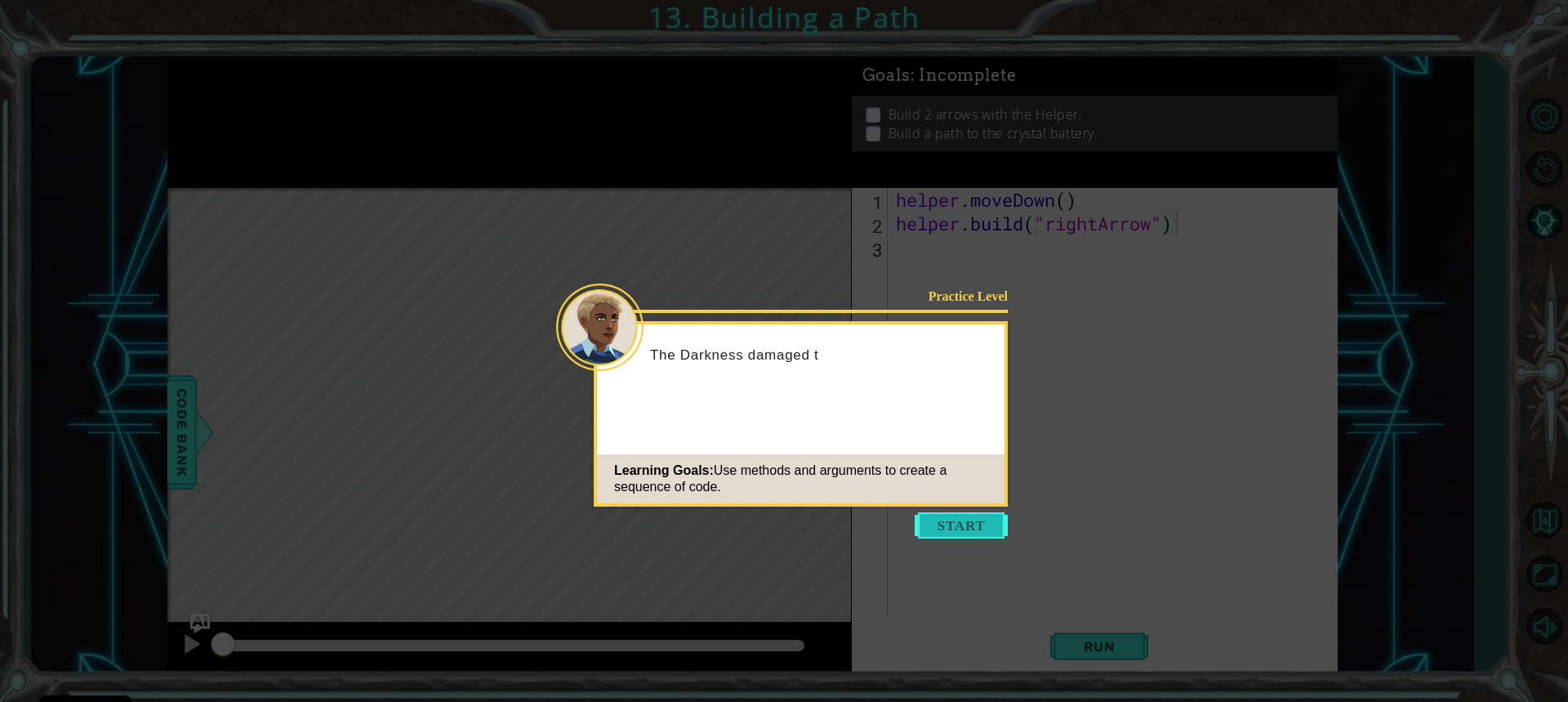
click at [942, 536] on button "Start" at bounding box center [961, 525] width 93 height 26
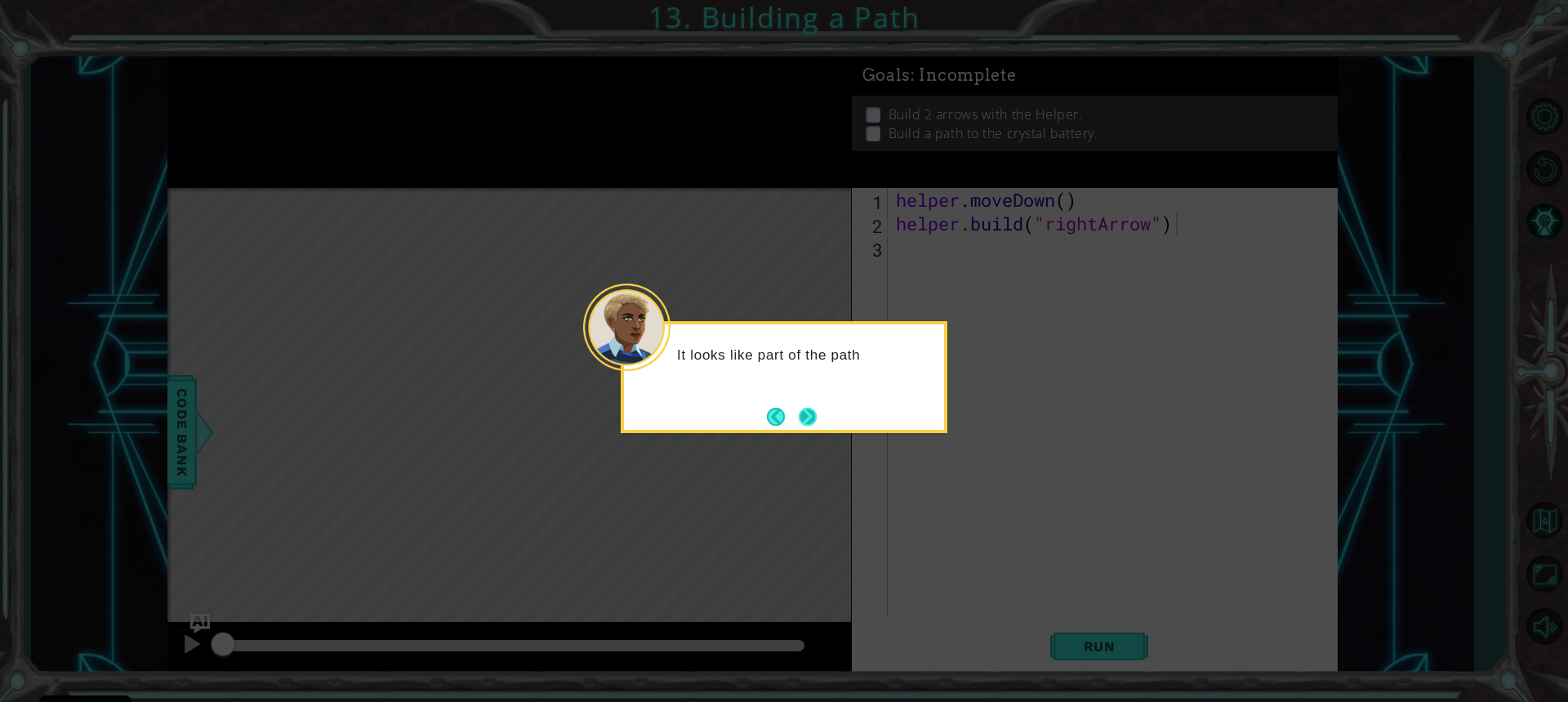
click at [813, 420] on button "Next" at bounding box center [808, 417] width 18 height 18
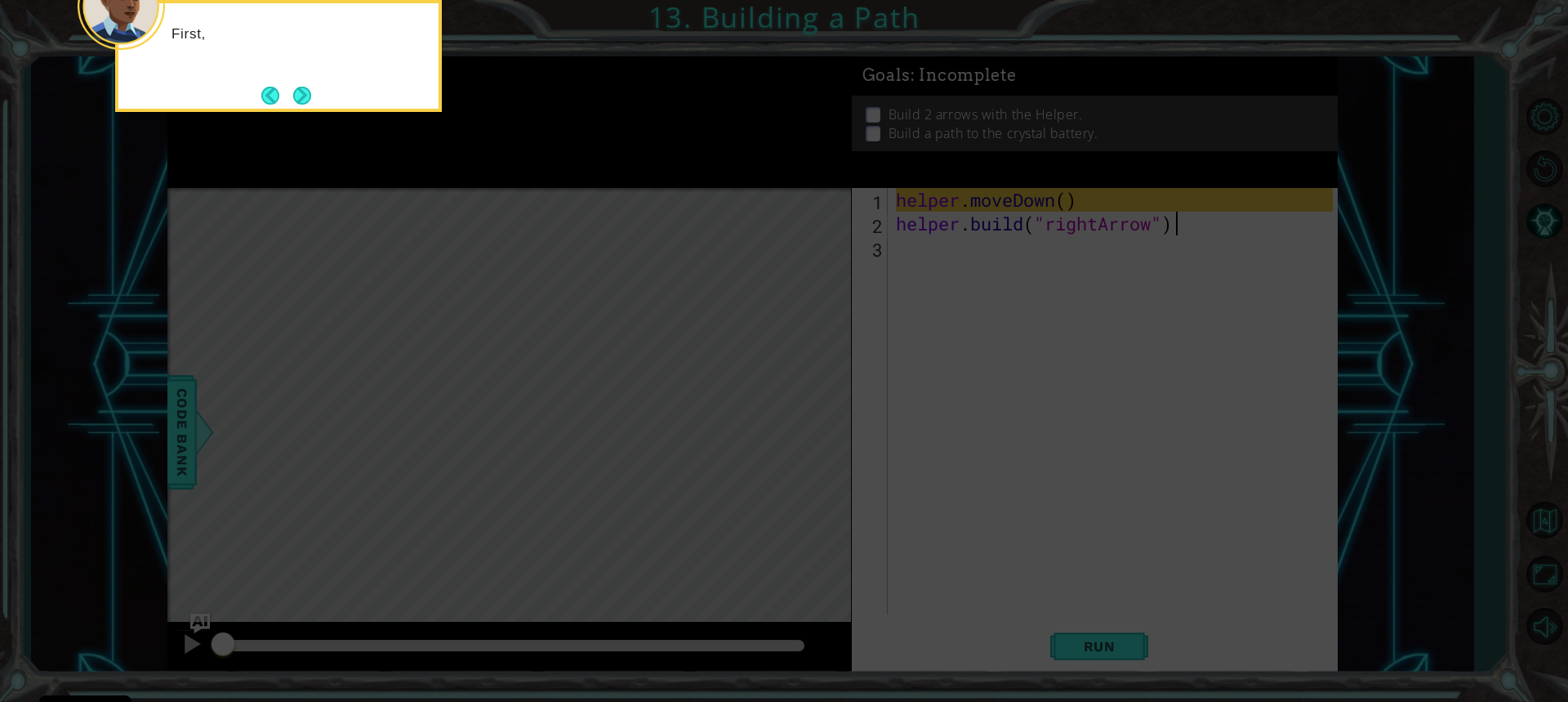
click at [813, 420] on icon at bounding box center [784, 105] width 1568 height 1194
click at [300, 90] on button "Next" at bounding box center [302, 96] width 18 height 18
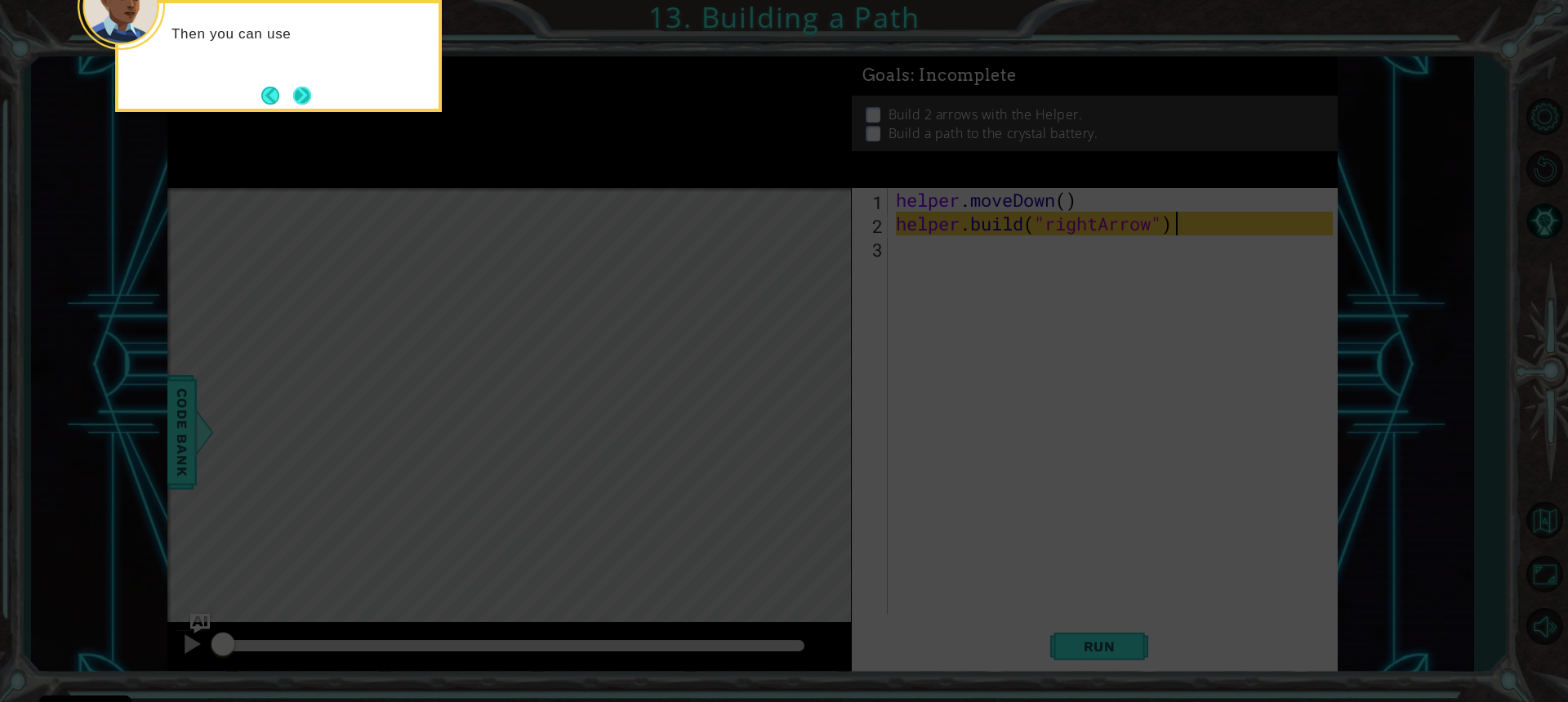
click at [294, 87] on button "Next" at bounding box center [302, 96] width 18 height 18
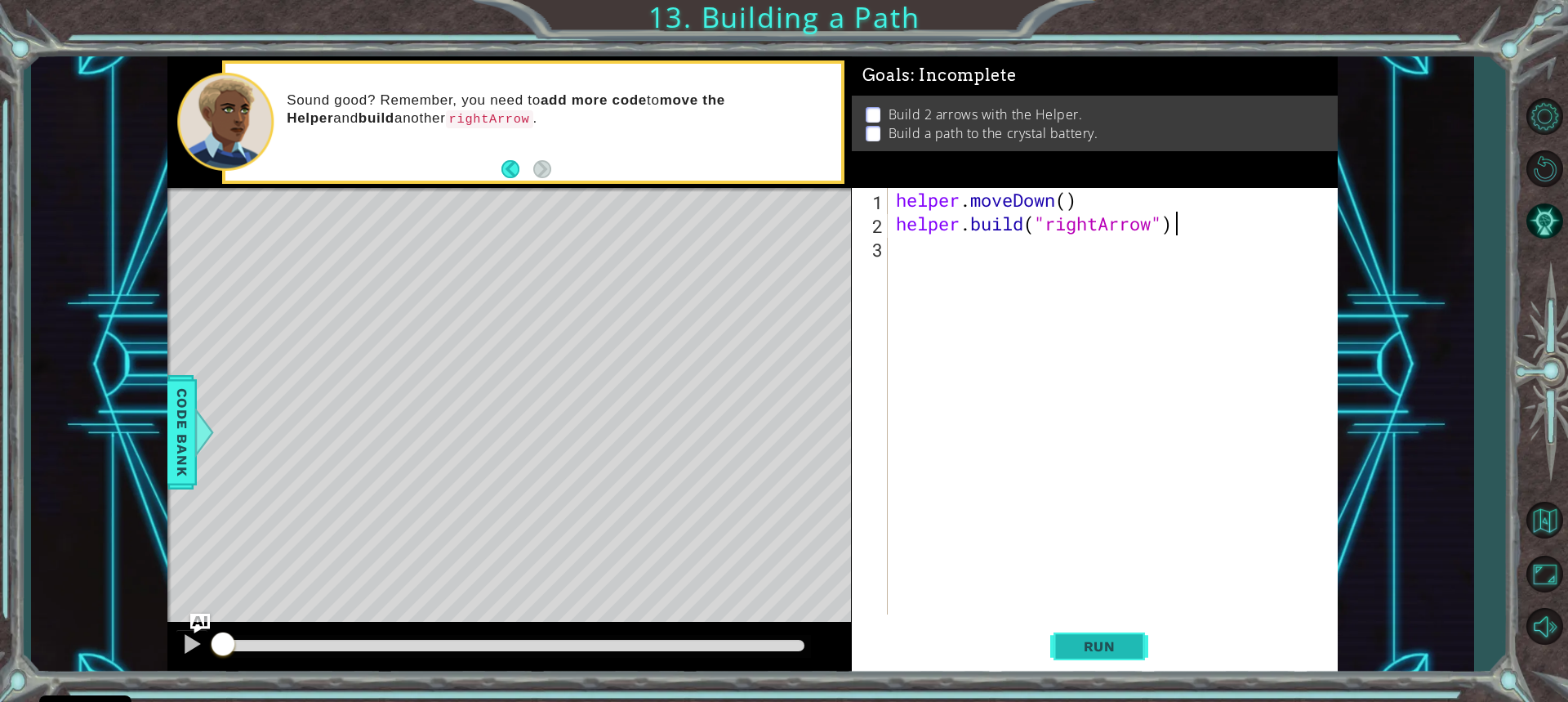
click at [1075, 640] on span "Run" at bounding box center [1100, 646] width 64 height 16
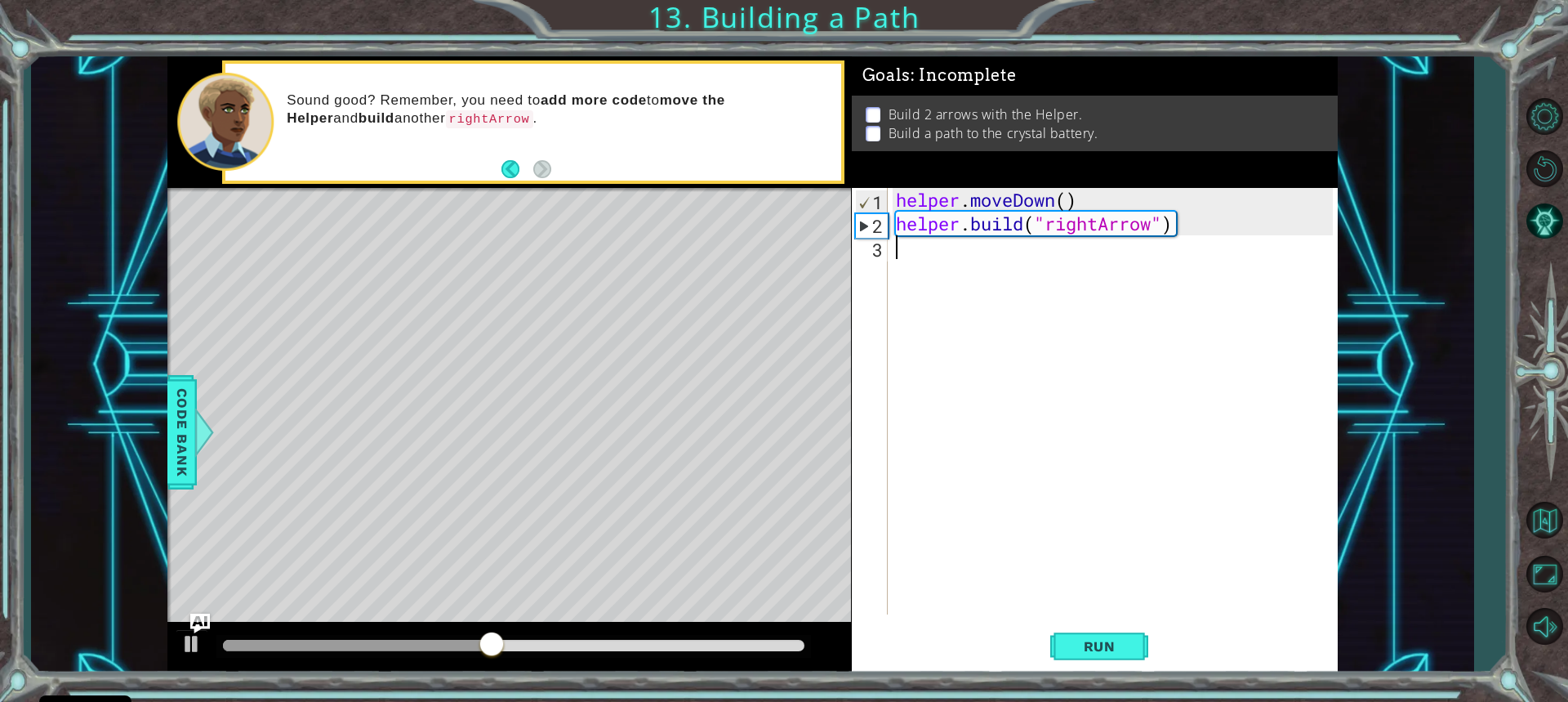
click at [900, 249] on div "helper . moveDown ( ) helper . build ( "rightArrow" )" at bounding box center [1117, 425] width 449 height 474
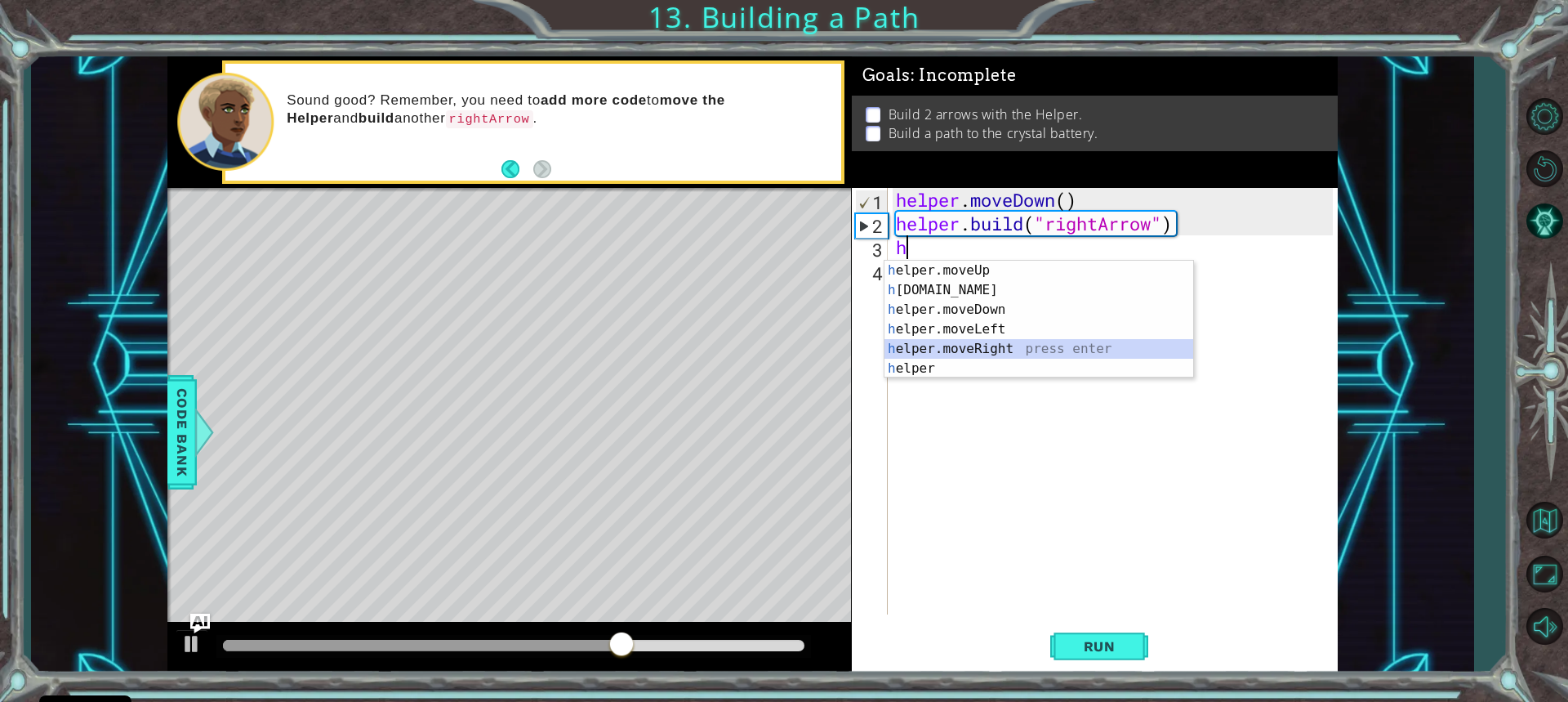
click at [987, 348] on div "h elper.moveUp press enter h [DOMAIN_NAME] press enter h elper.moveDown press e…" at bounding box center [1038, 338] width 308 height 157
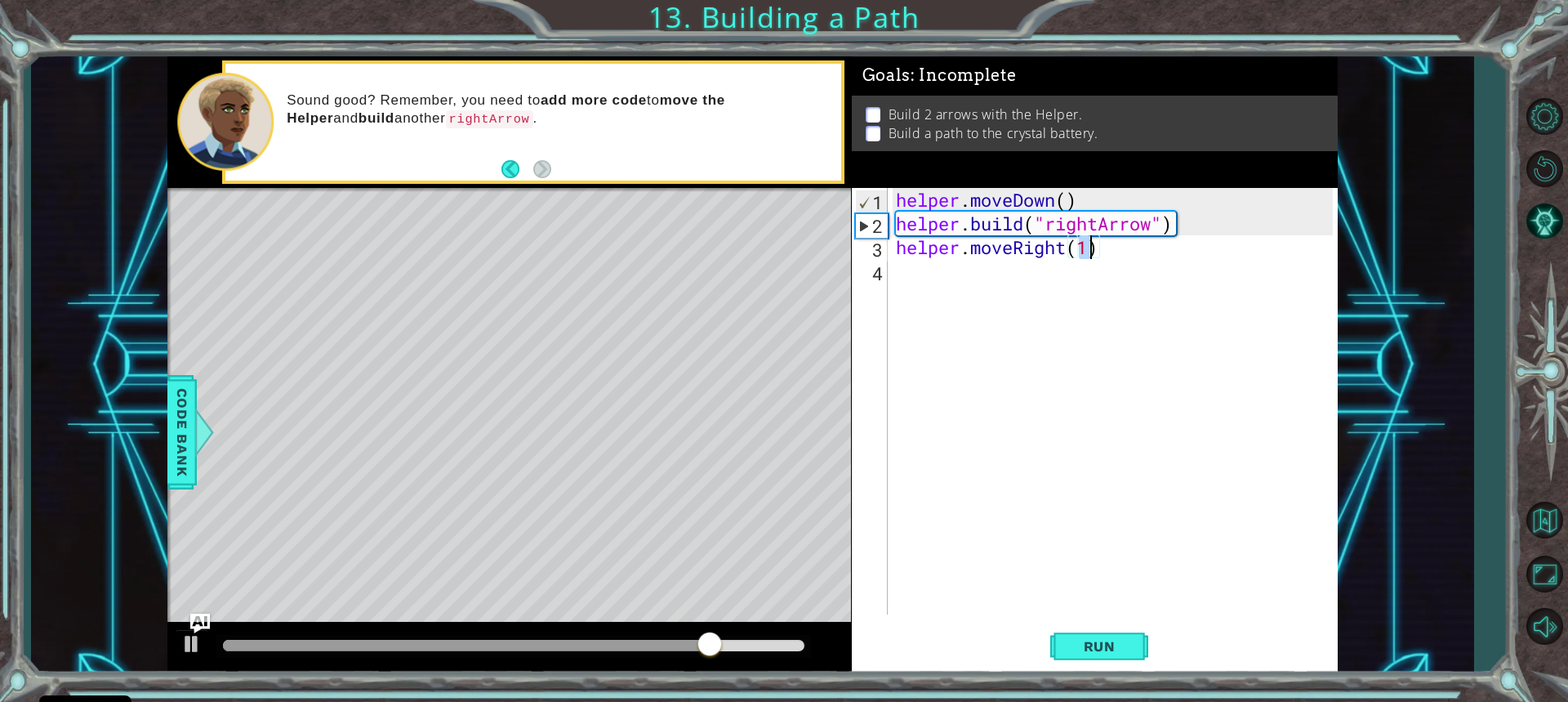
type textarea "helper.moveRight(3)"
click at [957, 276] on div "helper . moveDown ( ) helper . build ( "rightArrow" ) helper . moveRight ( 3 )" at bounding box center [1117, 425] width 449 height 474
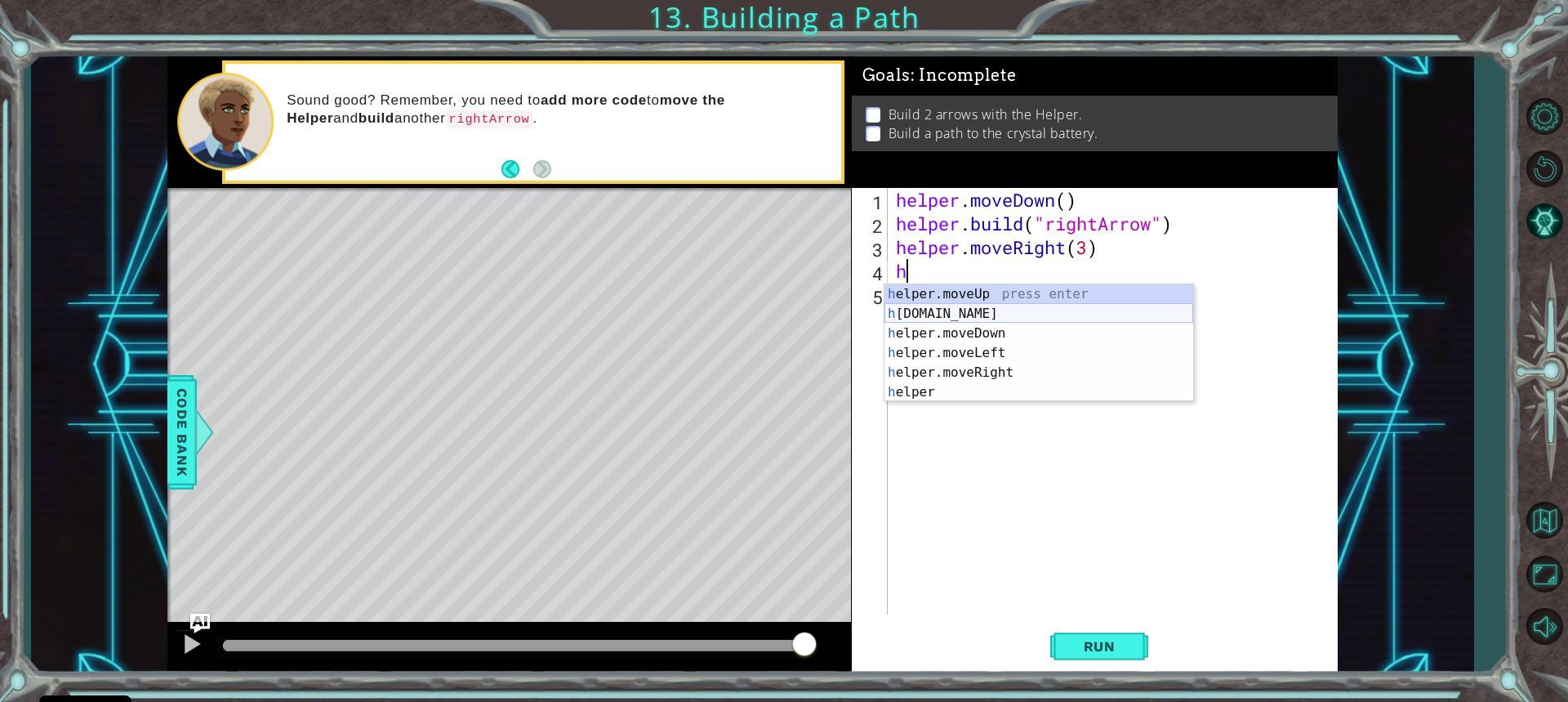
click at [991, 310] on div "h elper.moveUp press enter h [DOMAIN_NAME] press enter h elper.moveDown press e…" at bounding box center [1038, 362] width 308 height 157
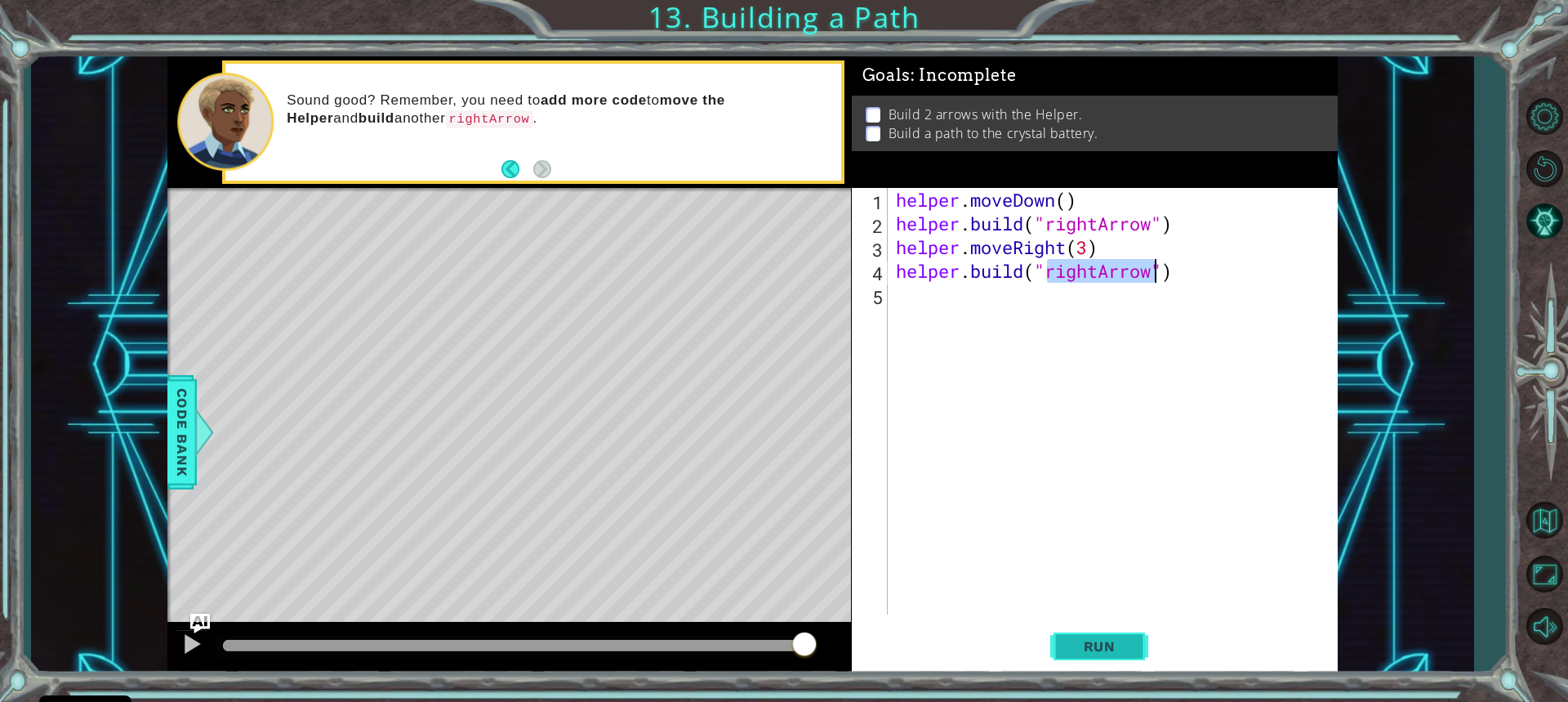
type textarea "[DOMAIN_NAME]("rightArrow")"
drag, startPoint x: 1109, startPoint y: 650, endPoint x: 1027, endPoint y: 648, distance: 82.0
click at [1102, 650] on span "Run" at bounding box center [1100, 646] width 64 height 16
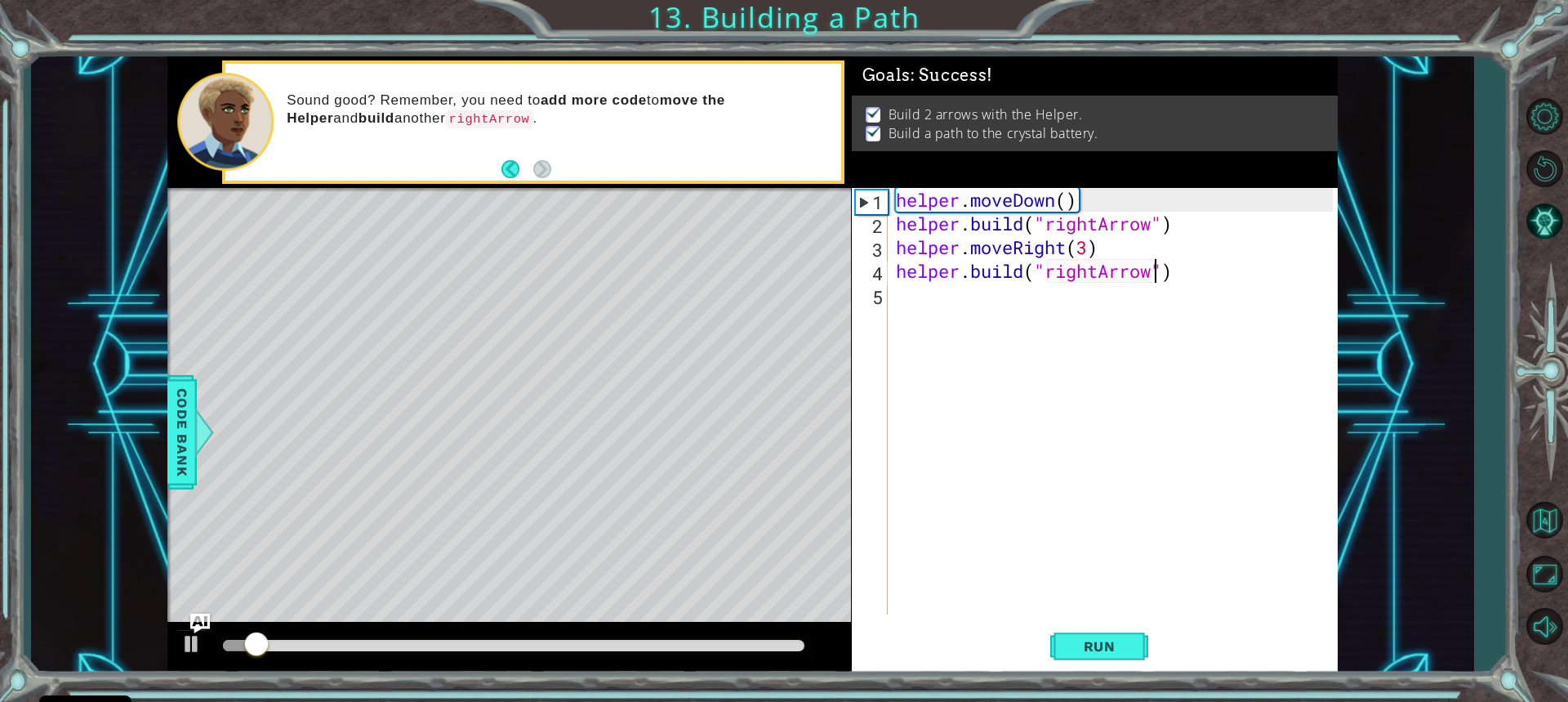
click at [724, 644] on div at bounding box center [514, 645] width 581 height 12
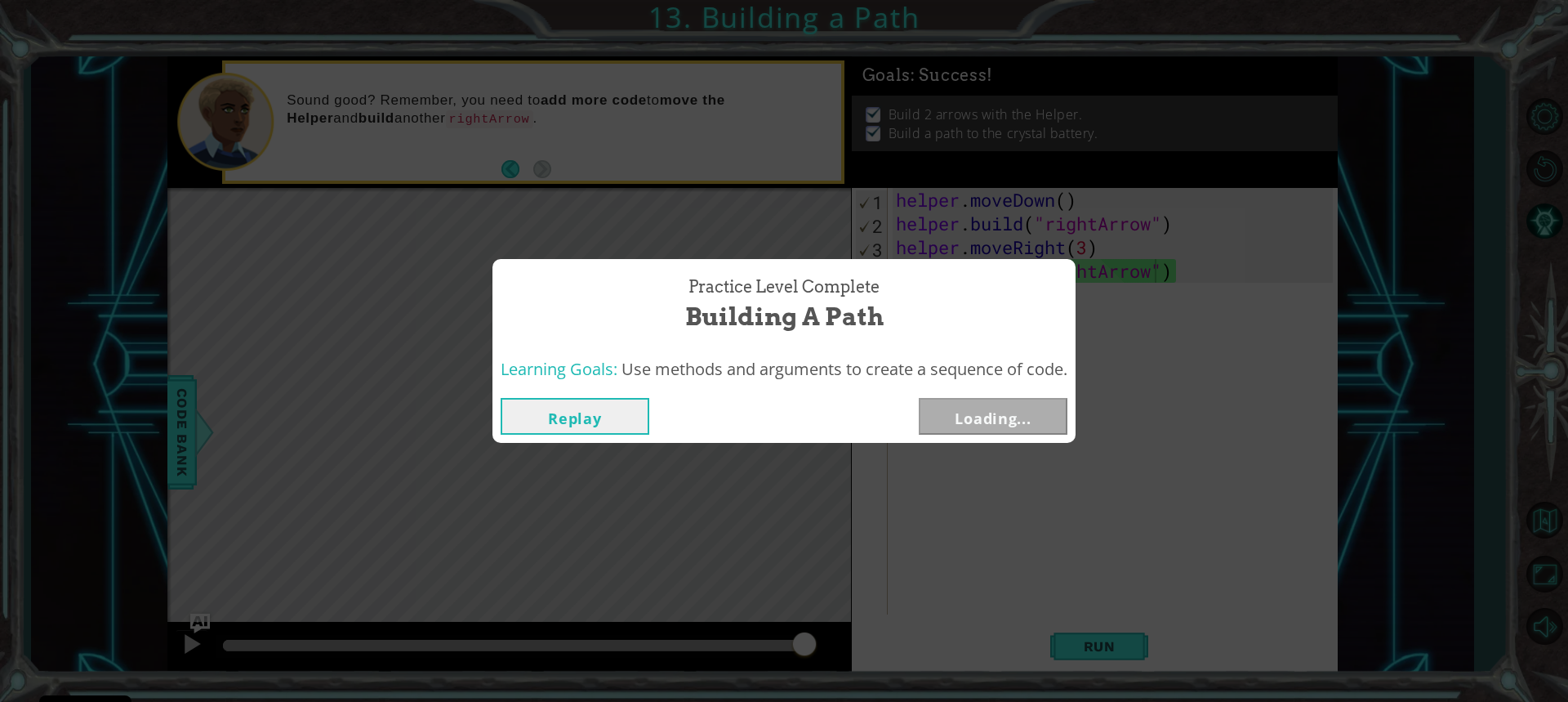
click at [829, 649] on body "Cookie Policy CodeCombat uses a few essential and non-essential cookies. Privac…" at bounding box center [784, 351] width 1568 height 702
click at [993, 416] on button "Next" at bounding box center [993, 416] width 148 height 37
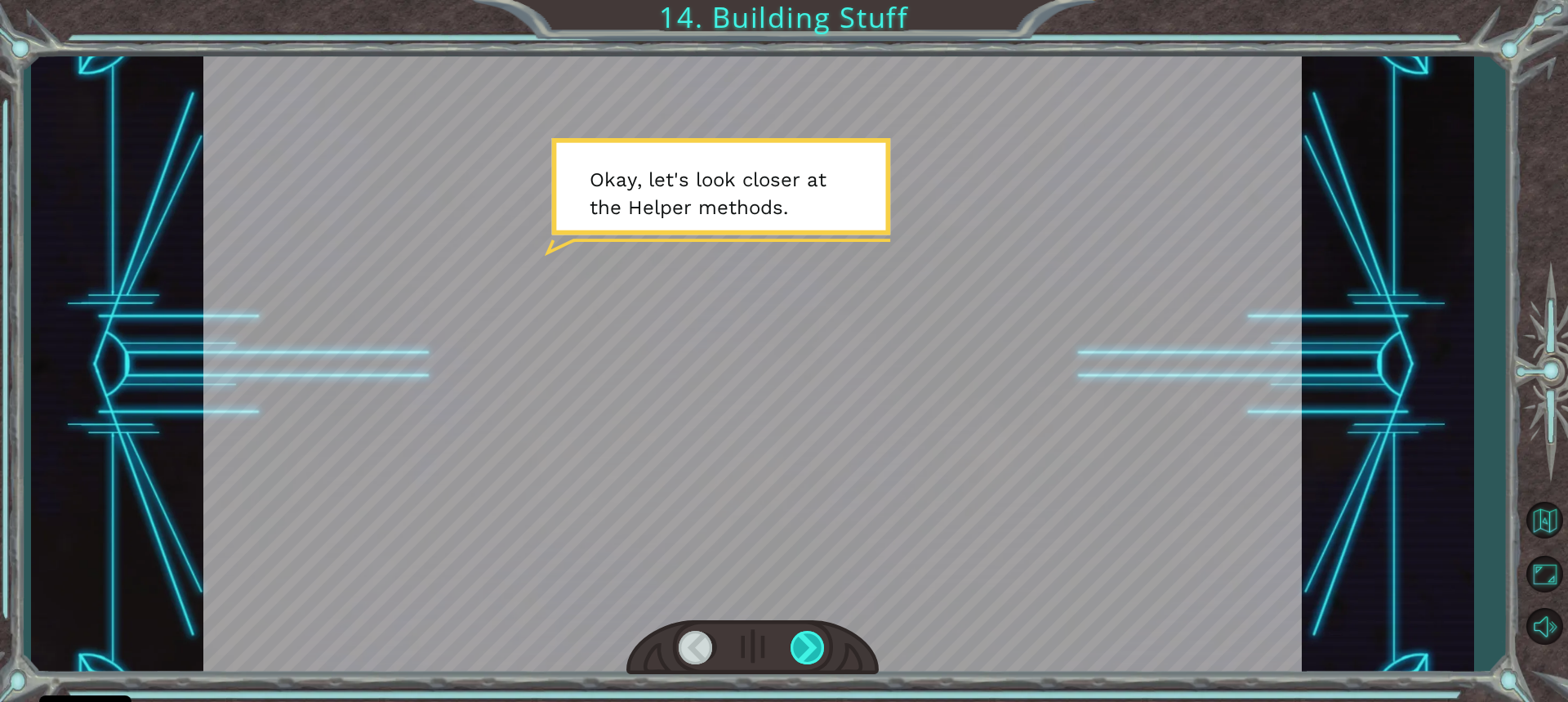
click at [795, 638] on div at bounding box center [808, 647] width 36 height 33
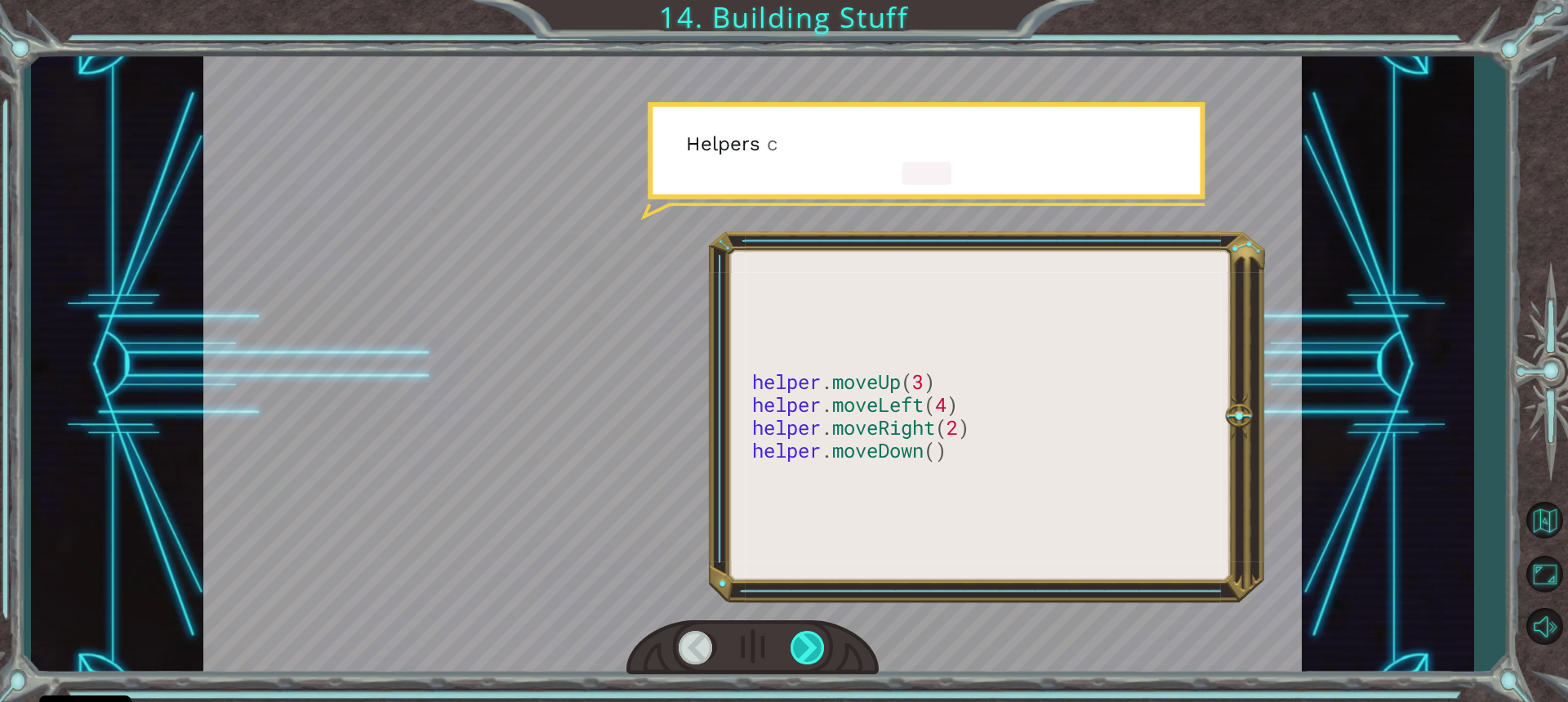
click at [795, 638] on div at bounding box center [808, 647] width 36 height 33
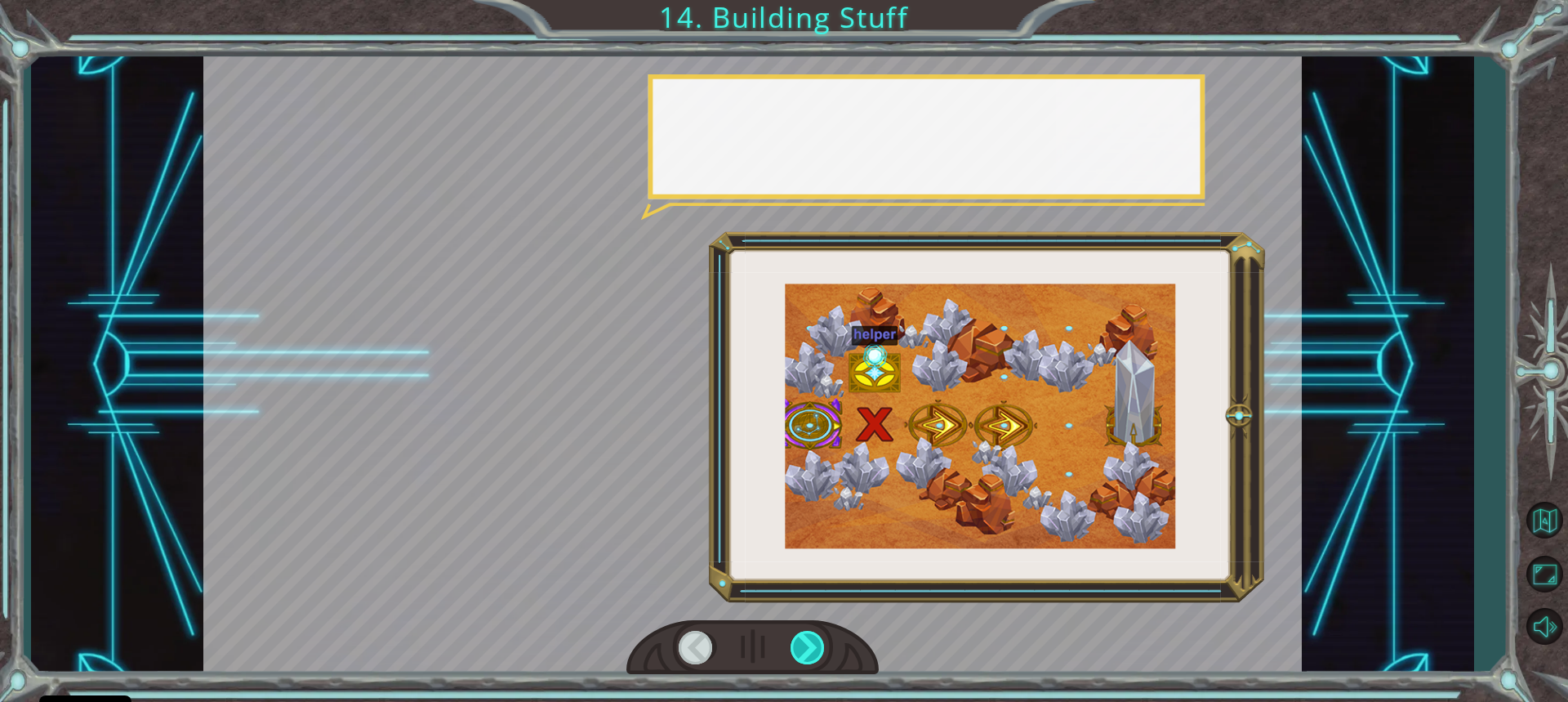
click at [795, 638] on div at bounding box center [808, 647] width 36 height 33
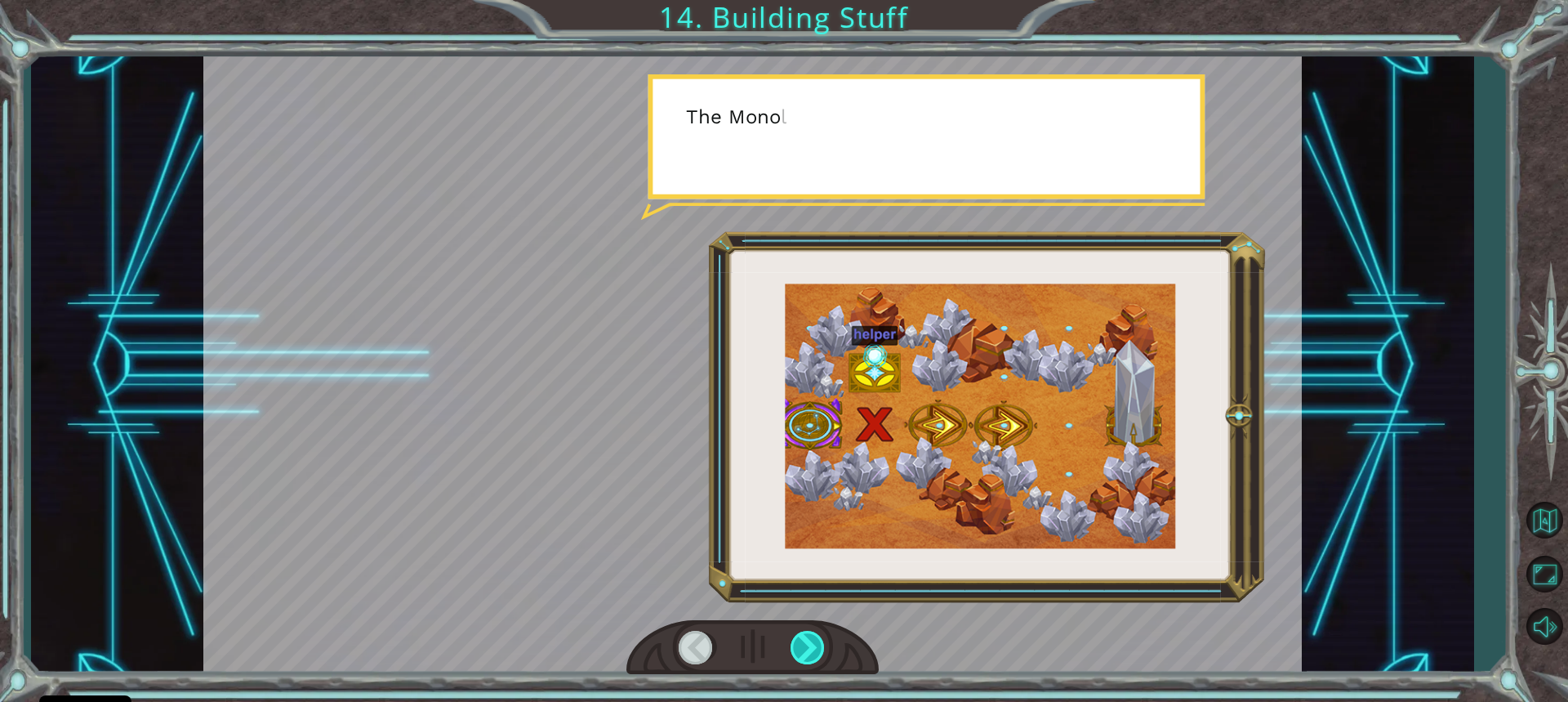
click at [795, 638] on div at bounding box center [808, 647] width 36 height 33
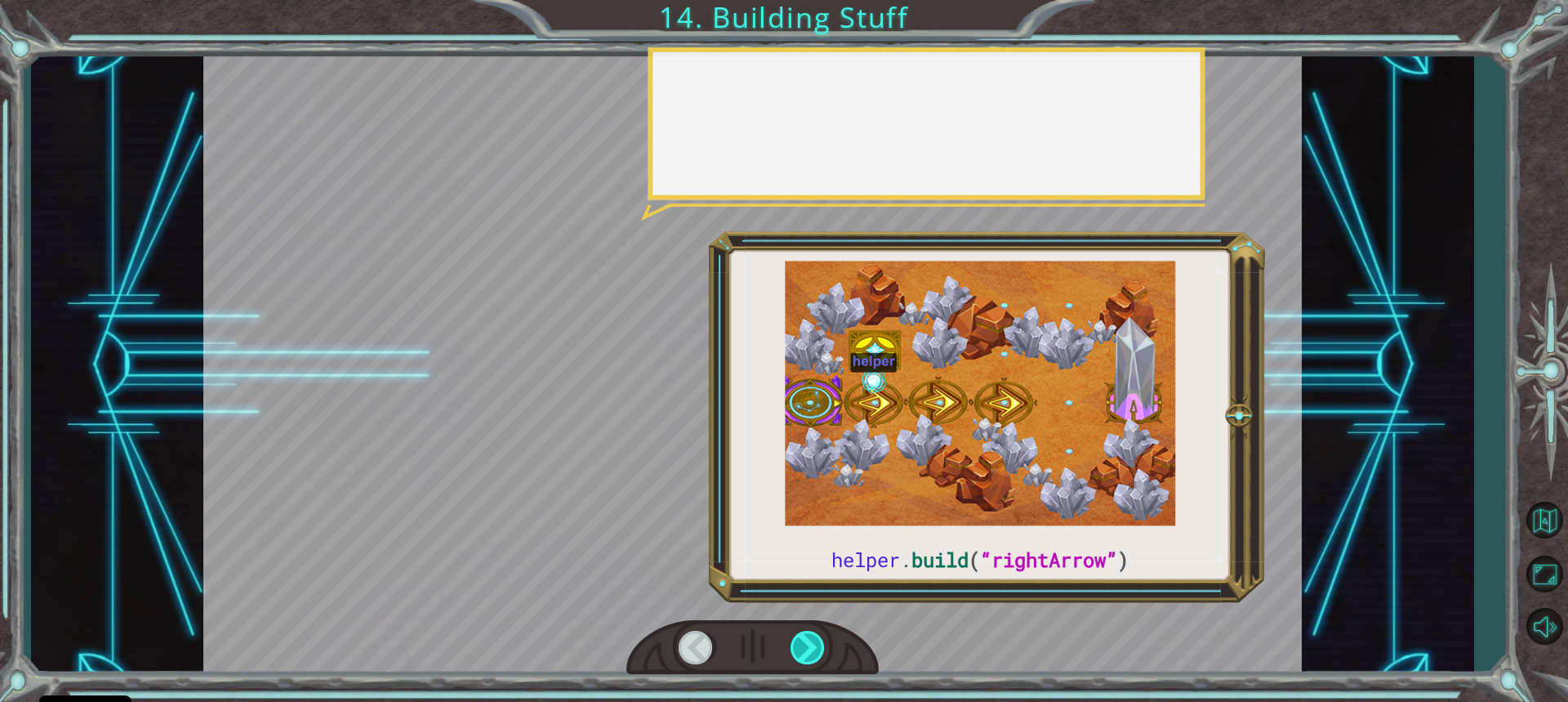
click at [795, 638] on div at bounding box center [808, 647] width 36 height 33
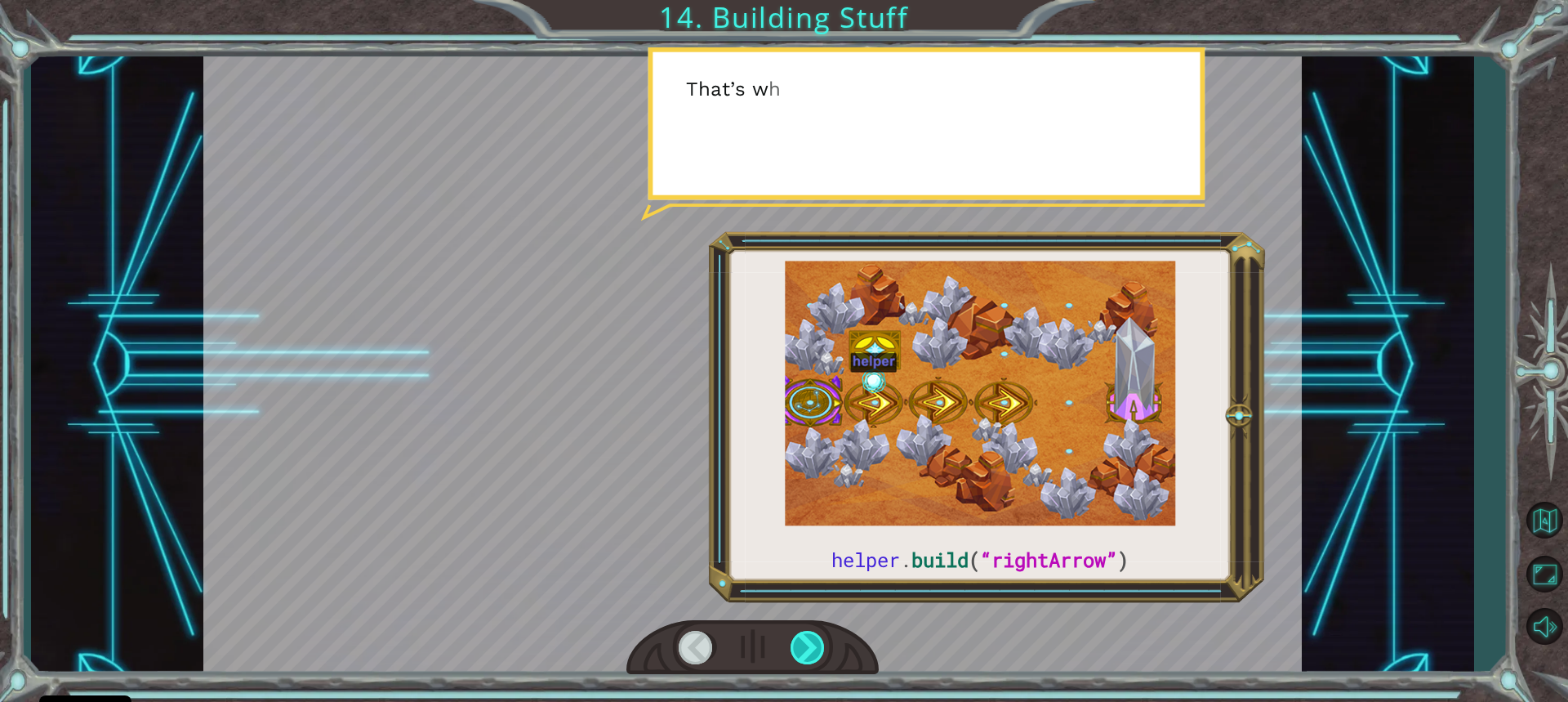
click at [797, 640] on div at bounding box center [808, 647] width 36 height 33
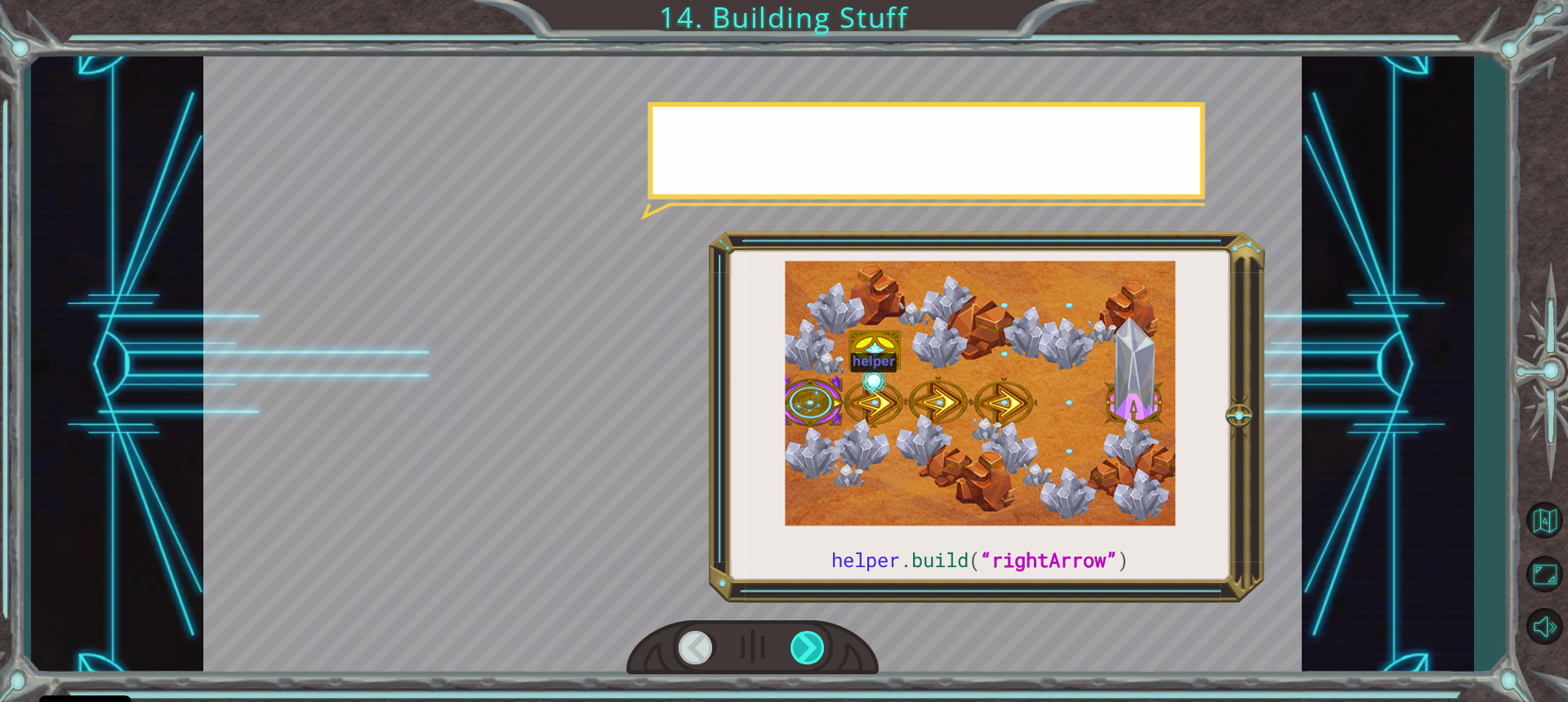
click at [797, 640] on div at bounding box center [808, 647] width 36 height 33
click at [798, 640] on div at bounding box center [808, 647] width 36 height 33
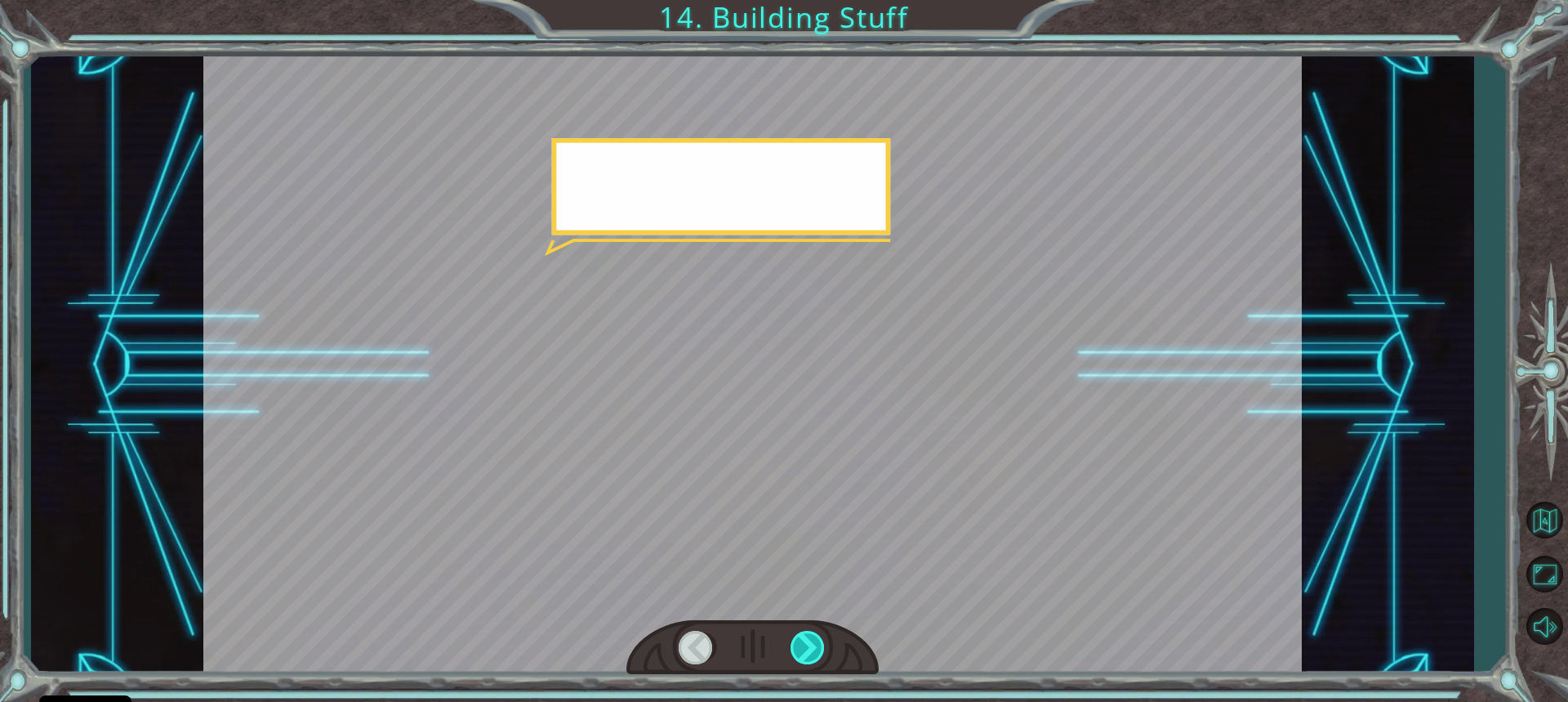
click at [798, 641] on div at bounding box center [808, 647] width 36 height 33
click at [798, 642] on div at bounding box center [808, 647] width 36 height 33
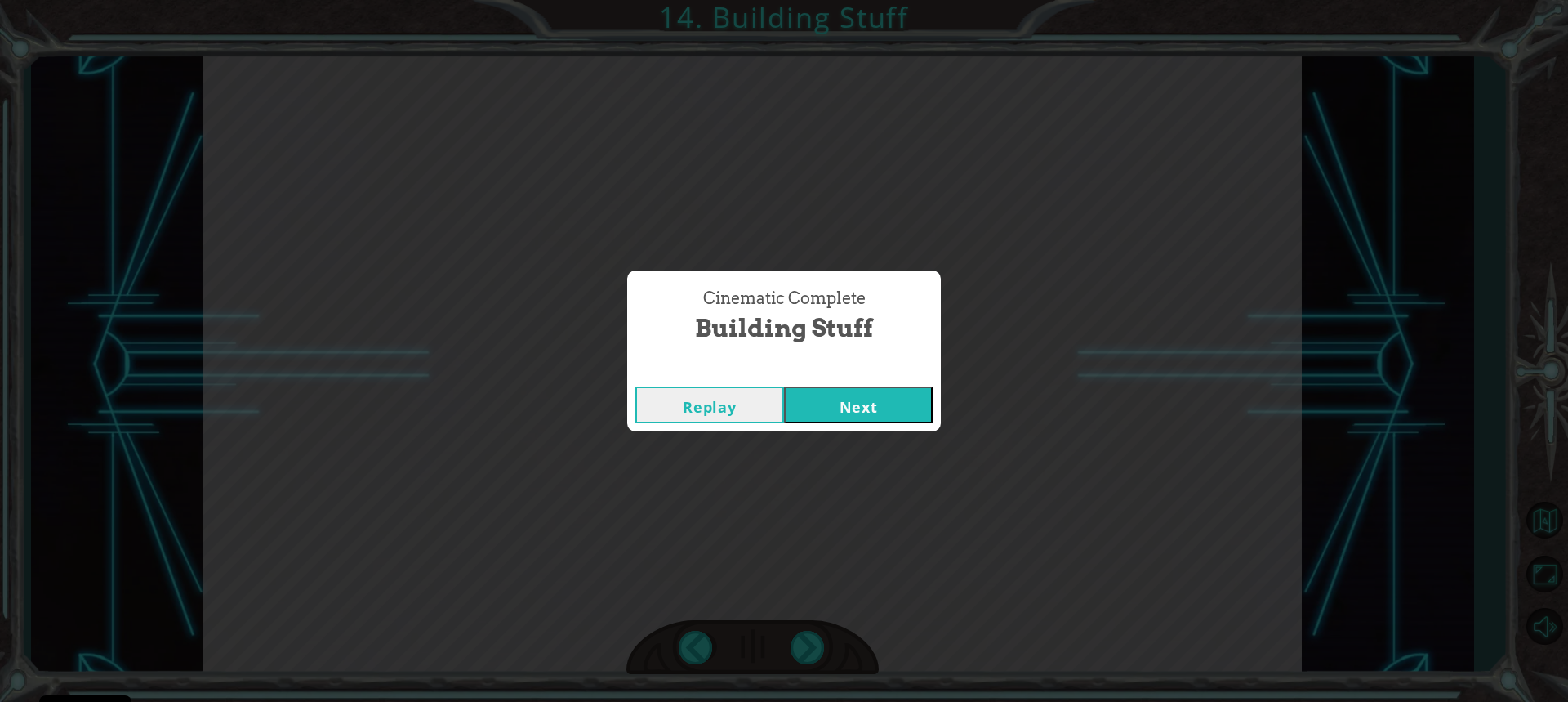
click at [798, 645] on div "Cinematic Complete Building Stuff Replay Next" at bounding box center [784, 351] width 1568 height 702
click at [819, 393] on button "Next" at bounding box center [858, 404] width 148 height 37
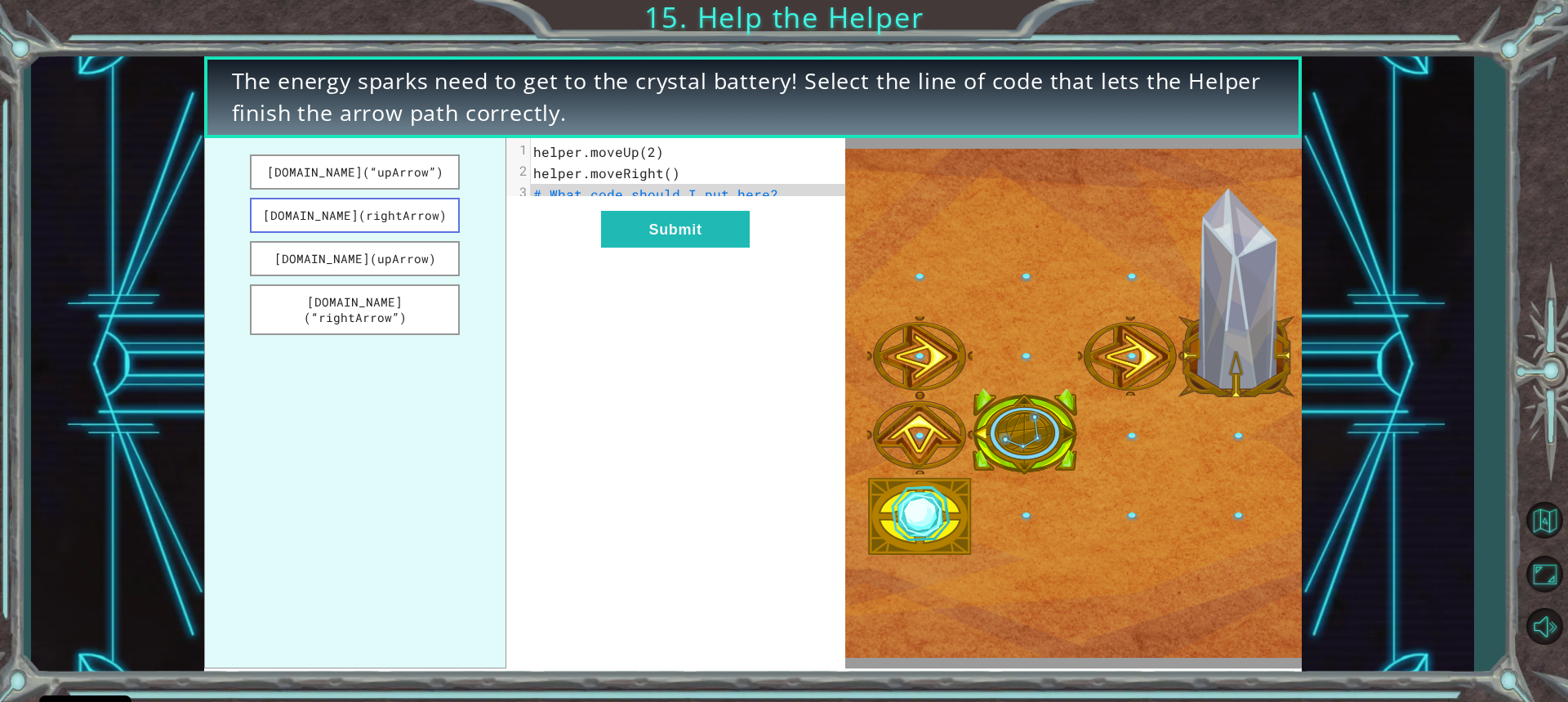
click at [410, 212] on button "[DOMAIN_NAME](rightArrow)" at bounding box center [354, 215] width 211 height 35
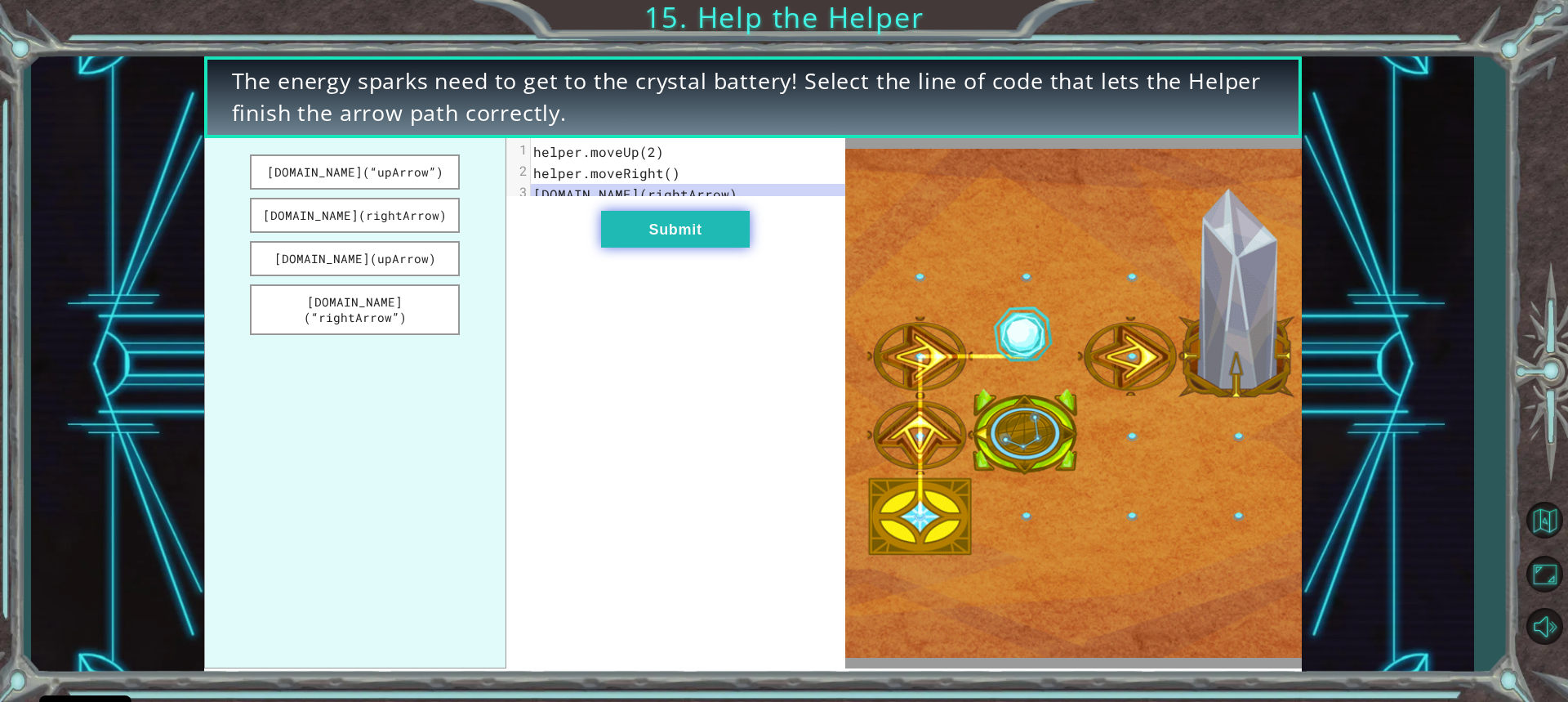
click at [683, 240] on button "Submit" at bounding box center [675, 229] width 148 height 37
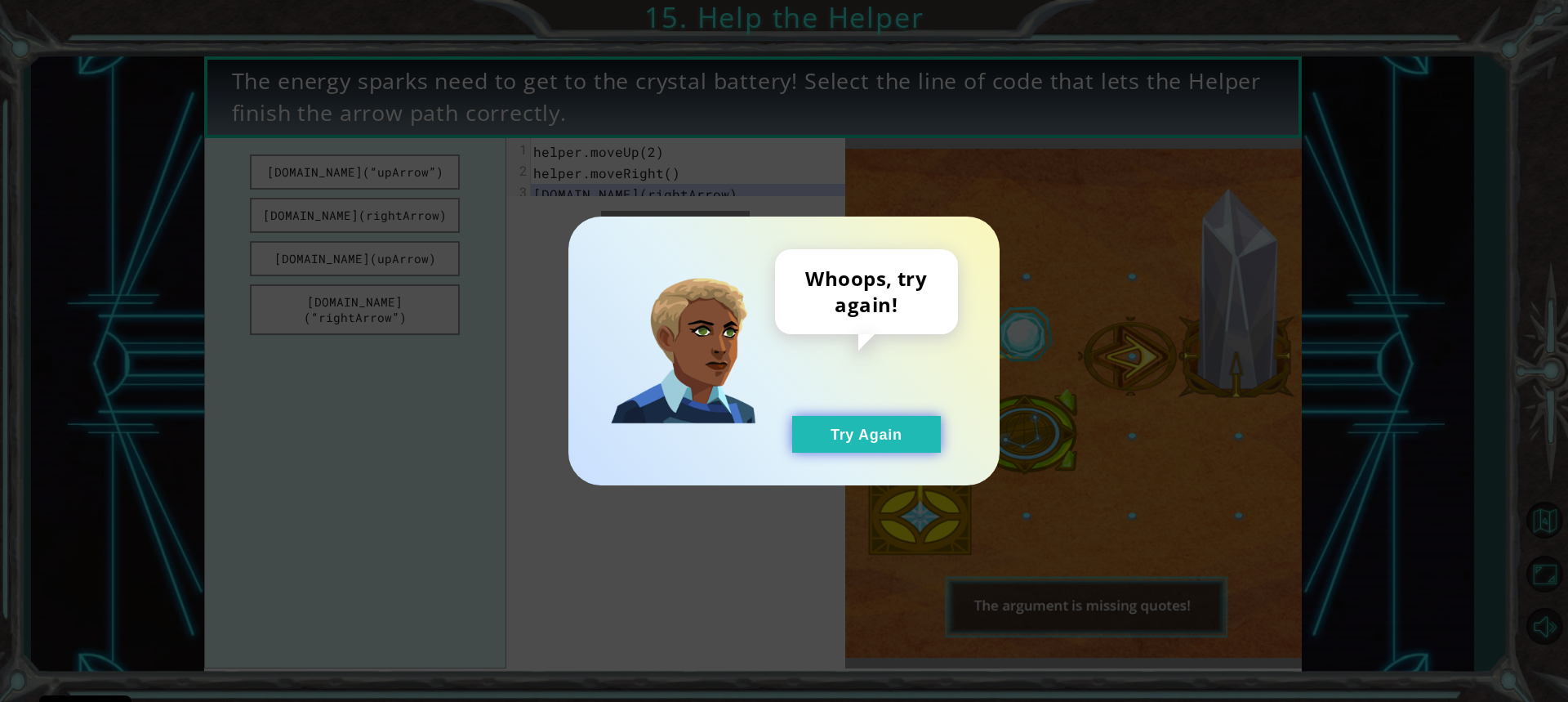
click at [849, 416] on button "Try Again" at bounding box center [866, 434] width 148 height 37
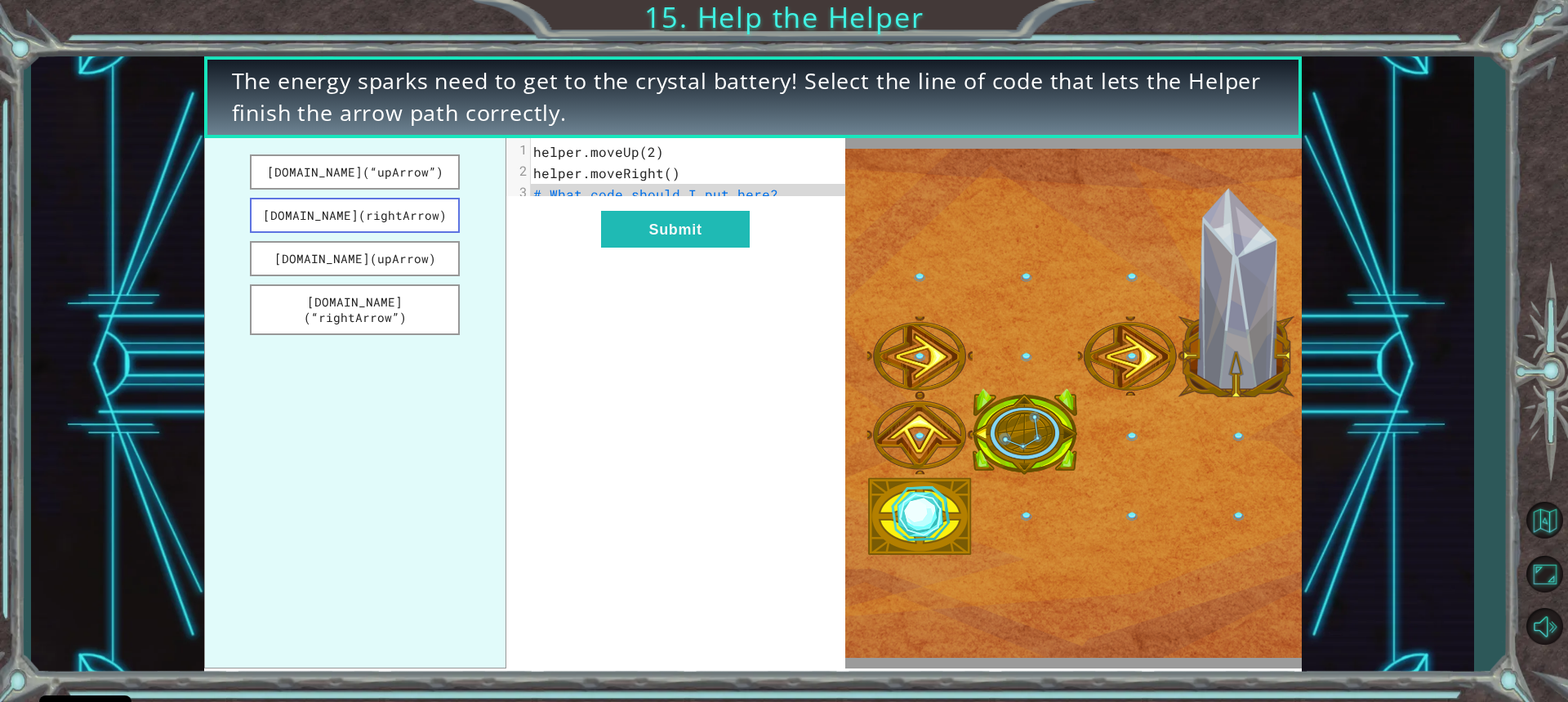
click at [364, 224] on button "[DOMAIN_NAME](rightArrow)" at bounding box center [354, 215] width 211 height 35
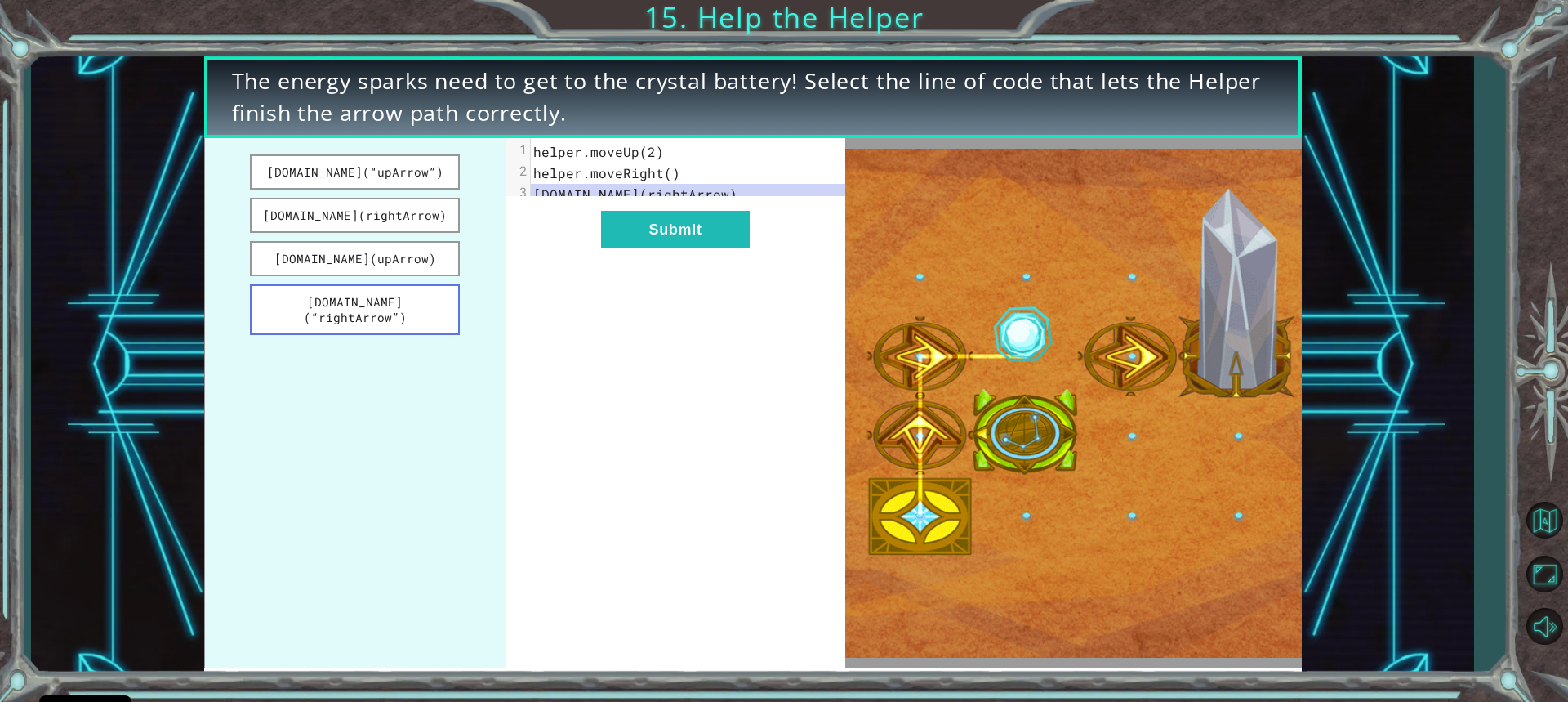
click at [415, 300] on button "[DOMAIN_NAME](“rightArrow”)" at bounding box center [354, 309] width 211 height 51
click at [672, 242] on button "Submit" at bounding box center [675, 229] width 148 height 37
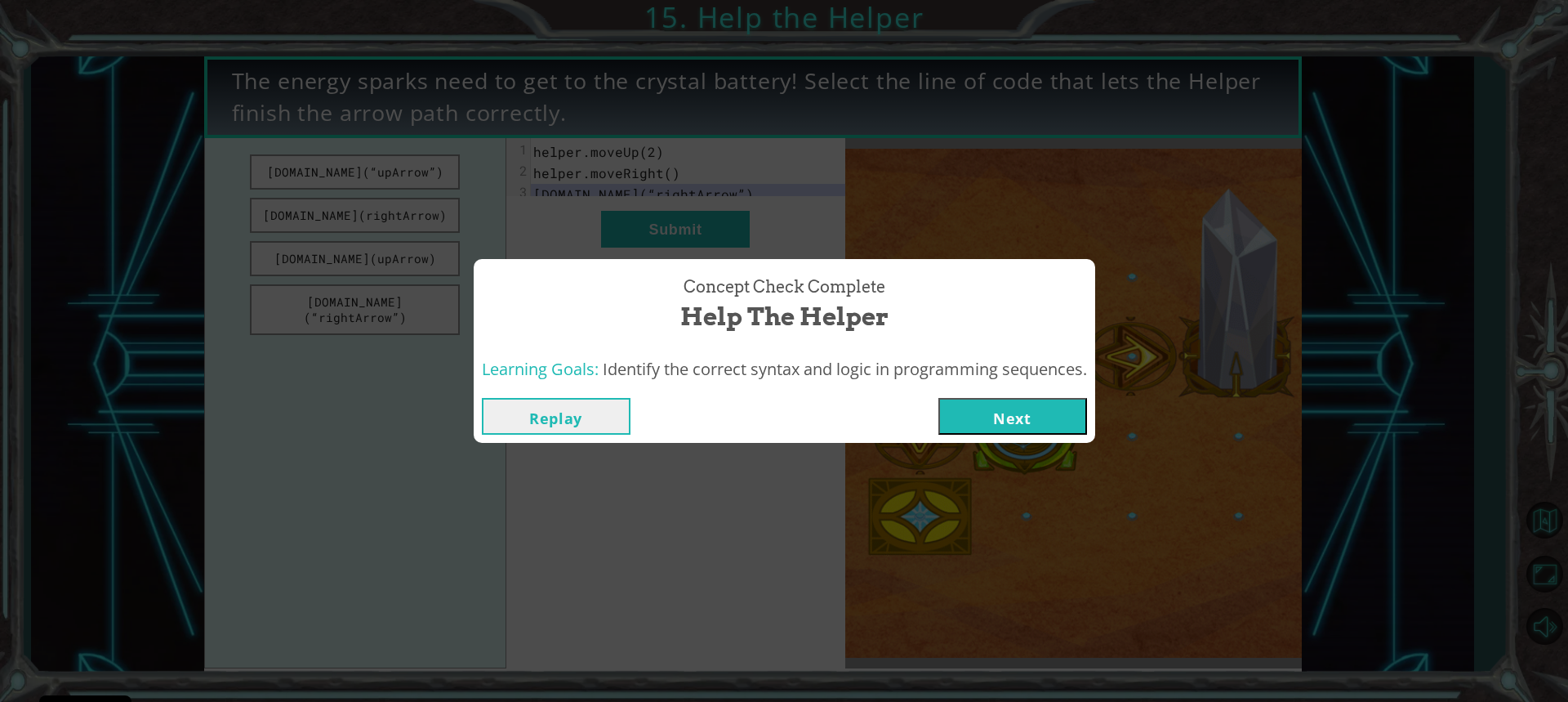
click at [970, 416] on button "Next" at bounding box center [1013, 416] width 148 height 37
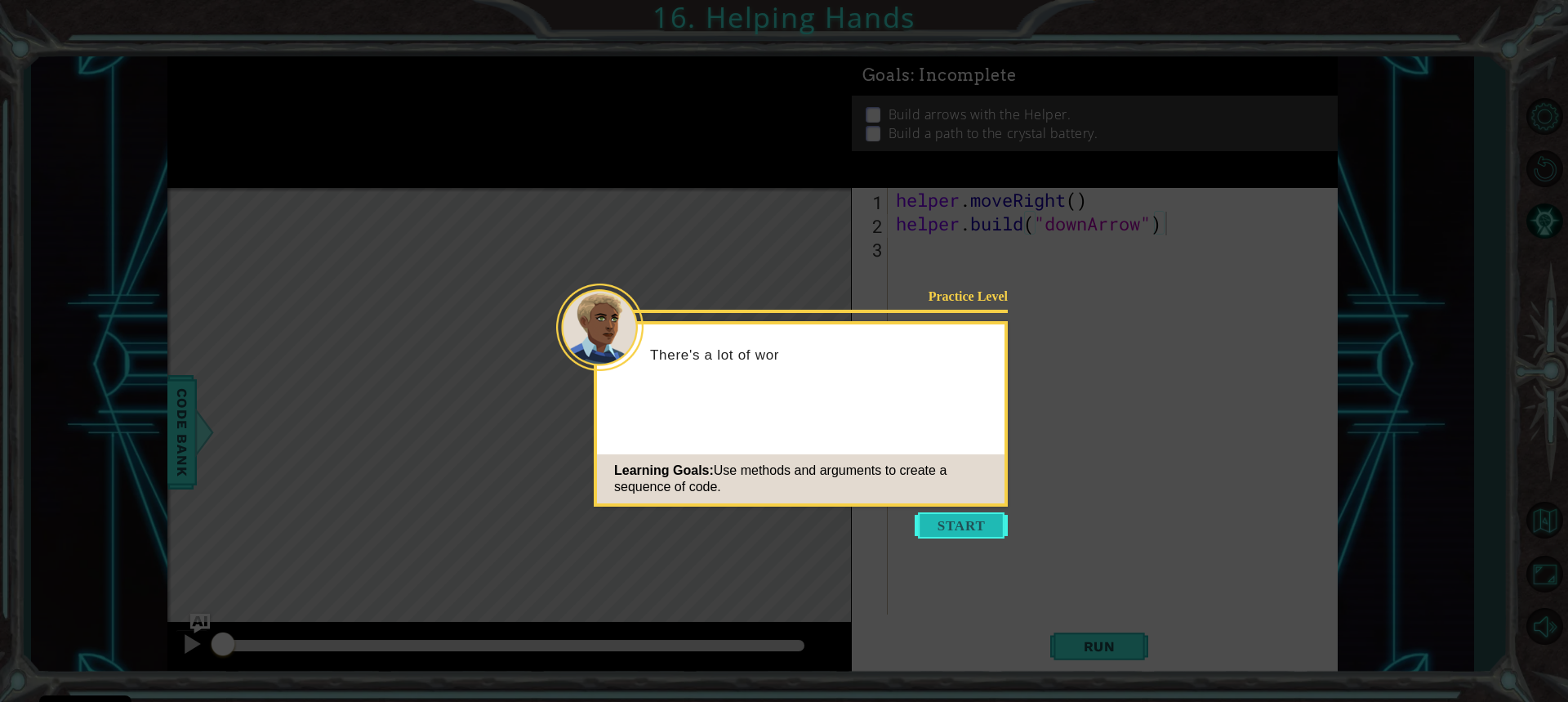
click at [976, 531] on button "Start" at bounding box center [961, 525] width 93 height 26
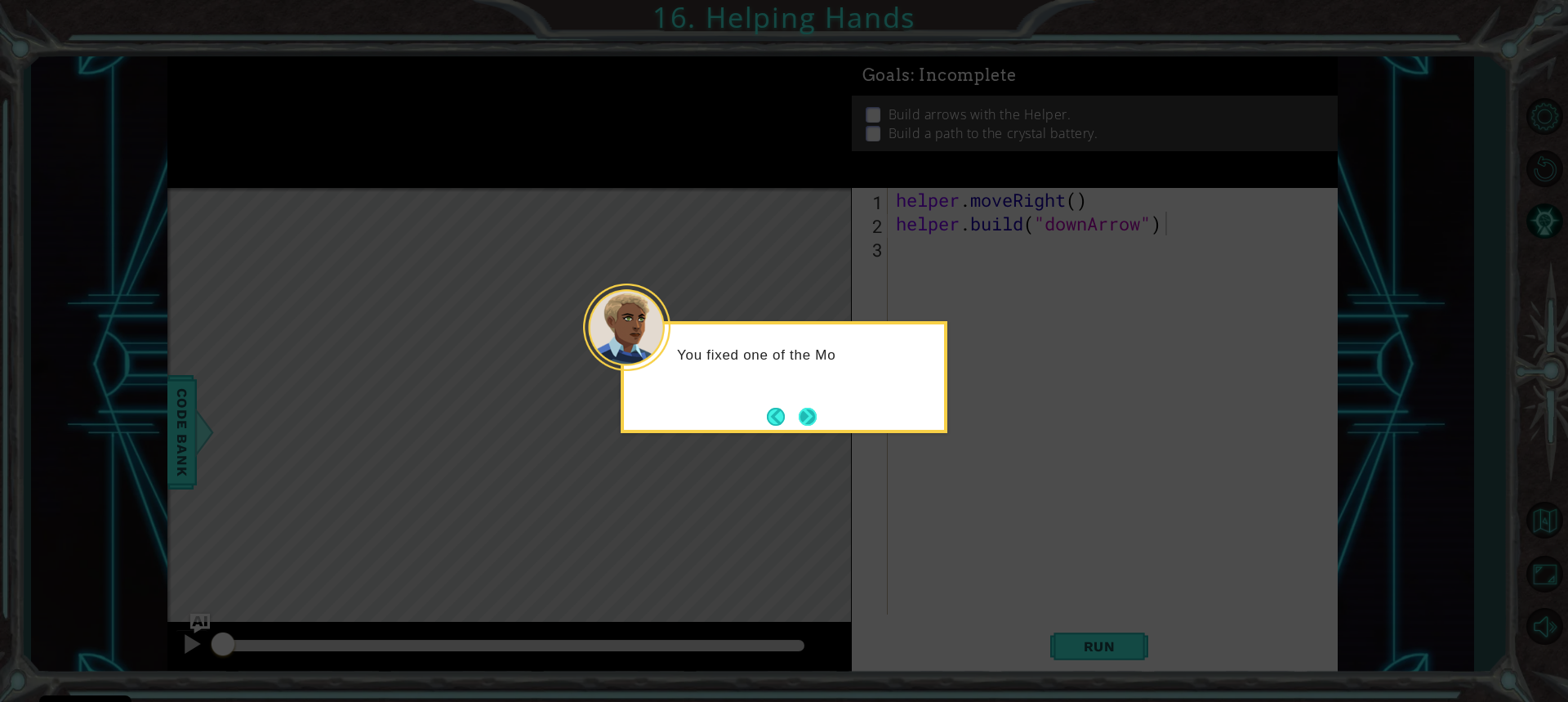
drag, startPoint x: 792, startPoint y: 407, endPoint x: 811, endPoint y: 411, distance: 19.4
click at [798, 408] on button "Next" at bounding box center [808, 417] width 18 height 18
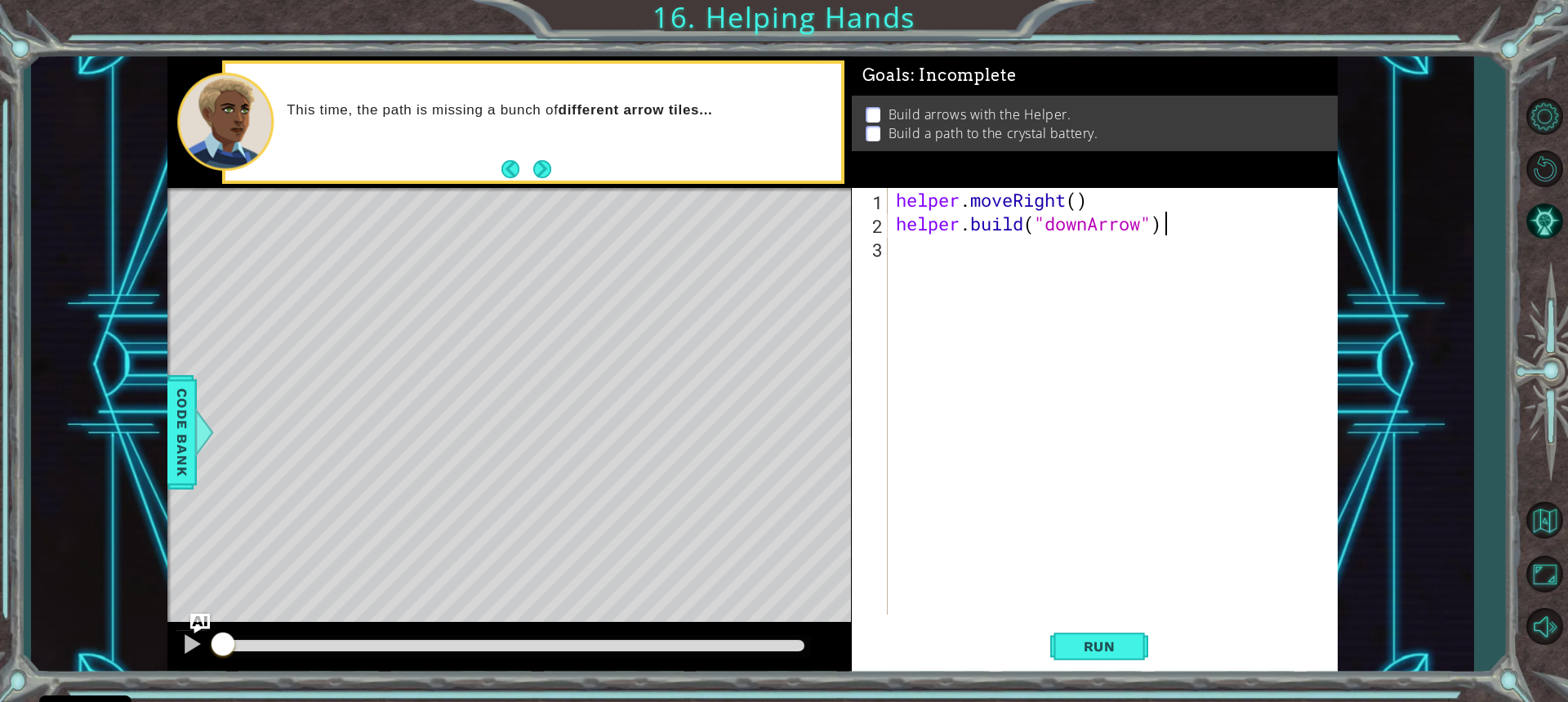
click at [919, 269] on div "helper . moveRight ( ) helper . build ( "downArrow" )" at bounding box center [1117, 425] width 449 height 474
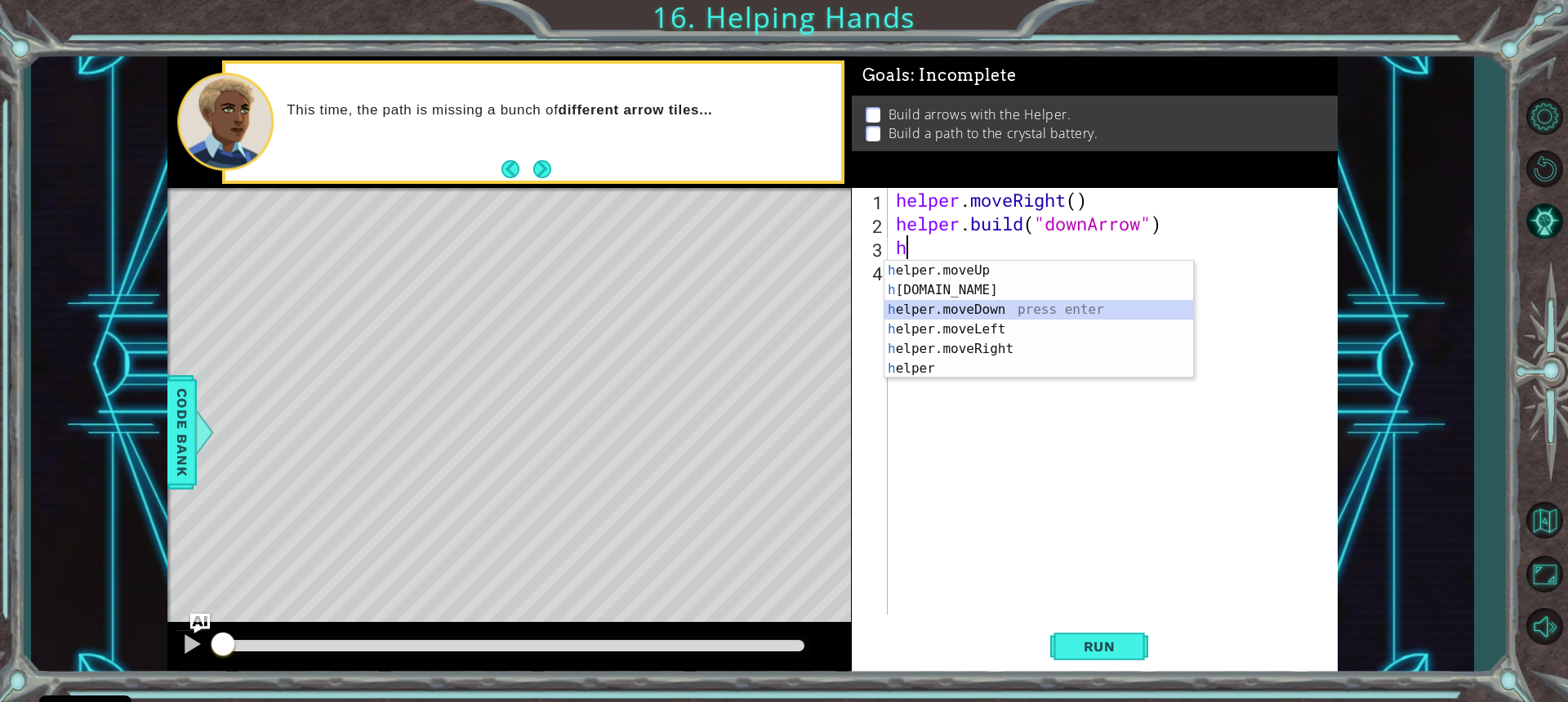
click at [987, 311] on div "h elper.moveUp press enter h [DOMAIN_NAME] press enter h elper.moveDown press e…" at bounding box center [1038, 338] width 308 height 157
type textarea "helper.moveDown(1)"
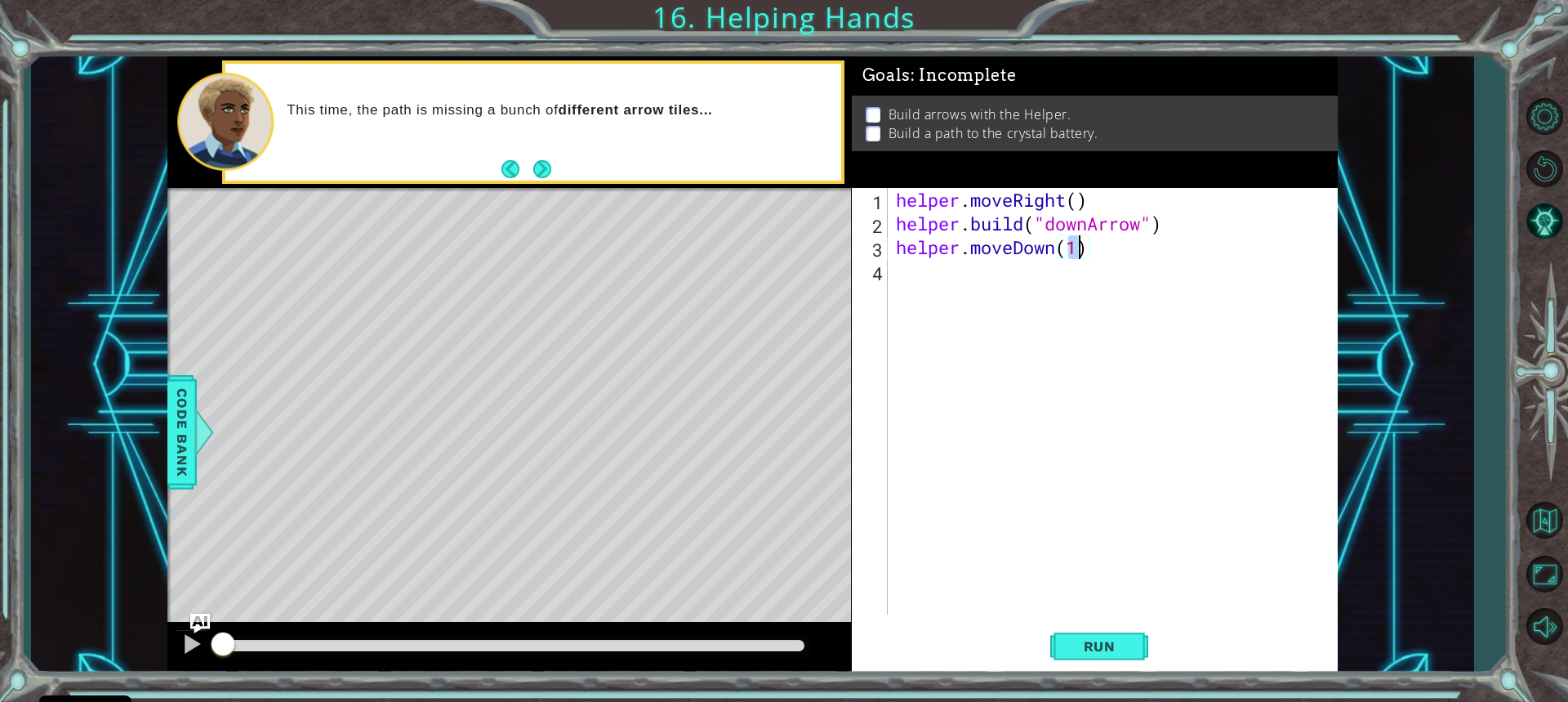
click at [933, 291] on div "helper . moveRight ( ) helper . build ( "downArrow" ) helper . moveDown ( 1 )" at bounding box center [1117, 425] width 449 height 474
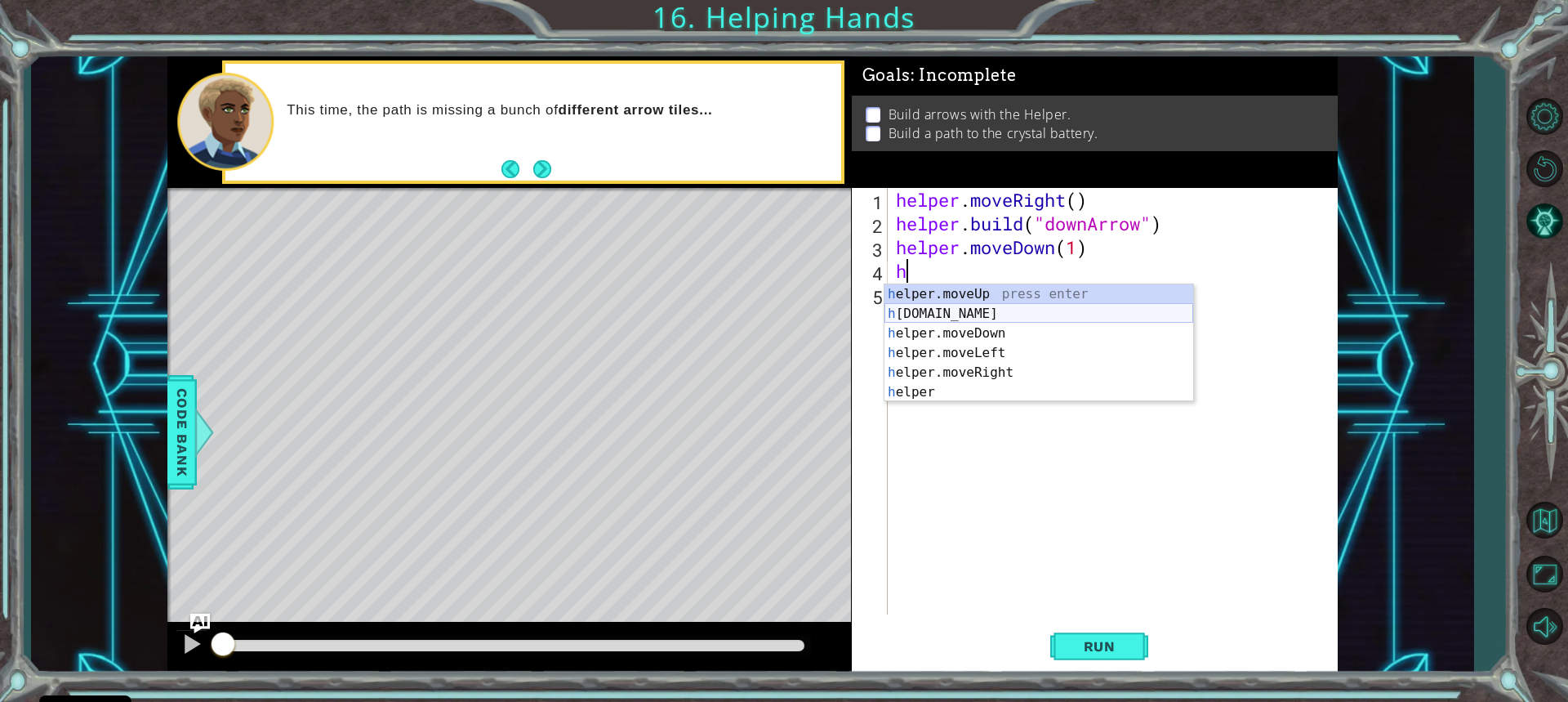
click at [982, 309] on div "h elper.moveUp press enter h [DOMAIN_NAME] press enter h elper.moveDown press e…" at bounding box center [1038, 362] width 308 height 157
type textarea "[DOMAIN_NAME]("rightArrow")"
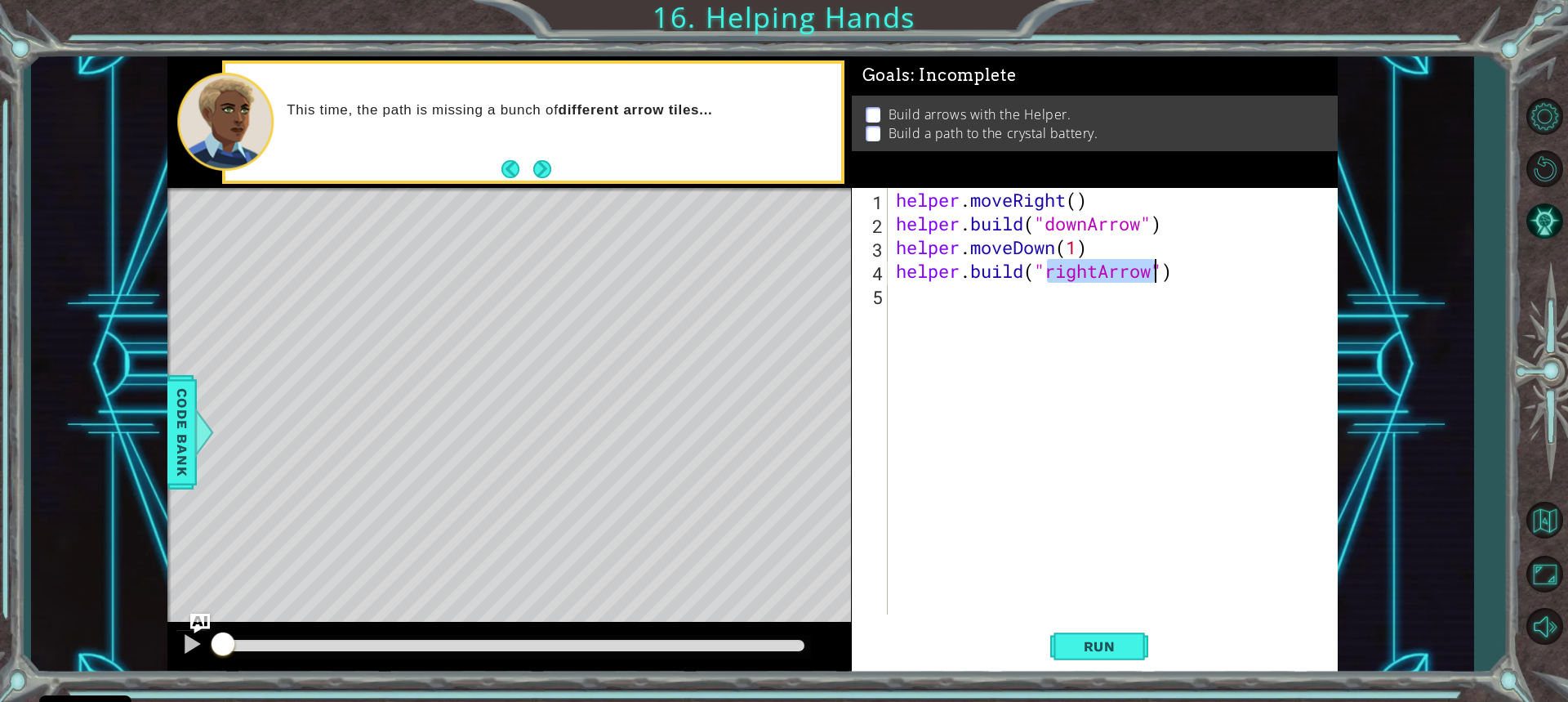
click at [916, 308] on div "helper . moveRight ( ) helper . build ( "downArrow" ) helper . moveDown ( 1 ) h…" at bounding box center [1117, 425] width 449 height 474
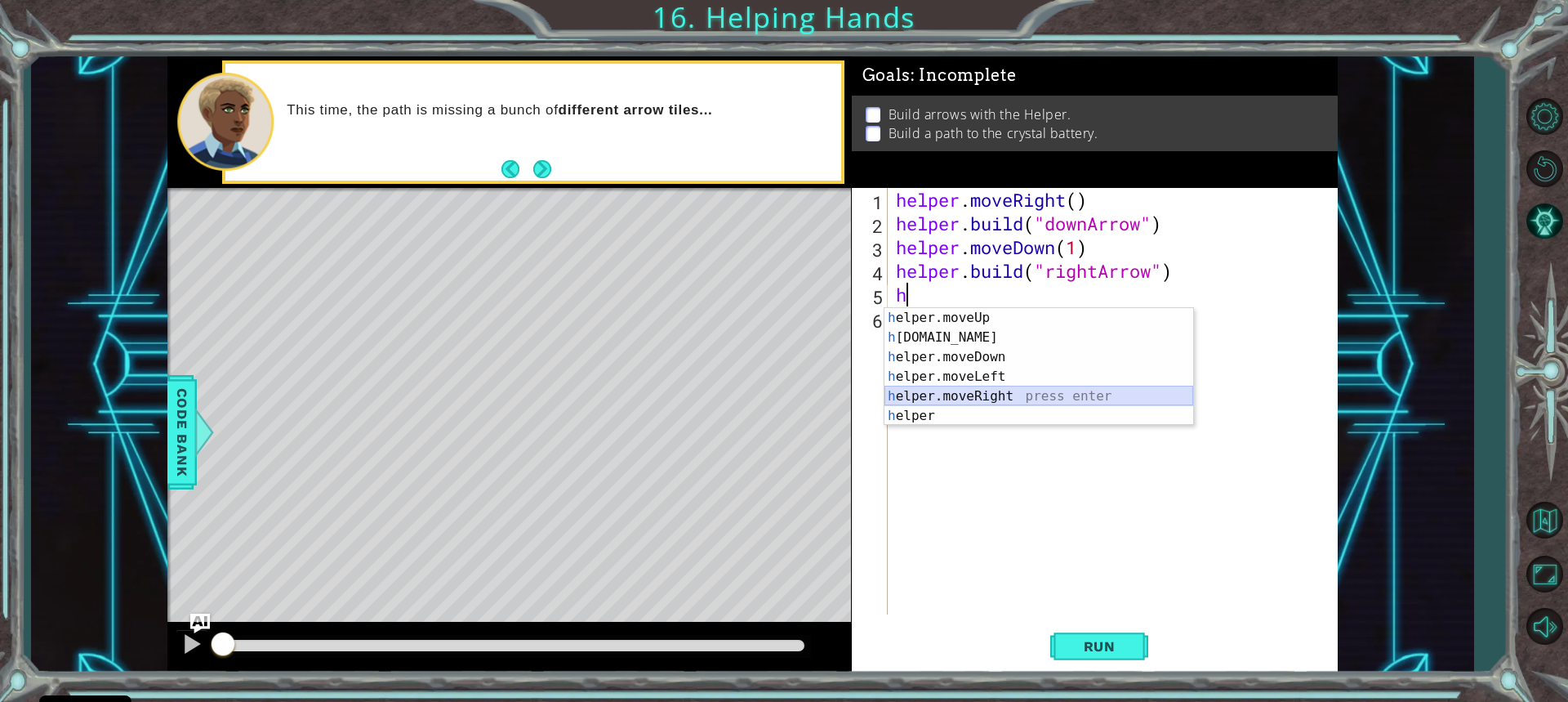
click at [975, 392] on div "h elper.moveUp press enter h [DOMAIN_NAME] press enter h elper.moveDown press e…" at bounding box center [1038, 386] width 308 height 157
type textarea "helper.moveRight(1)"
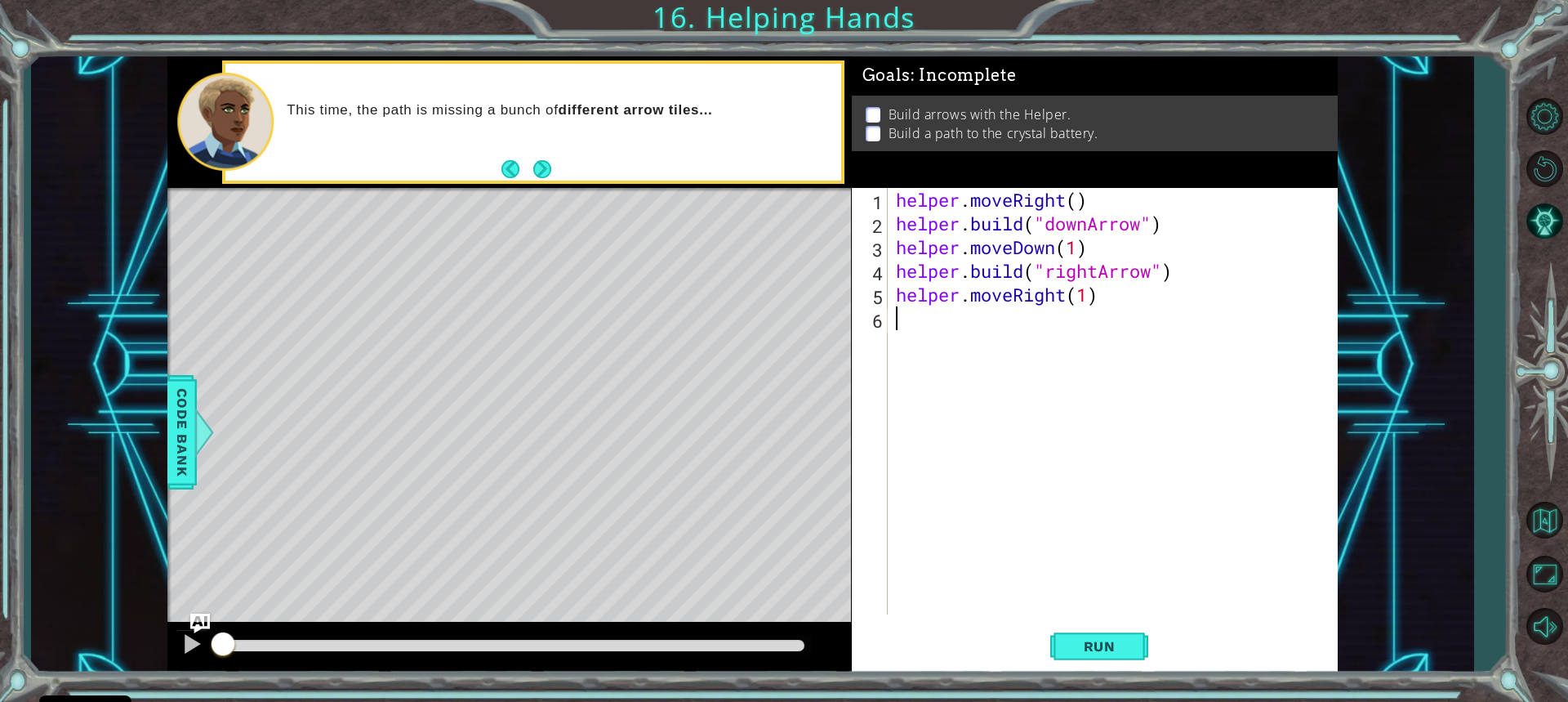
click at [930, 334] on div "helper . moveRight ( ) helper . build ( "downArrow" ) helper . moveDown ( 1 ) h…" at bounding box center [1117, 425] width 449 height 474
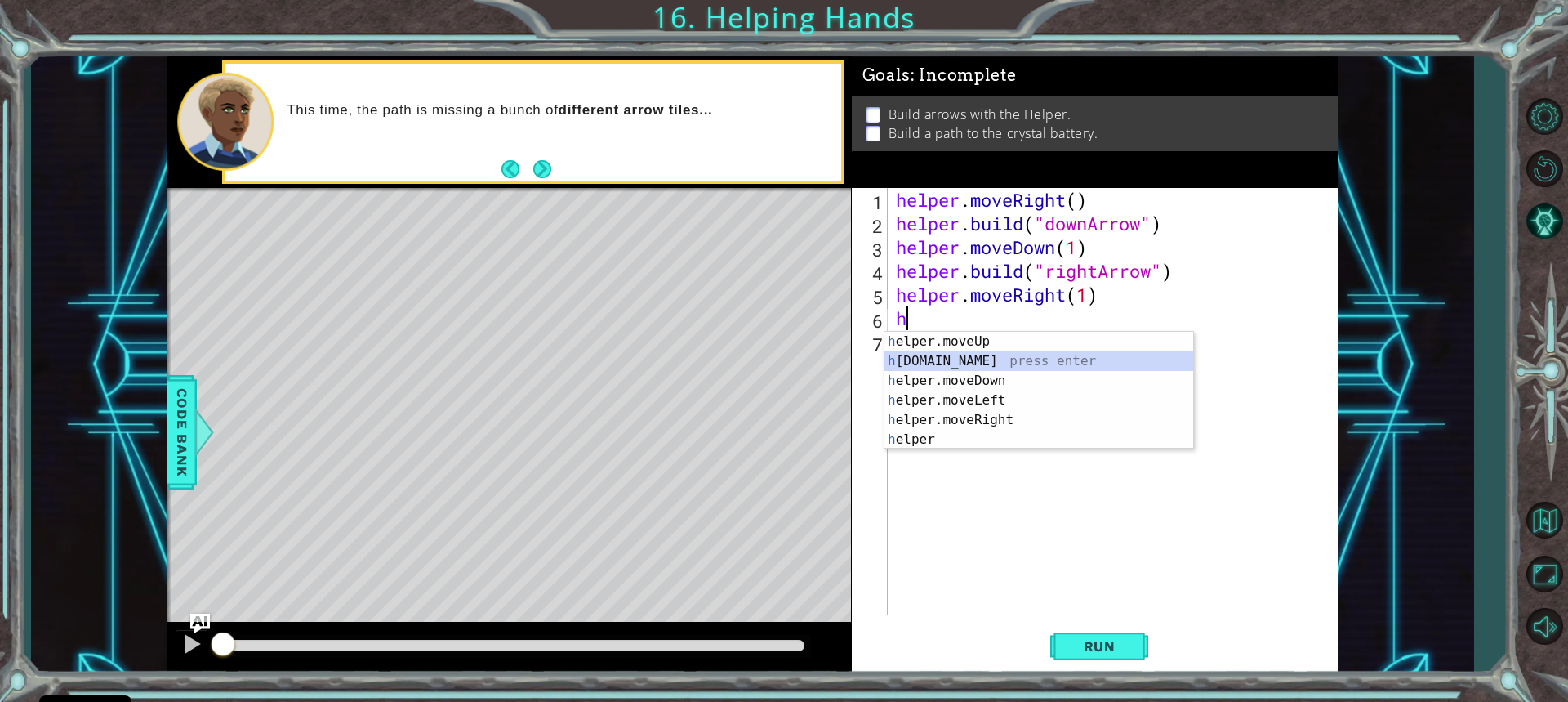
click at [949, 365] on div "h elper.moveUp press enter h [DOMAIN_NAME] press enter h elper.moveDown press e…" at bounding box center [1038, 410] width 308 height 157
type textarea "[DOMAIN_NAME]("rightArrow")"
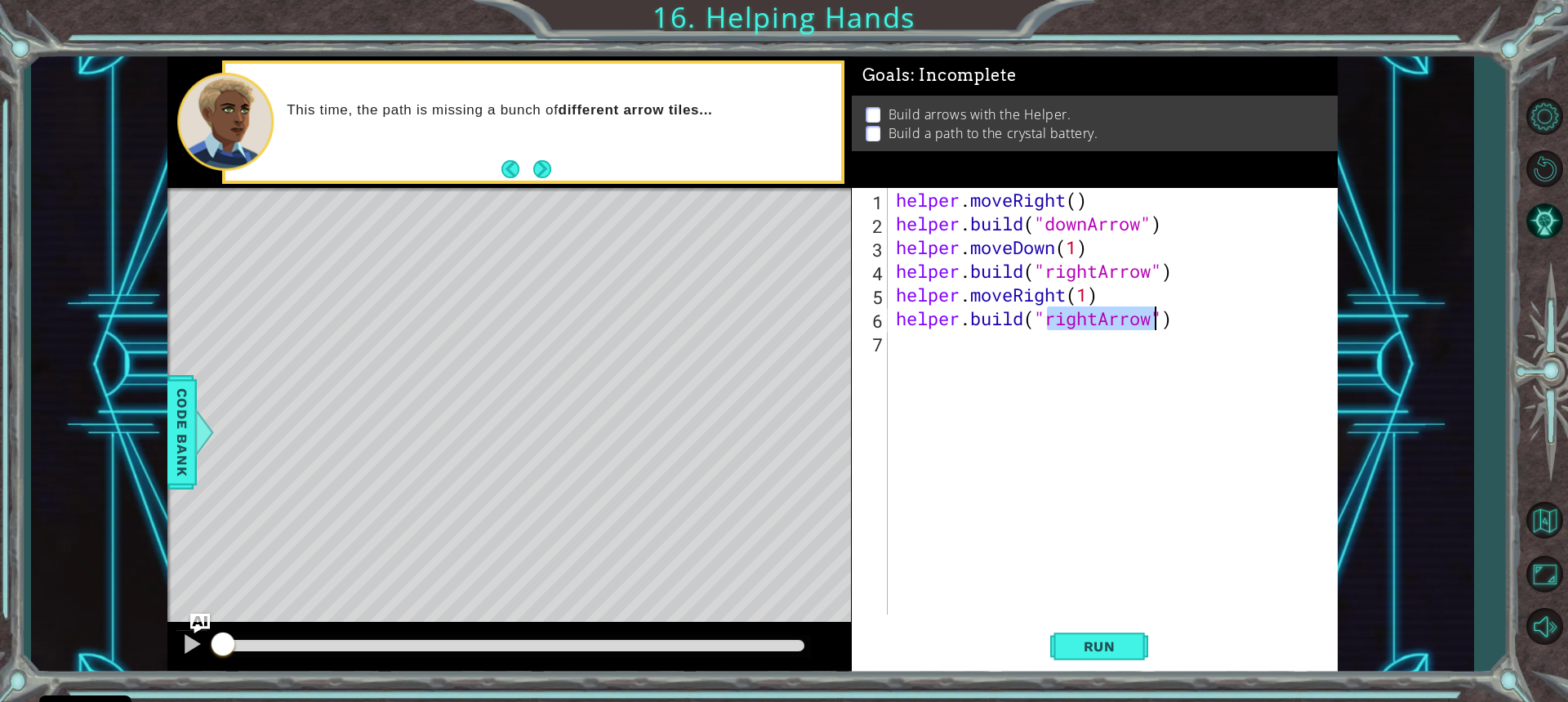
click at [940, 346] on div "helper . moveRight ( ) helper . build ( "downArrow" ) helper . moveDown ( 1 ) h…" at bounding box center [1117, 425] width 449 height 474
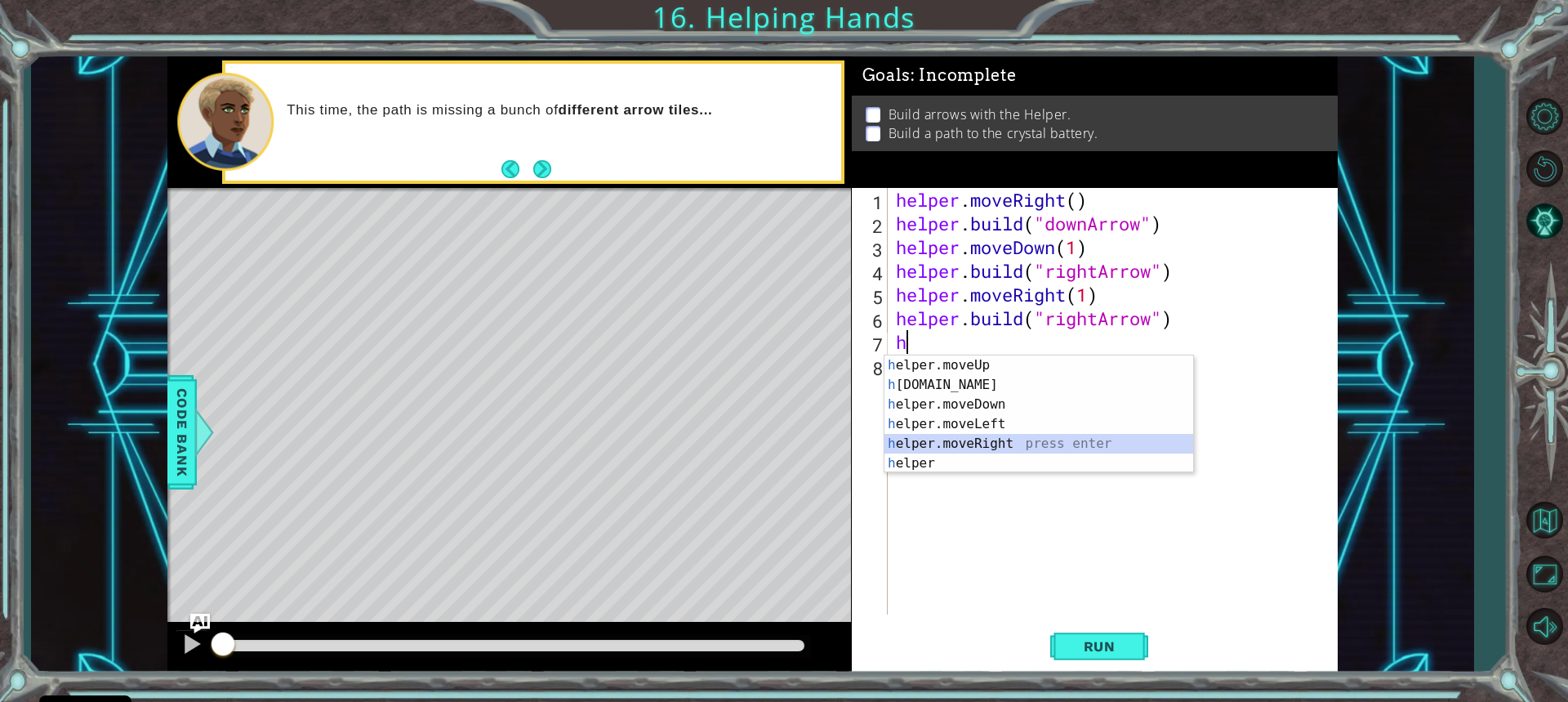
click at [984, 436] on div "h elper.moveUp press enter h [DOMAIN_NAME] press enter h elper.moveDown press e…" at bounding box center [1038, 433] width 308 height 157
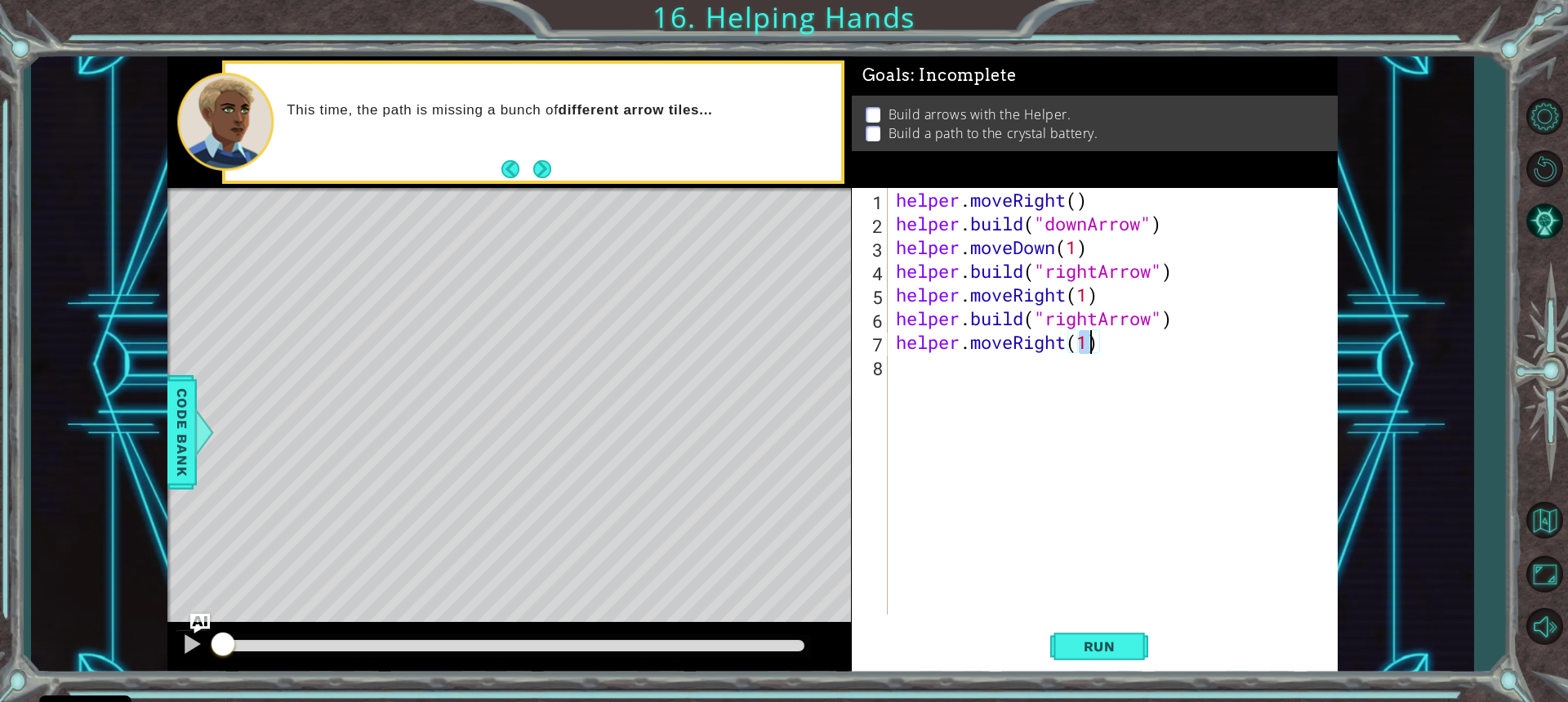
click at [945, 381] on div "helper . moveRight ( ) helper . build ( "downArrow" ) helper . moveDown ( 1 ) h…" at bounding box center [1117, 425] width 449 height 474
type textarea "helph"
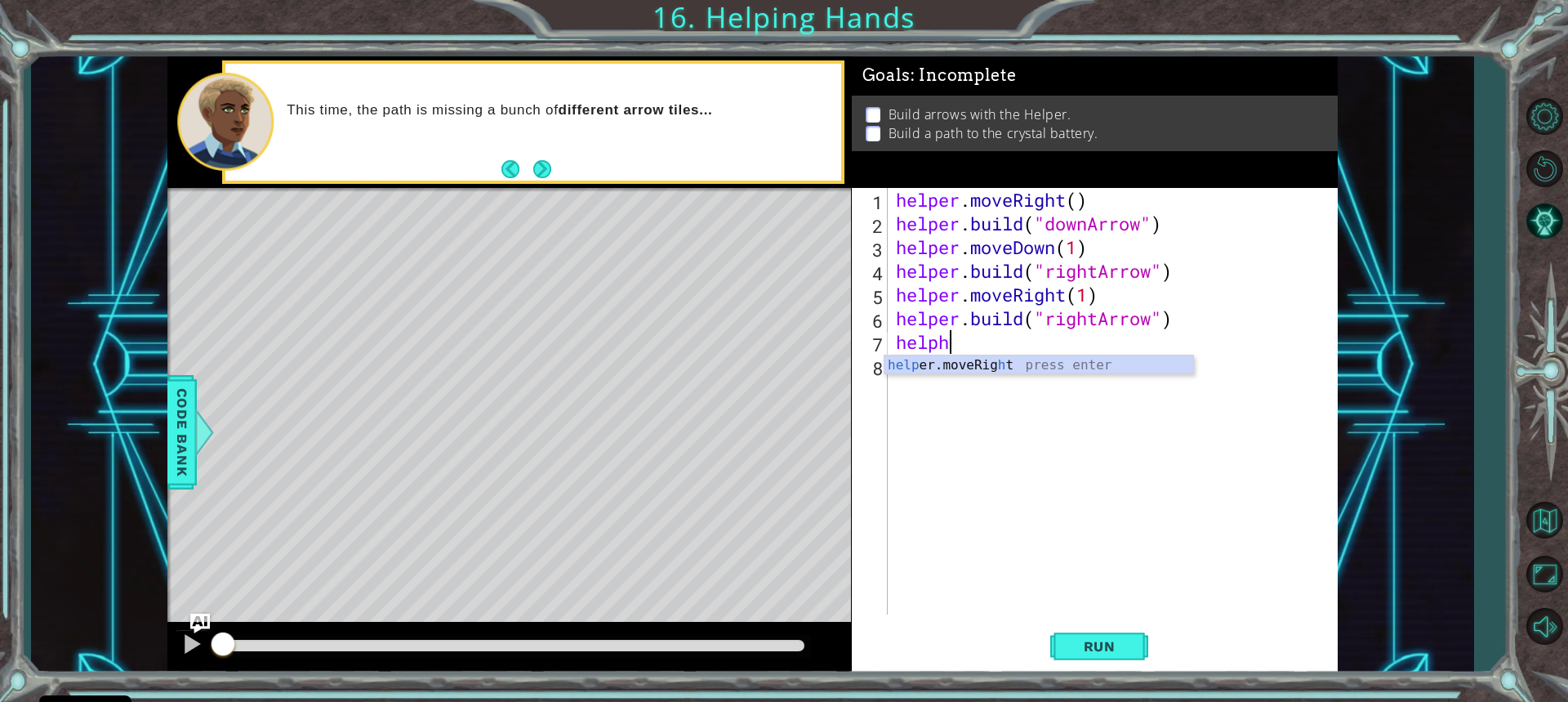
click at [934, 404] on div "helper . moveRight ( ) helper . build ( "downArrow" ) helper . moveDown ( 1 ) h…" at bounding box center [1117, 425] width 449 height 474
drag, startPoint x: 977, startPoint y: 353, endPoint x: 971, endPoint y: 361, distance: 10.0
click at [971, 361] on div "helper . moveRight ( ) helper . build ( "downArrow" ) helper . moveDown ( 1 ) h…" at bounding box center [1117, 425] width 449 height 474
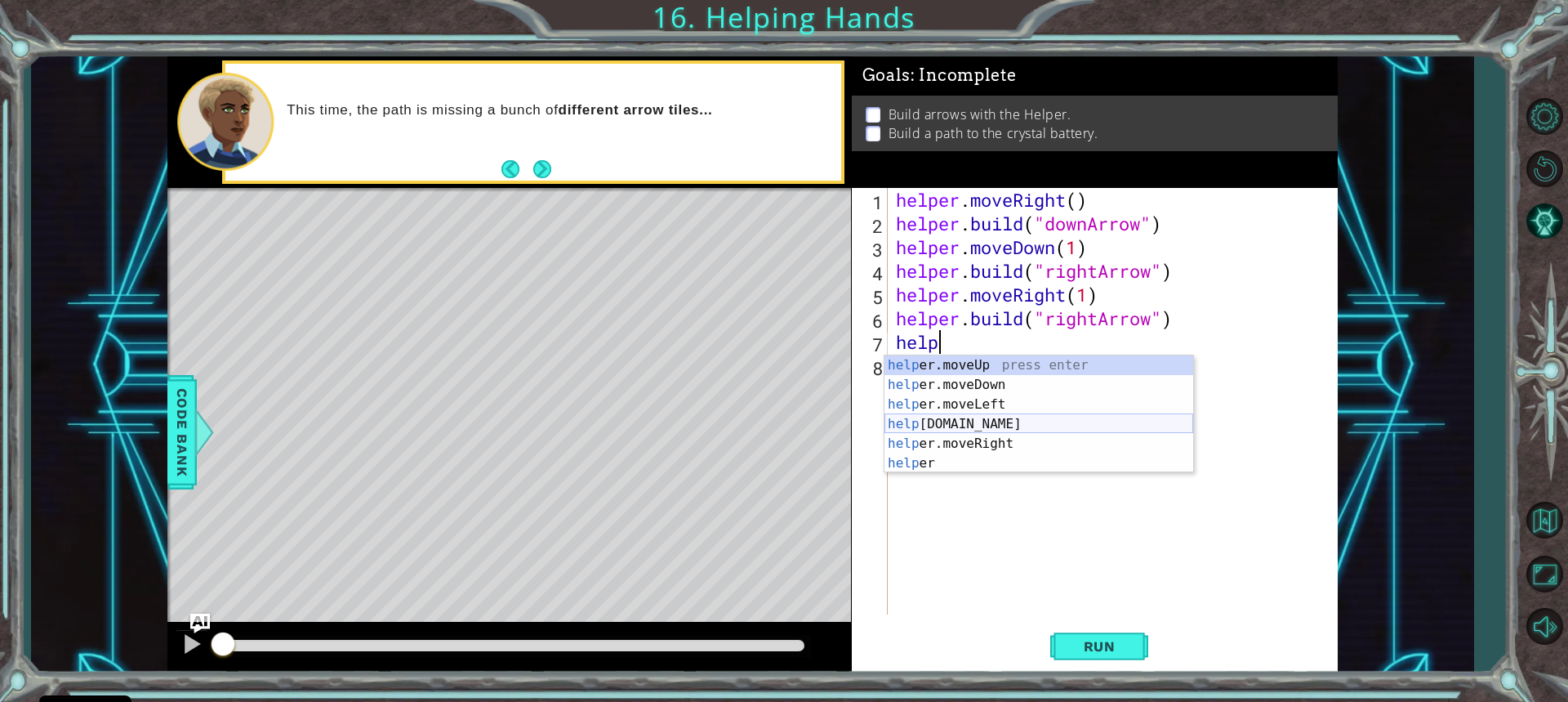
scroll to position [0, 2]
click at [999, 437] on div "helper press enter helper .moveUp press enter helper .moveDown press enter help…" at bounding box center [1038, 433] width 308 height 157
type textarea "helper.moveRight(1)"
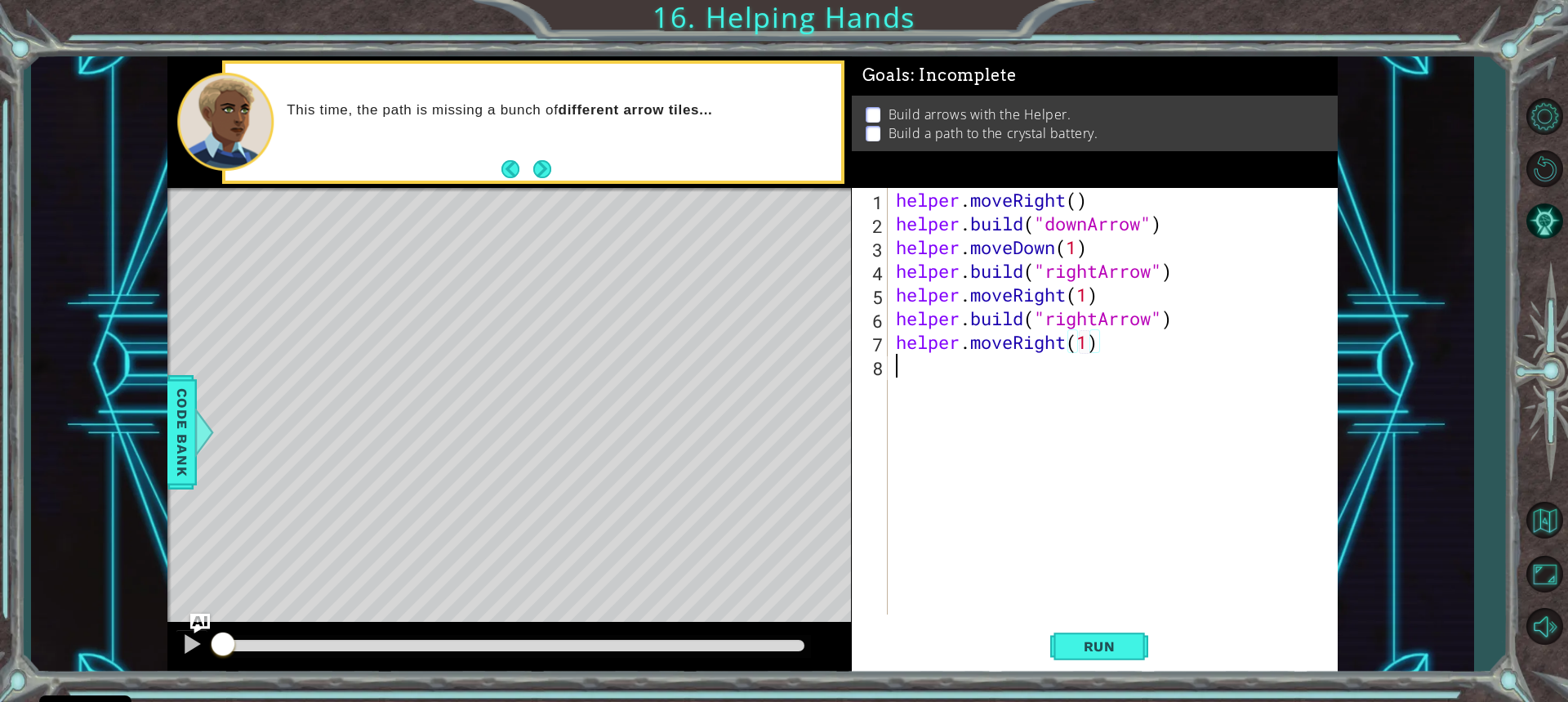
click at [955, 379] on div "helper . moveRight ( ) helper . build ( "downArrow" ) helper . moveDown ( 1 ) h…" at bounding box center [1117, 425] width 449 height 474
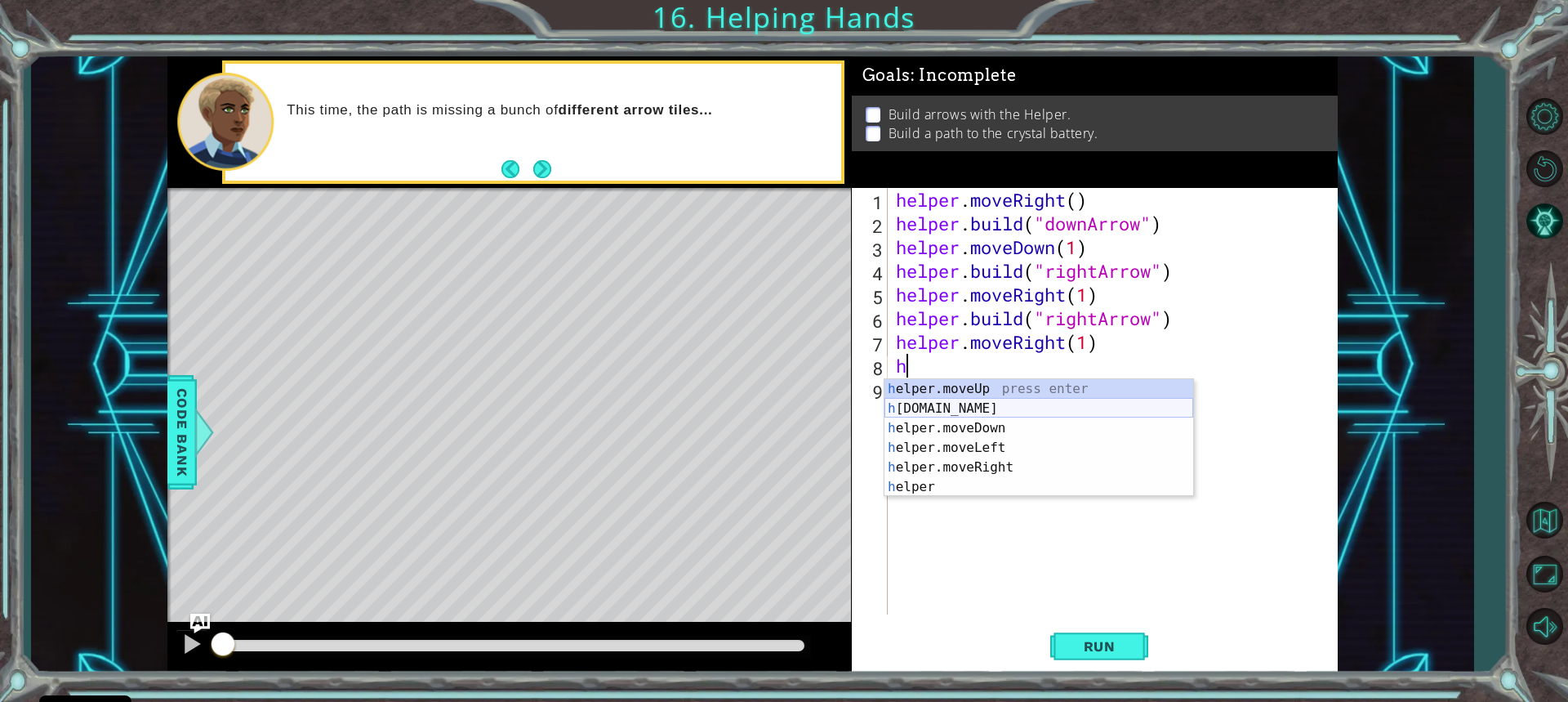
click at [970, 410] on div "h elper.moveUp press enter h [DOMAIN_NAME] press enter h elper.moveDown press e…" at bounding box center [1038, 457] width 308 height 157
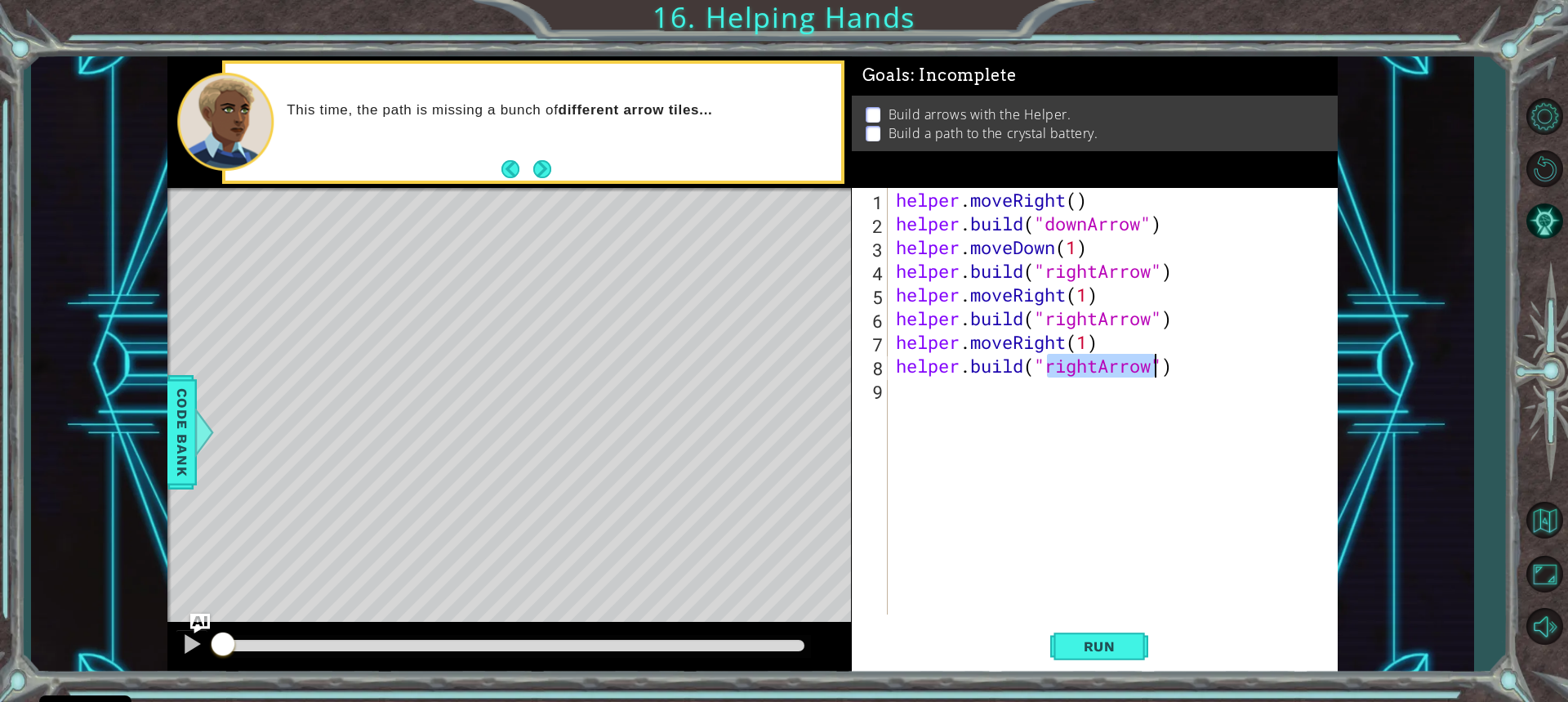
click at [1100, 370] on div "helper . moveRight ( ) helper . build ( "downArrow" ) helper . moveDown ( 1 ) h…" at bounding box center [1112, 402] width 440 height 427
type textarea "[DOMAIN_NAME]("upArrow")"
click at [1128, 637] on button "Run" at bounding box center [1100, 645] width 98 height 48
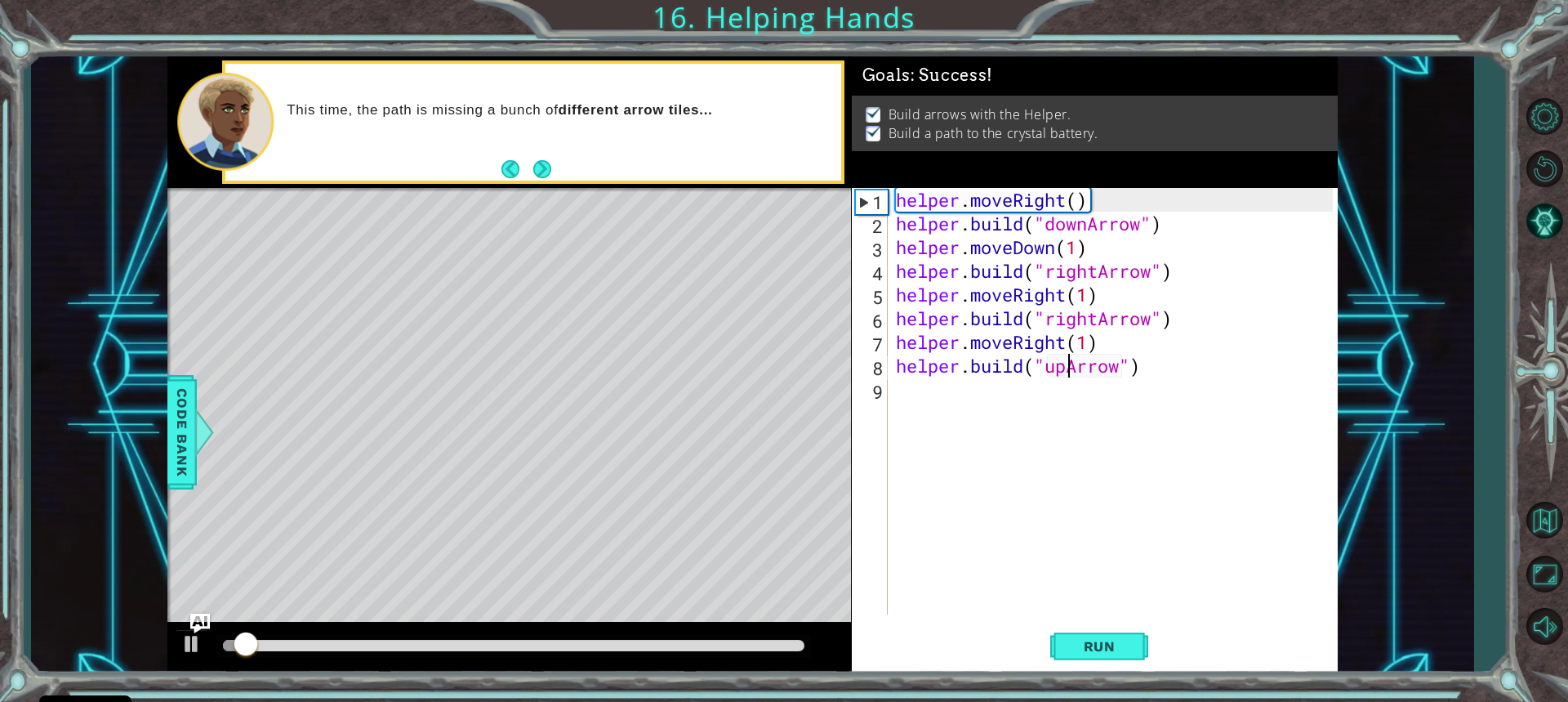
click at [800, 645] on div at bounding box center [514, 645] width 581 height 12
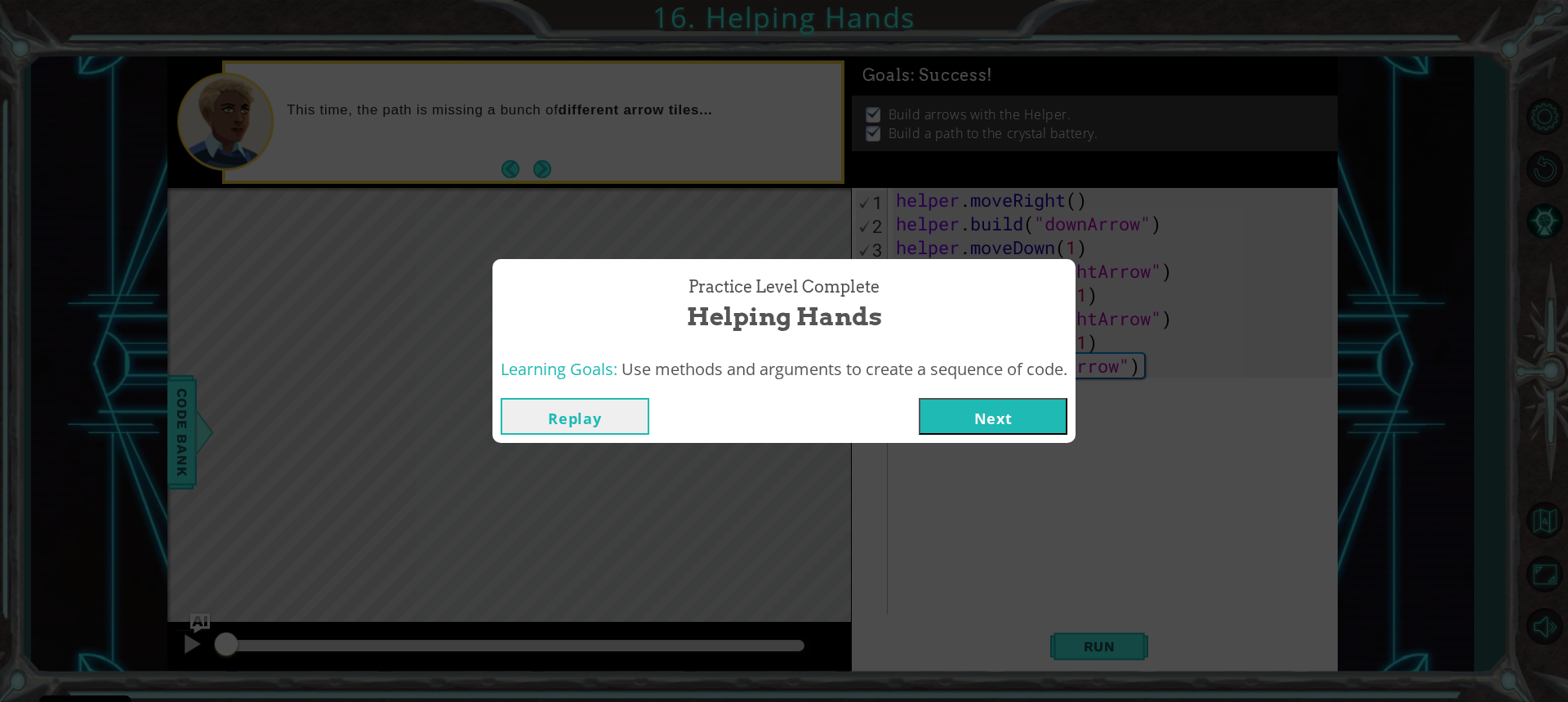
click at [993, 404] on button "Next" at bounding box center [993, 416] width 148 height 37
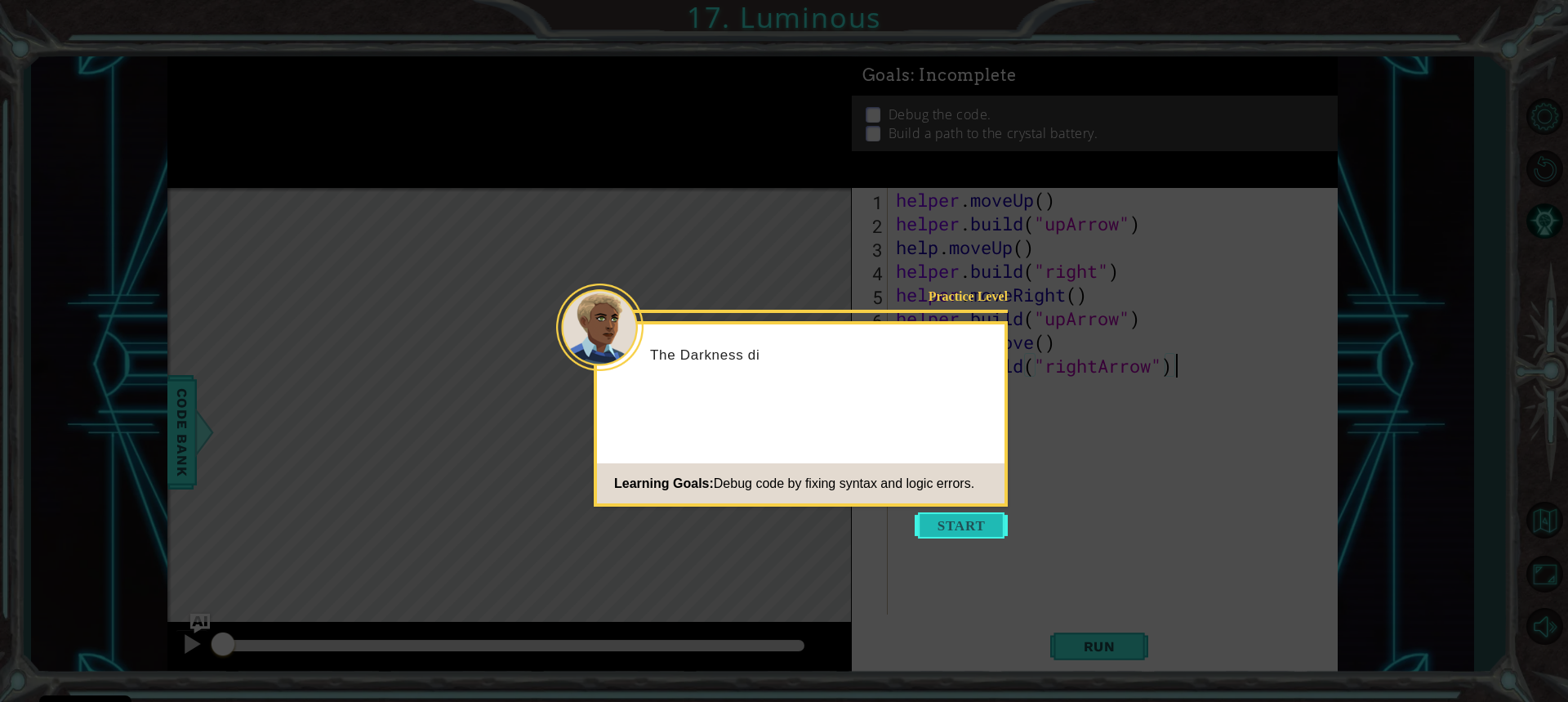
click at [982, 512] on button "Start" at bounding box center [961, 525] width 93 height 26
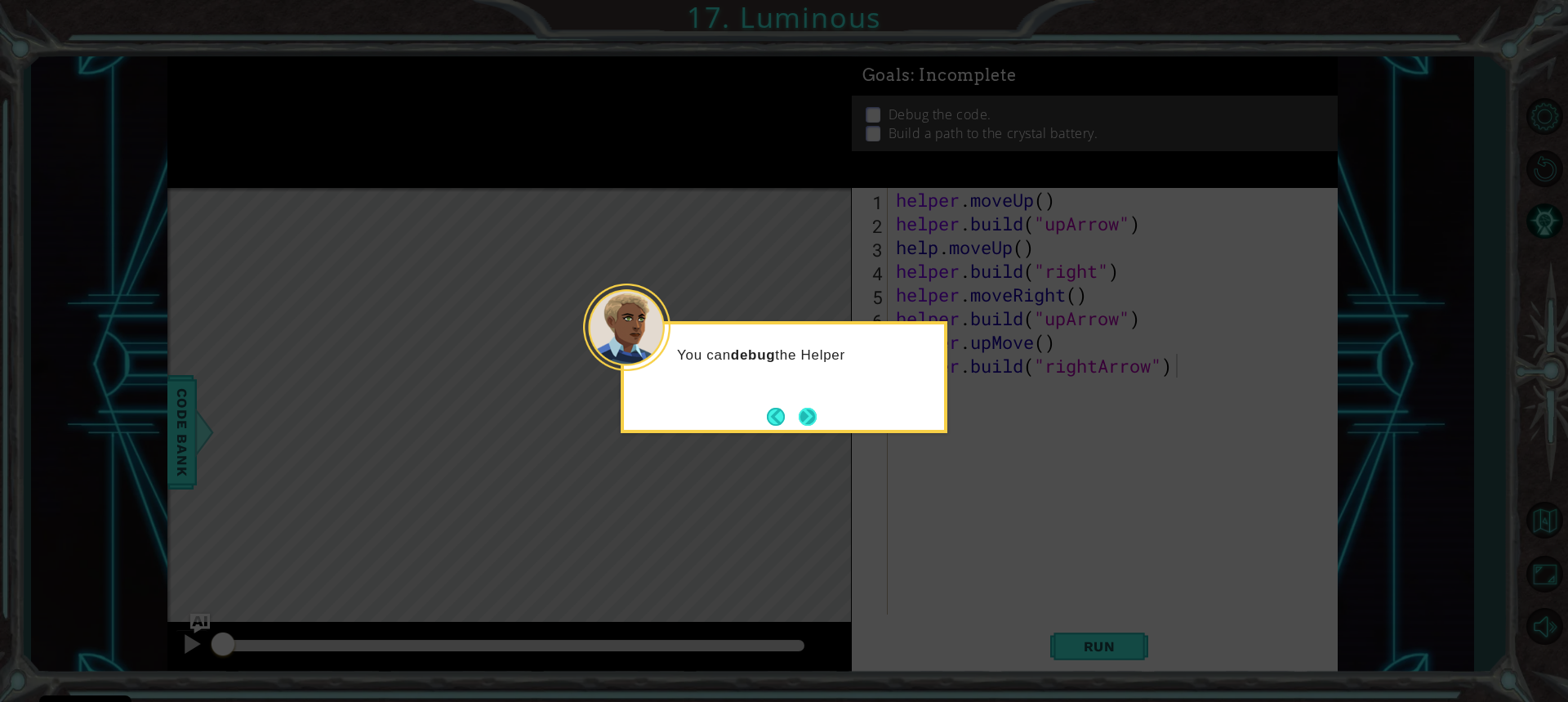
click at [815, 425] on button "Next" at bounding box center [808, 417] width 18 height 18
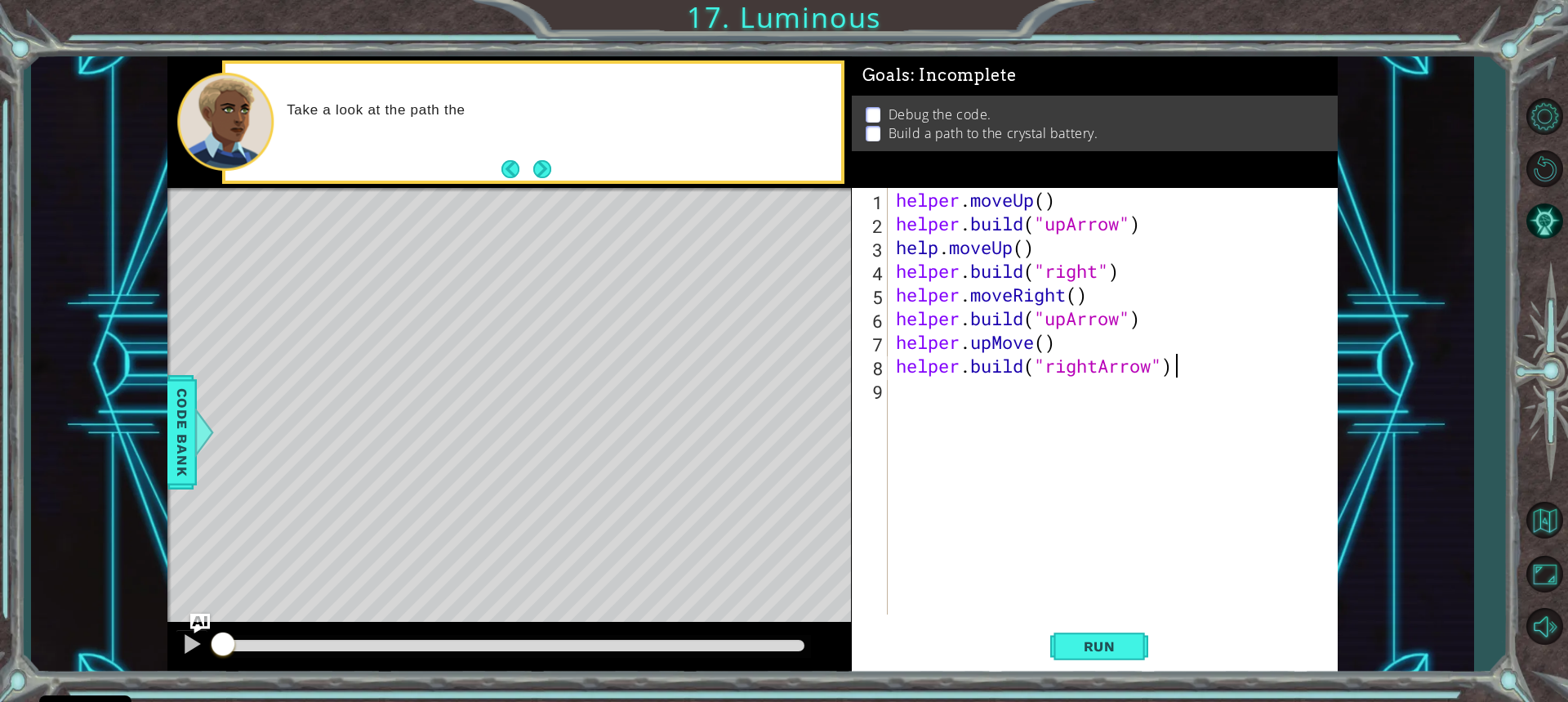
click at [535, 167] on button "Next" at bounding box center [543, 169] width 18 height 18
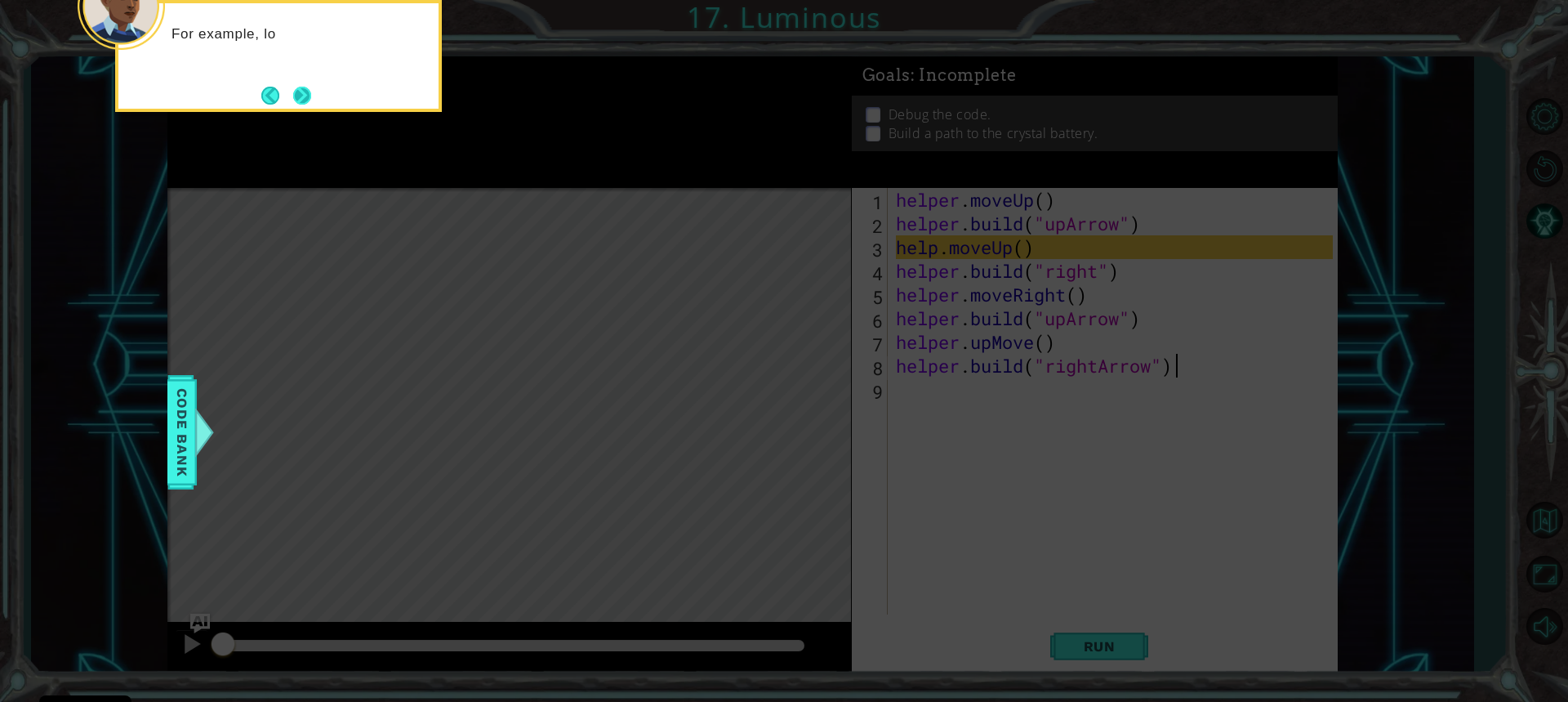
click at [293, 90] on button "Next" at bounding box center [302, 96] width 18 height 18
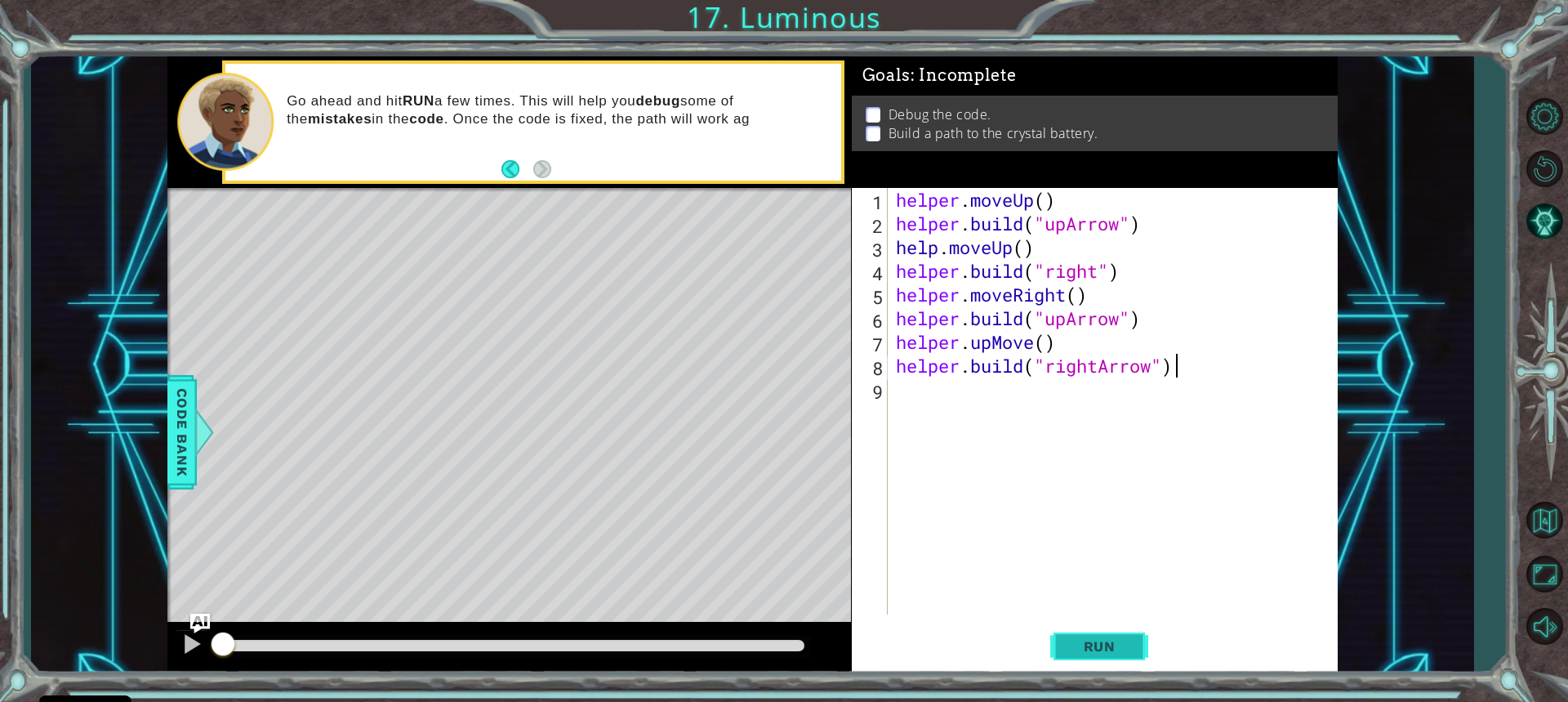
click at [1060, 650] on button "Run" at bounding box center [1100, 645] width 98 height 48
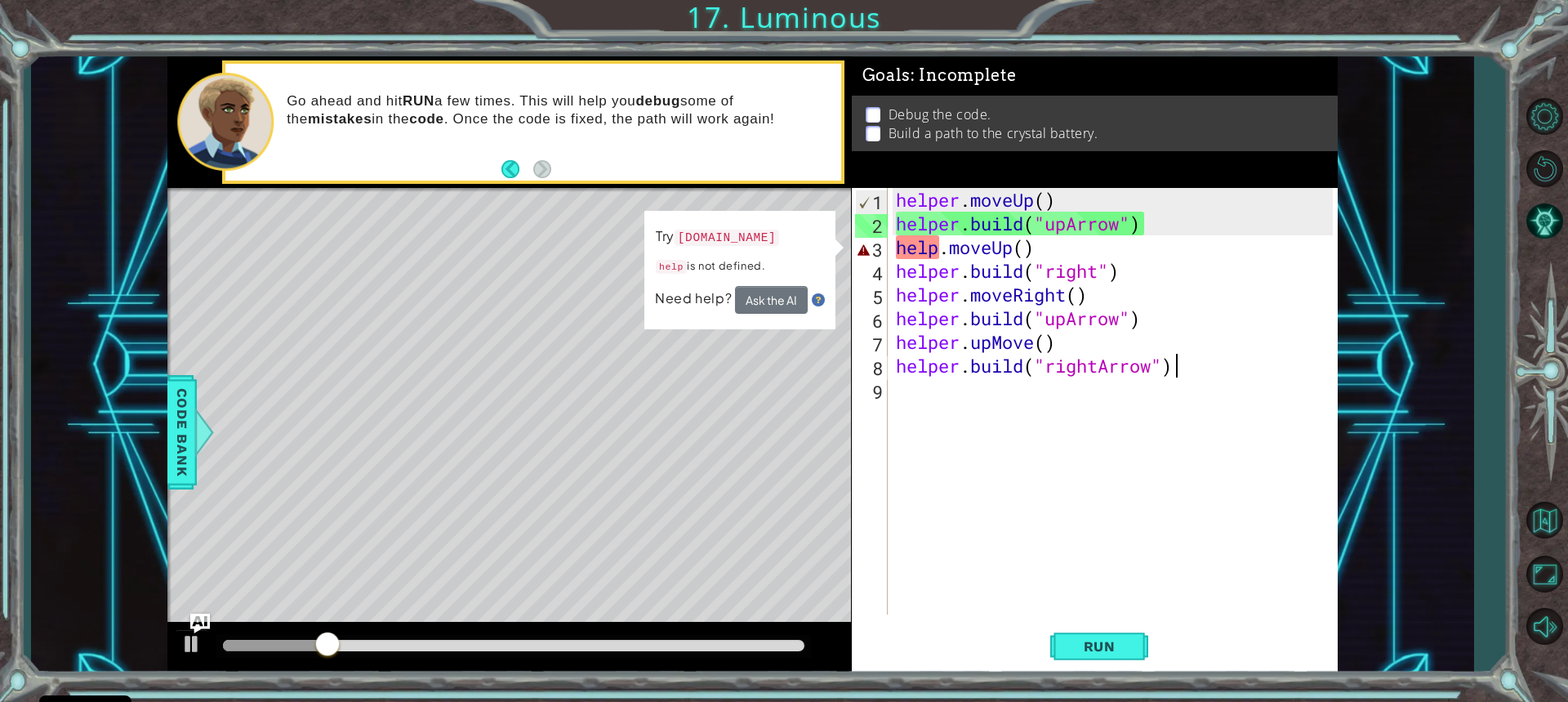
click at [935, 245] on div "helper . moveUp ( ) helper . build ( "upArrow" ) help . moveUp ( ) helper . bui…" at bounding box center [1117, 425] width 449 height 474
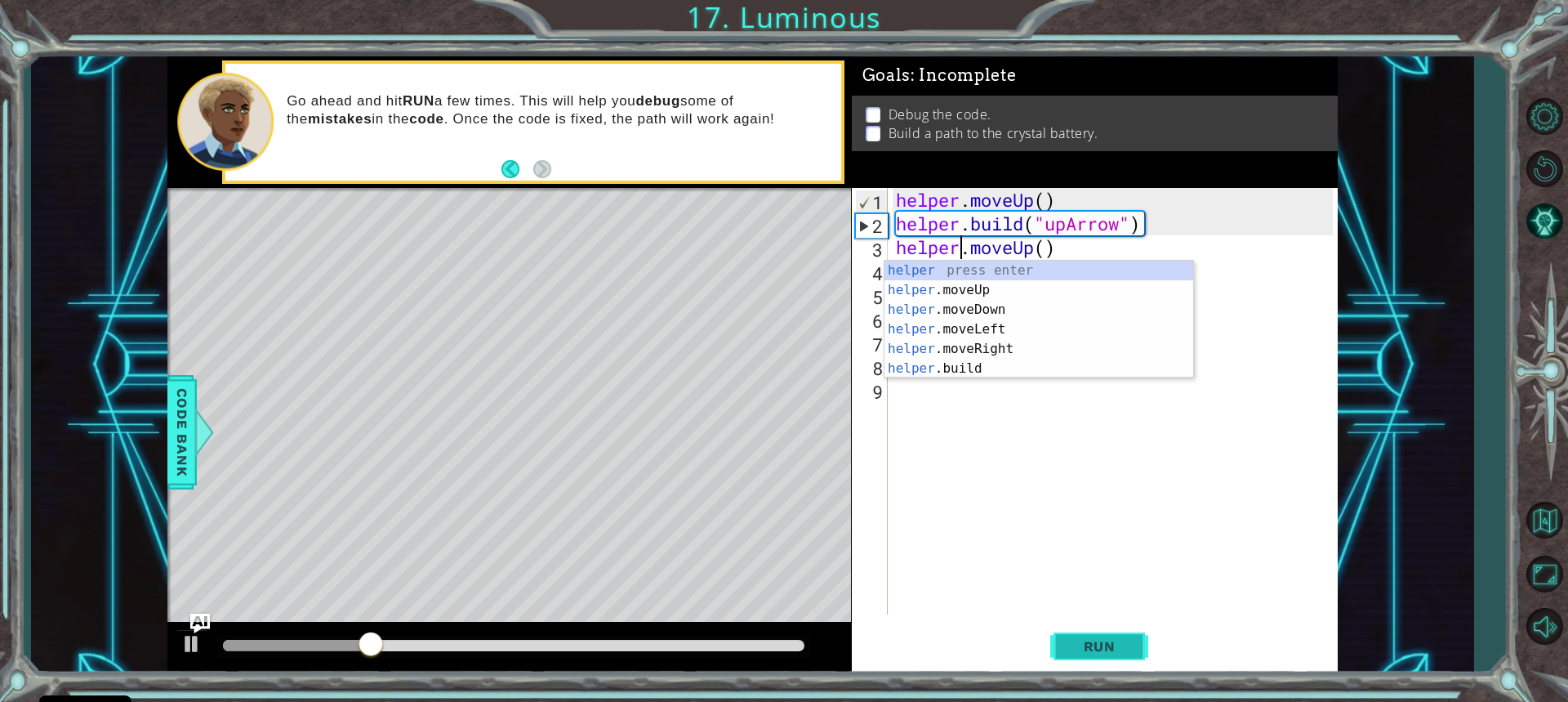
click at [1094, 640] on span "Run" at bounding box center [1100, 646] width 64 height 16
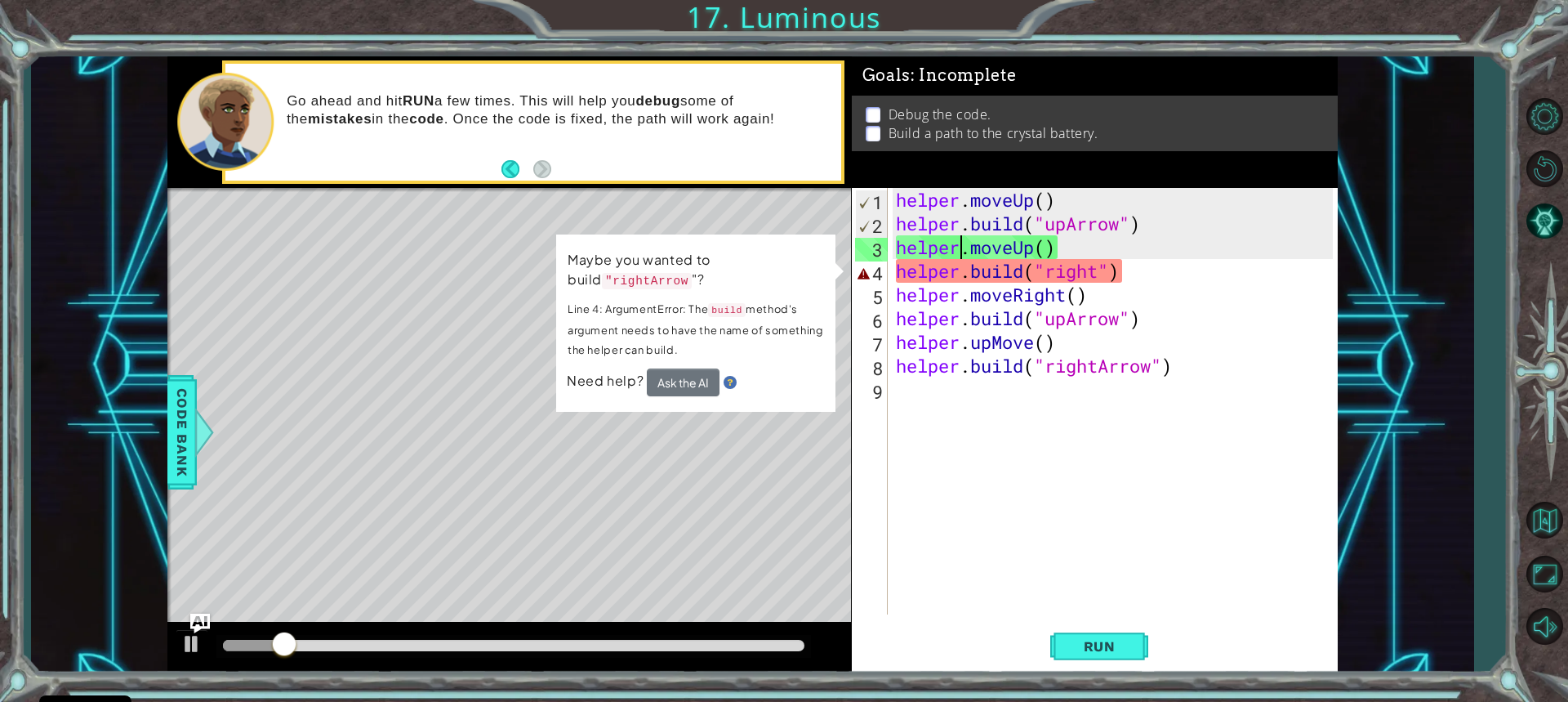
click at [1101, 273] on div "helper . moveUp ( ) helper . build ( "upArrow" ) helper . moveUp ( ) helper . b…" at bounding box center [1117, 425] width 449 height 474
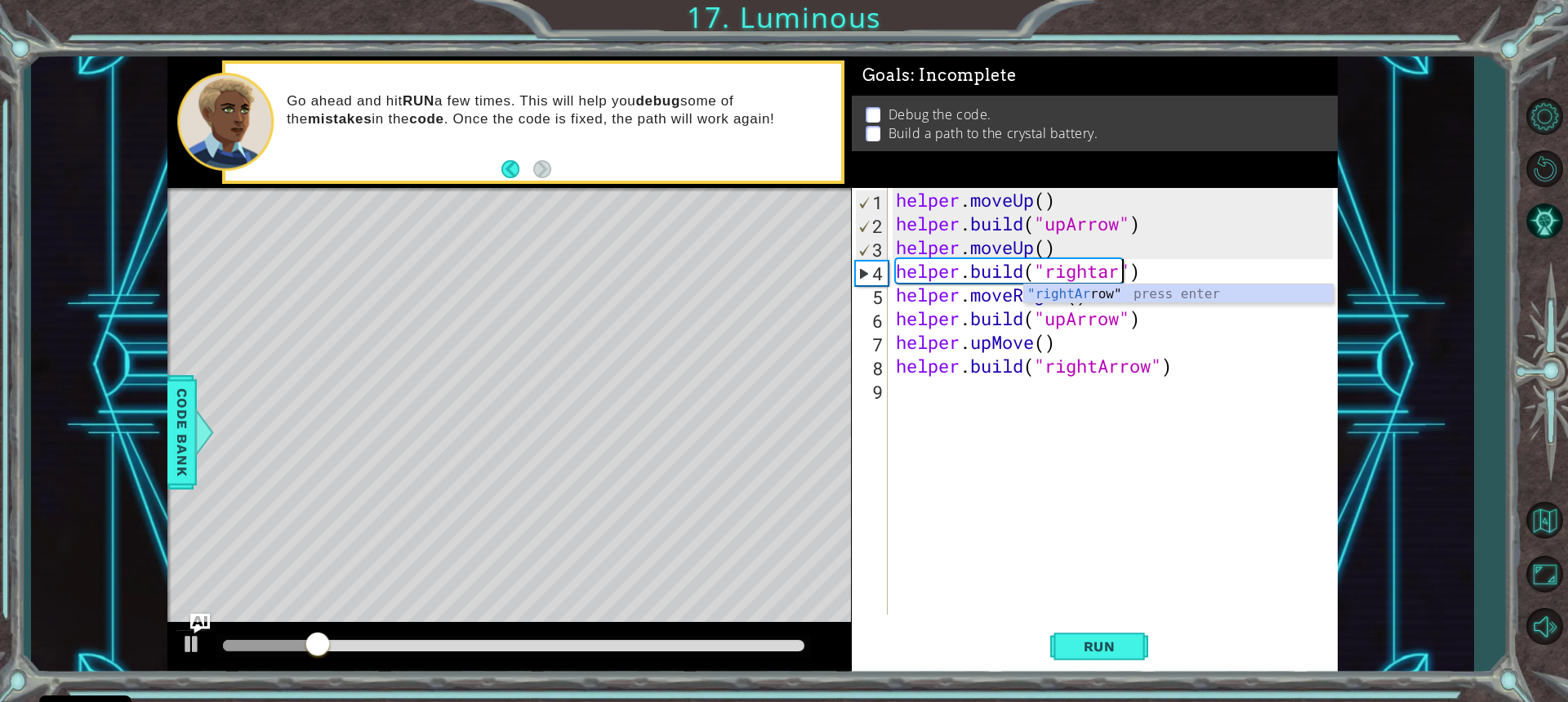
scroll to position [0, 11]
type textarea "[DOMAIN_NAME]("rightArrow")"
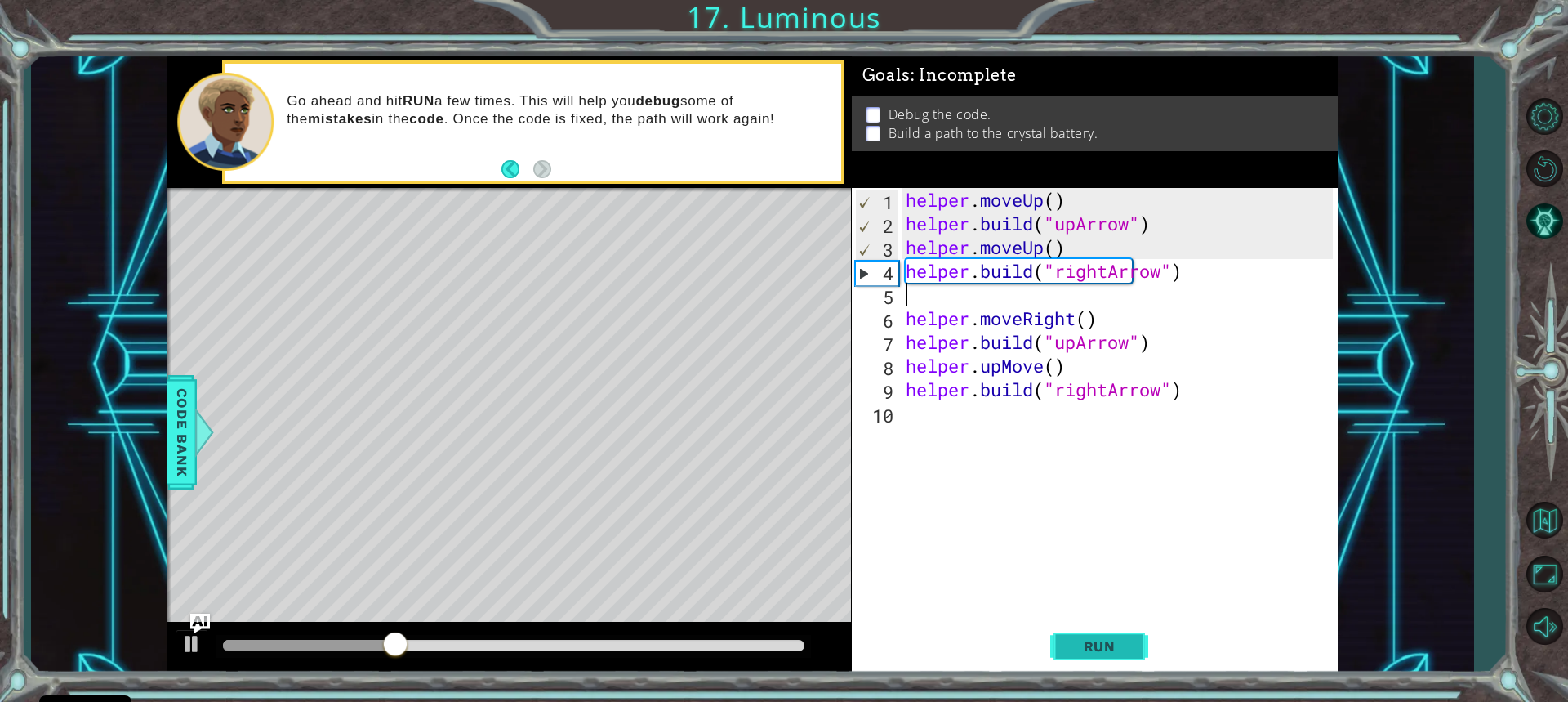
click at [1103, 635] on button "Run" at bounding box center [1100, 645] width 98 height 48
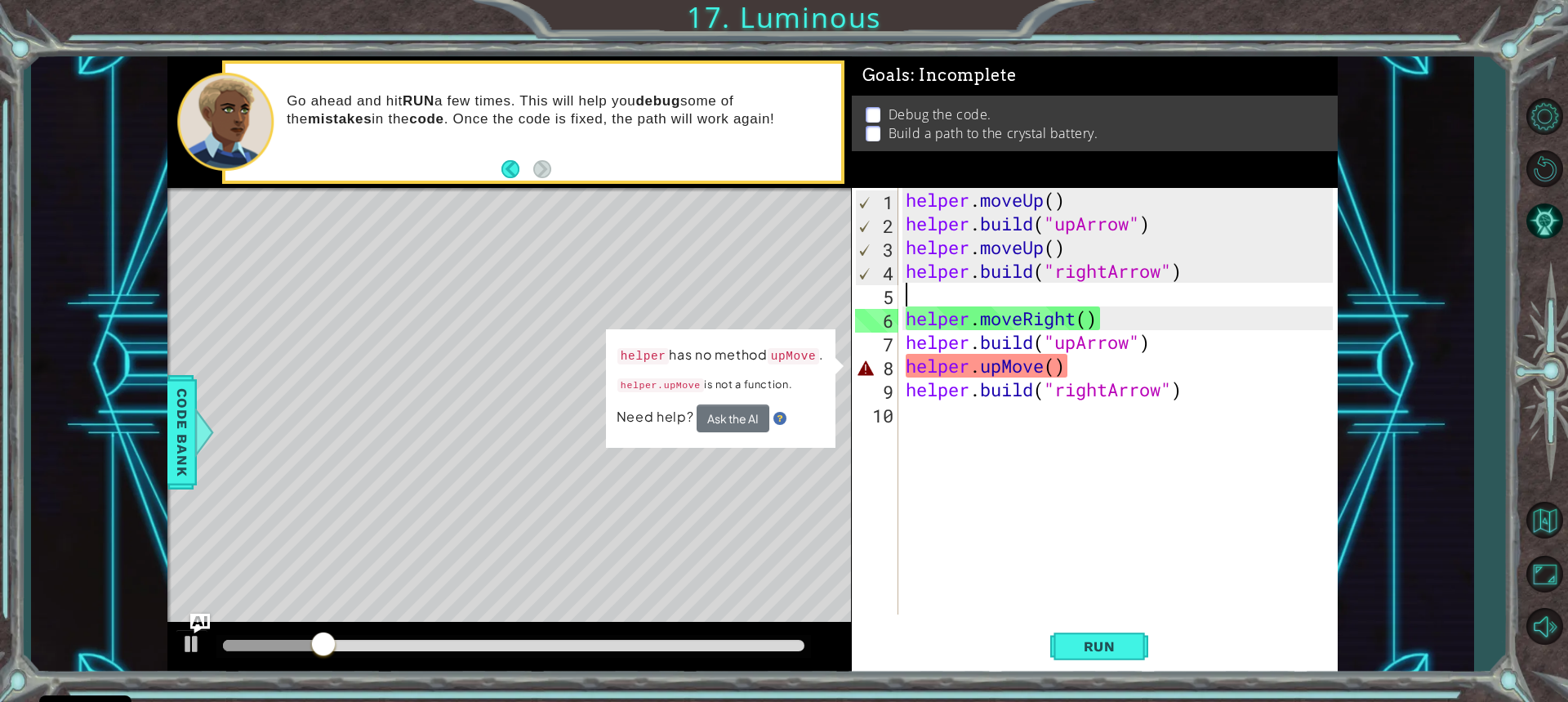
click at [1044, 367] on div "helper . moveUp ( ) helper . build ( "upArrow" ) helper . moveUp ( ) helper . b…" at bounding box center [1121, 425] width 439 height 474
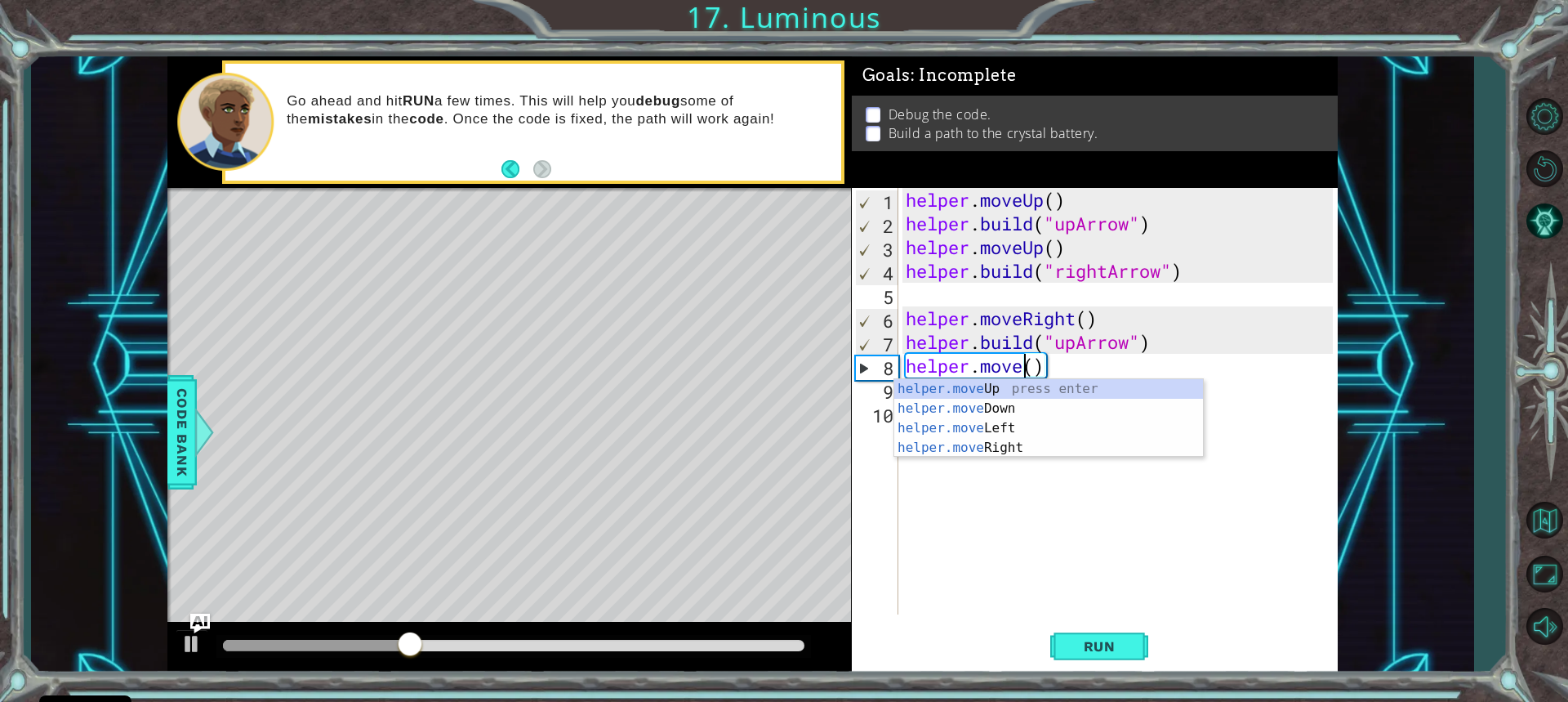
scroll to position [0, 5]
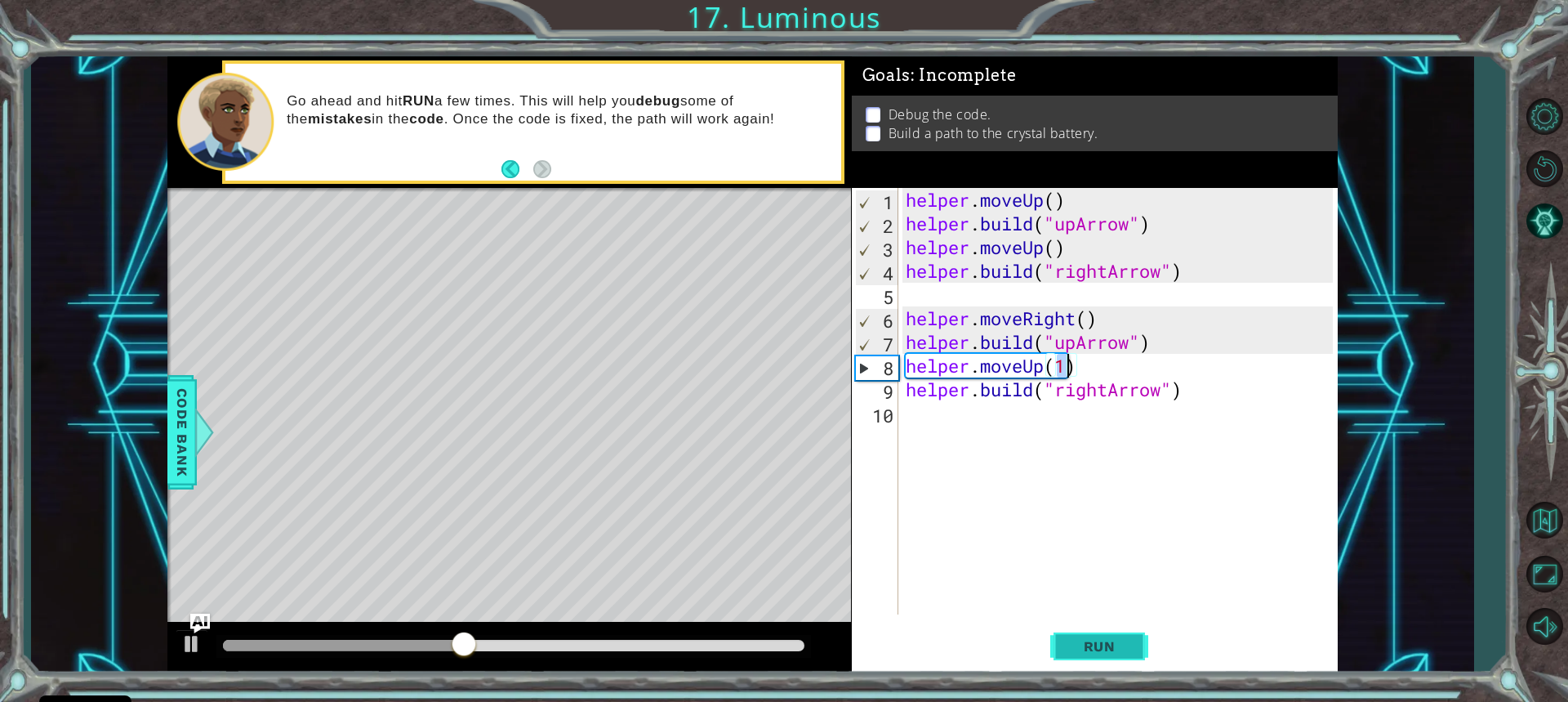
type textarea "helper.moveUp(1)"
click at [1076, 659] on button "Run" at bounding box center [1100, 645] width 98 height 48
click at [798, 643] on div at bounding box center [514, 645] width 581 height 12
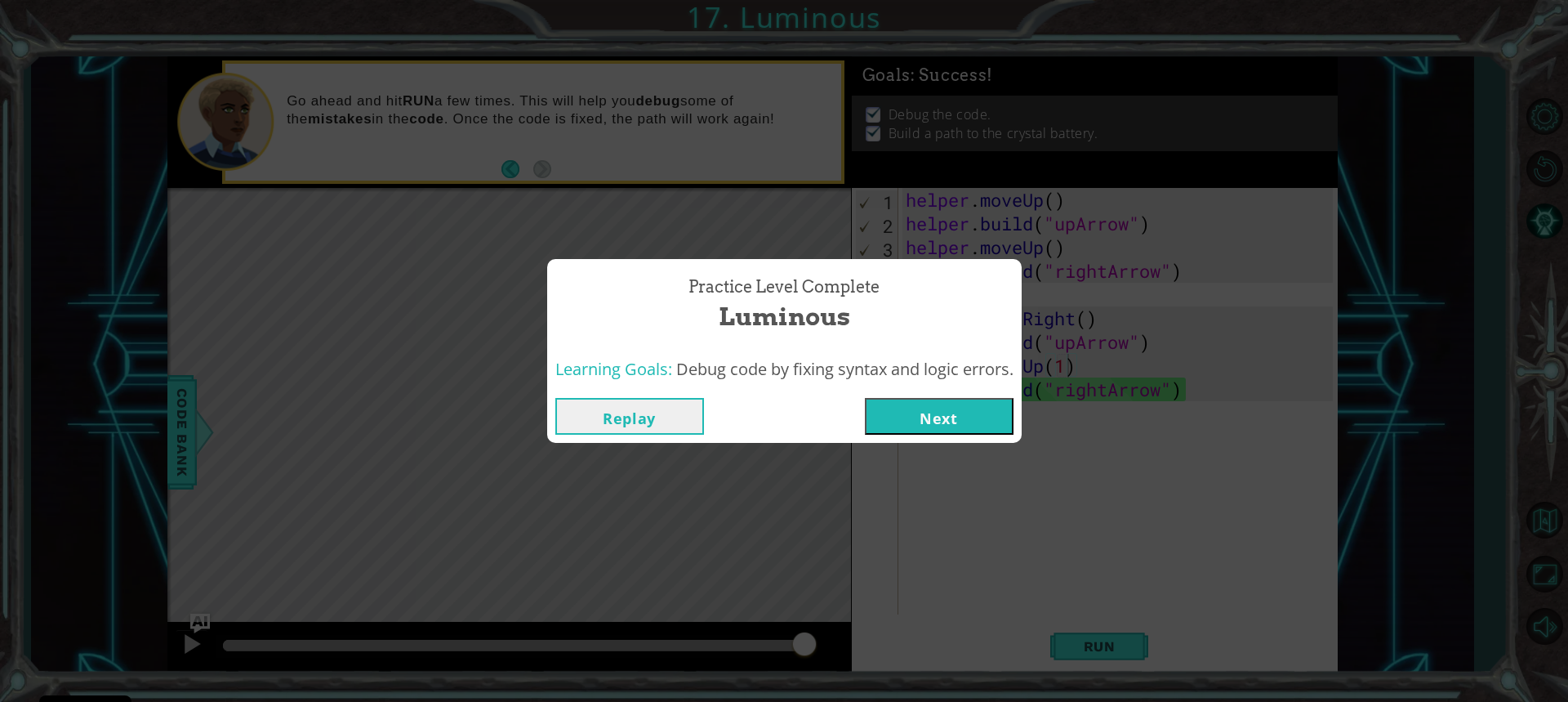
drag, startPoint x: 796, startPoint y: 647, endPoint x: 808, endPoint y: 651, distance: 12.6
click at [808, 651] on body "Cookie Policy CodeCombat uses a few essential and non-essential cookies. Privac…" at bounding box center [784, 351] width 1568 height 702
click at [960, 416] on button "Next" at bounding box center [940, 416] width 148 height 37
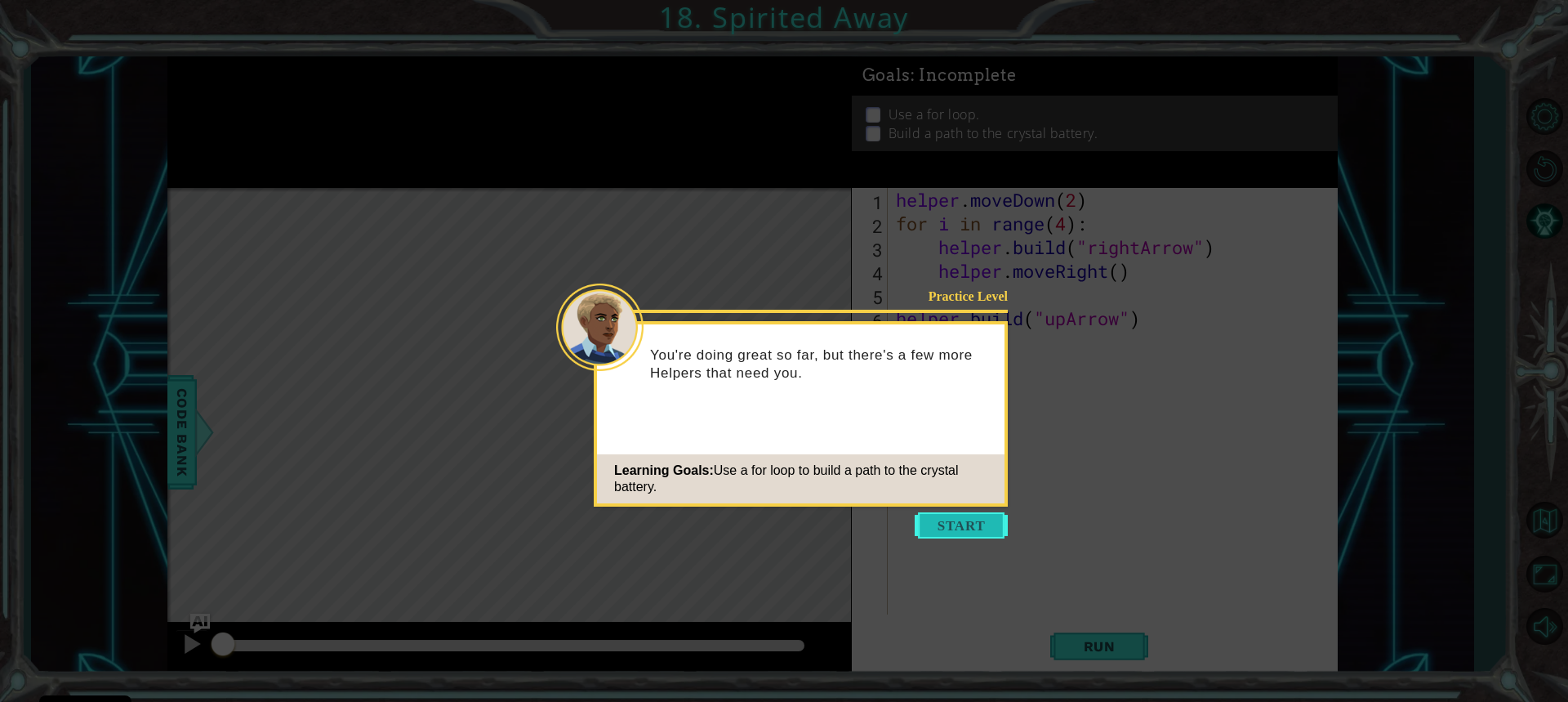
click at [958, 520] on button "Start" at bounding box center [961, 525] width 93 height 26
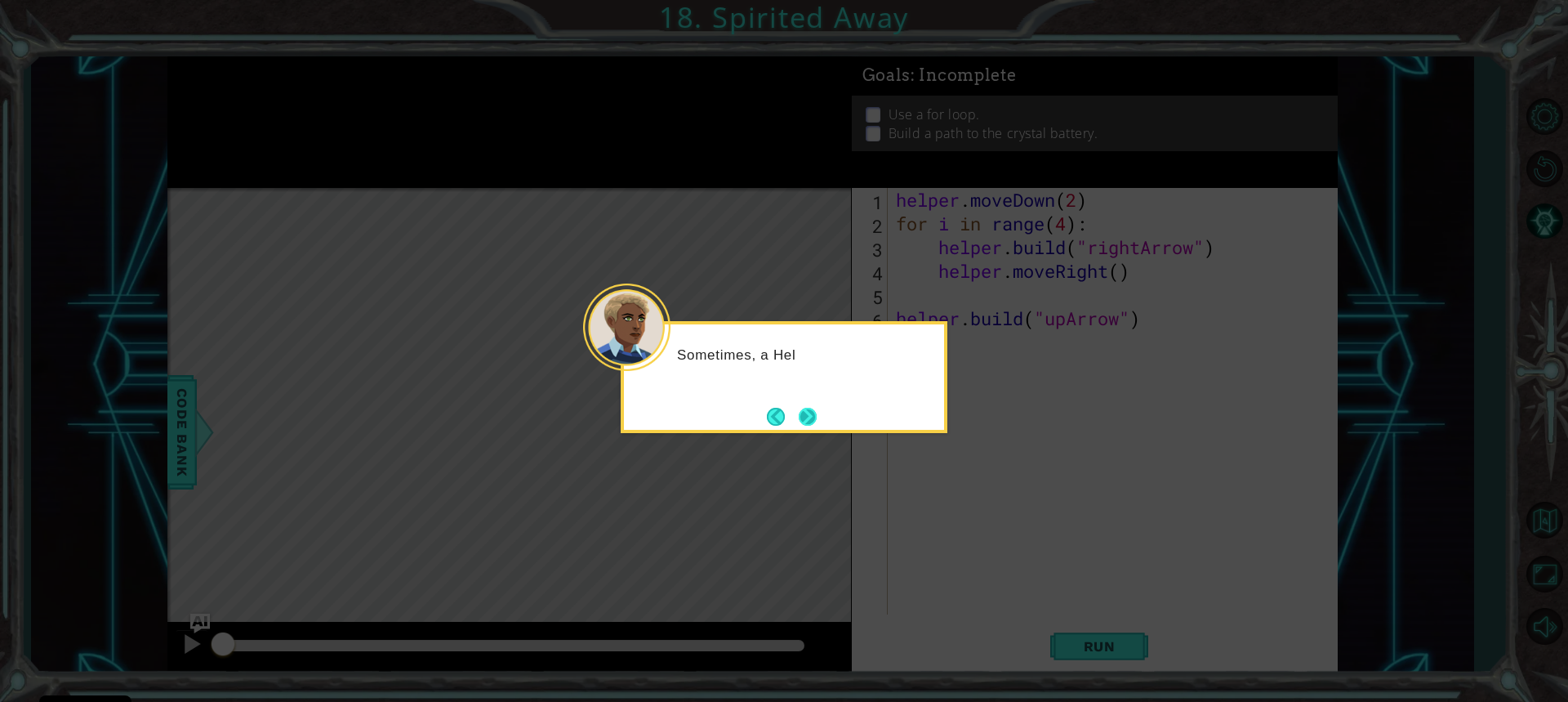
click at [801, 418] on button "Next" at bounding box center [808, 416] width 19 height 19
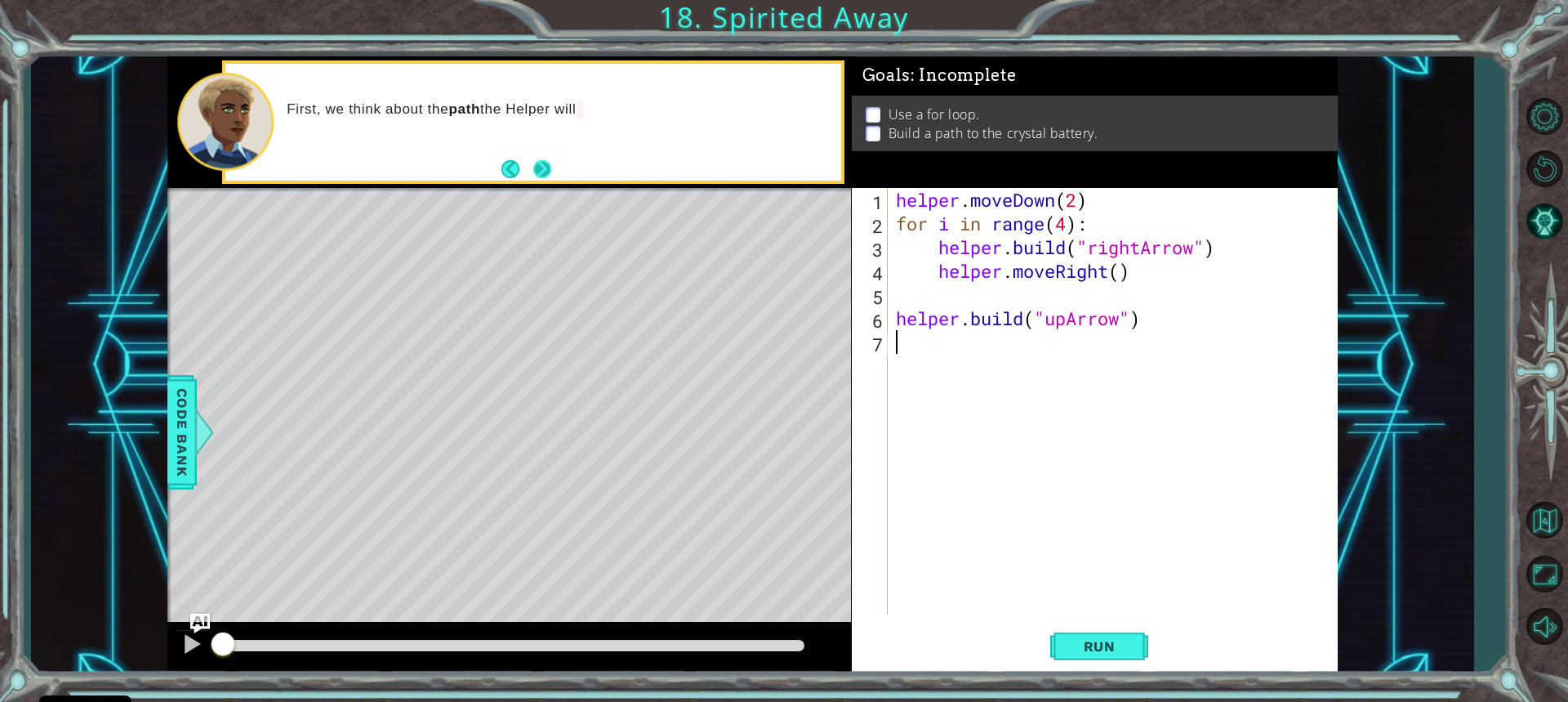
click at [530, 173] on footer at bounding box center [526, 168] width 50 height 24
click at [537, 166] on button "Next" at bounding box center [543, 169] width 18 height 18
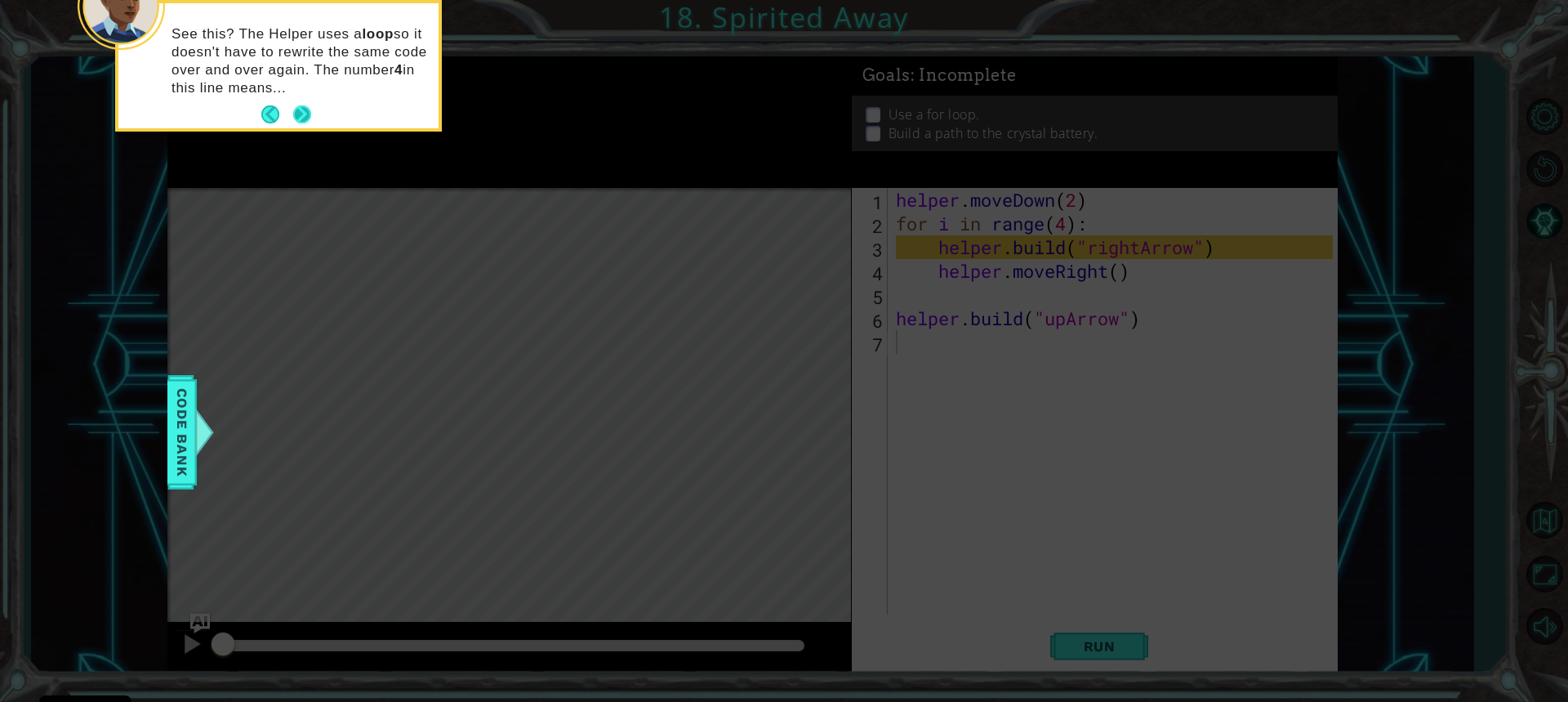
click at [304, 109] on button "Next" at bounding box center [302, 115] width 18 height 18
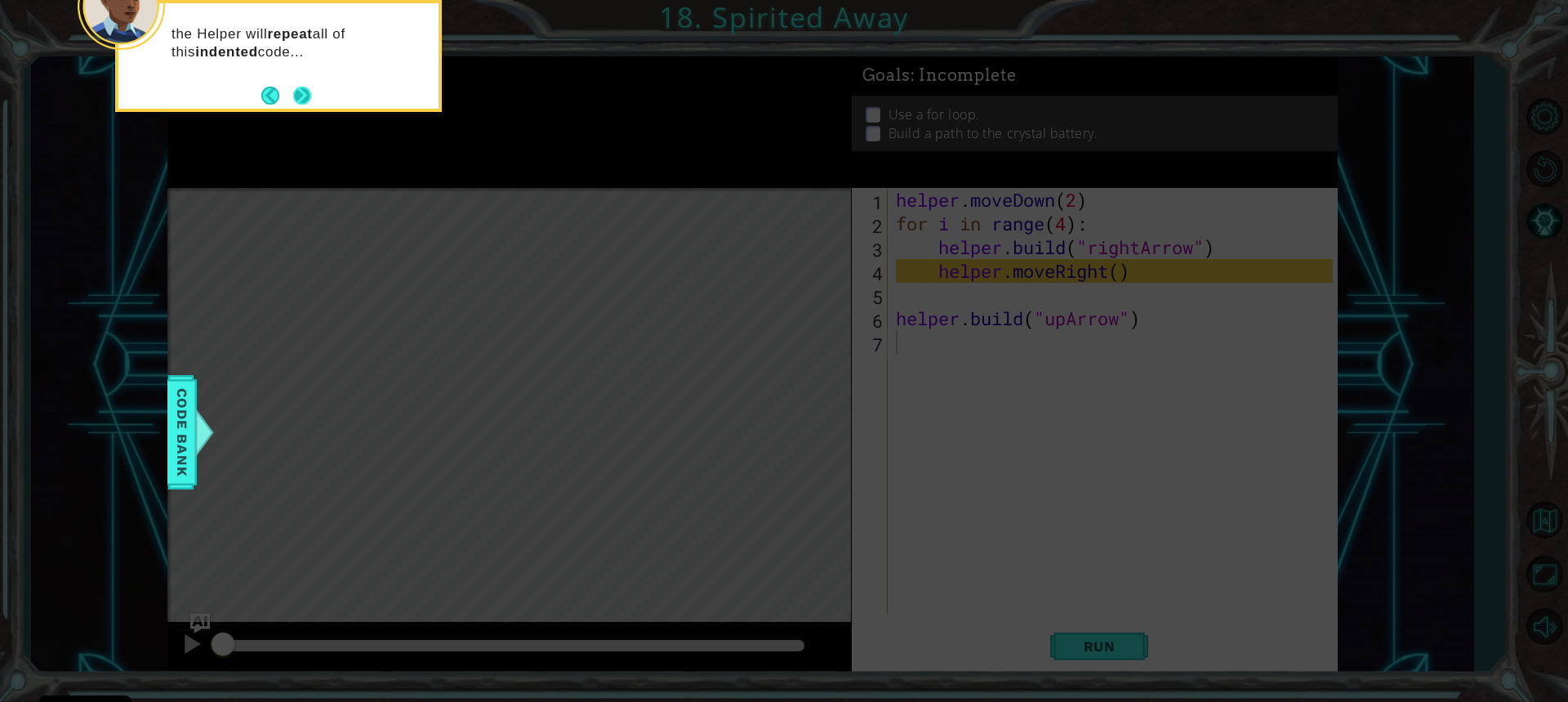
click at [306, 101] on button "Next" at bounding box center [302, 96] width 18 height 18
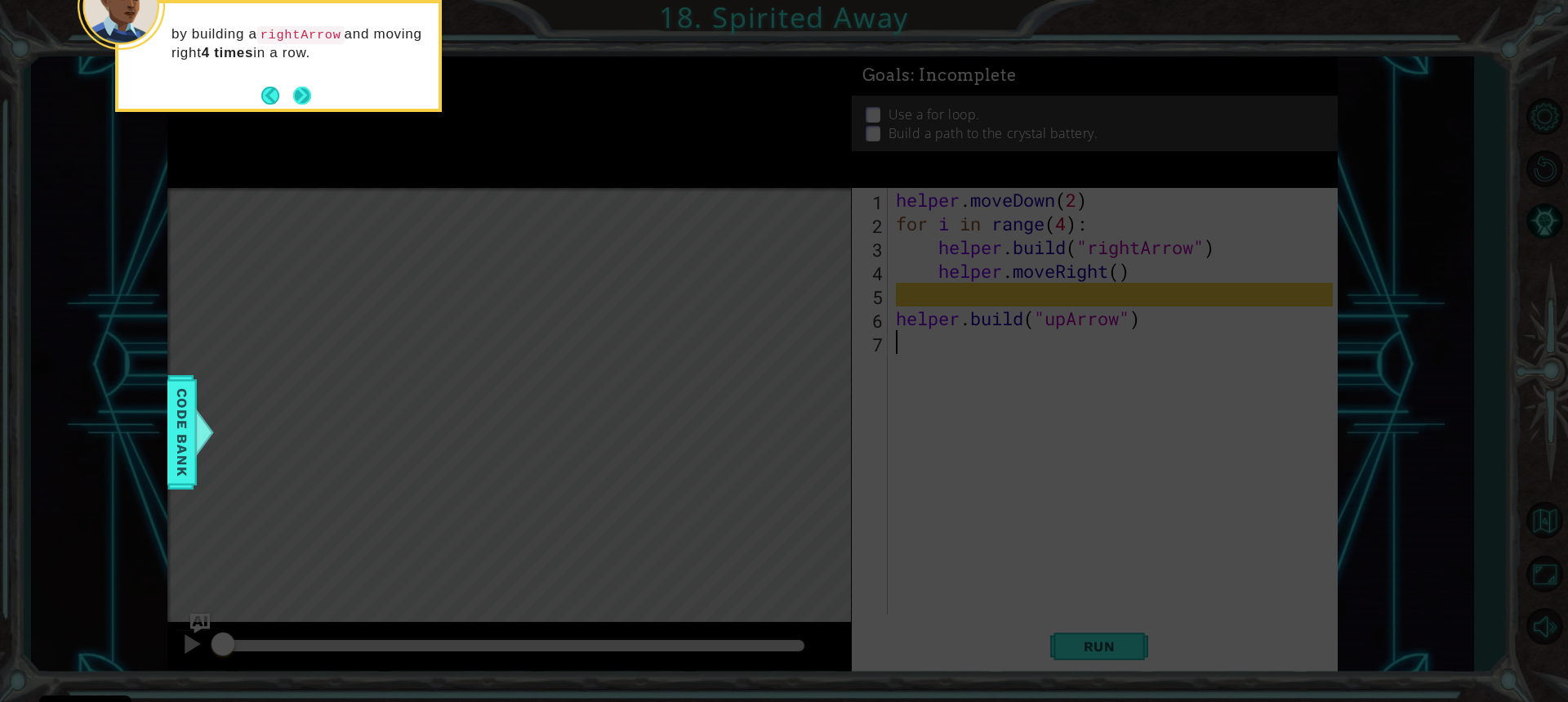
click at [305, 101] on button "Next" at bounding box center [302, 96] width 18 height 18
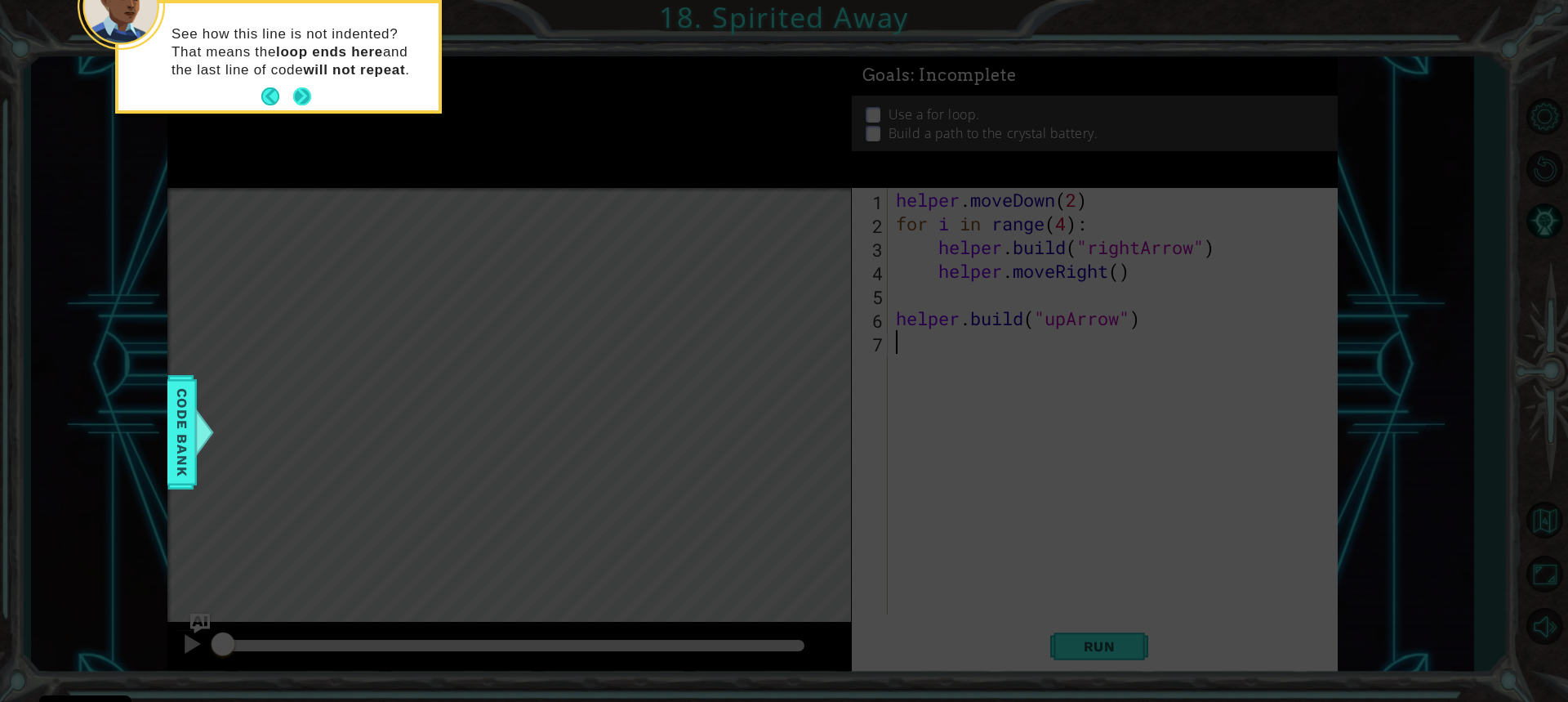
click at [305, 94] on button "Next" at bounding box center [302, 97] width 18 height 18
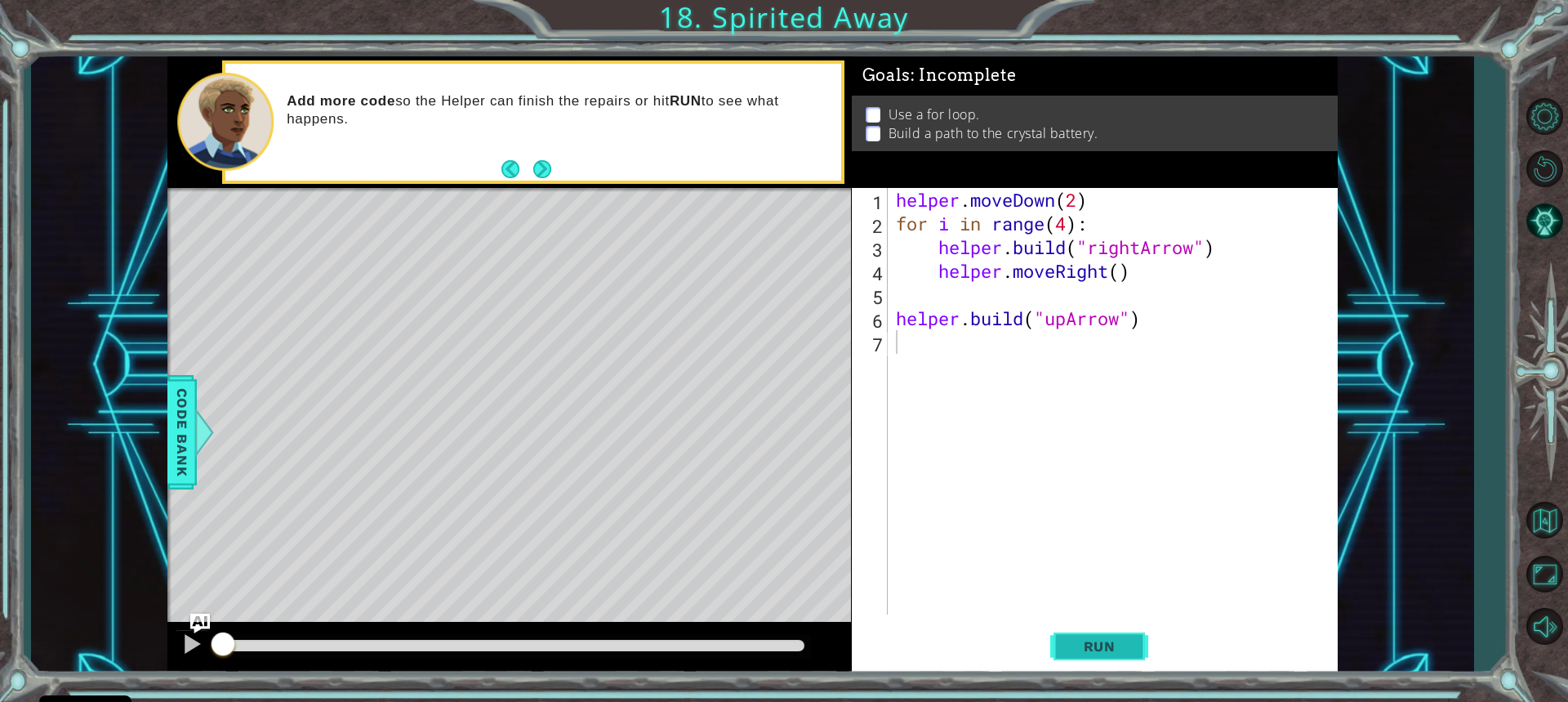
click at [1111, 655] on button "Run" at bounding box center [1100, 645] width 98 height 48
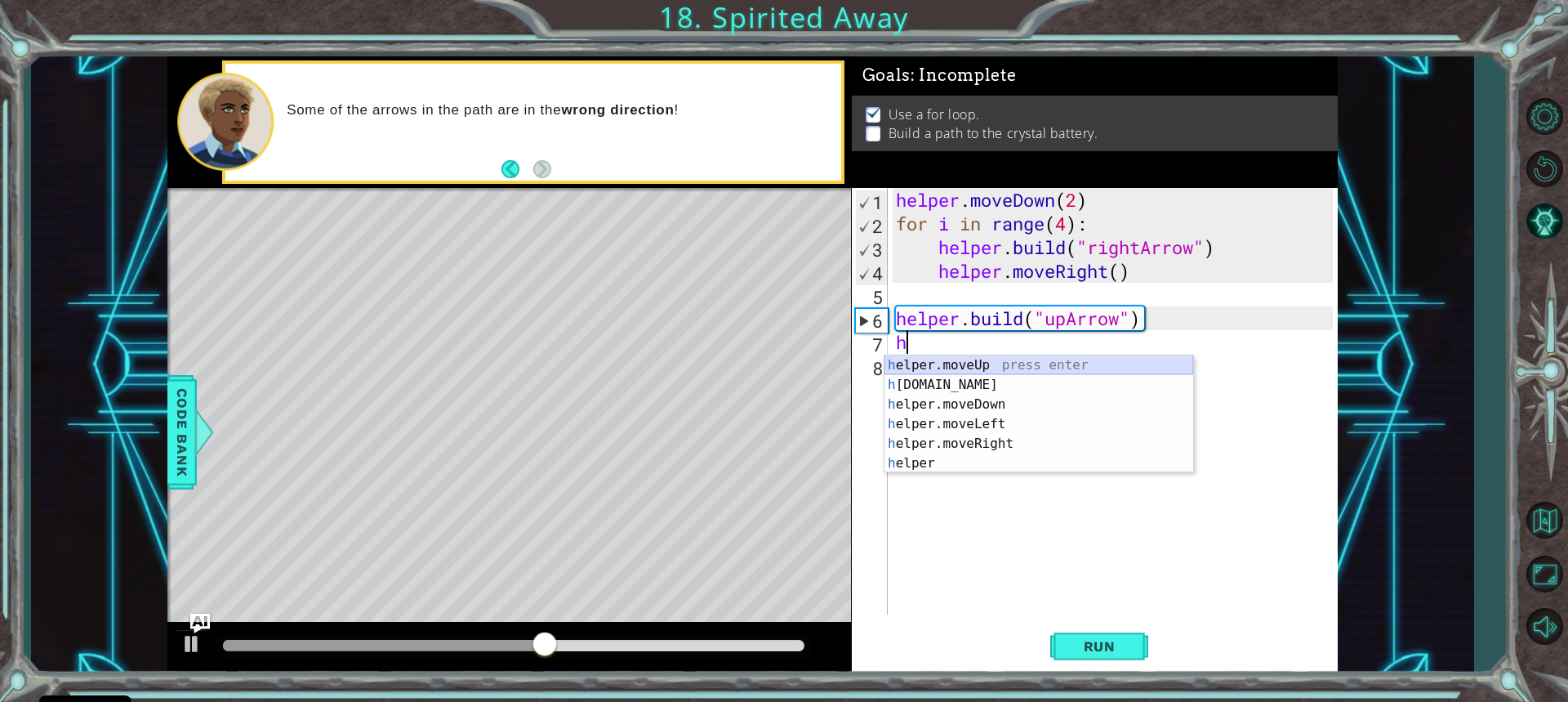
click at [985, 364] on div "h elper.moveUp press enter h [DOMAIN_NAME] press enter h elper.moveDown press e…" at bounding box center [1038, 433] width 308 height 157
type textarea "helper.moveUp(1)"
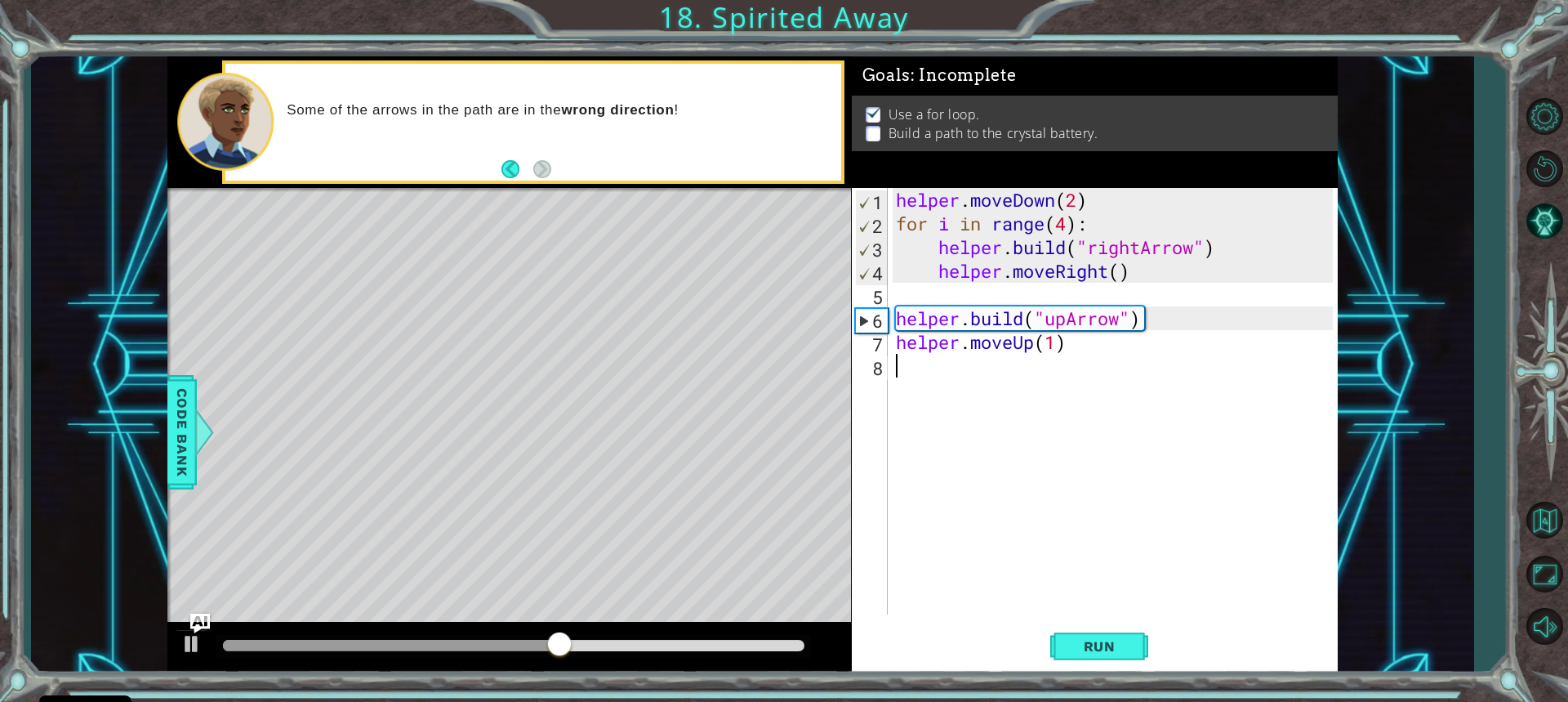
click at [923, 373] on div "helper . moveDown ( 2 ) for i in range ( 4 ) : helper . build ( "rightArrow" ) …" at bounding box center [1117, 425] width 449 height 474
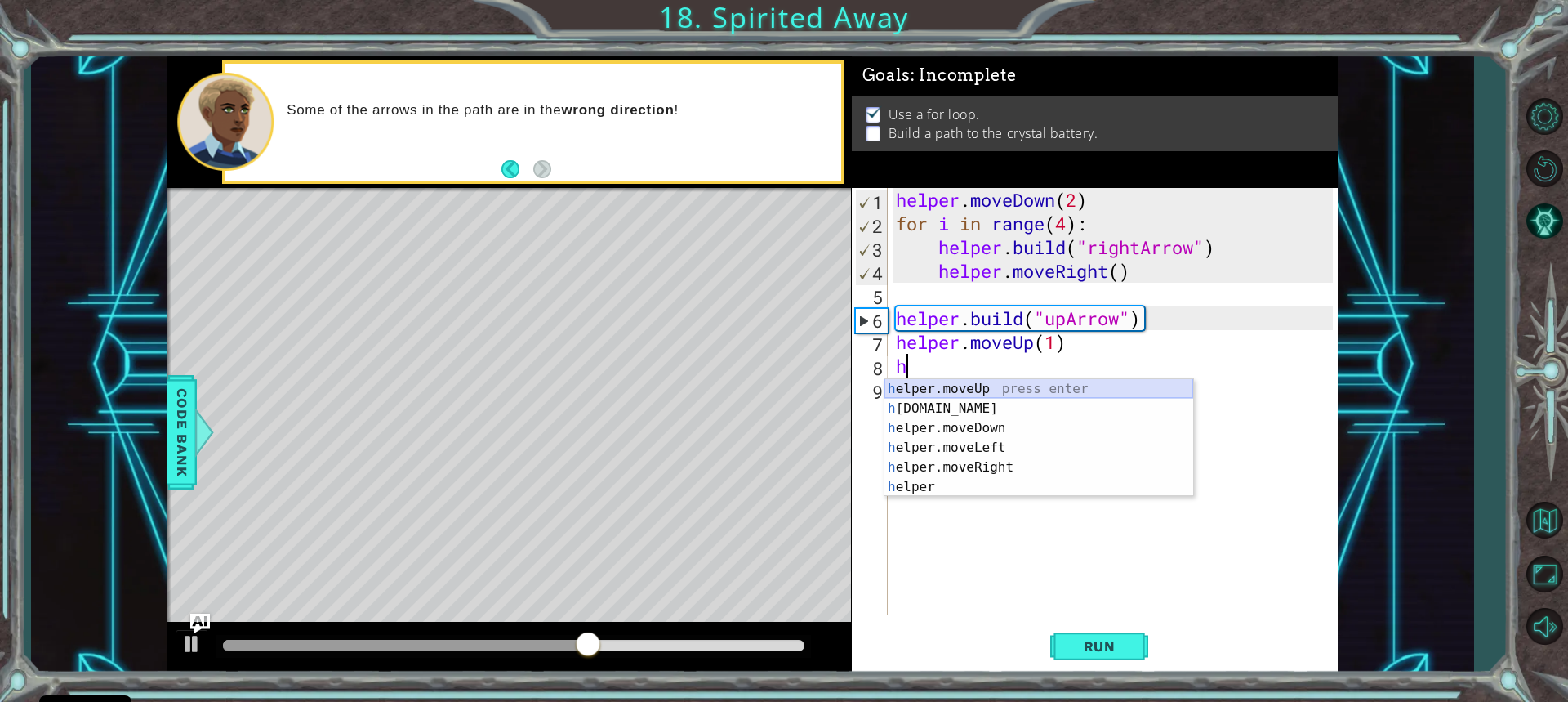
click at [970, 396] on div "h elper.moveUp press enter h [DOMAIN_NAME] press enter h elper.moveDown press e…" at bounding box center [1038, 457] width 308 height 157
type textarea "helper.moveUp(1)"
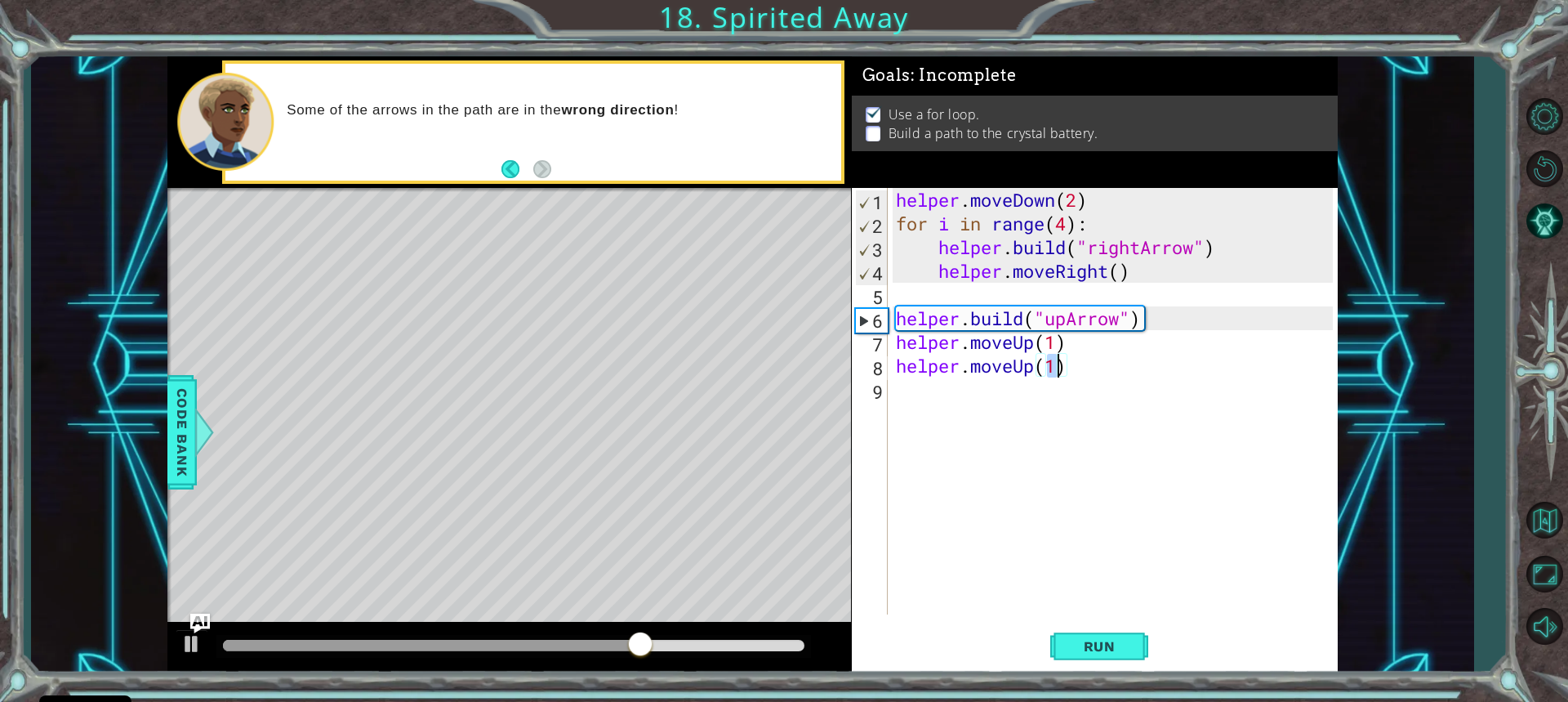
click at [1060, 386] on div "helper . moveDown ( 2 ) for i in range ( 4 ) : helper . build ( "rightArrow" ) …" at bounding box center [1117, 425] width 449 height 474
click at [1076, 376] on div "helper . moveDown ( 2 ) for i in range ( 4 ) : helper . build ( "rightArrow" ) …" at bounding box center [1117, 425] width 449 height 474
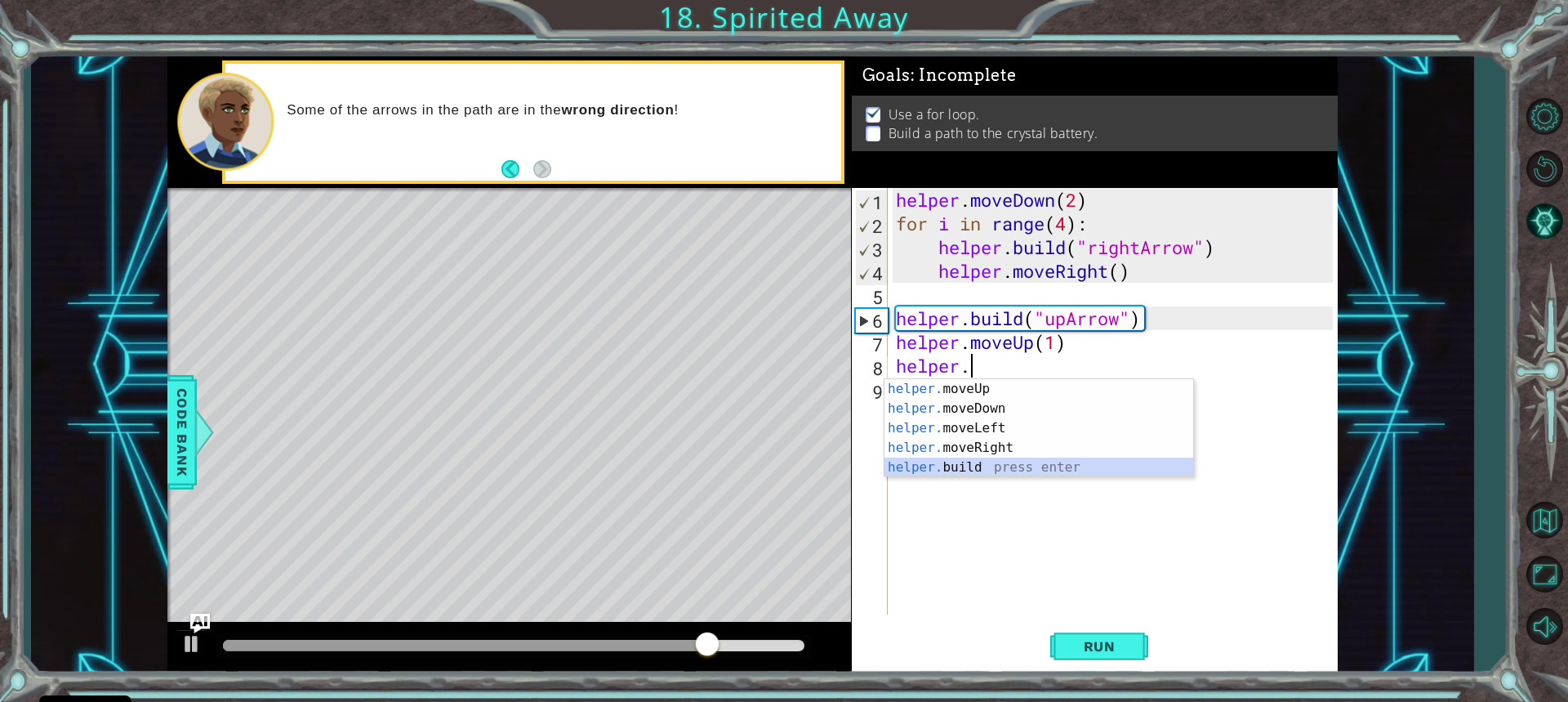
click at [987, 464] on div "helper. moveUp press enter helper. moveDown press enter helper. moveLeft press …" at bounding box center [1038, 448] width 308 height 138
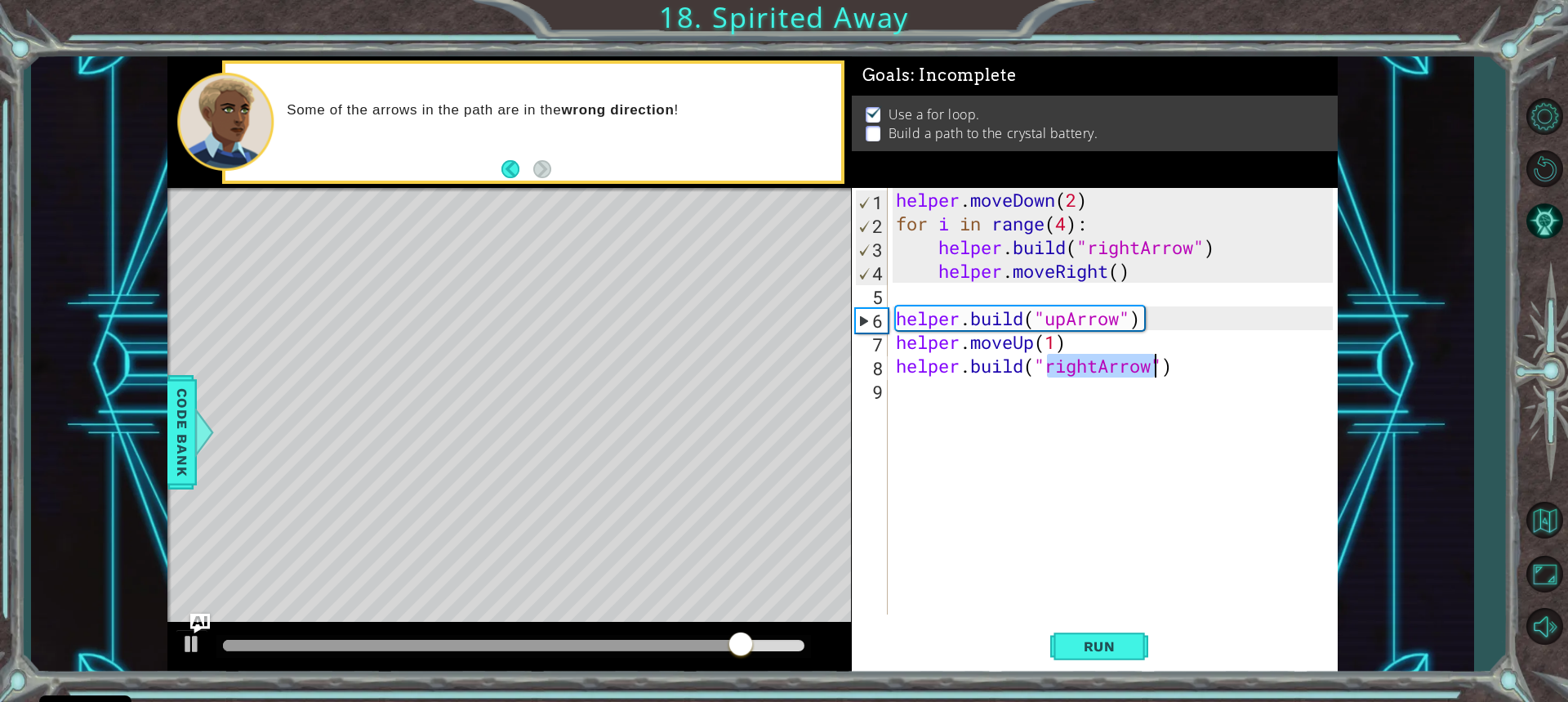
click at [1100, 369] on div "helper . moveDown ( 2 ) for i in range ( 4 ) : helper . build ( "rightArrow" ) …" at bounding box center [1112, 402] width 440 height 427
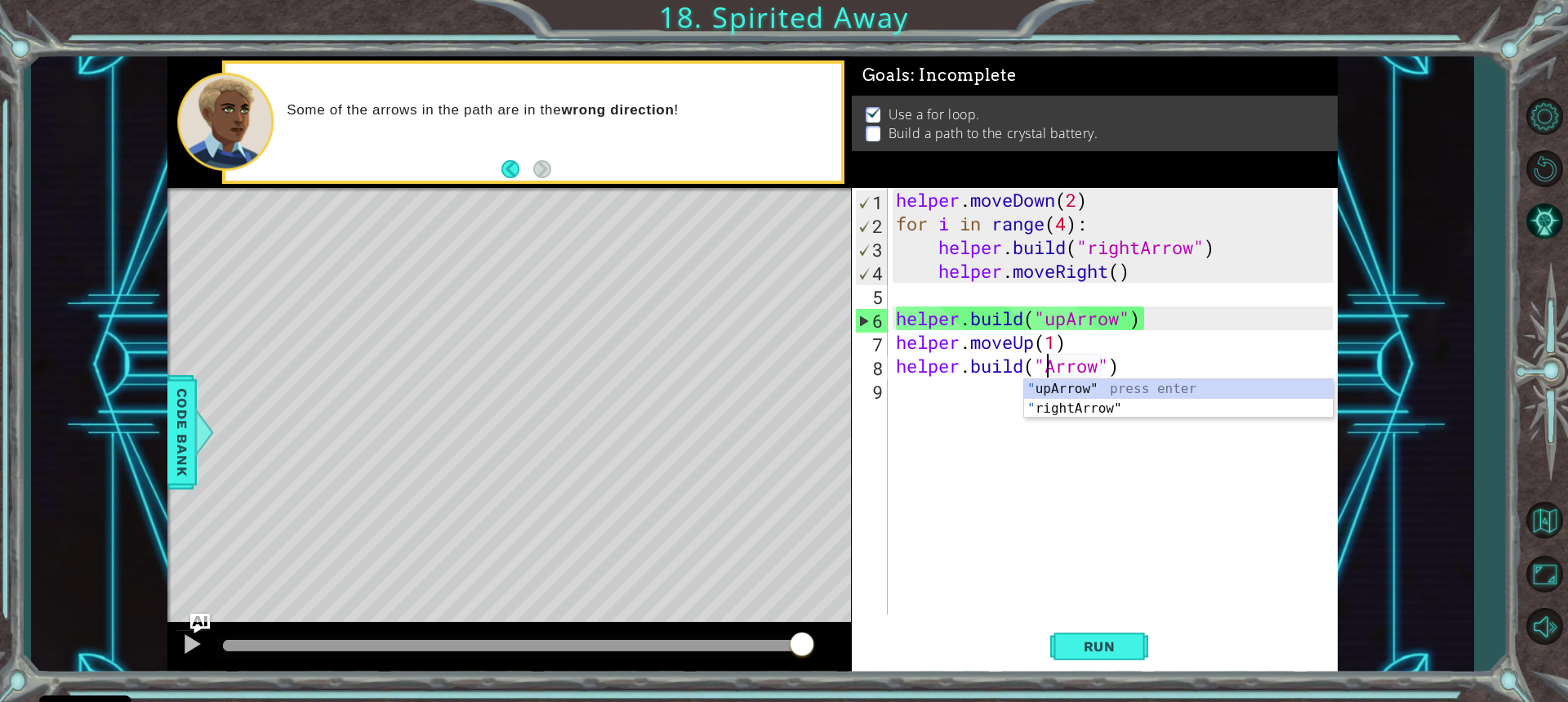
scroll to position [0, 7]
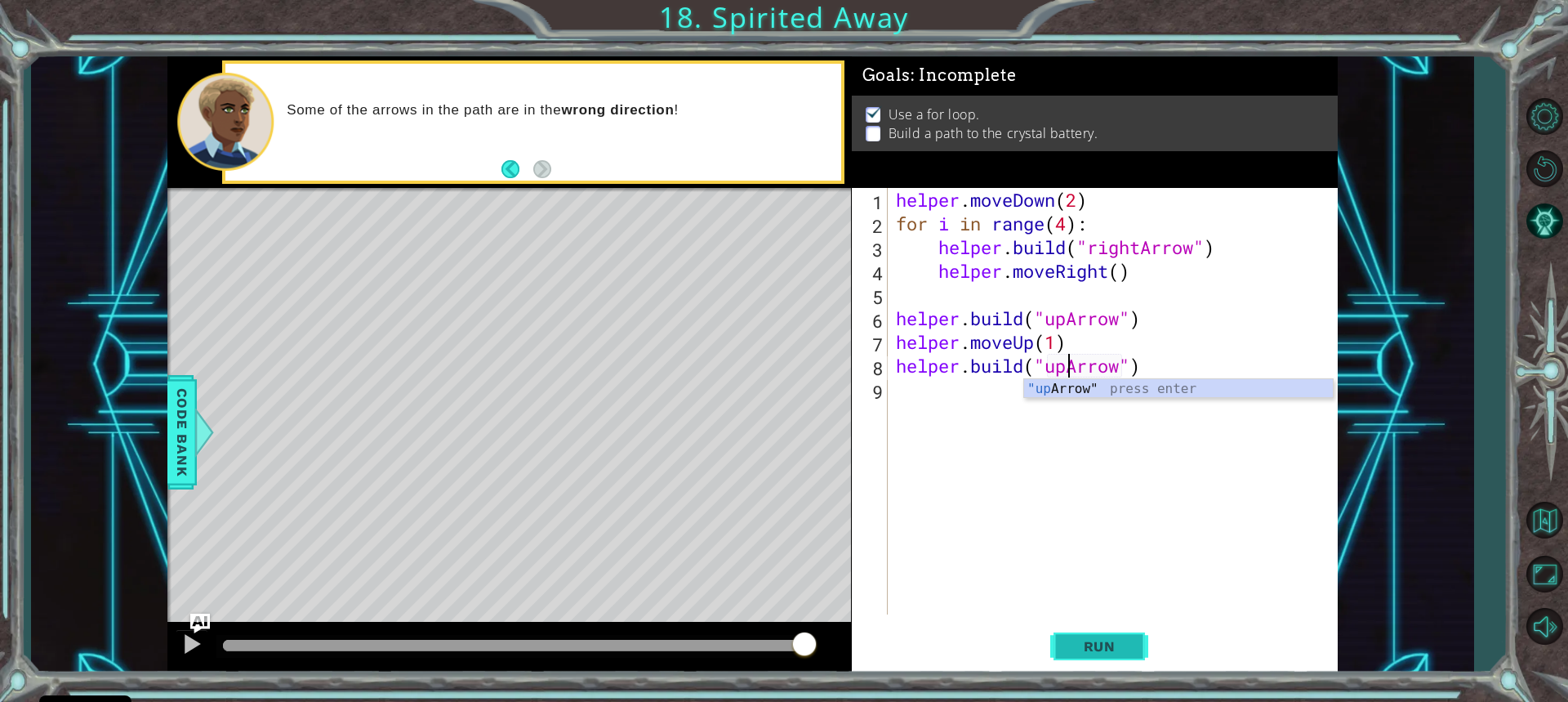
type textarea "[DOMAIN_NAME]("upArrow")"
click at [1068, 651] on span "Run" at bounding box center [1100, 646] width 64 height 16
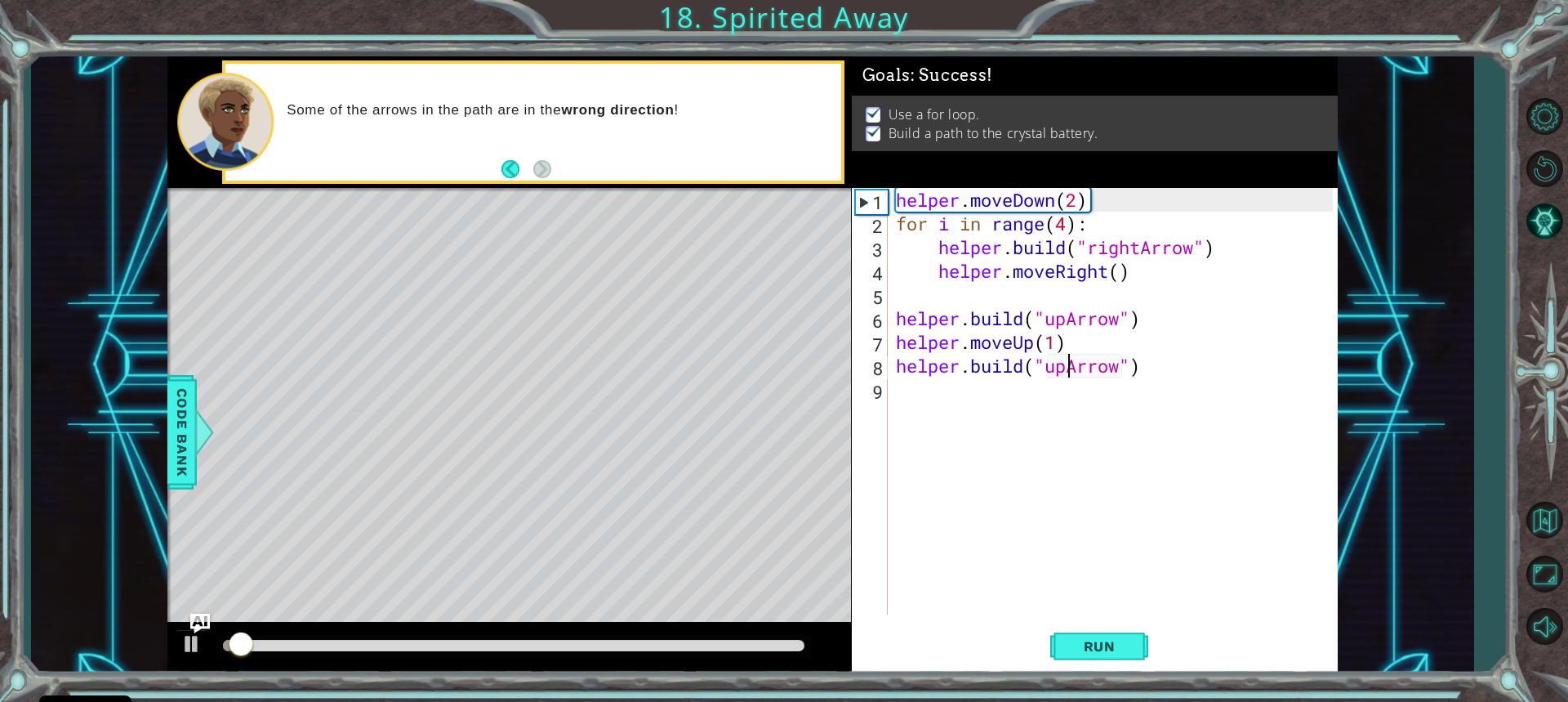
click at [806, 643] on div at bounding box center [513, 646] width 594 height 23
click at [803, 643] on div at bounding box center [513, 646] width 594 height 23
click at [803, 643] on div at bounding box center [514, 645] width 581 height 12
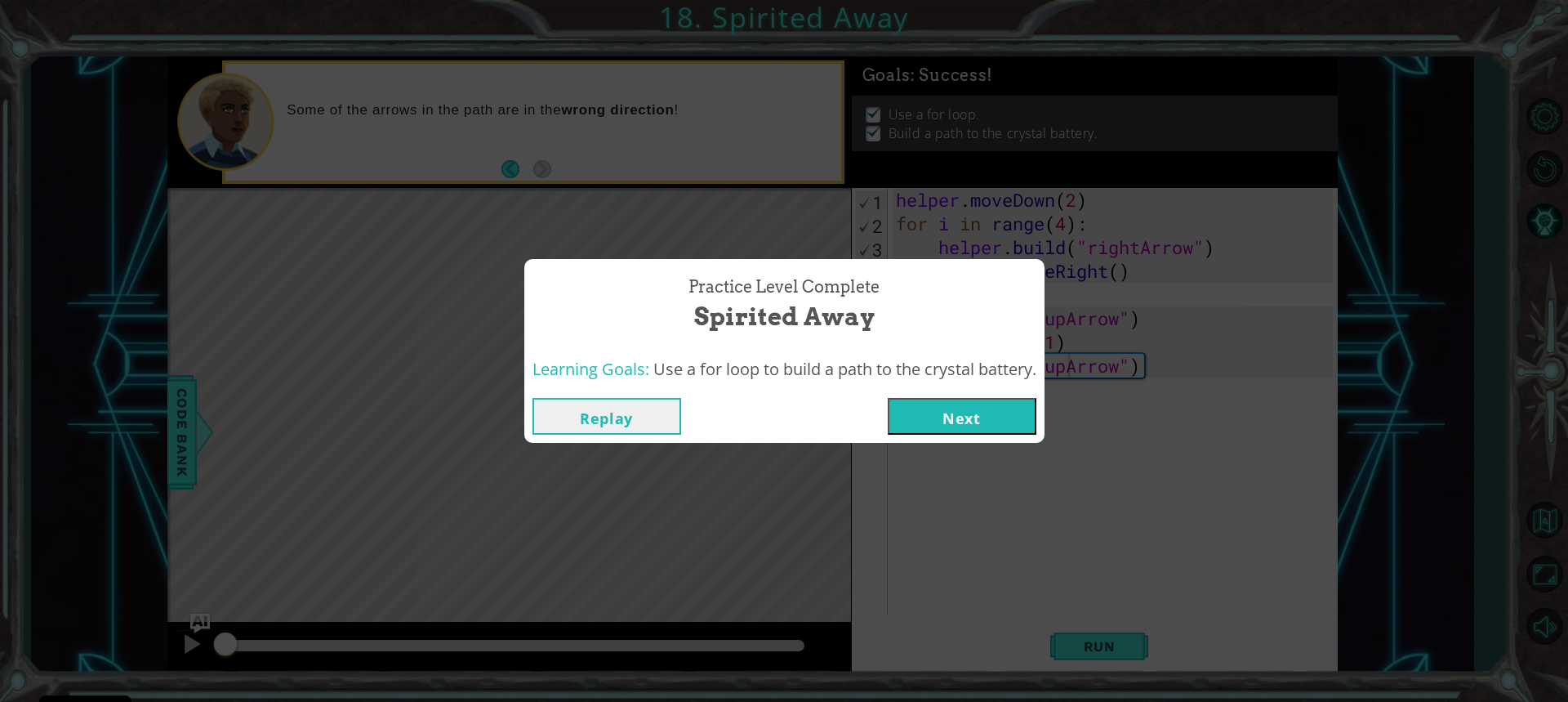
click at [993, 425] on button "Next" at bounding box center [962, 416] width 148 height 37
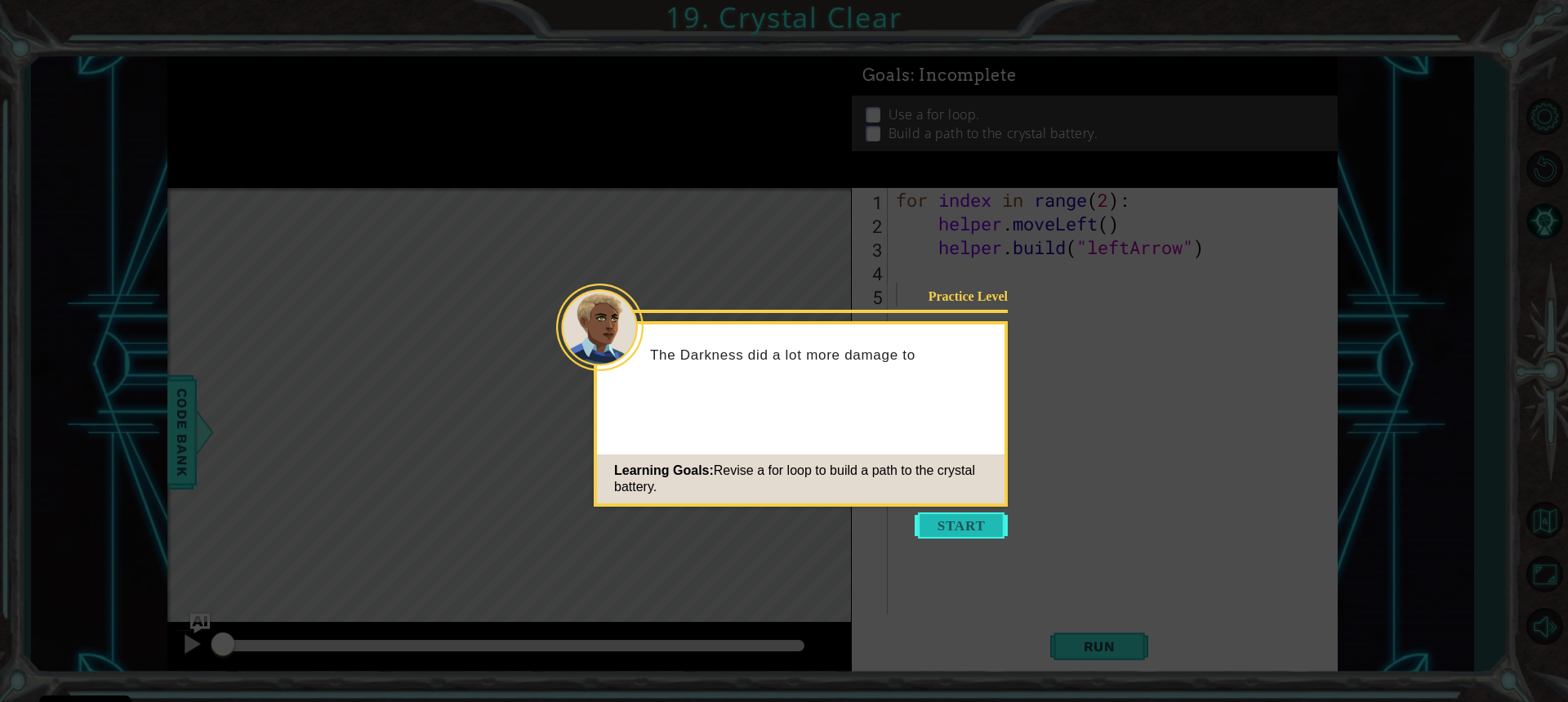
click at [940, 512] on button "Start" at bounding box center [961, 525] width 93 height 26
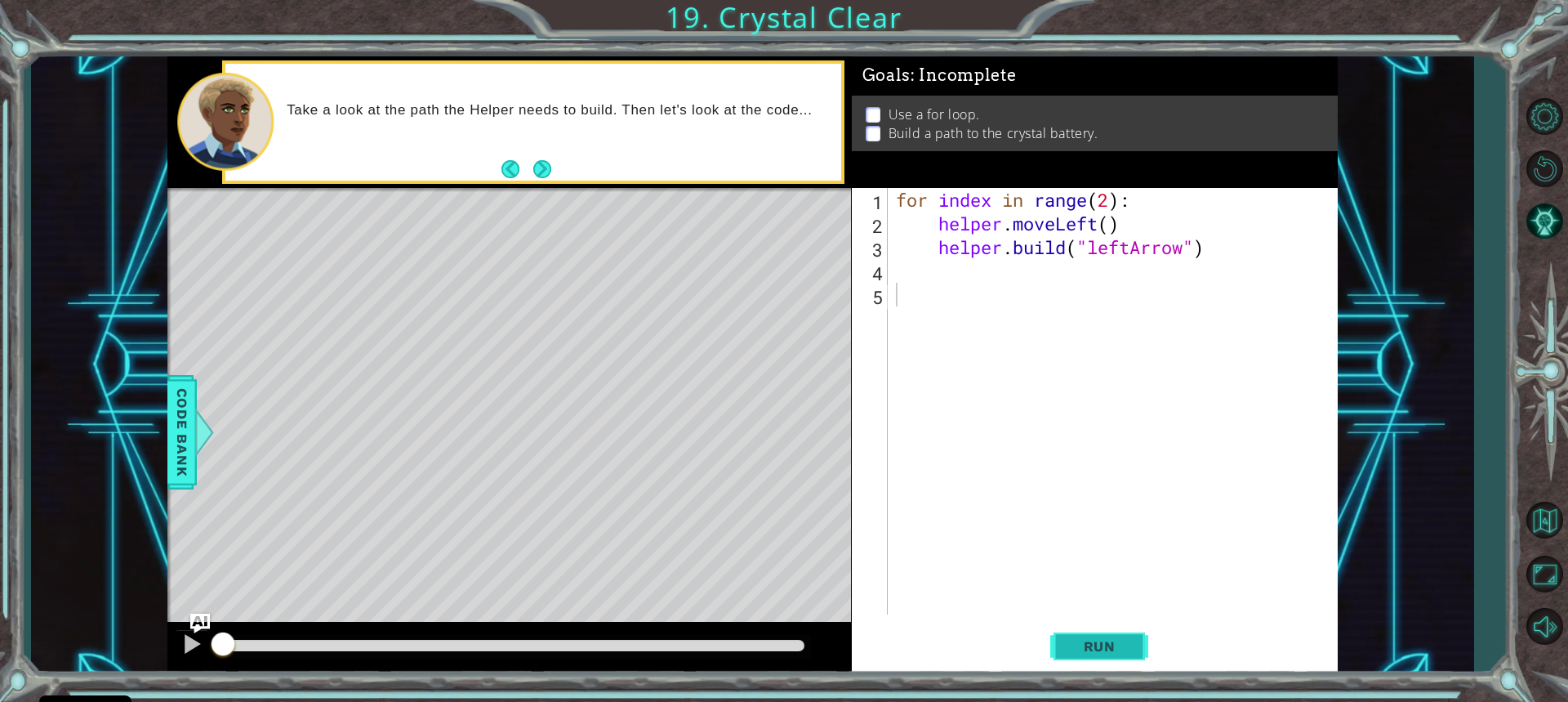
click at [1058, 645] on button "Run" at bounding box center [1100, 645] width 98 height 48
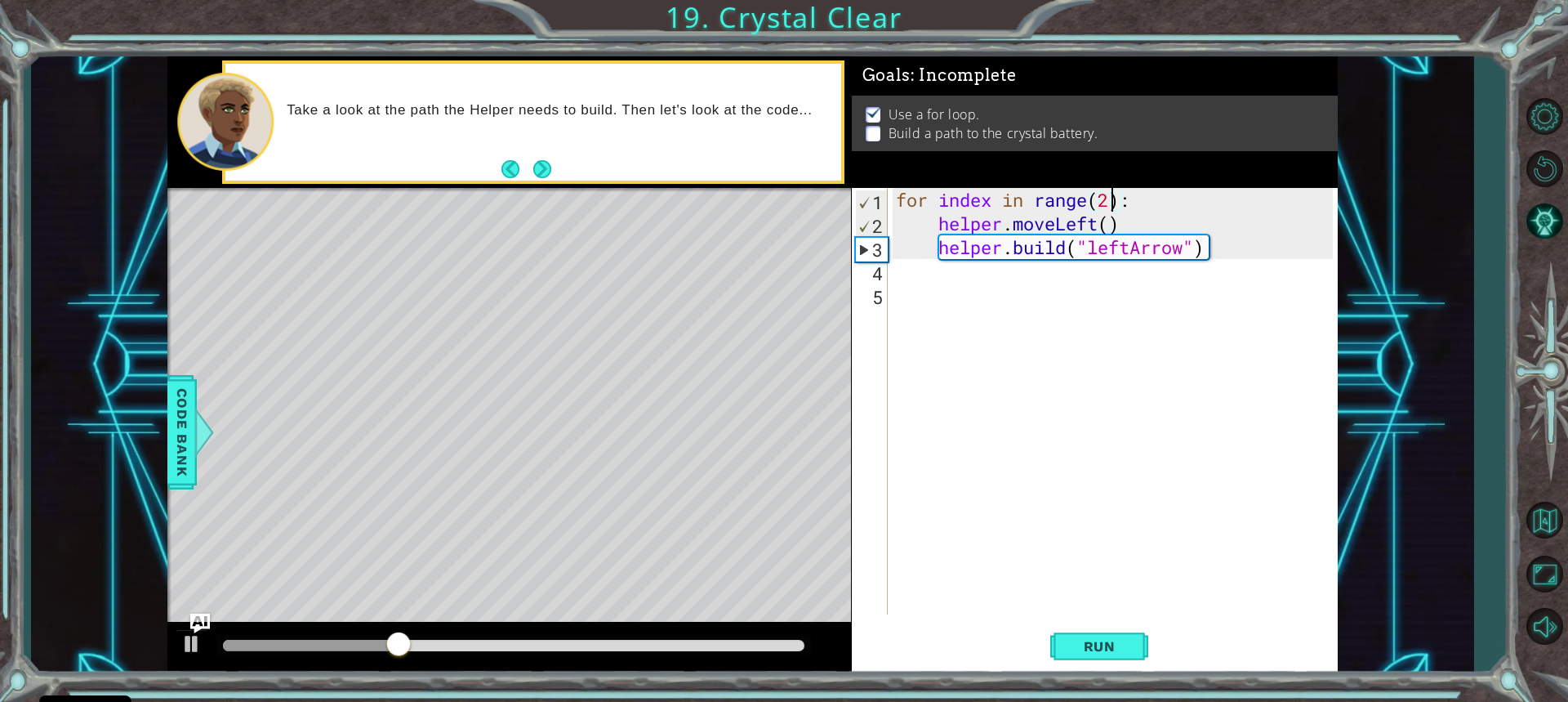
click at [1111, 204] on div "for index in range ( 2 ) : helper . moveLeft ( ) helper . build ( "leftArrow" )" at bounding box center [1117, 425] width 449 height 474
click at [1102, 635] on button "Run" at bounding box center [1100, 645] width 98 height 48
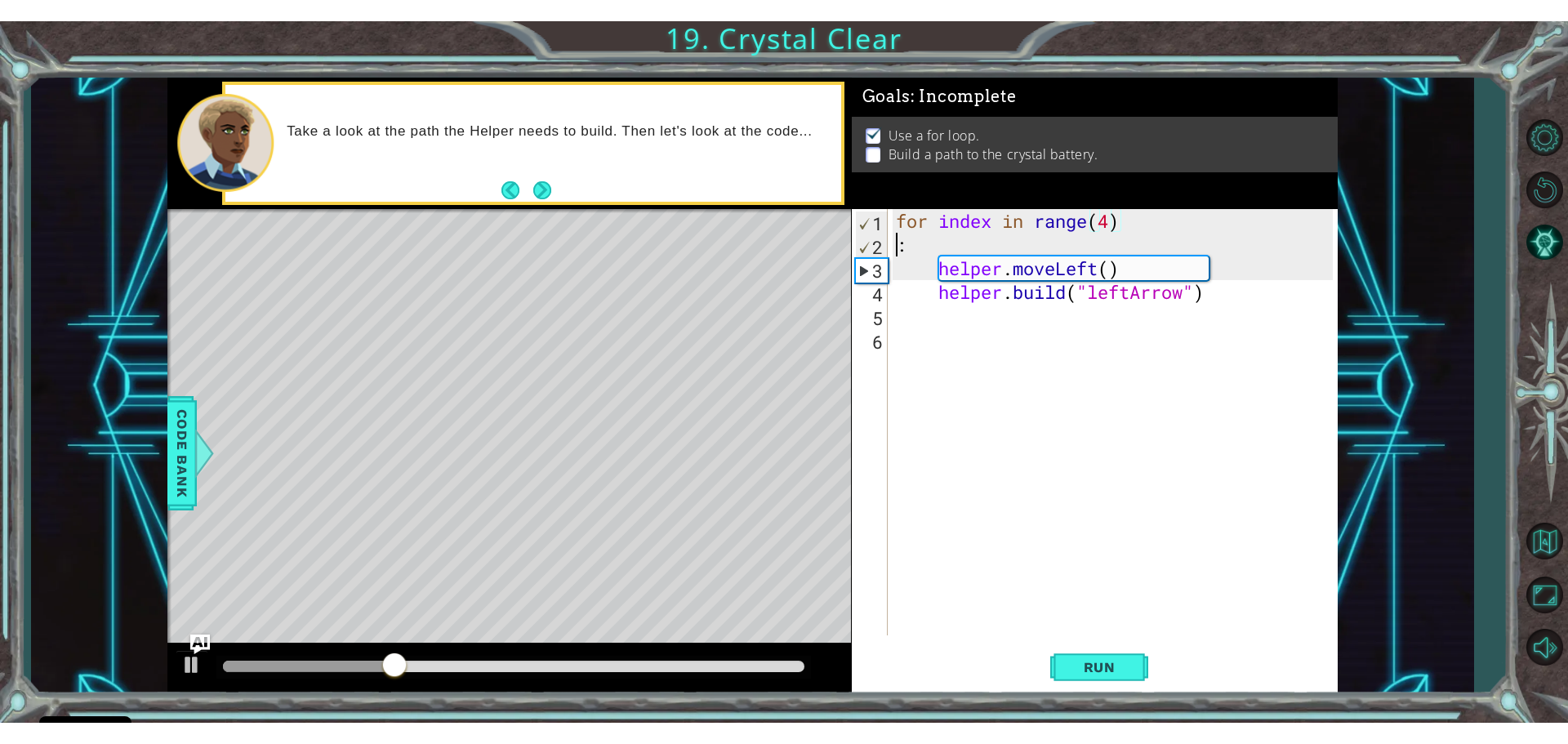
scroll to position [0, 0]
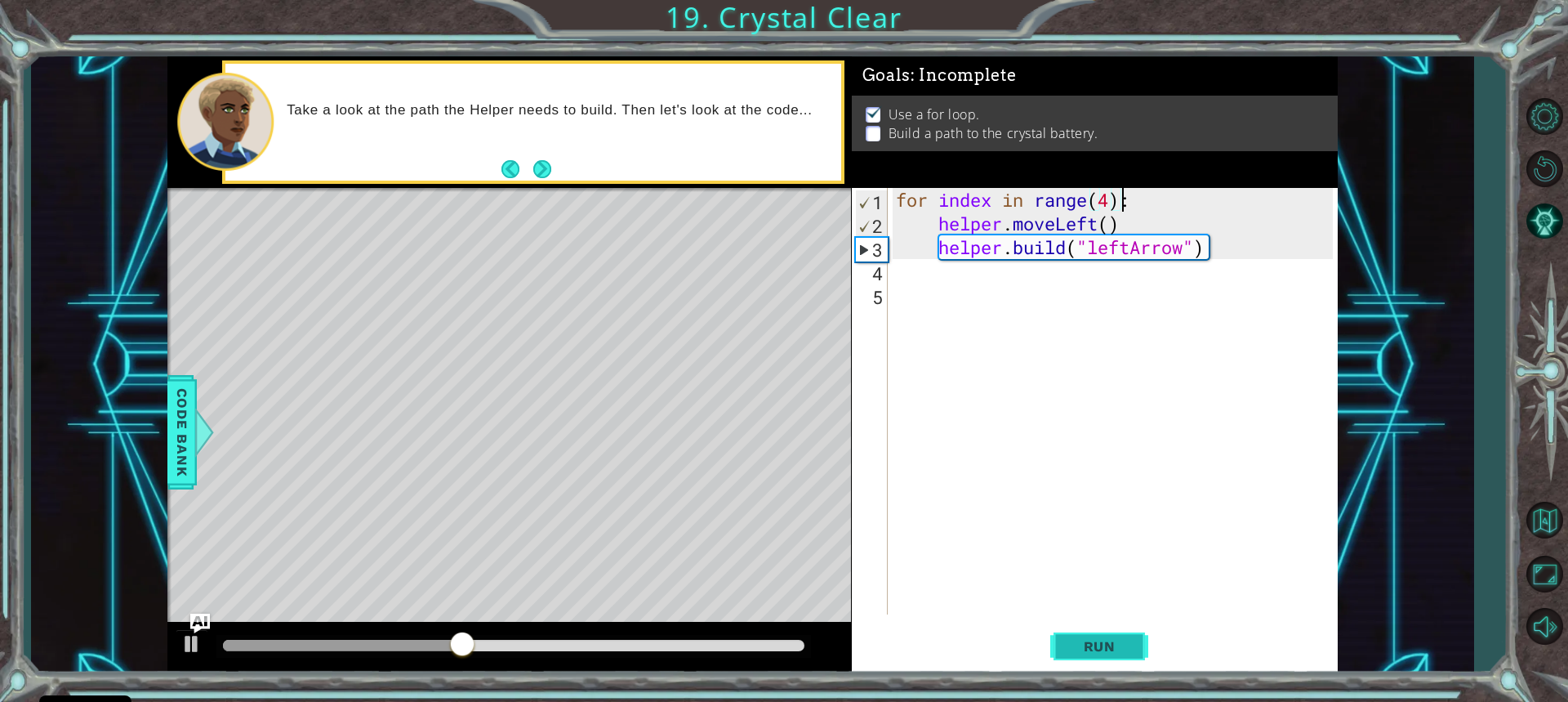
type textarea "for index in range(4):"
click at [1134, 650] on button "Run" at bounding box center [1100, 645] width 98 height 48
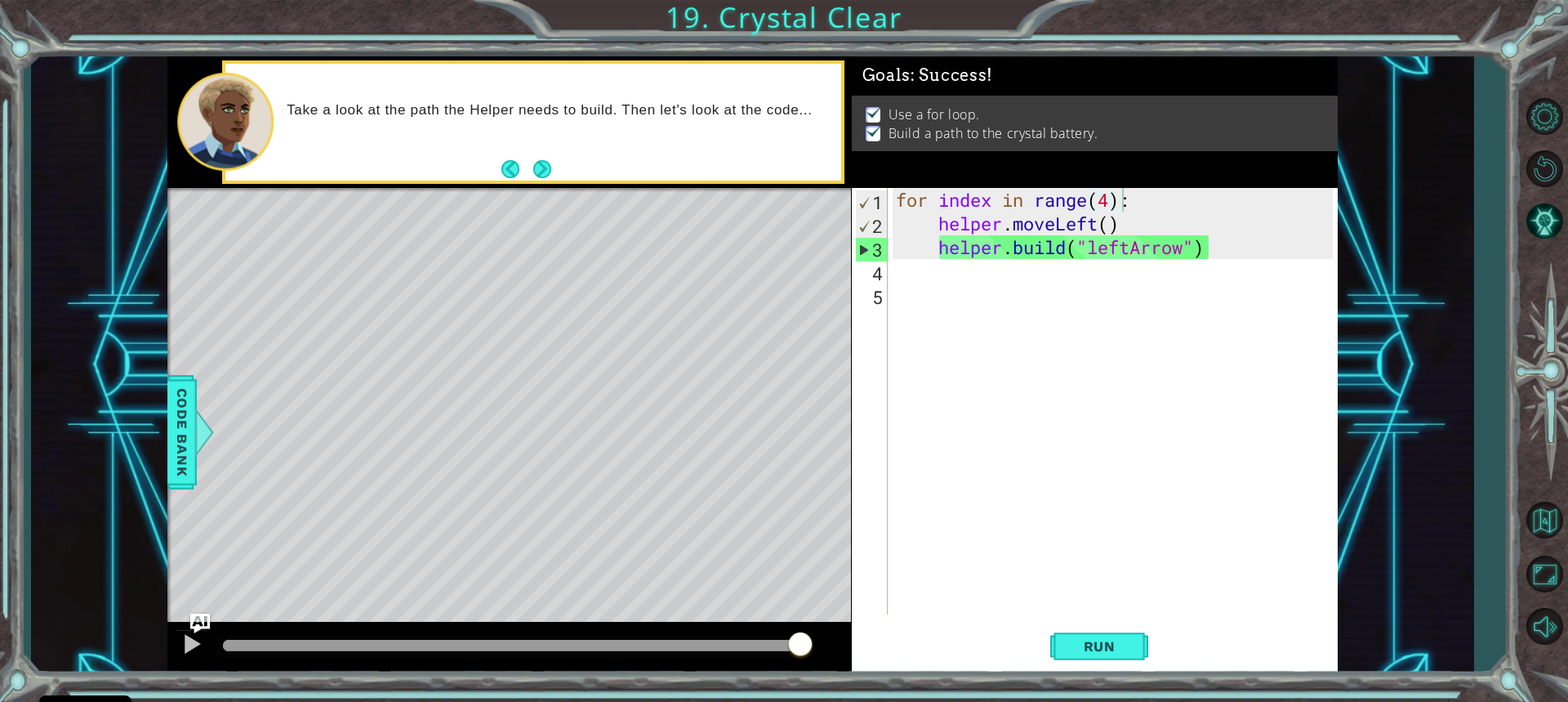
click at [798, 647] on div at bounding box center [514, 645] width 581 height 12
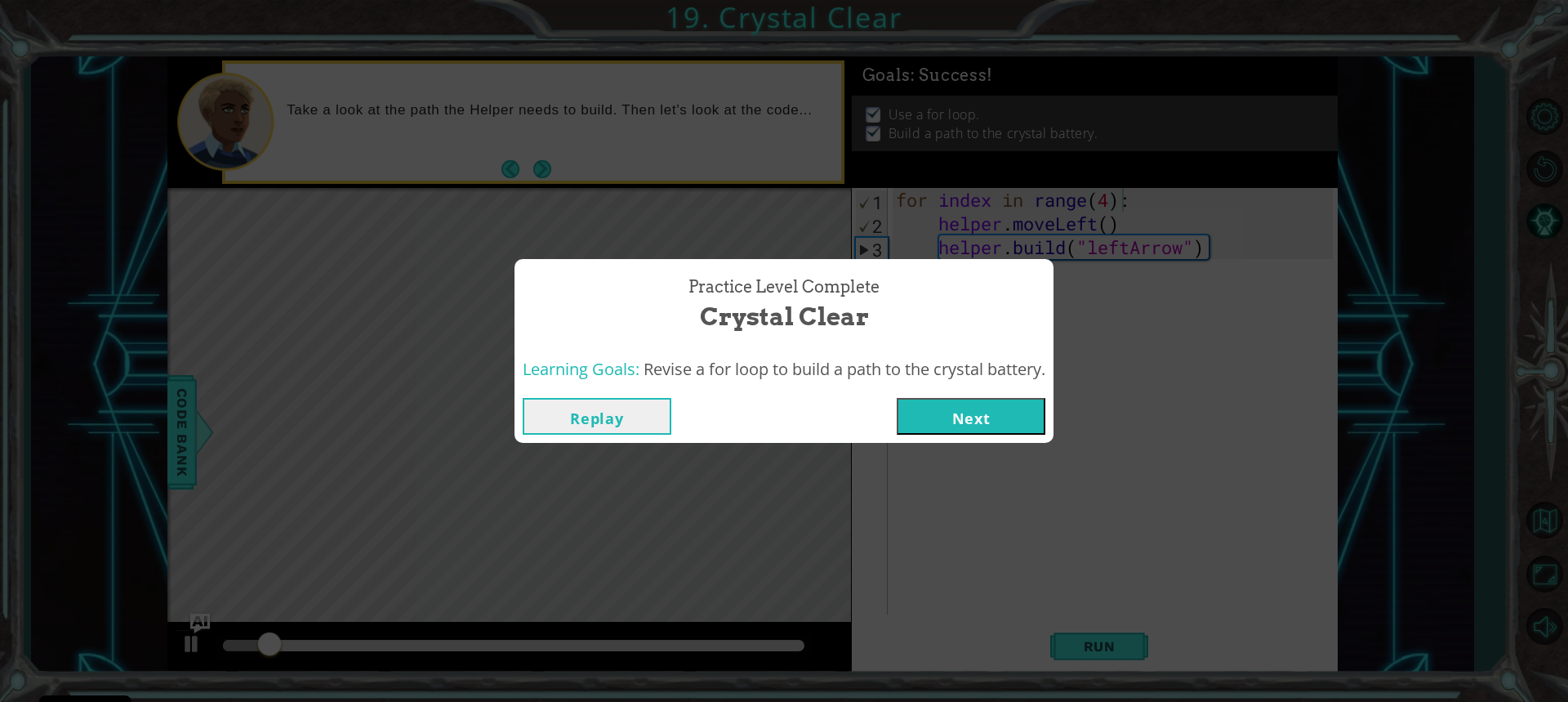
click at [987, 417] on button "Next" at bounding box center [971, 416] width 148 height 37
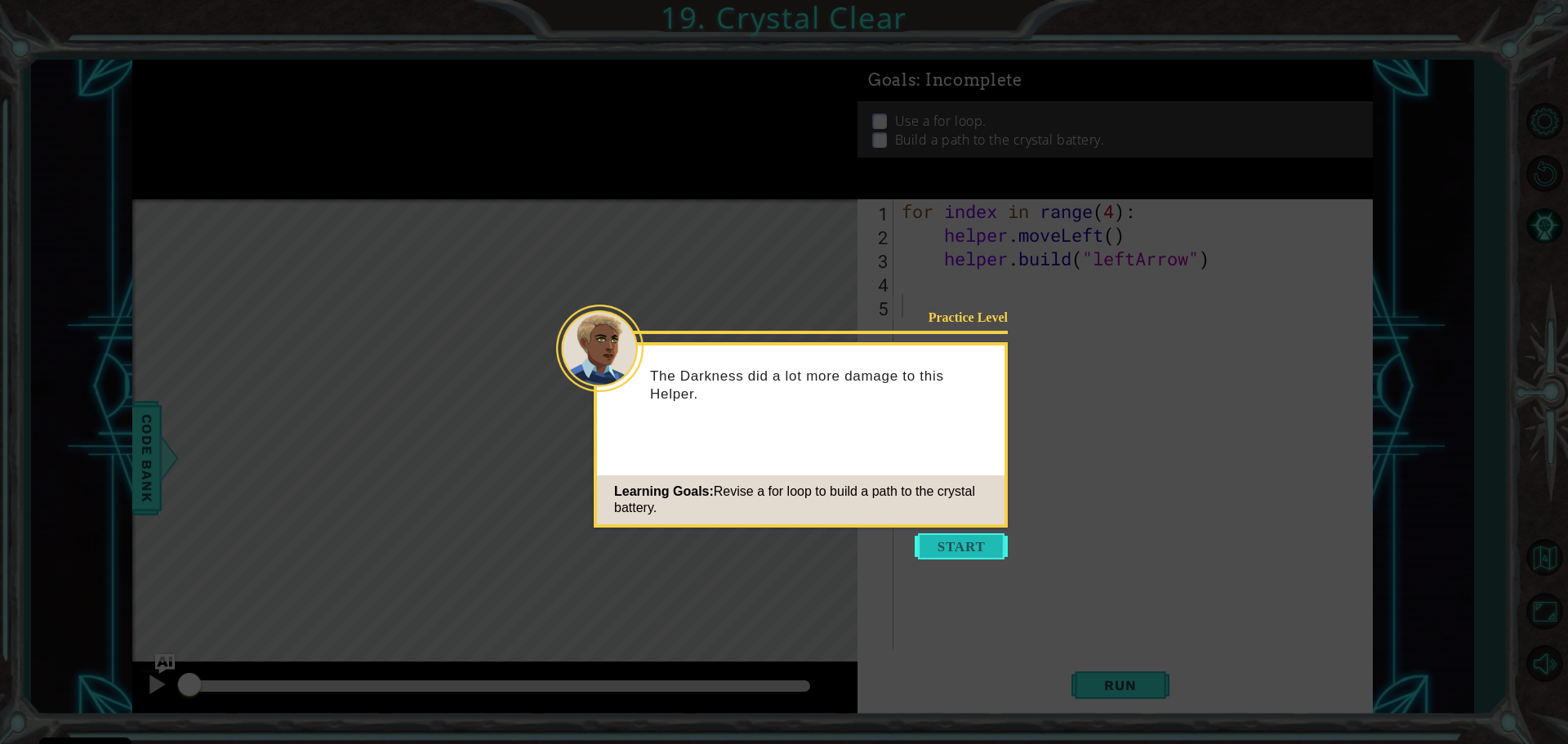
click at [953, 542] on button "Start" at bounding box center [961, 546] width 93 height 26
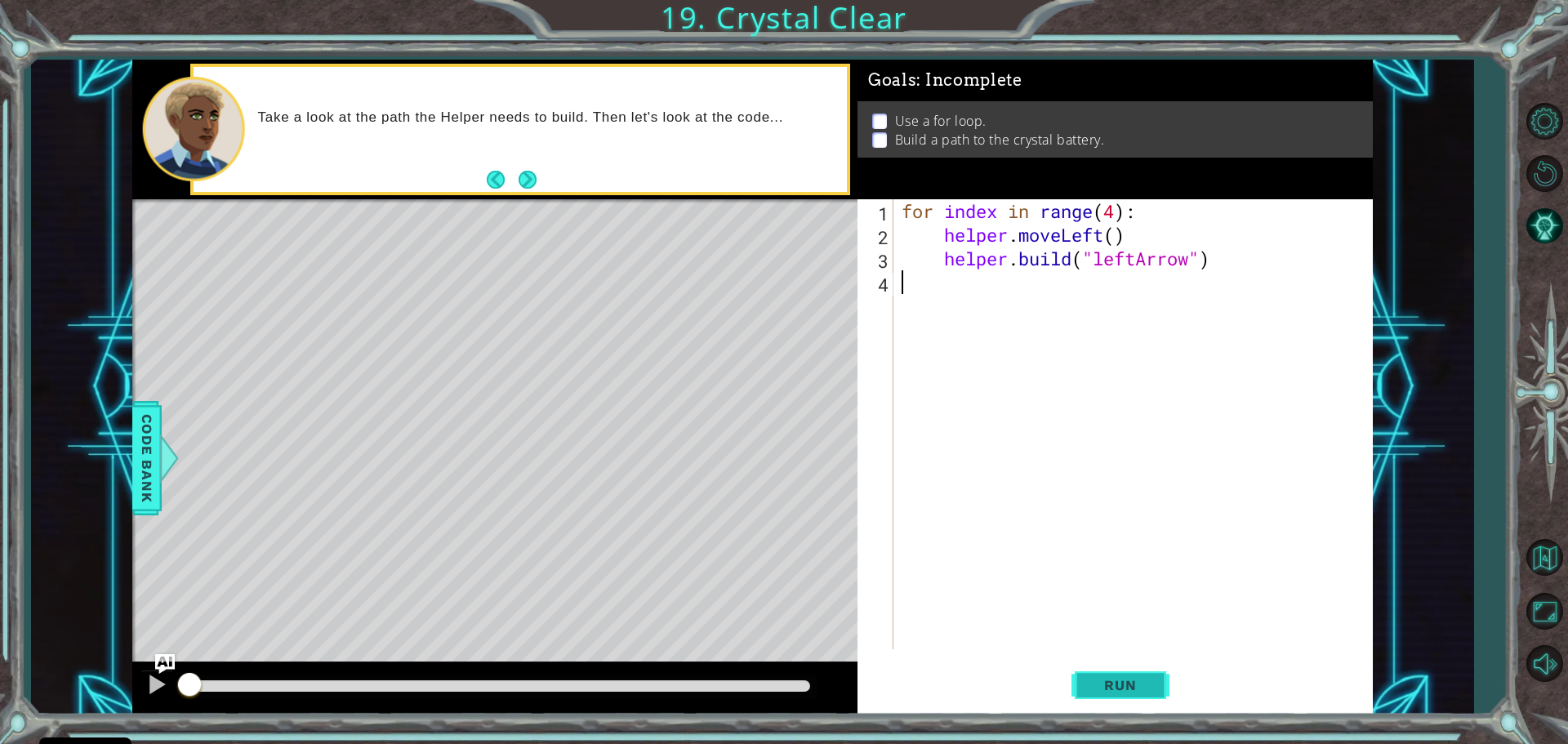
click at [1114, 687] on span "Run" at bounding box center [1119, 685] width 64 height 16
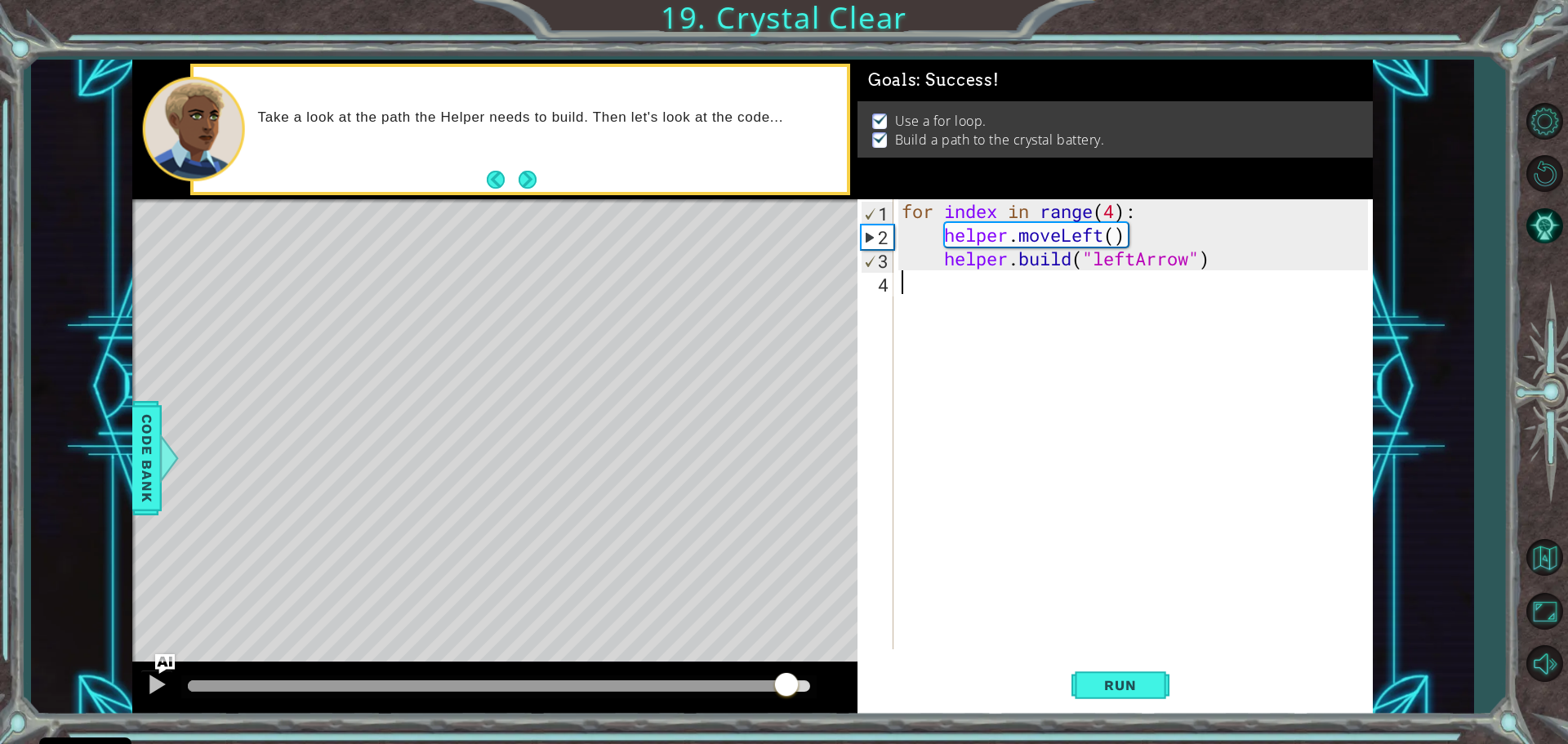
click at [786, 683] on div at bounding box center [499, 685] width 622 height 12
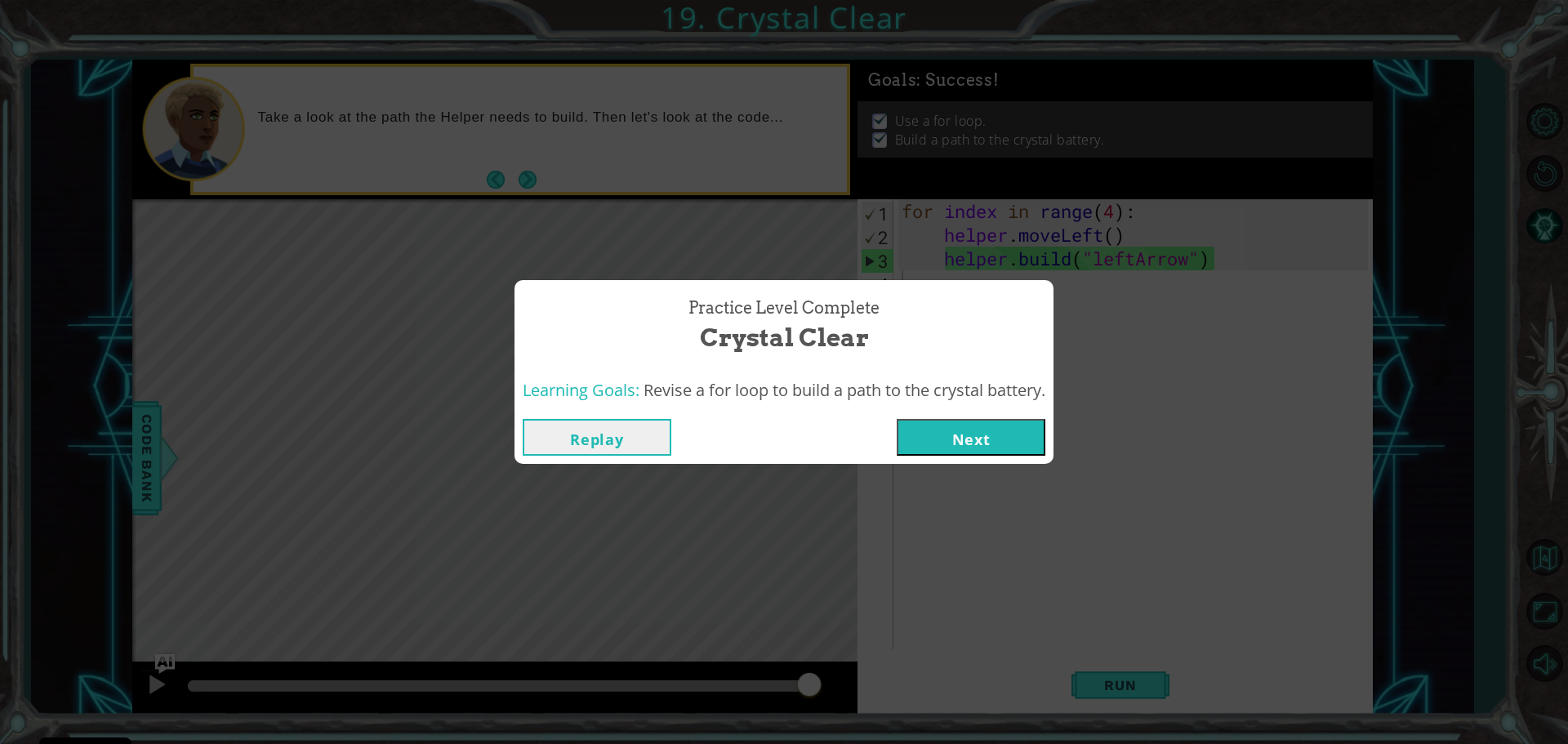
drag, startPoint x: 786, startPoint y: 683, endPoint x: 853, endPoint y: 692, distance: 67.6
click at [845, 693] on body "Cookie Policy CodeCombat uses a few essential and non-essential cookies. Privac…" at bounding box center [784, 372] width 1568 height 744
click at [1033, 427] on button "Next" at bounding box center [971, 437] width 148 height 37
